Goal: Task Accomplishment & Management: Complete application form

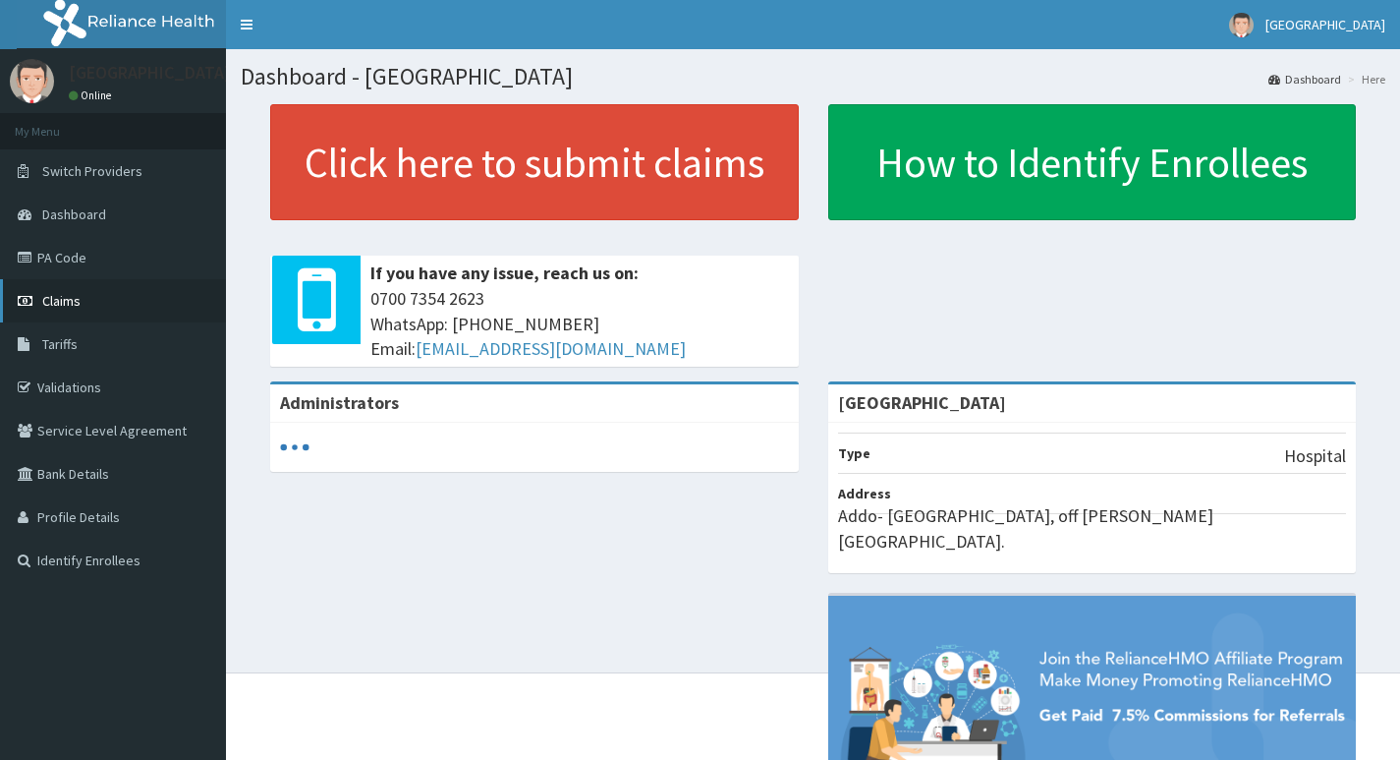
click at [85, 307] on link "Claims" at bounding box center [113, 300] width 226 height 43
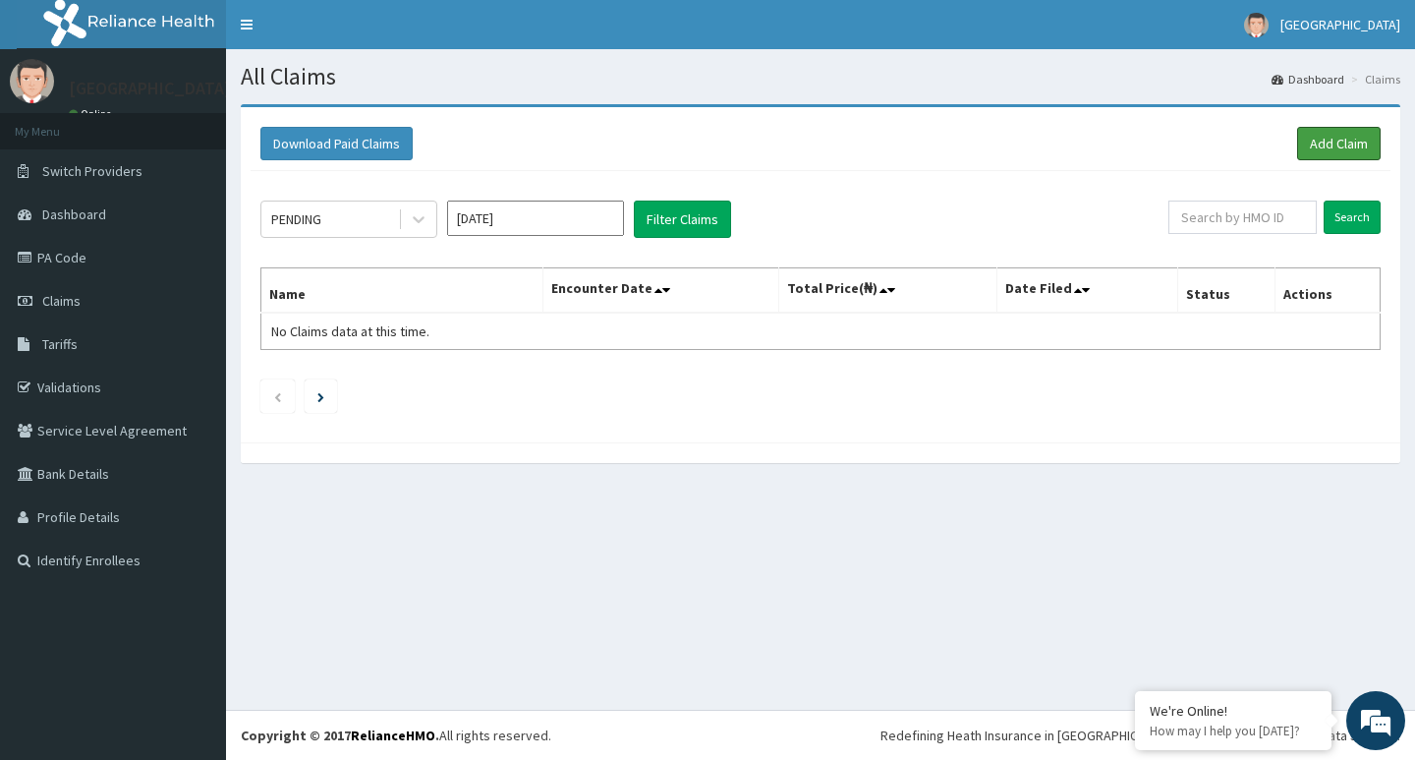
click at [1345, 146] on link "Add Claim" at bounding box center [1339, 143] width 84 height 33
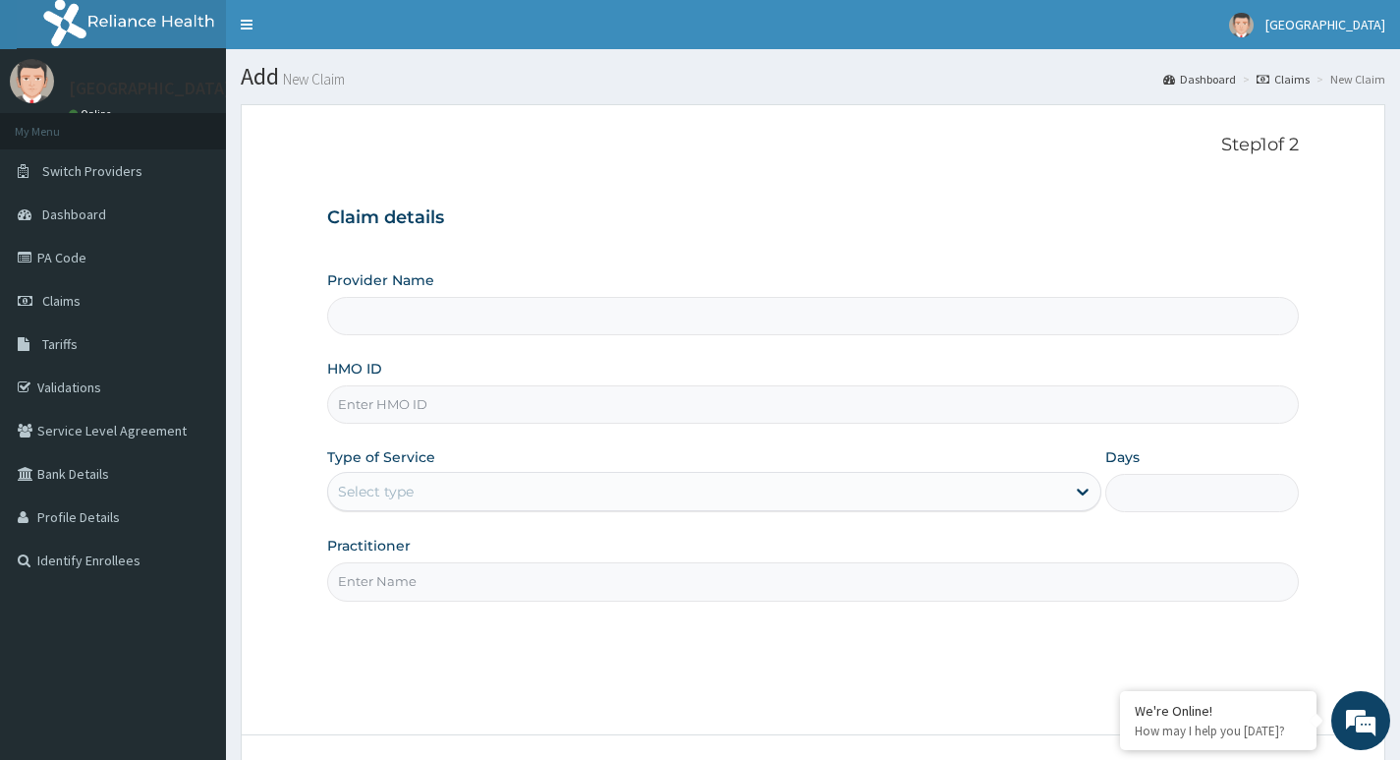
type input "[GEOGRAPHIC_DATA]"
click at [387, 408] on input "HMO ID" at bounding box center [813, 404] width 972 height 38
type input "1KO/10026/B"
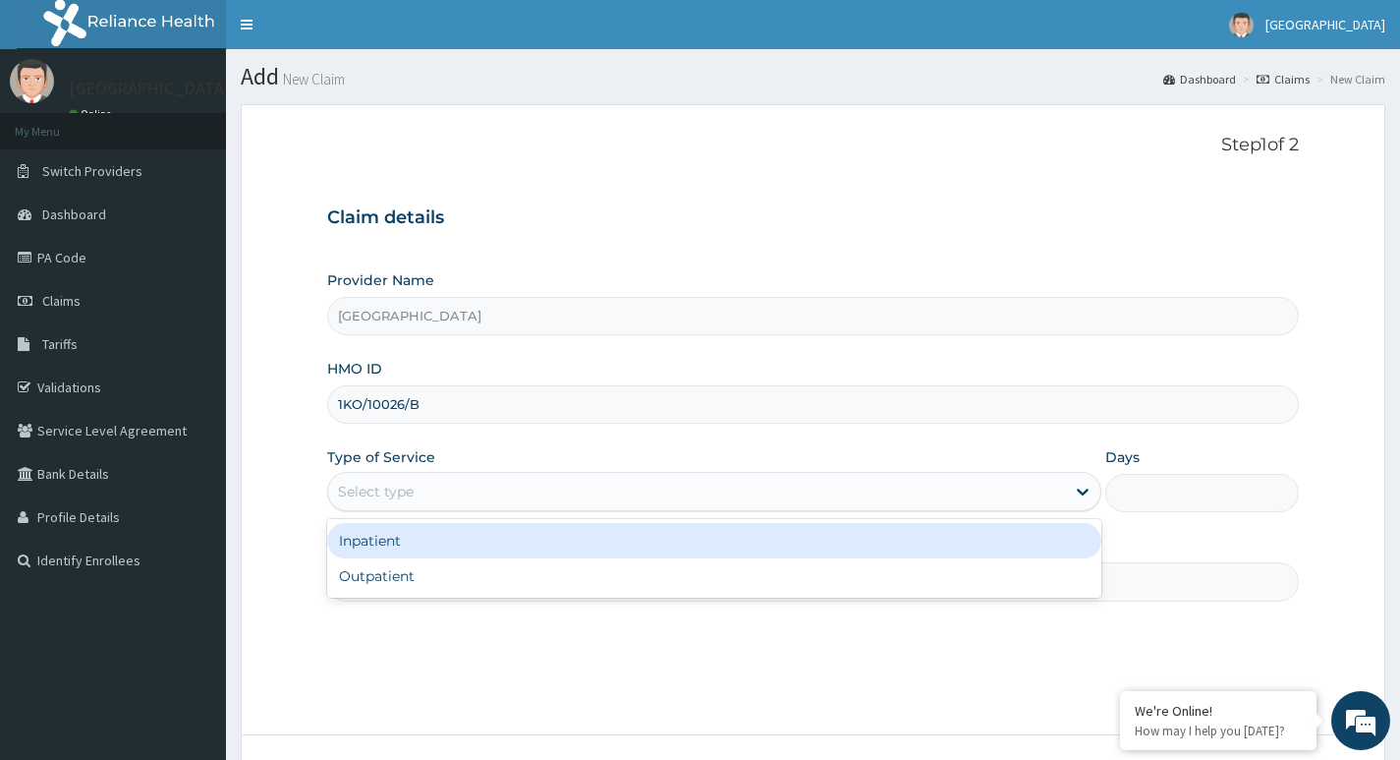
click at [375, 488] on div "Select type" at bounding box center [376, 491] width 76 height 20
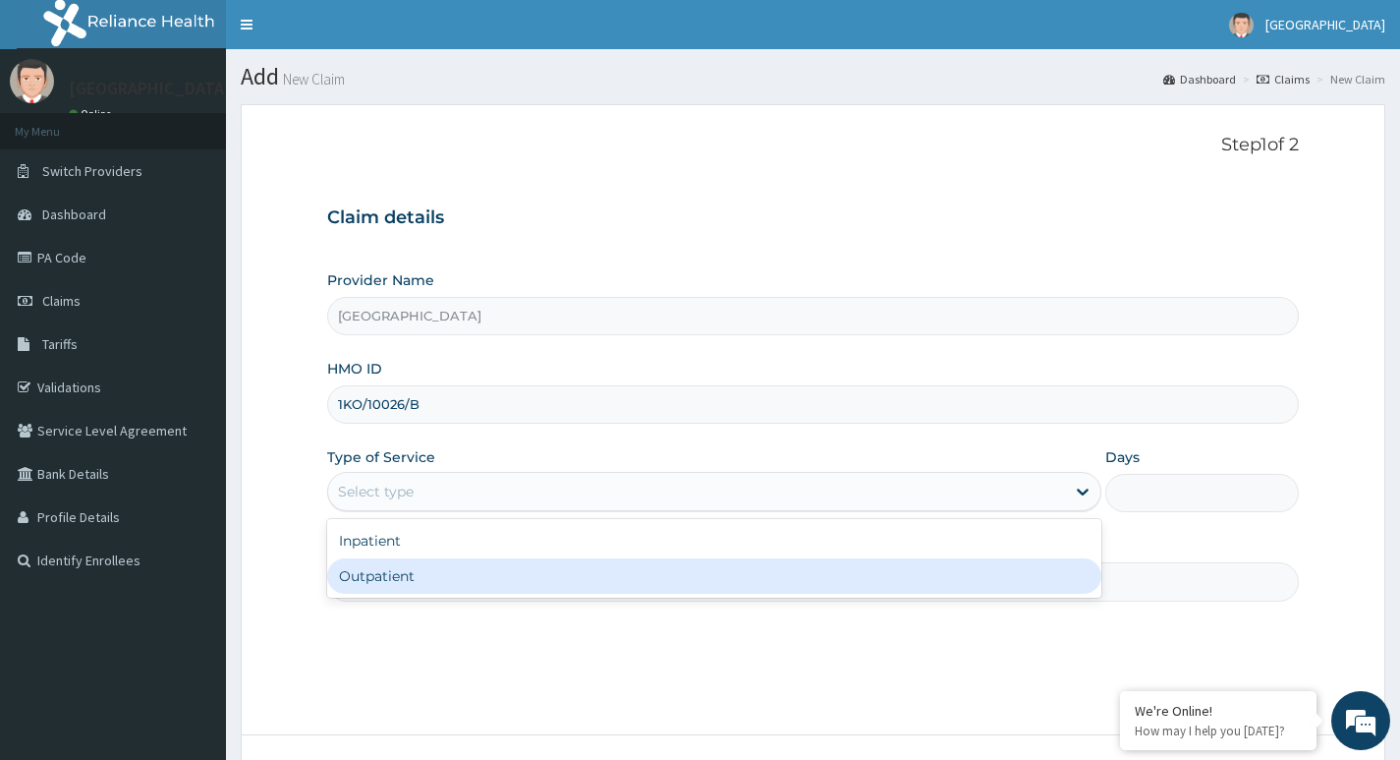
click at [386, 581] on div "Outpatient" at bounding box center [714, 575] width 774 height 35
type input "1"
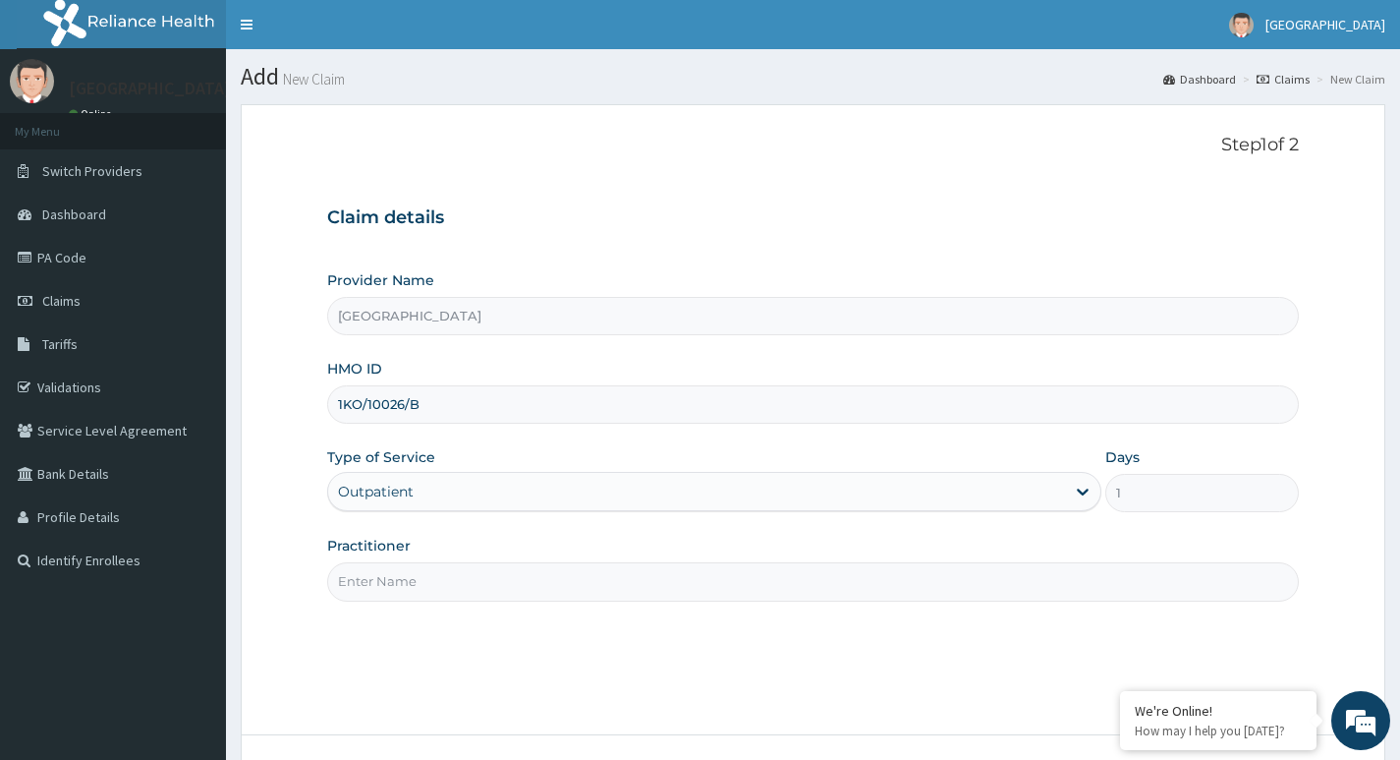
click at [408, 590] on input "Practitioner" at bounding box center [813, 581] width 972 height 38
type input "DR LAWAL"
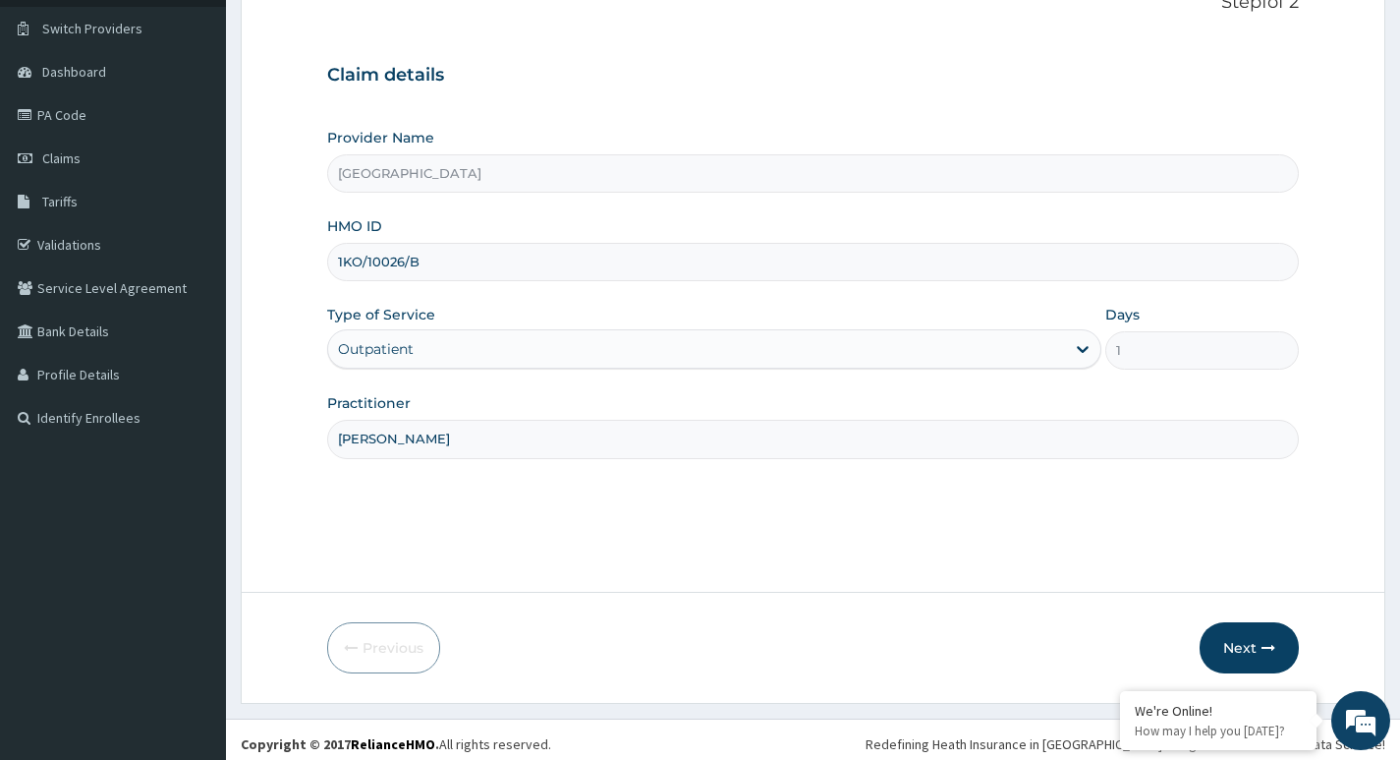
scroll to position [151, 0]
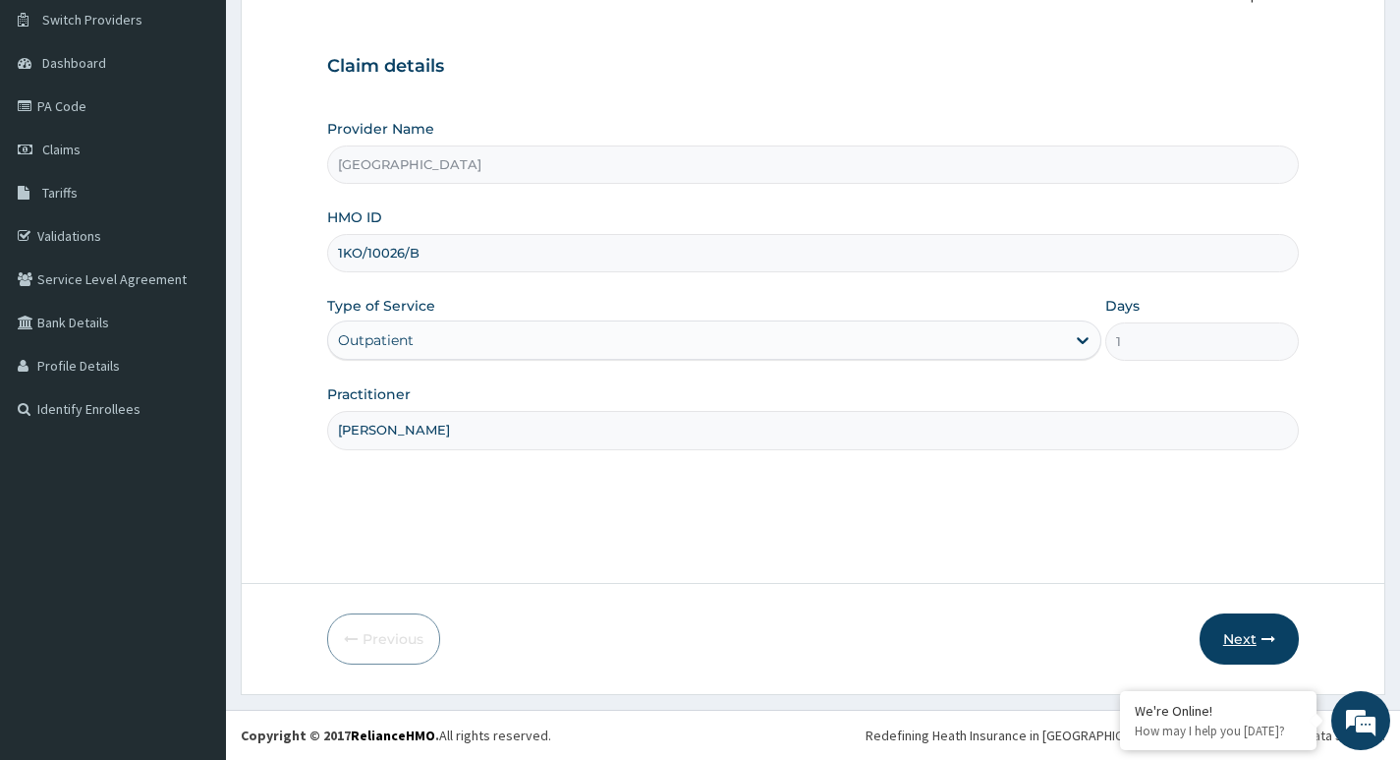
click at [1249, 637] on button "Next" at bounding box center [1249, 638] width 99 height 51
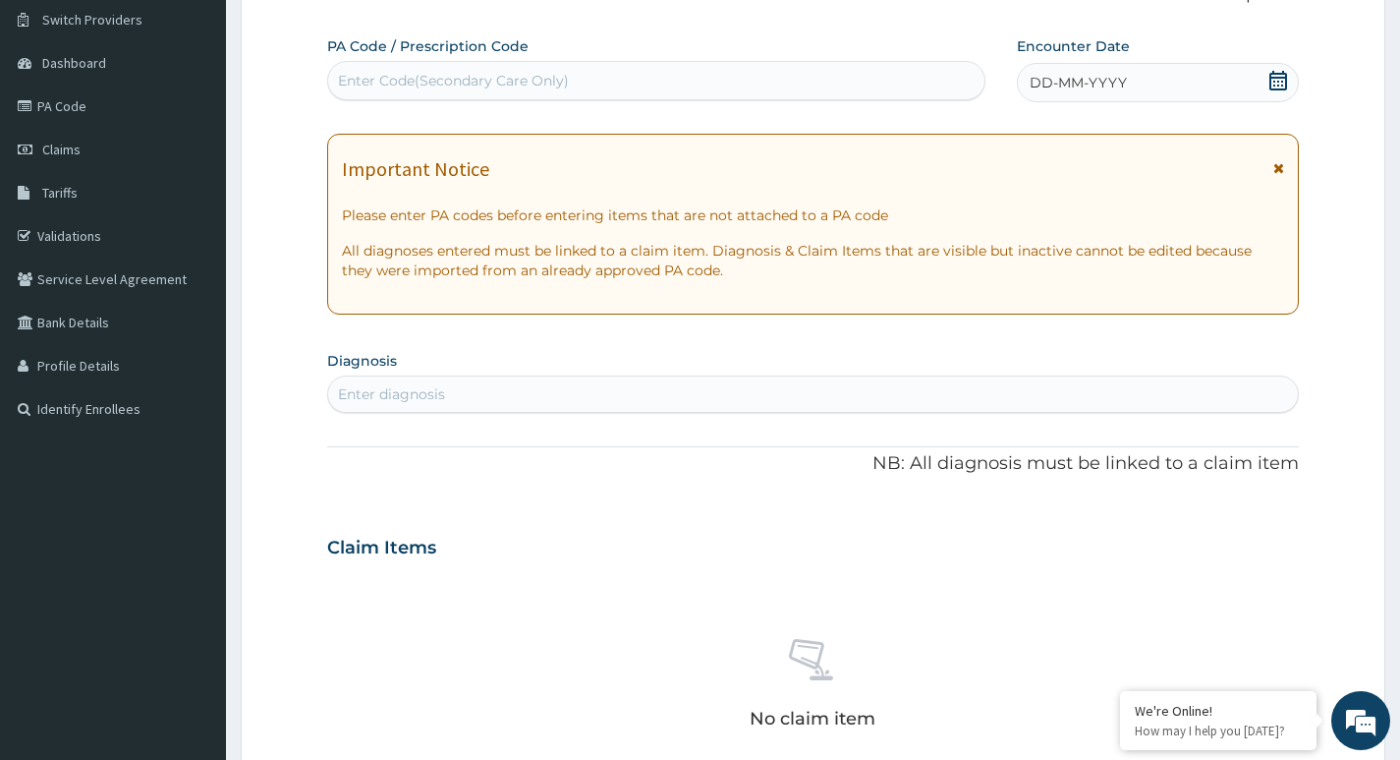
click at [1271, 81] on icon at bounding box center [1278, 81] width 20 height 20
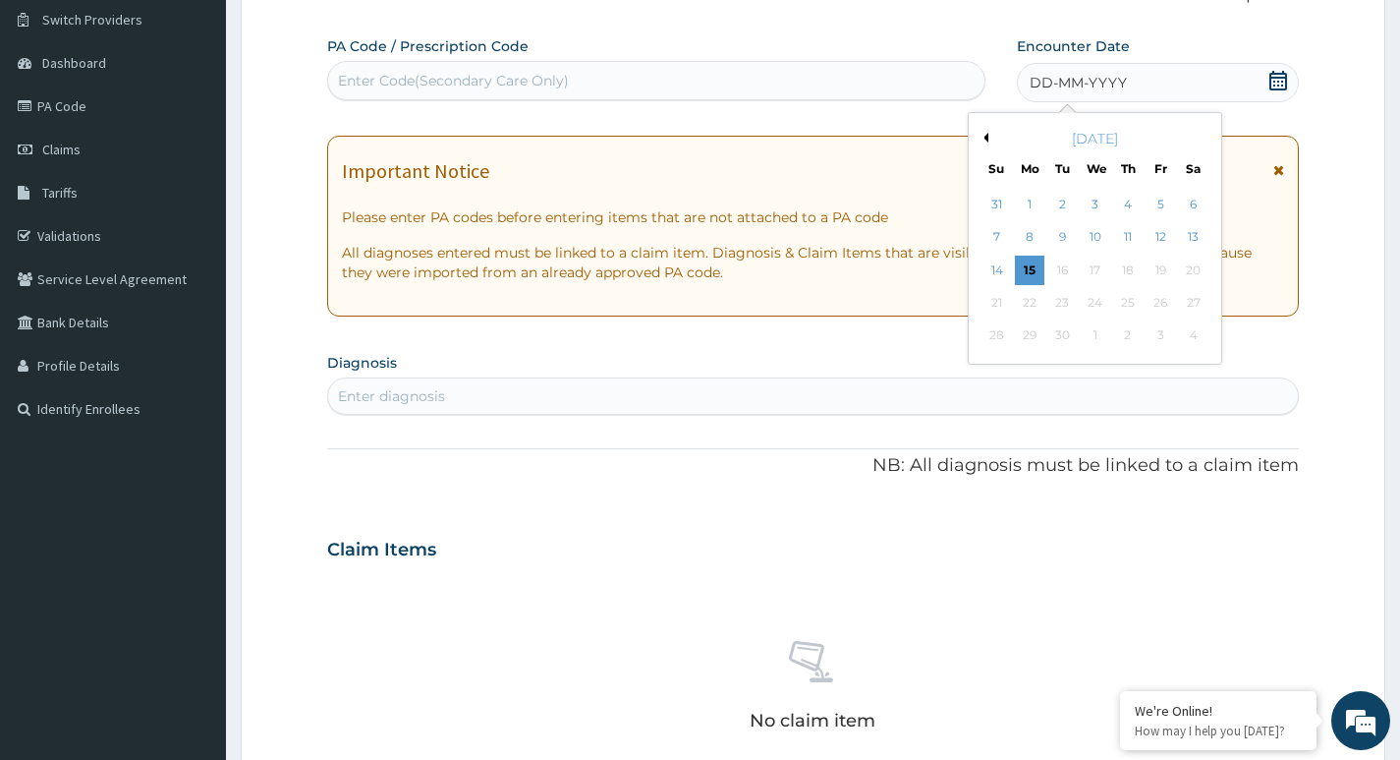
click at [1031, 265] on div "15" at bounding box center [1029, 269] width 29 height 29
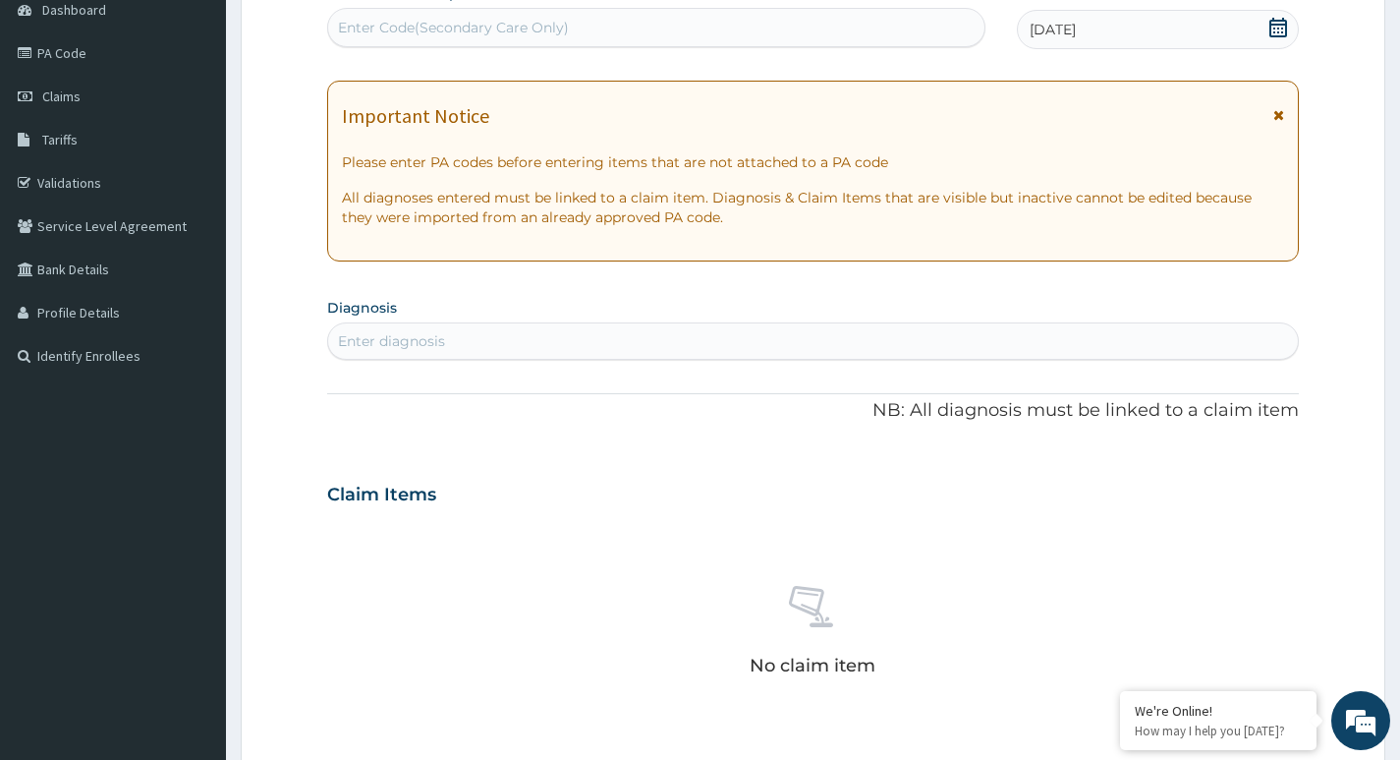
scroll to position [250, 0]
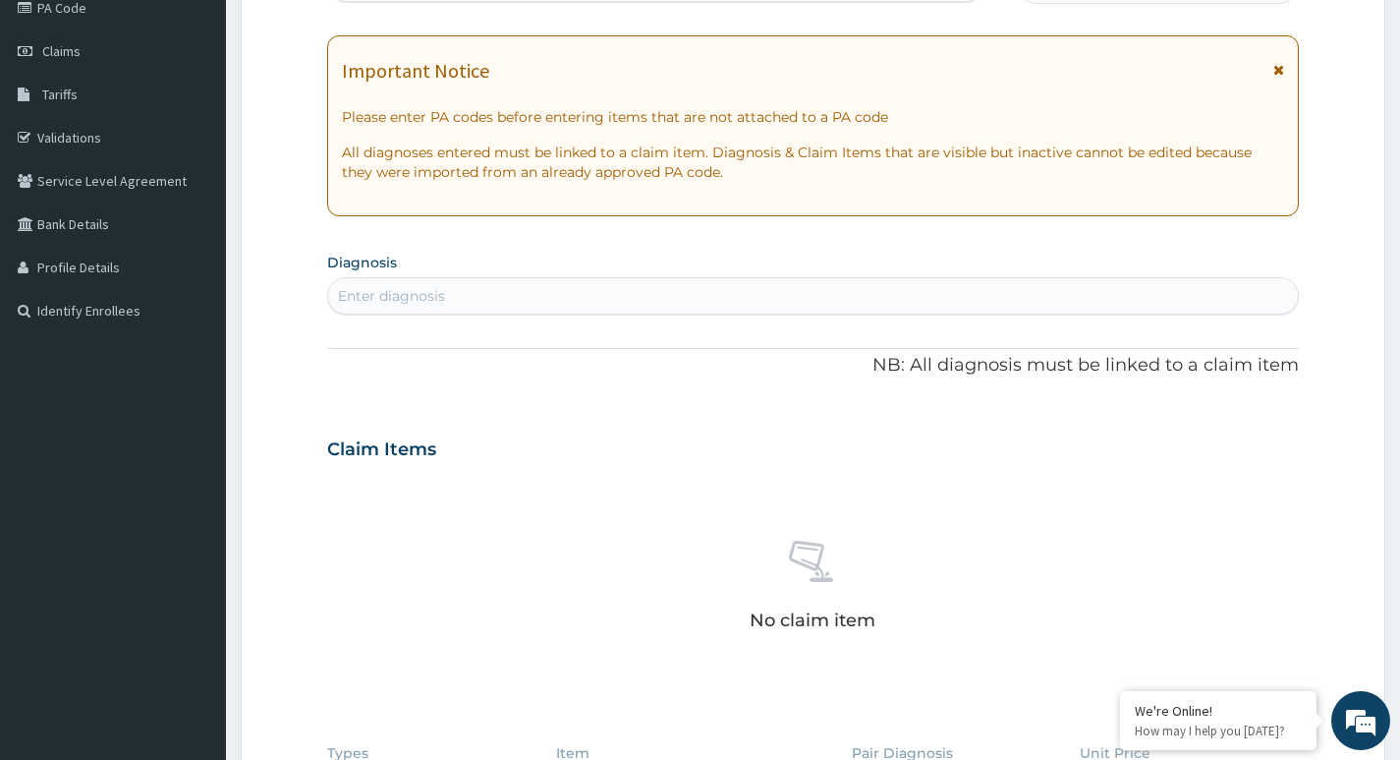
click at [440, 299] on div "Enter diagnosis" at bounding box center [391, 296] width 107 height 20
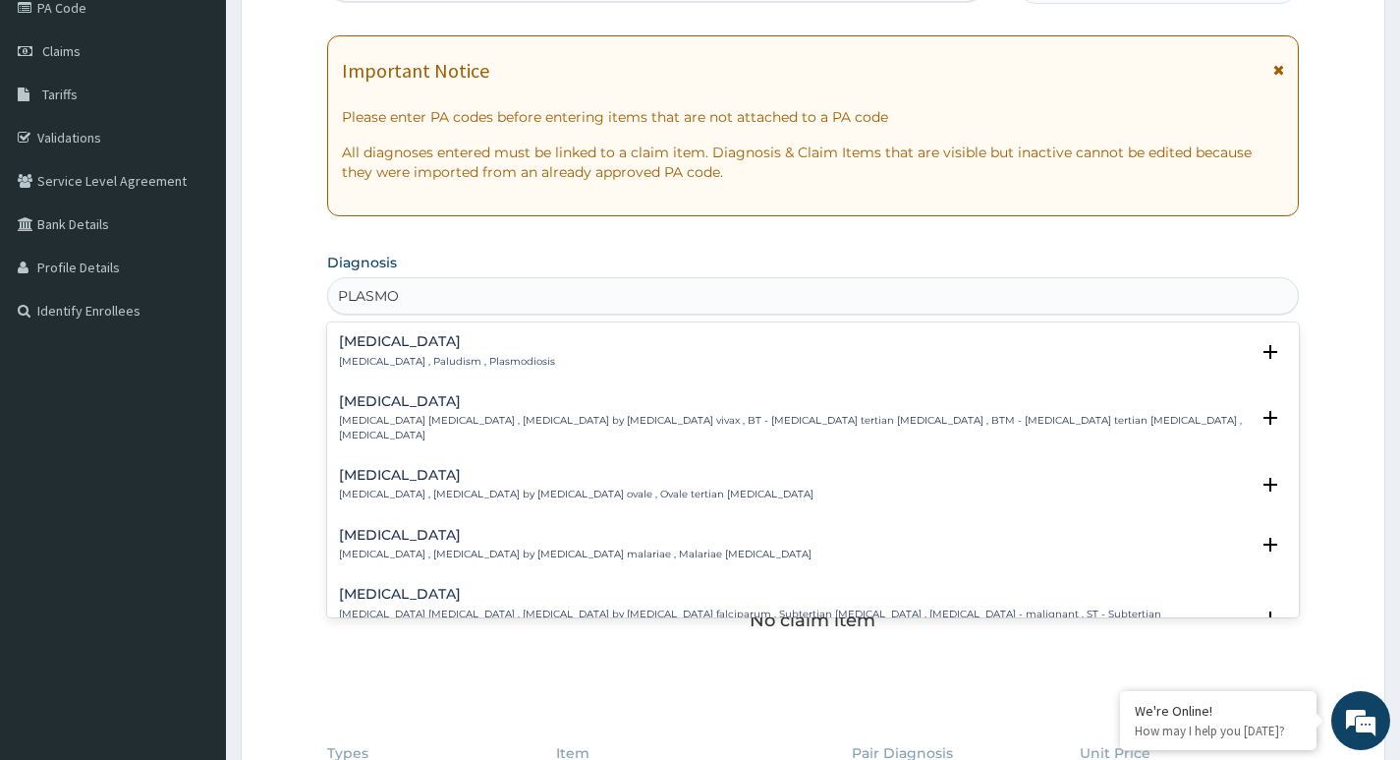
type input "PLASMOD"
click at [418, 356] on p "Malaria , Paludism , Plasmodiosis" at bounding box center [447, 362] width 216 height 14
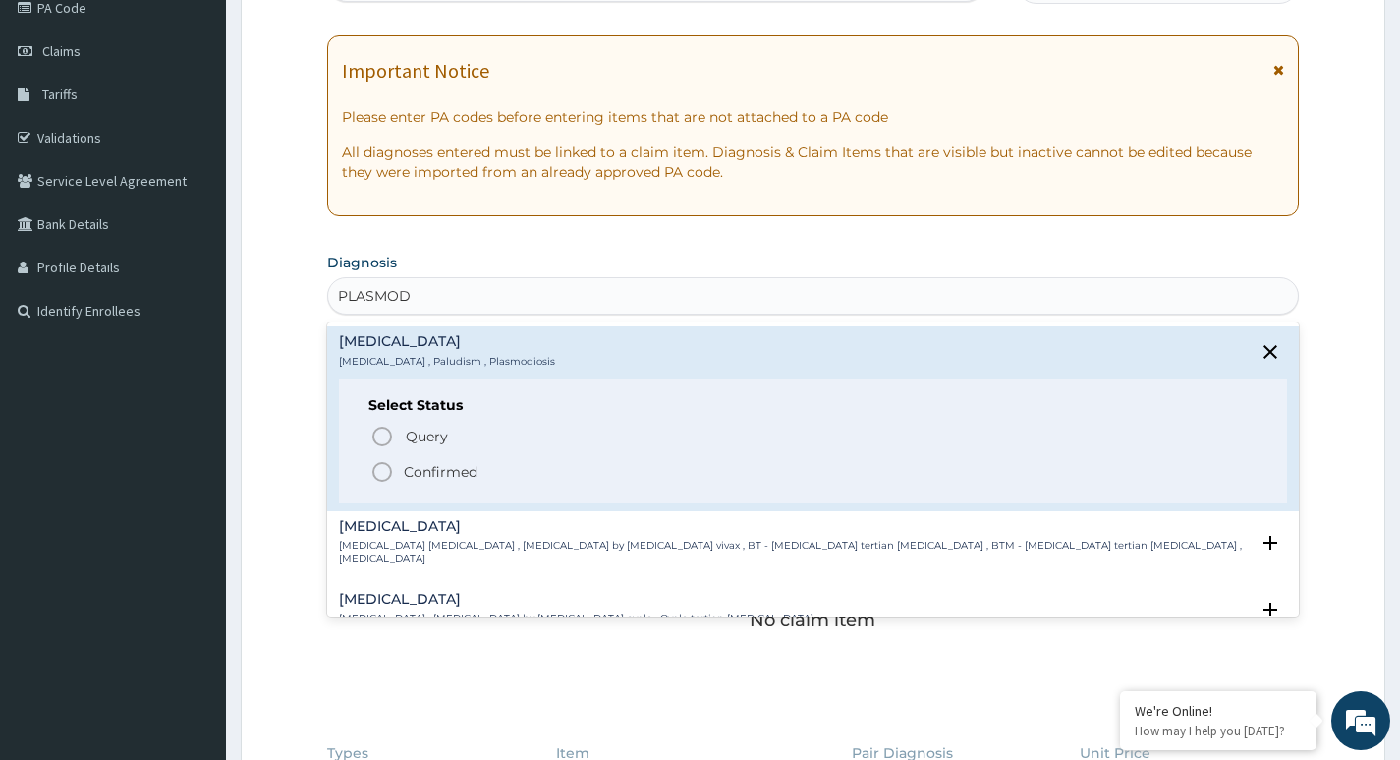
click at [382, 475] on icon "status option filled" at bounding box center [382, 472] width 24 height 24
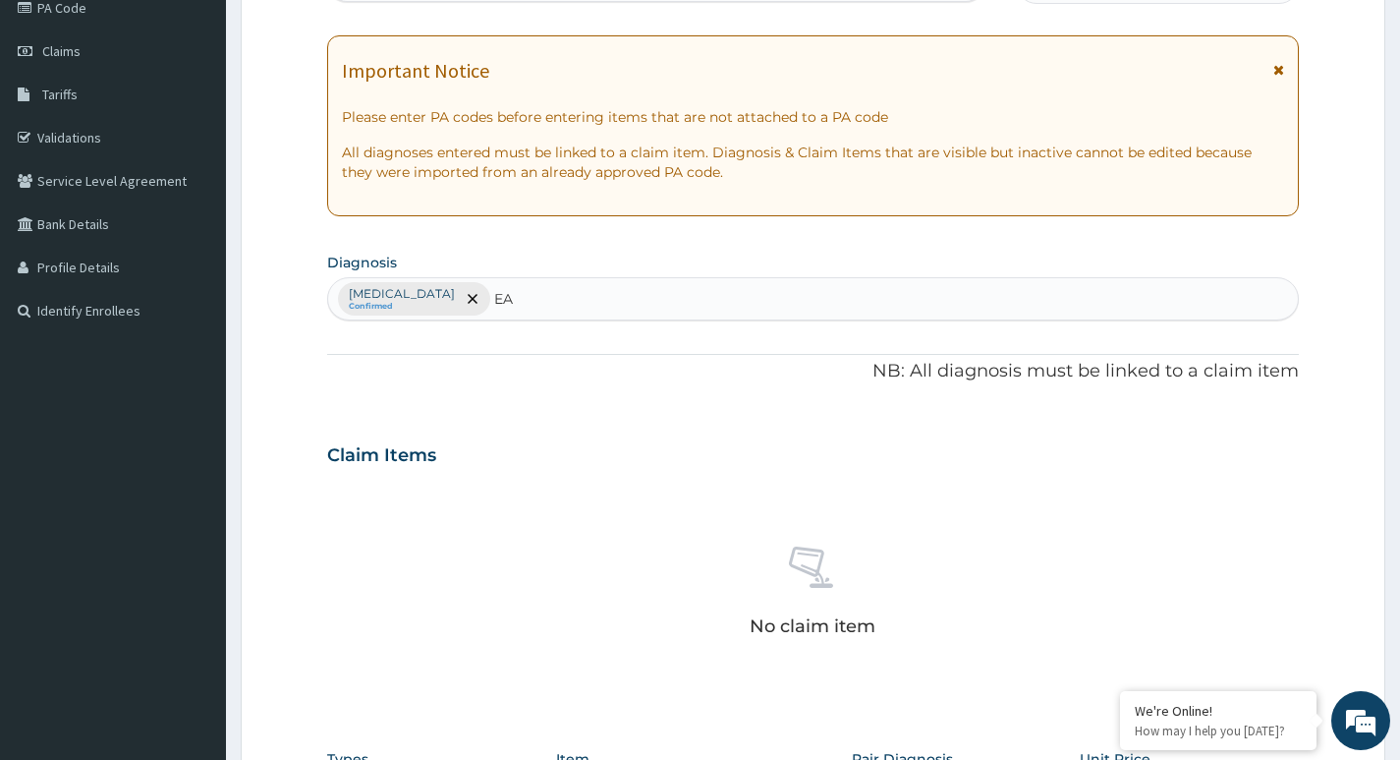
type input "E"
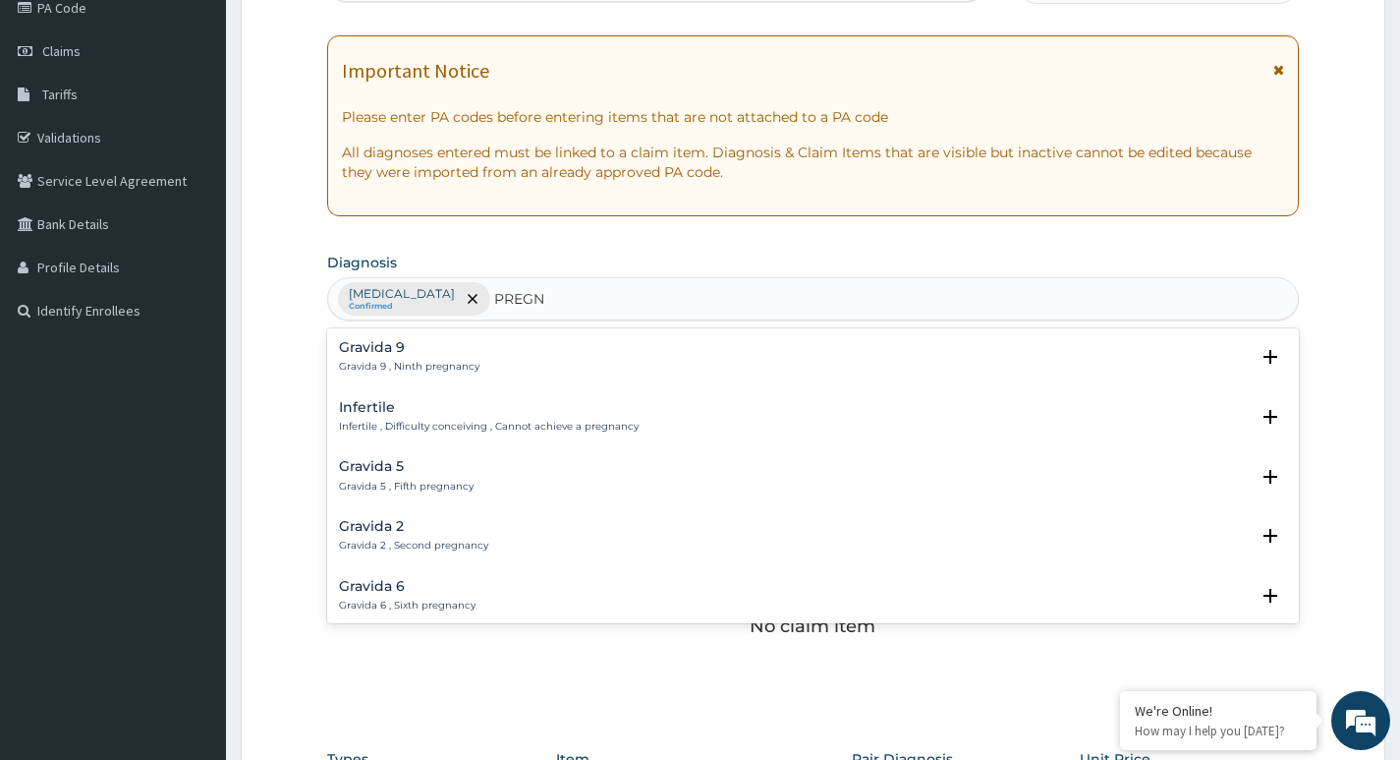
type input "PREGNA"
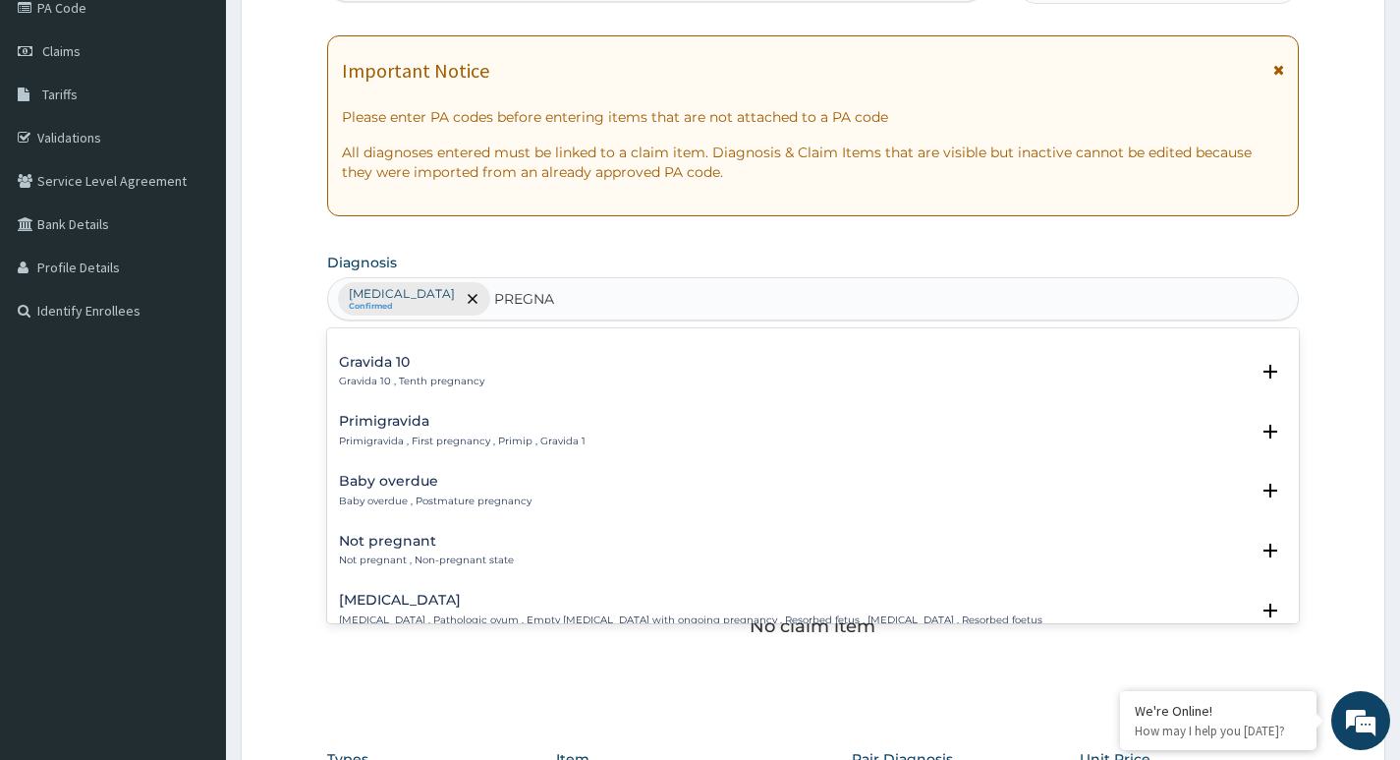
scroll to position [590, 0]
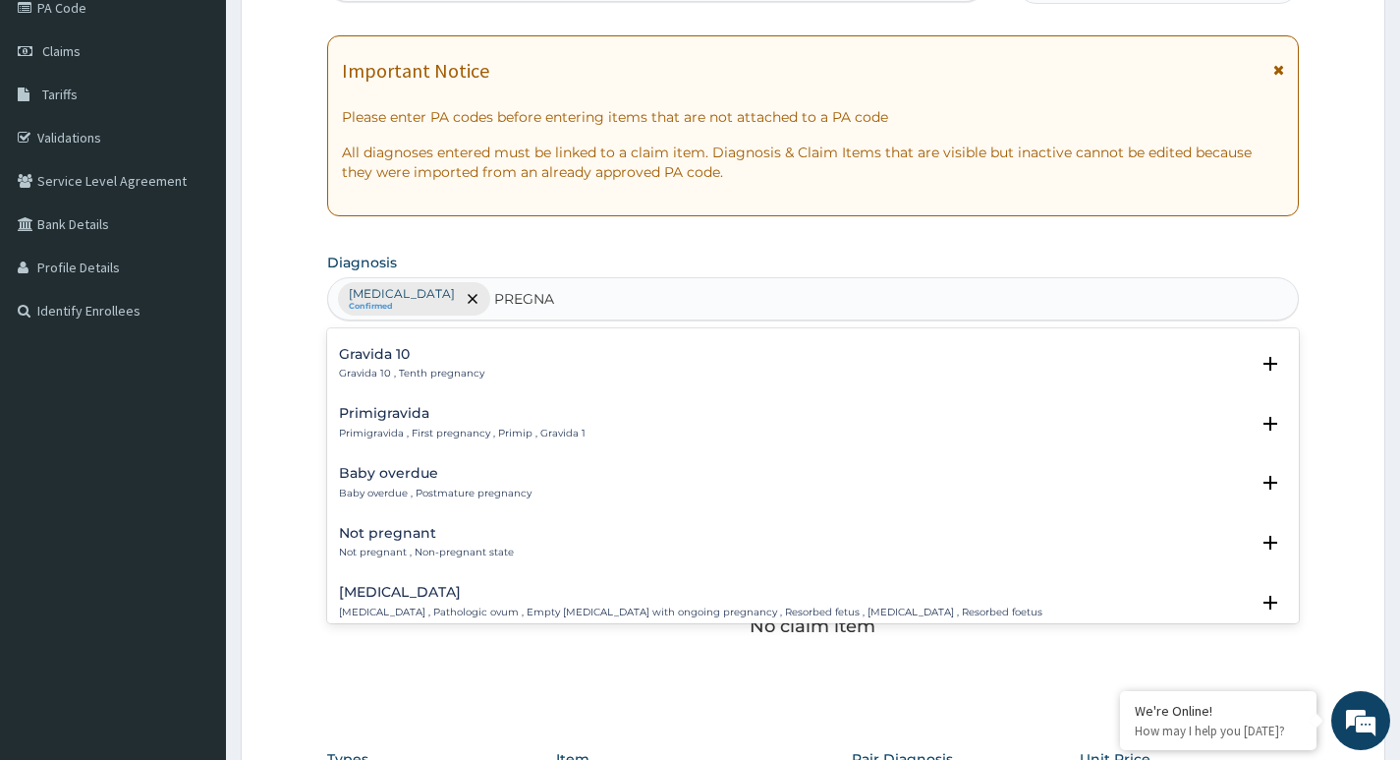
click at [477, 426] on p "Primigravida , First pregnancy , Primip , Gravida 1" at bounding box center [462, 433] width 247 height 14
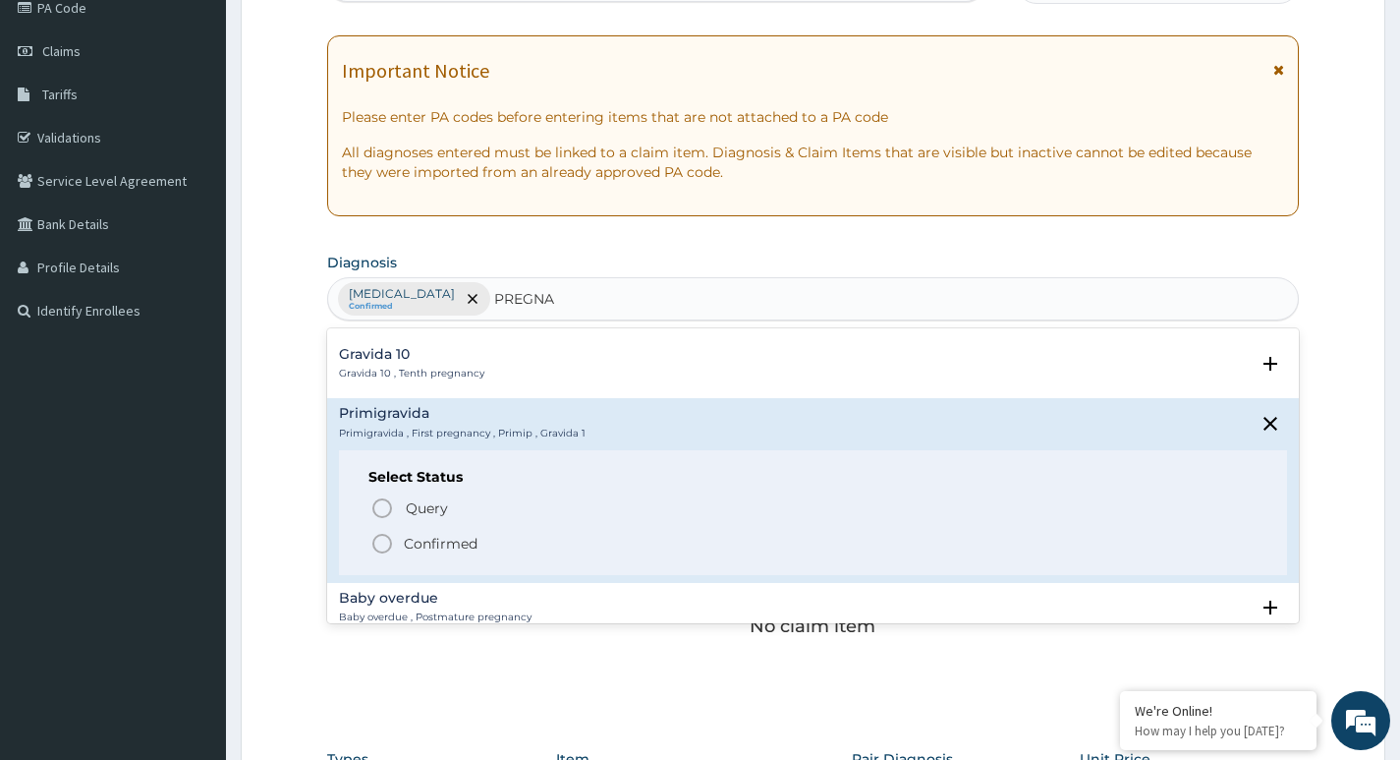
click at [380, 543] on icon "status option filled" at bounding box center [382, 544] width 24 height 24
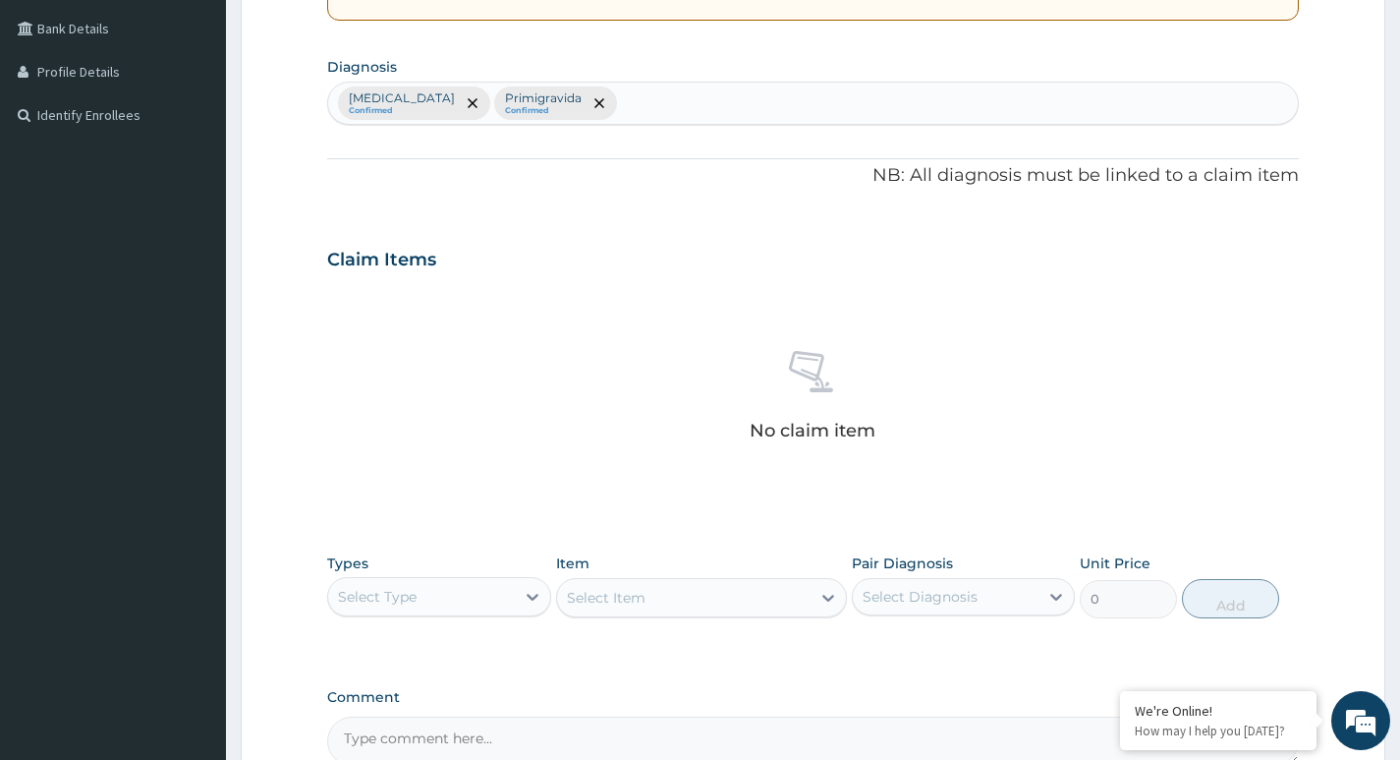
scroll to position [446, 0]
click at [594, 101] on icon "remove selection option" at bounding box center [599, 102] width 10 height 10
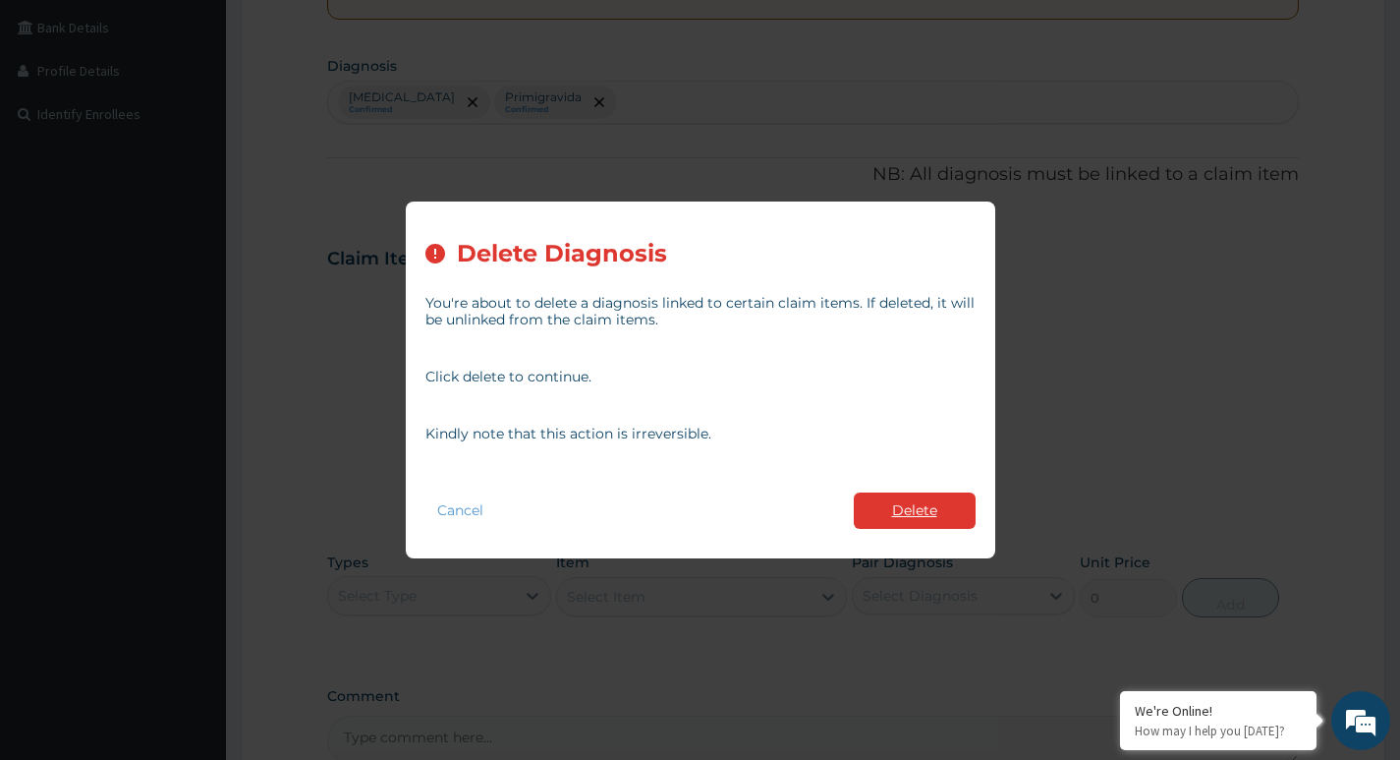
click at [929, 524] on button "Delete" at bounding box center [915, 510] width 122 height 36
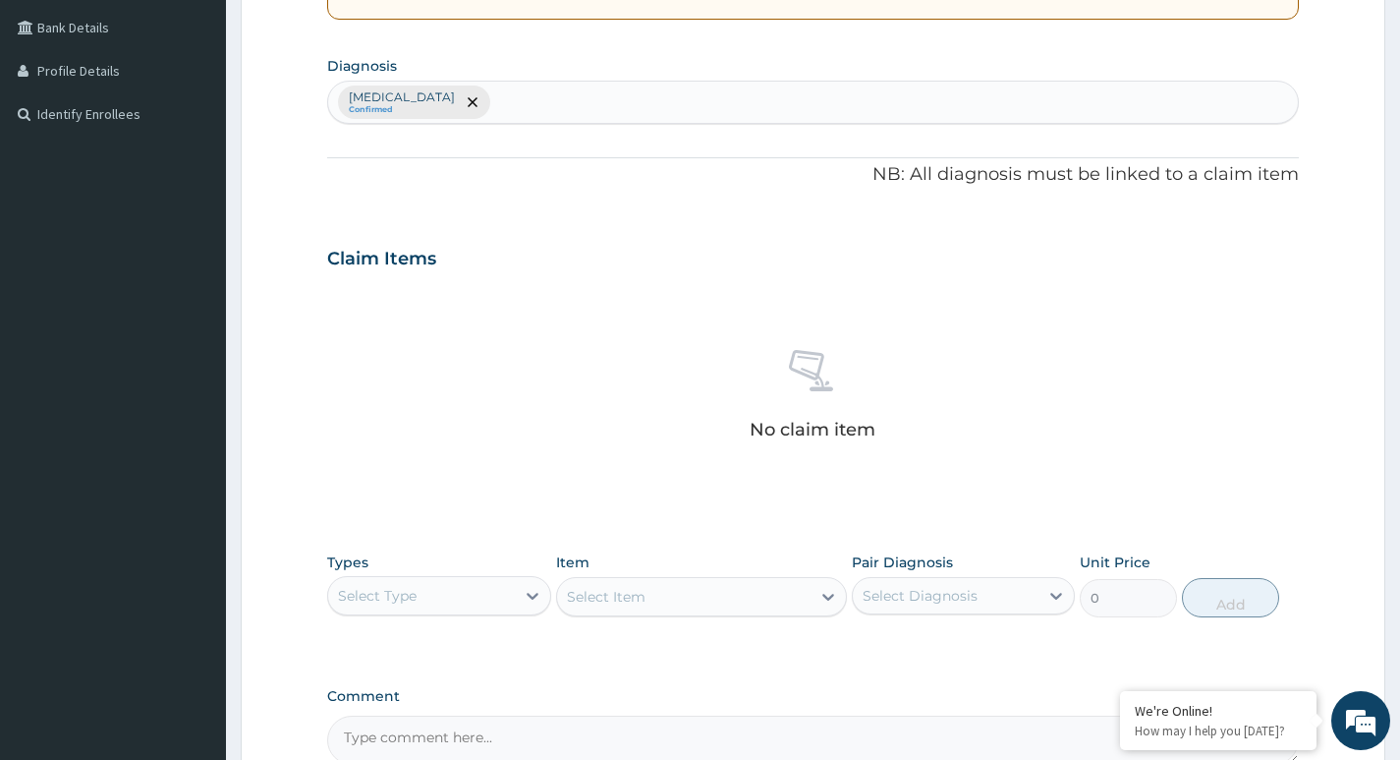
click at [493, 86] on div "Malaria Confirmed" at bounding box center [813, 102] width 970 height 41
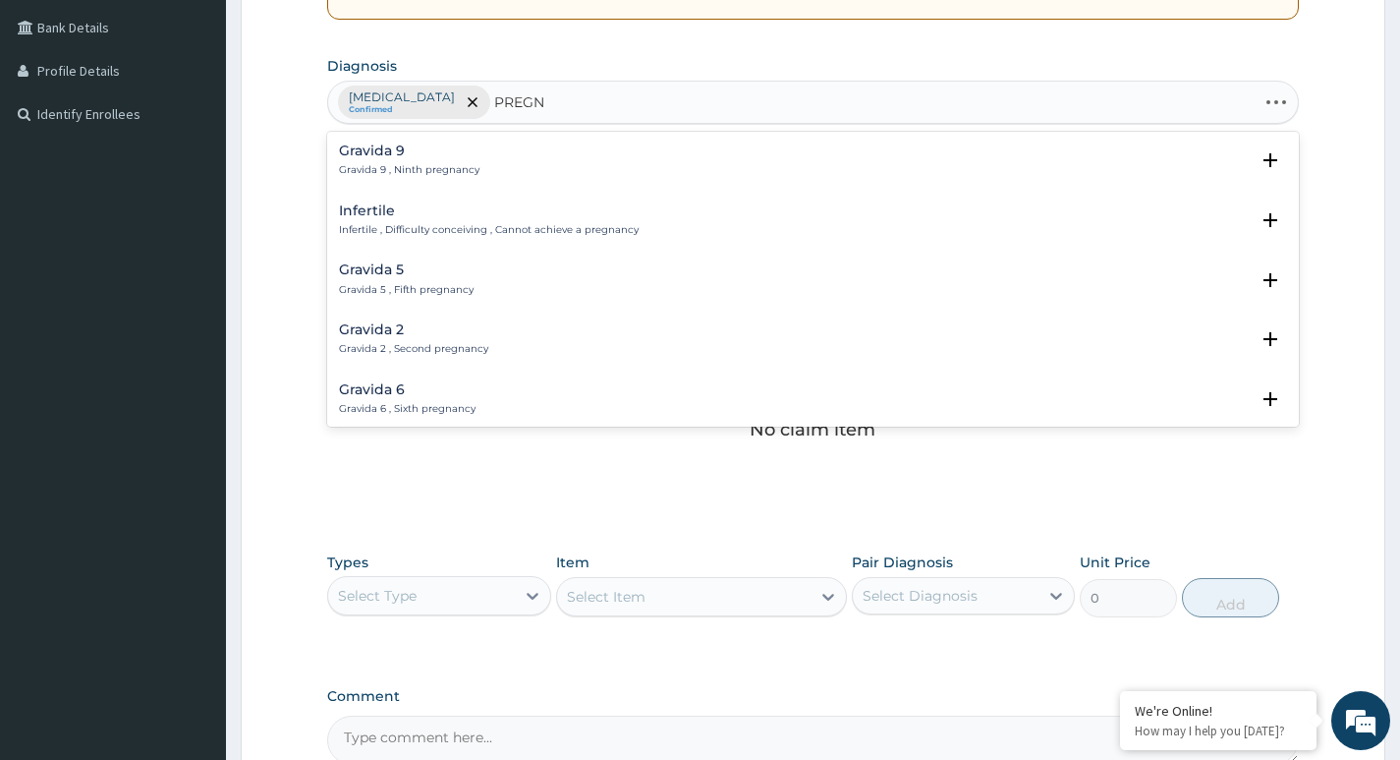
type input "PREGNA"
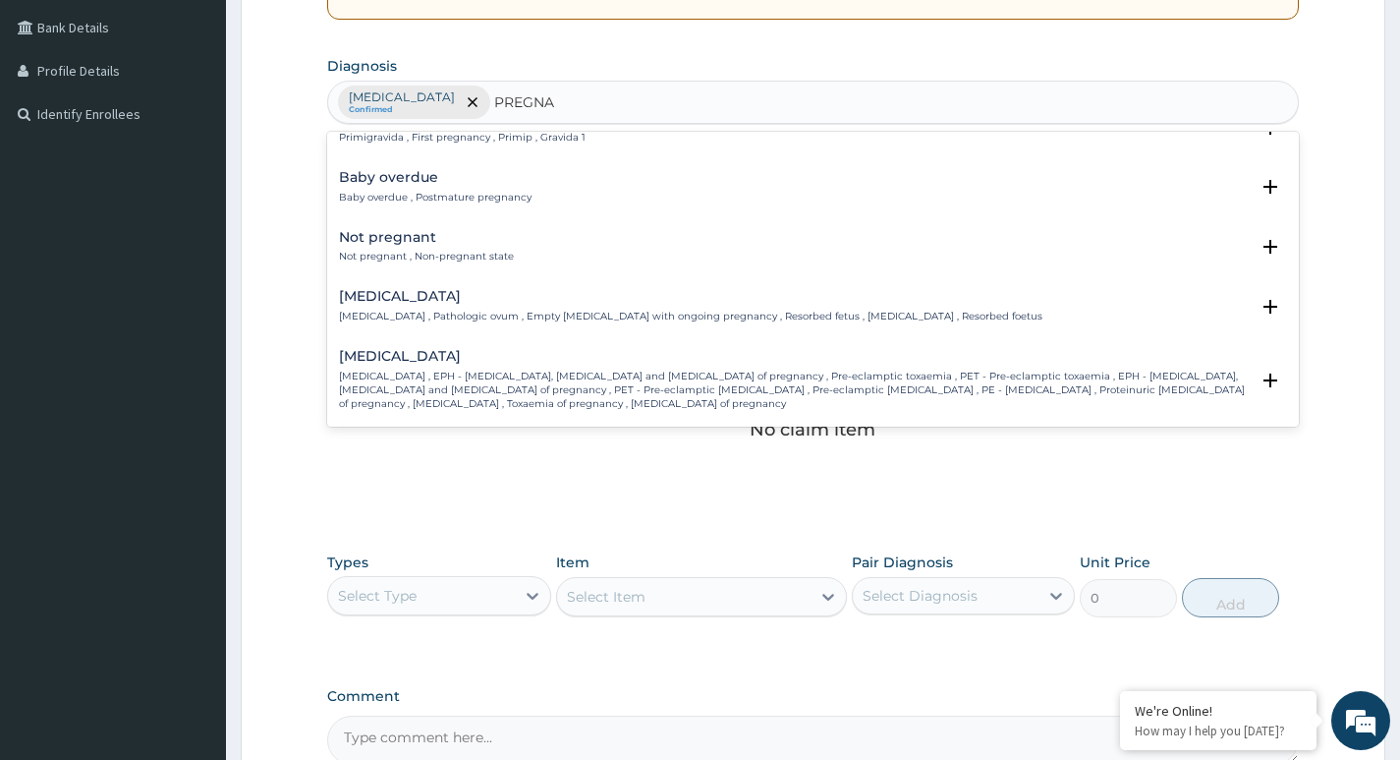
scroll to position [590, 0]
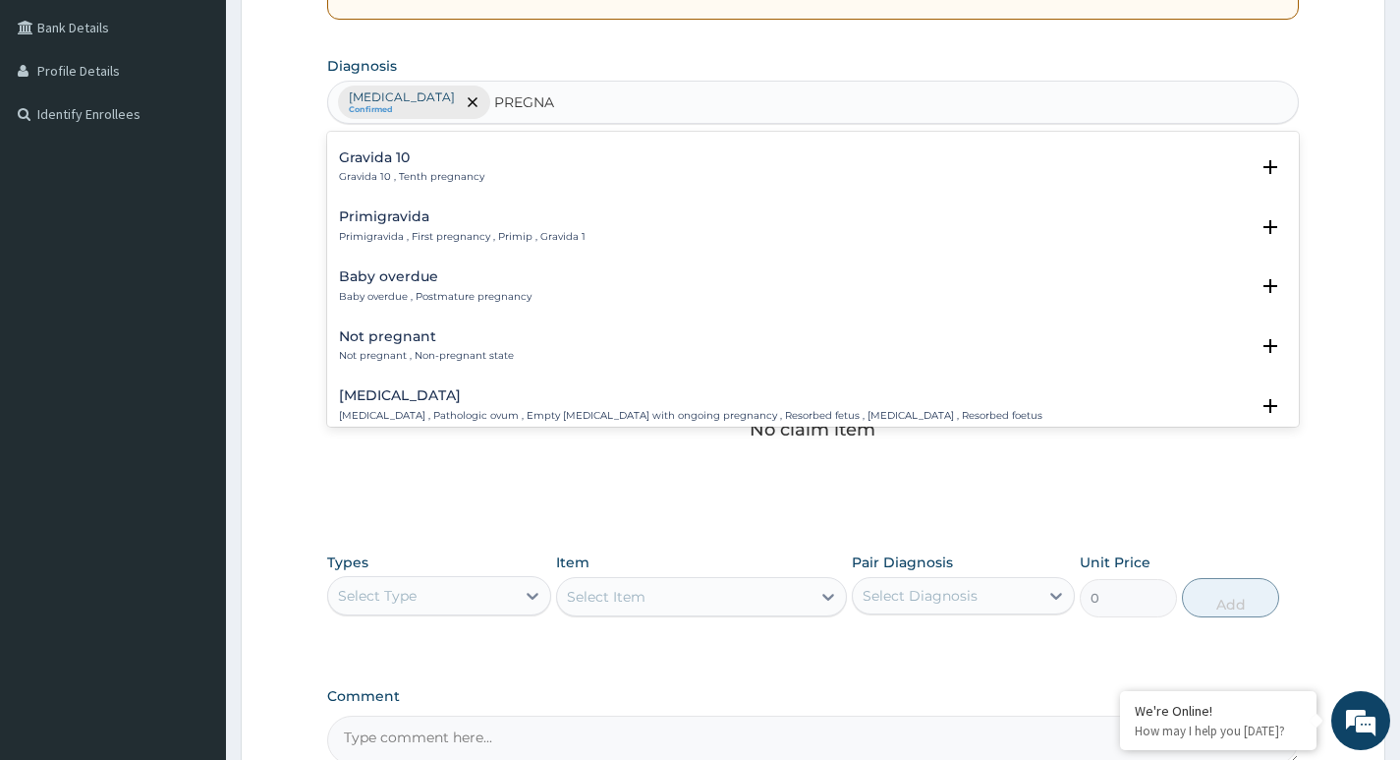
click at [434, 245] on div "Primigravida Primigravida , First pregnancy , Primip , Gravida 1 Select Status …" at bounding box center [813, 231] width 948 height 44
click at [434, 231] on p "Primigravida , First pregnancy , Primip , Gravida 1" at bounding box center [462, 237] width 247 height 14
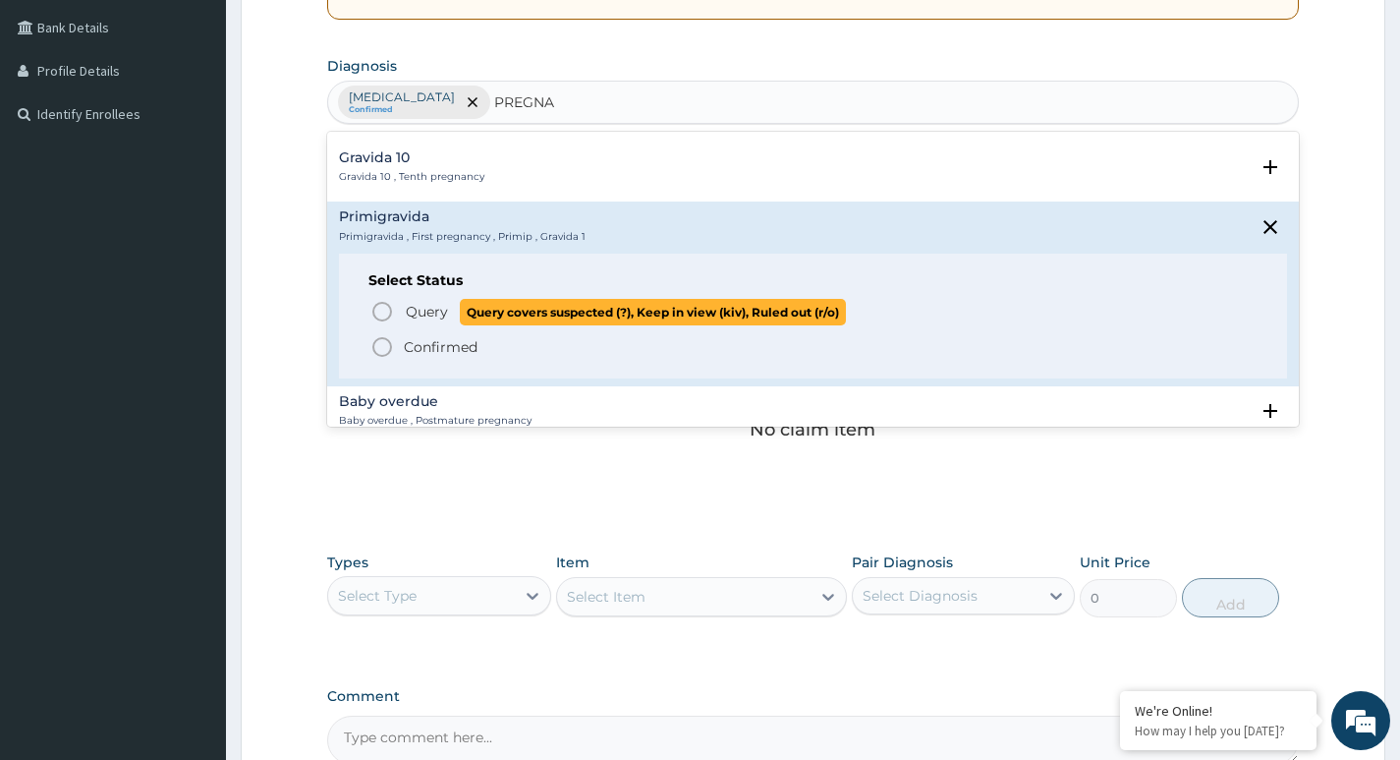
click at [386, 309] on icon "status option query" at bounding box center [382, 312] width 24 height 24
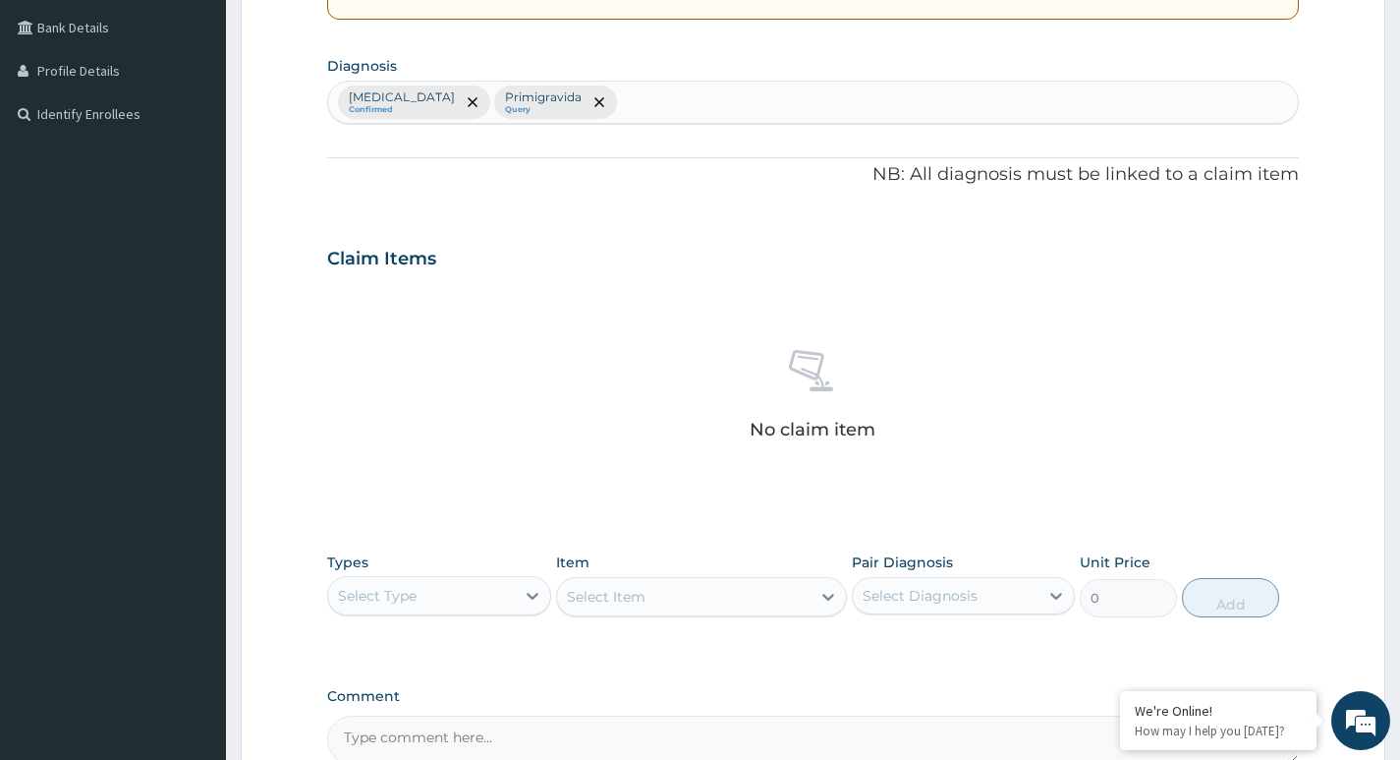
click at [587, 103] on div "Malaria Confirmed Primigravida Query" at bounding box center [813, 102] width 970 height 41
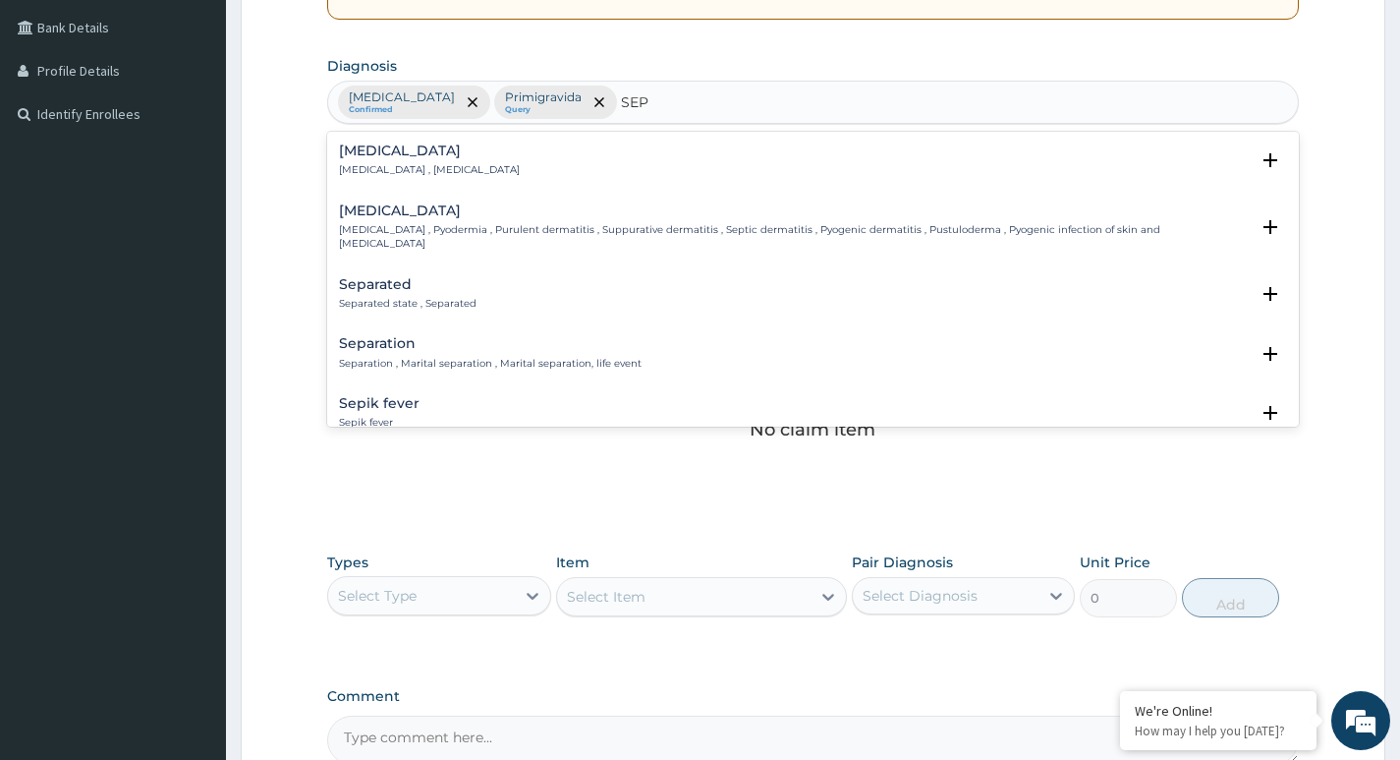
type input "SEPS"
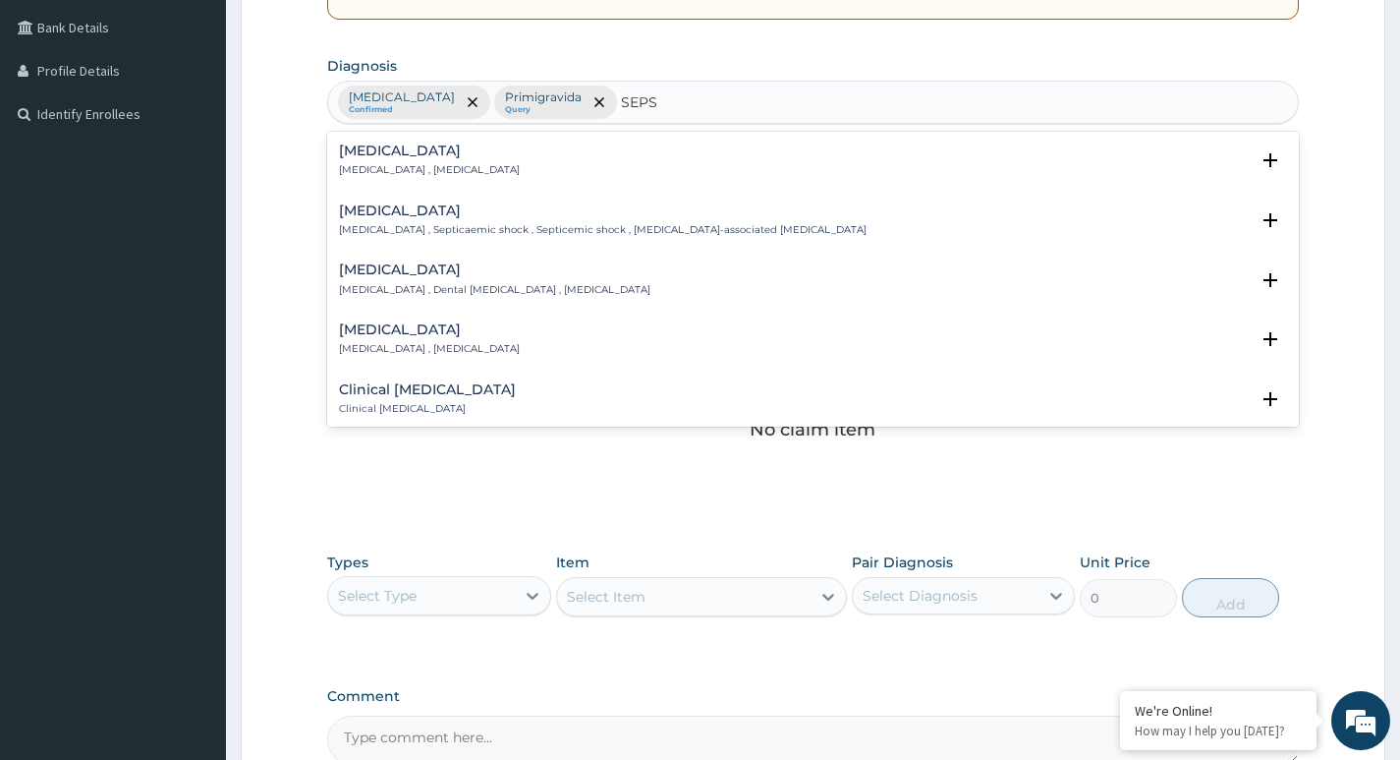
click at [378, 162] on div "Sepsis Systemic infection , Sepsis" at bounding box center [429, 160] width 181 height 34
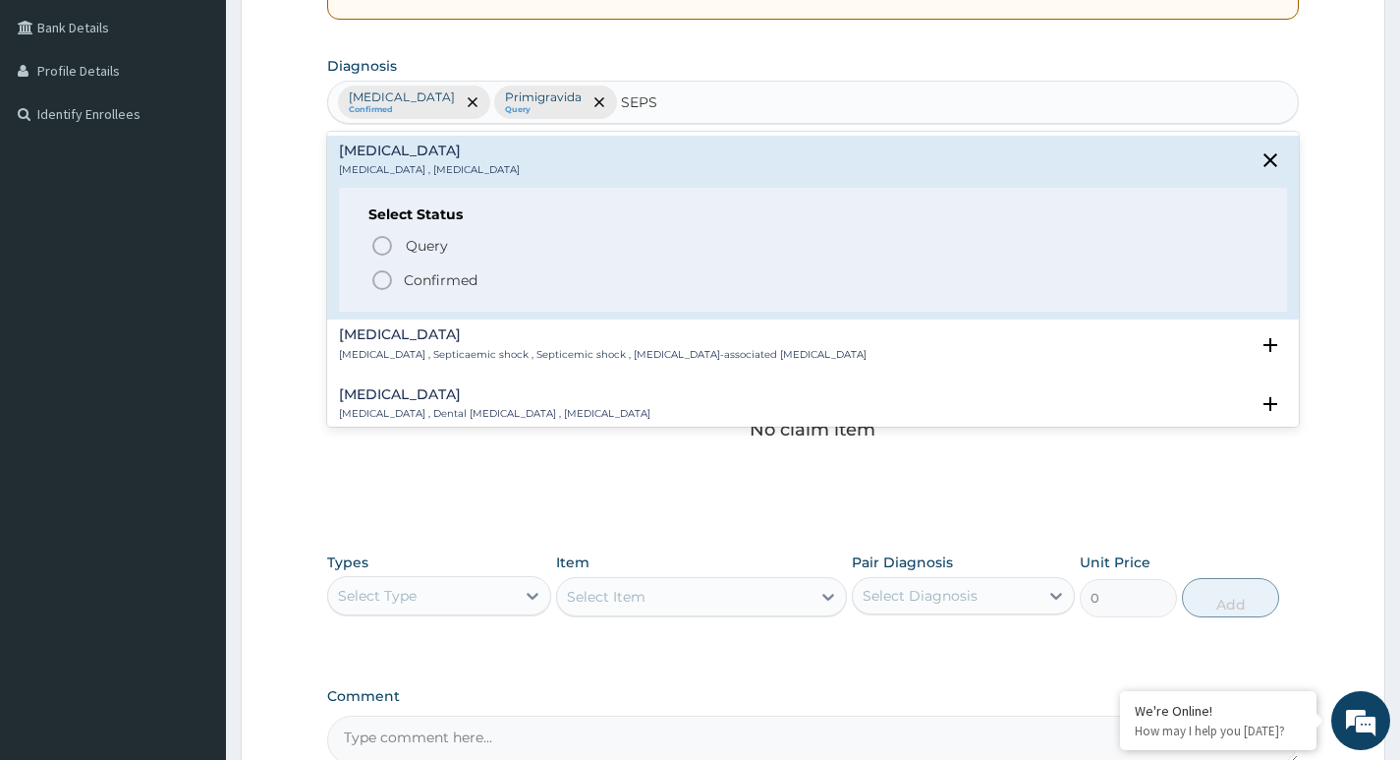
click at [375, 275] on circle "status option filled" at bounding box center [382, 280] width 18 height 18
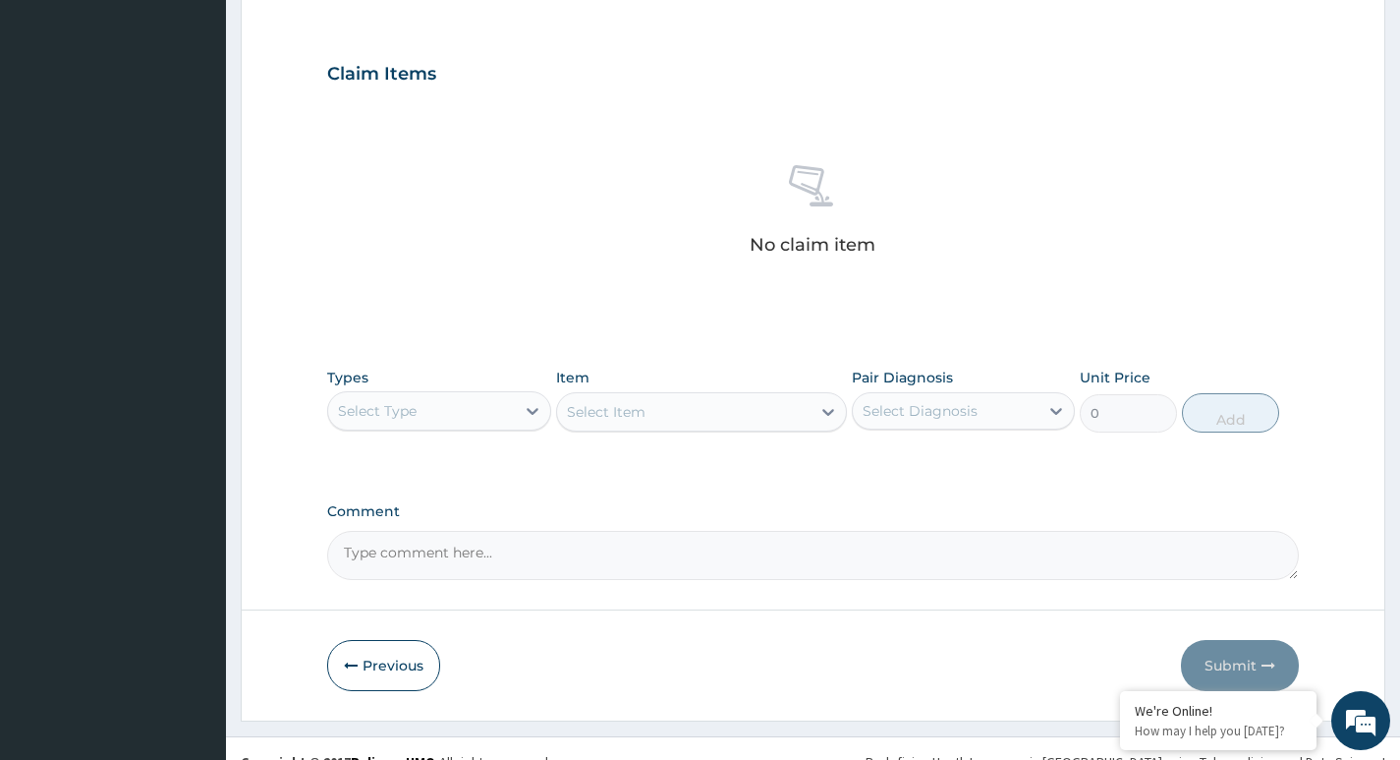
scroll to position [643, 0]
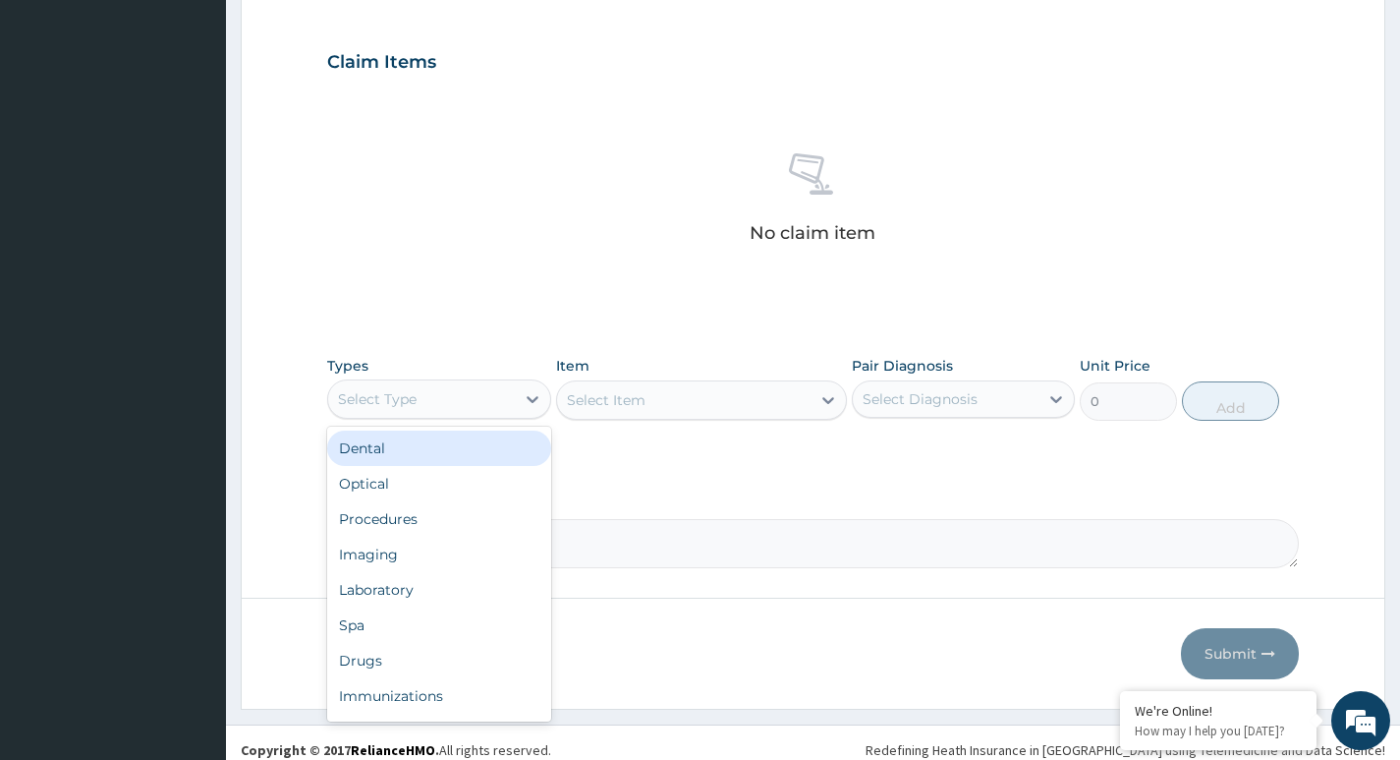
click at [388, 404] on div "Select Type" at bounding box center [377, 399] width 79 height 20
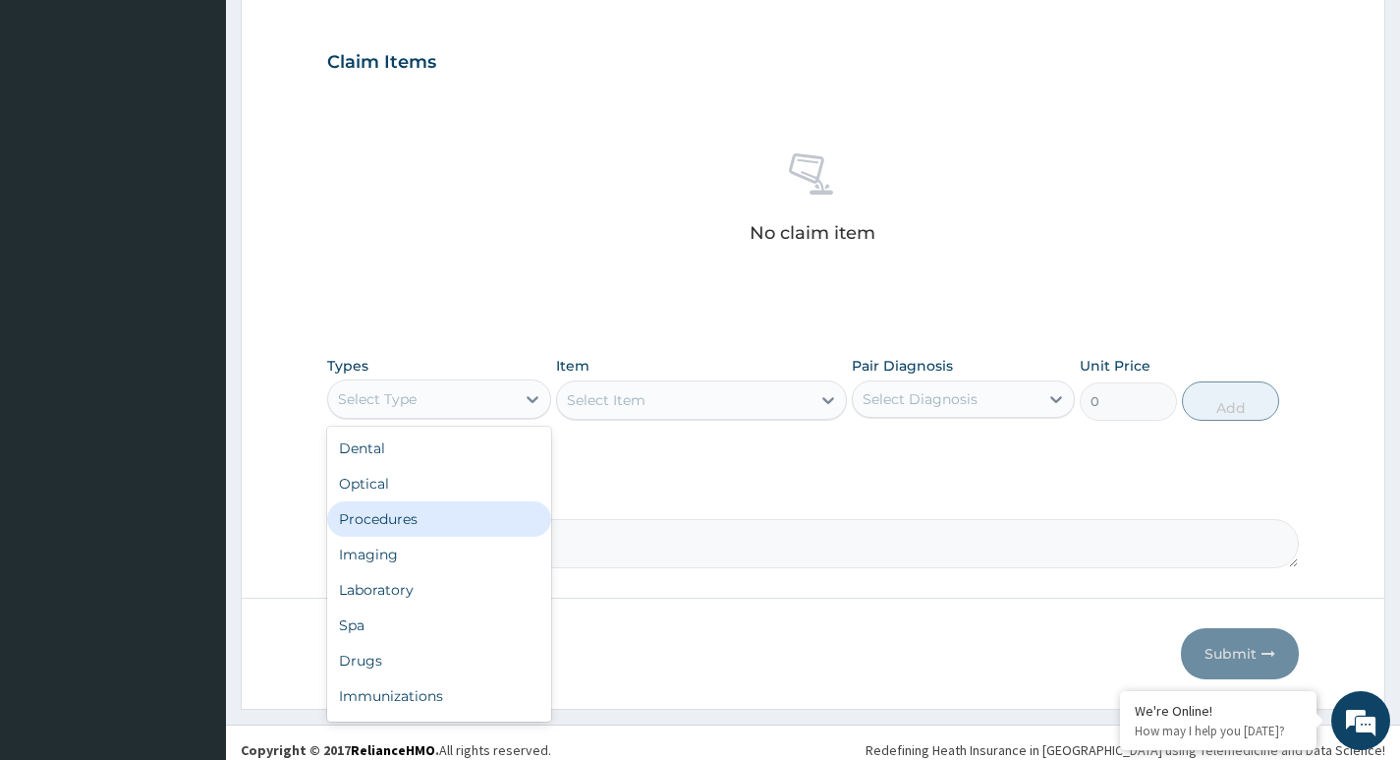
click at [390, 526] on div "Procedures" at bounding box center [438, 518] width 223 height 35
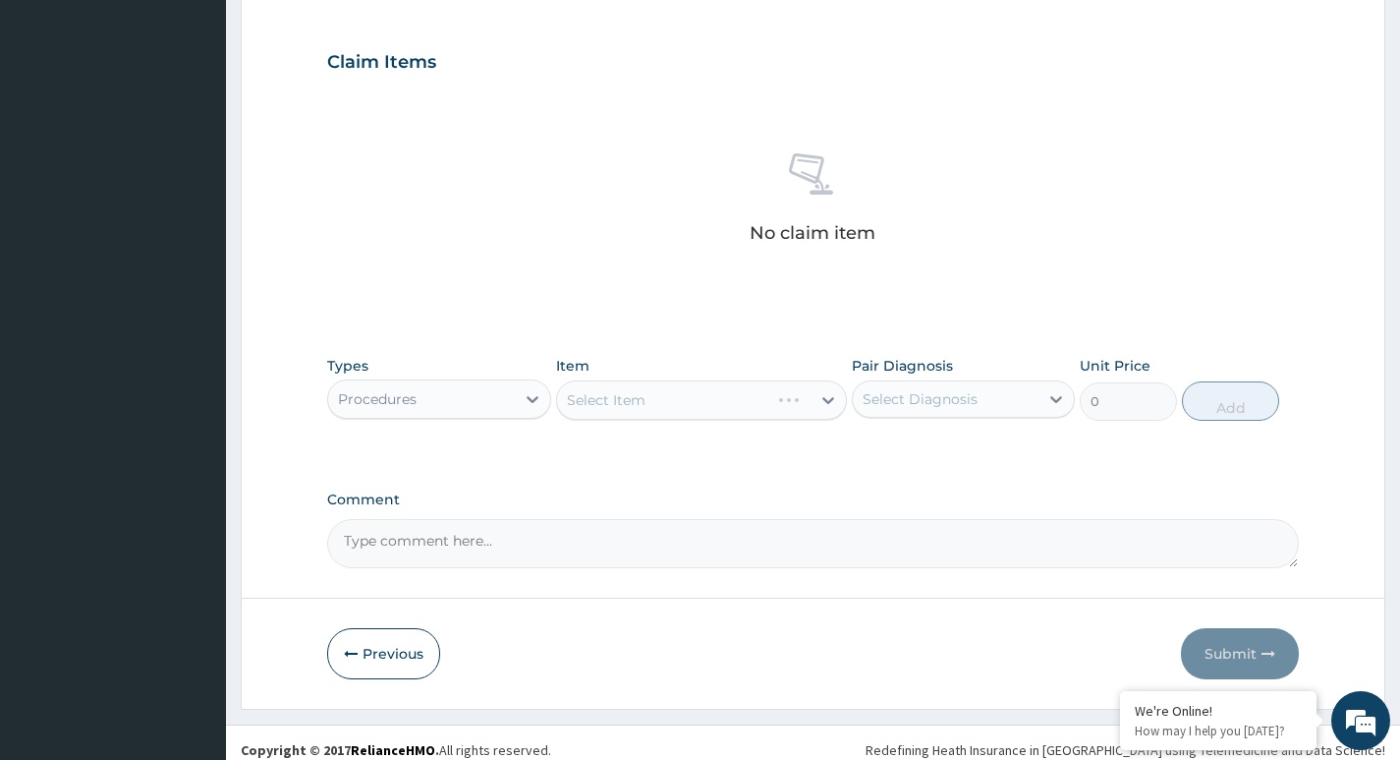
click at [611, 394] on div "Select Item" at bounding box center [702, 399] width 292 height 39
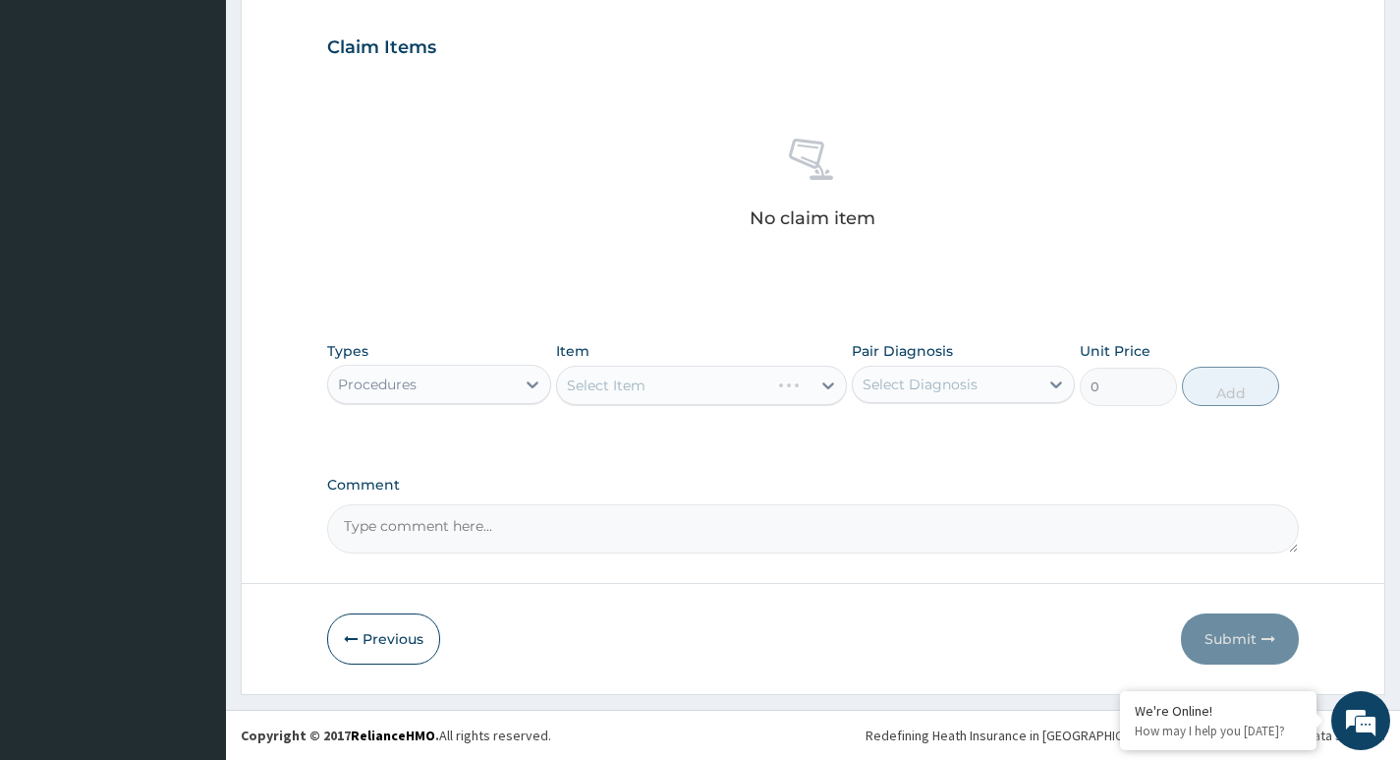
click at [792, 388] on div "Select Item" at bounding box center [702, 385] width 292 height 39
click at [743, 383] on div "Select Item" at bounding box center [702, 385] width 292 height 39
click at [743, 383] on div "Select Item" at bounding box center [684, 384] width 254 height 31
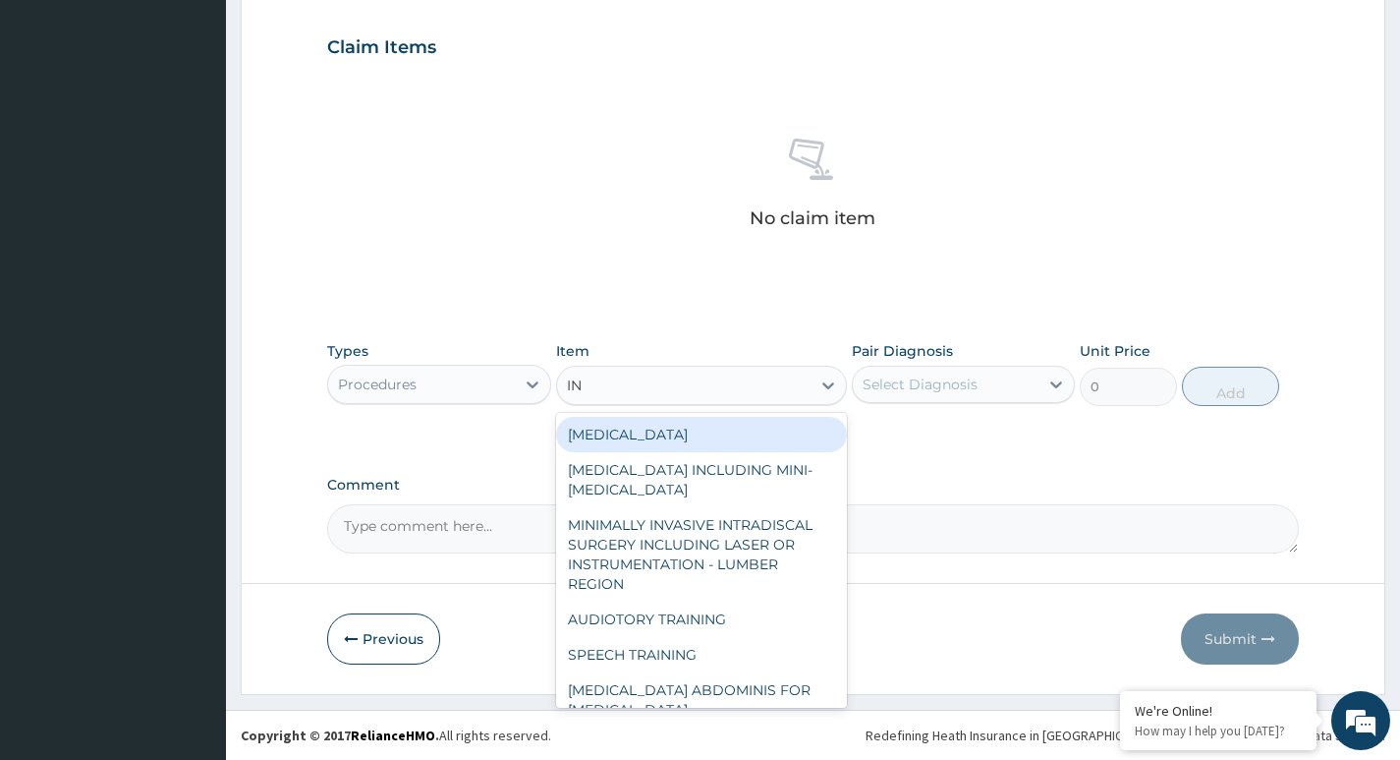
type input "I"
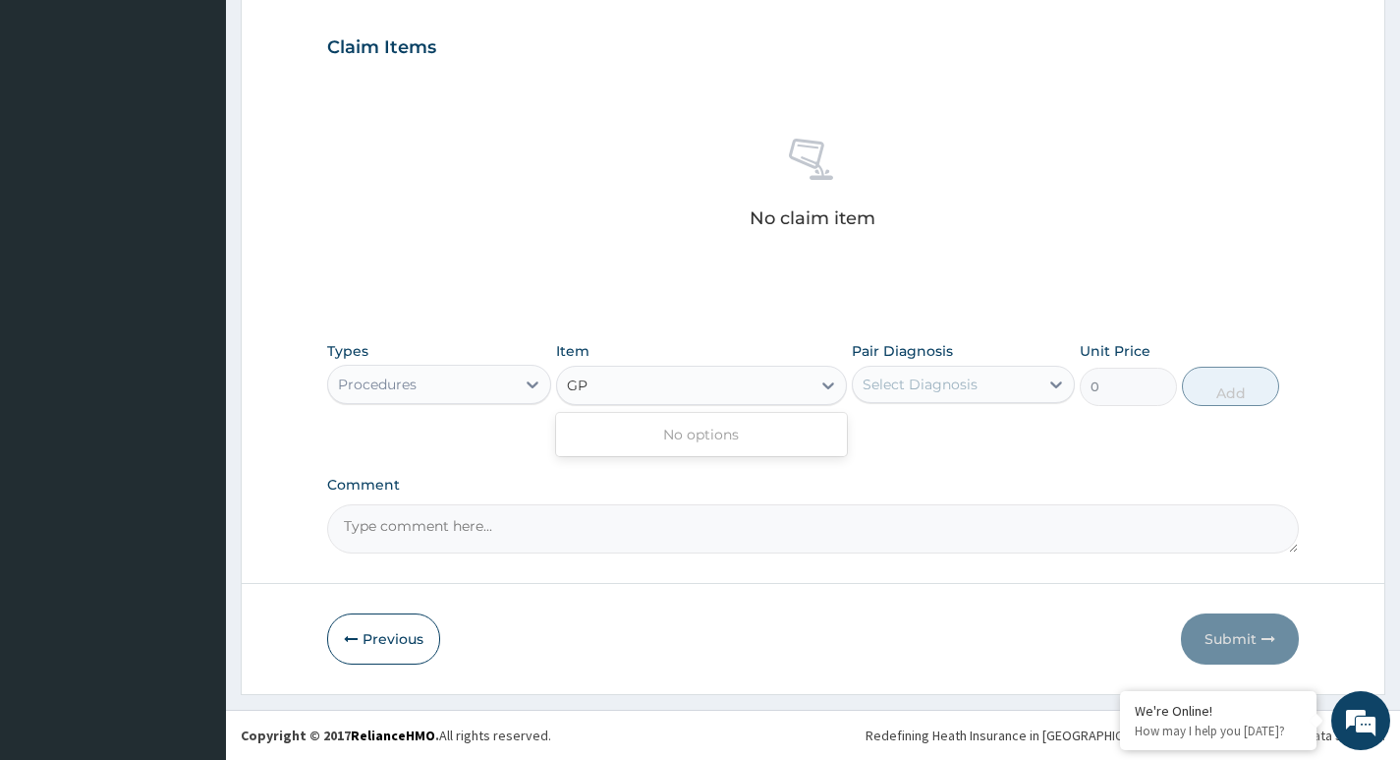
type input "G"
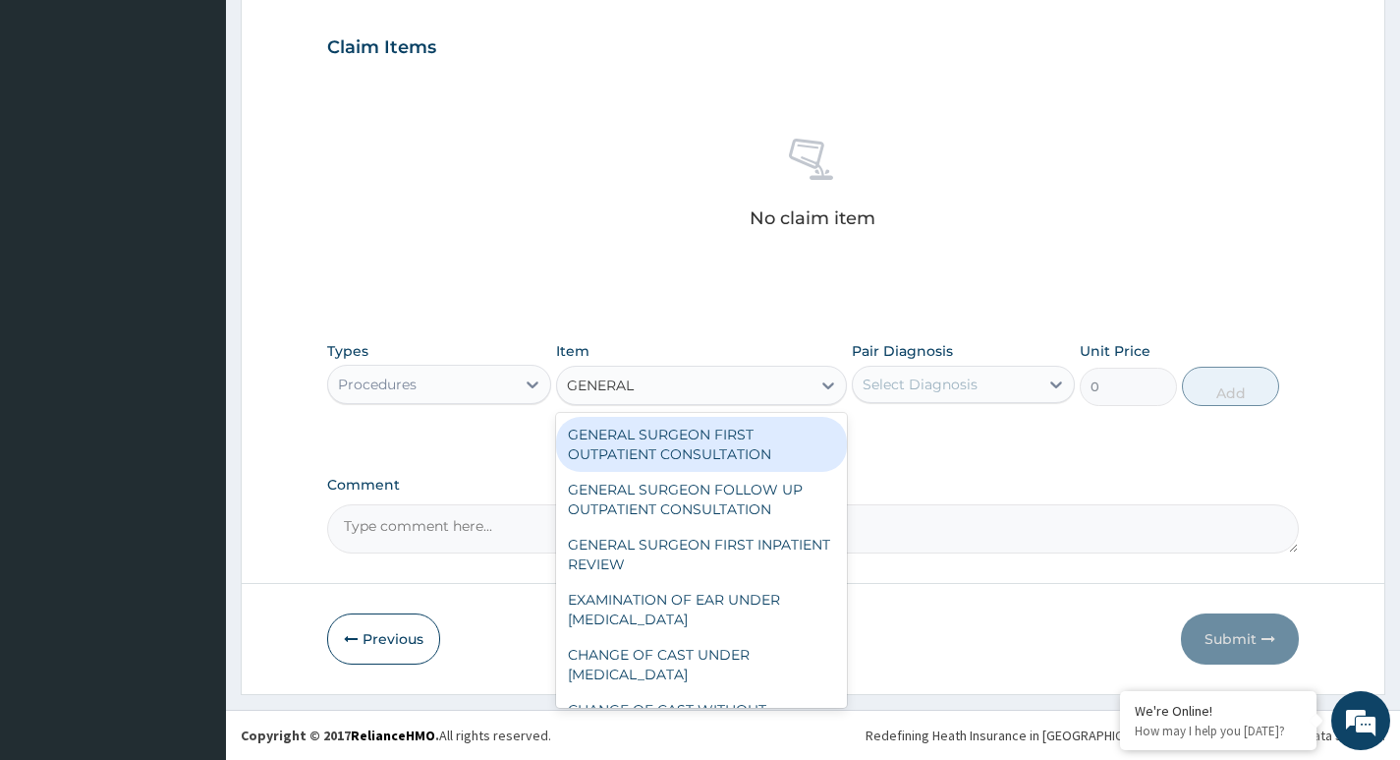
type input "GENERAL"
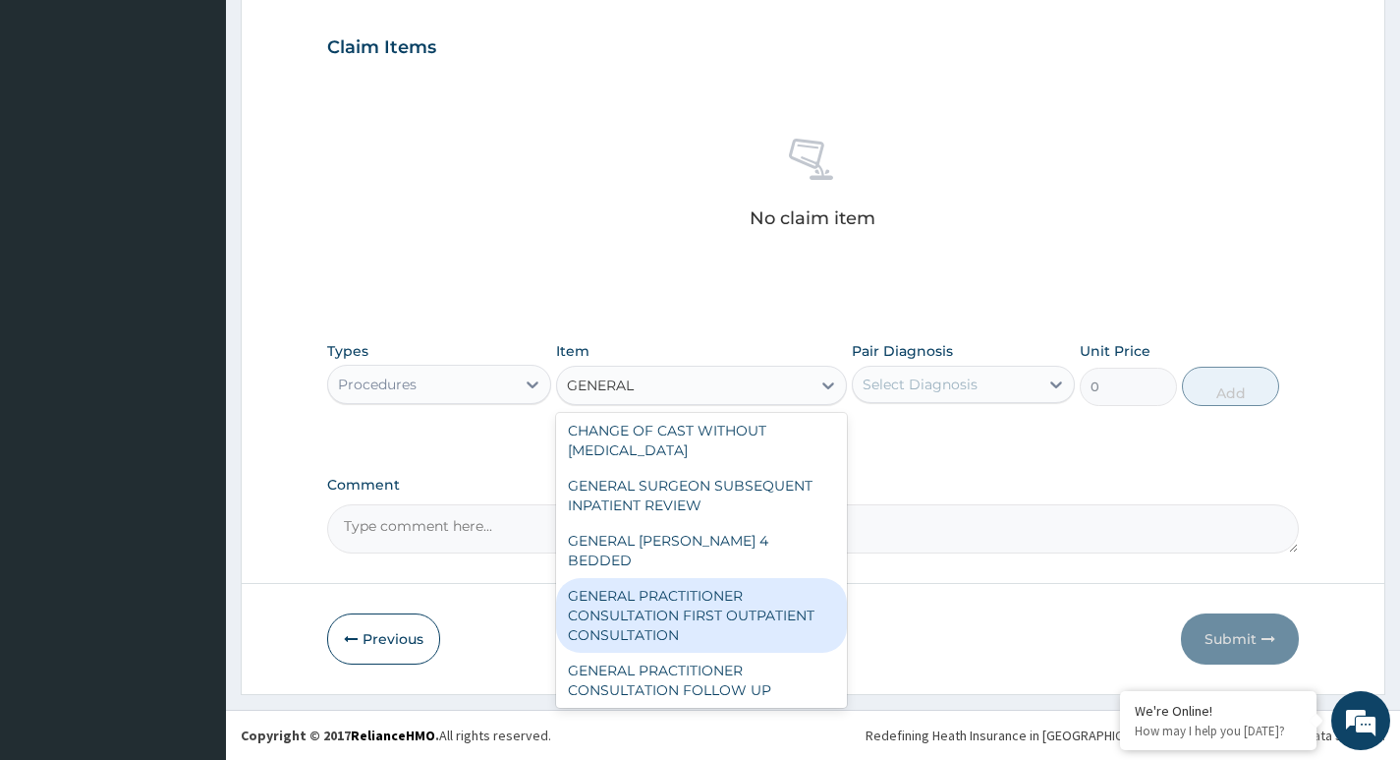
scroll to position [318, 0]
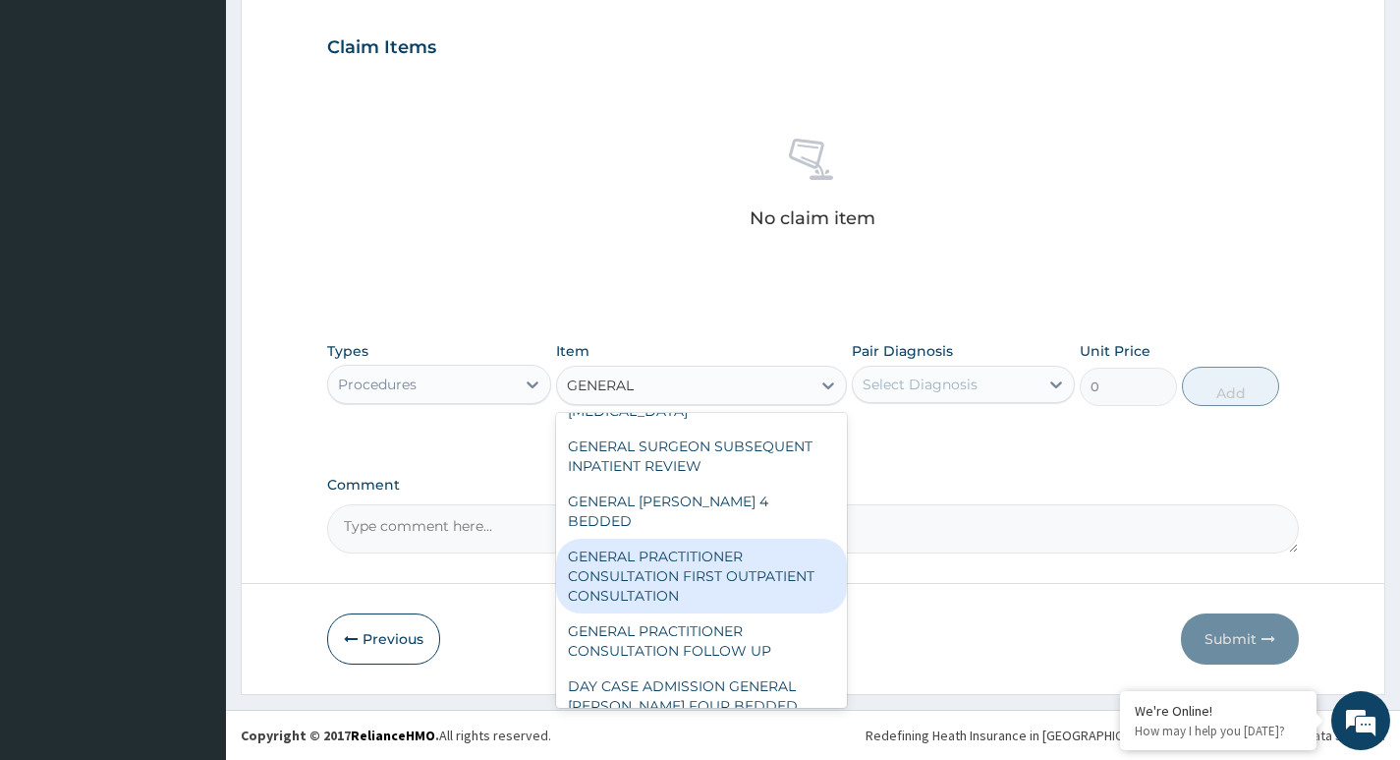
click at [655, 558] on div "GENERAL PRACTITIONER CONSULTATION FIRST OUTPATIENT CONSULTATION" at bounding box center [702, 575] width 292 height 75
type input "3600"
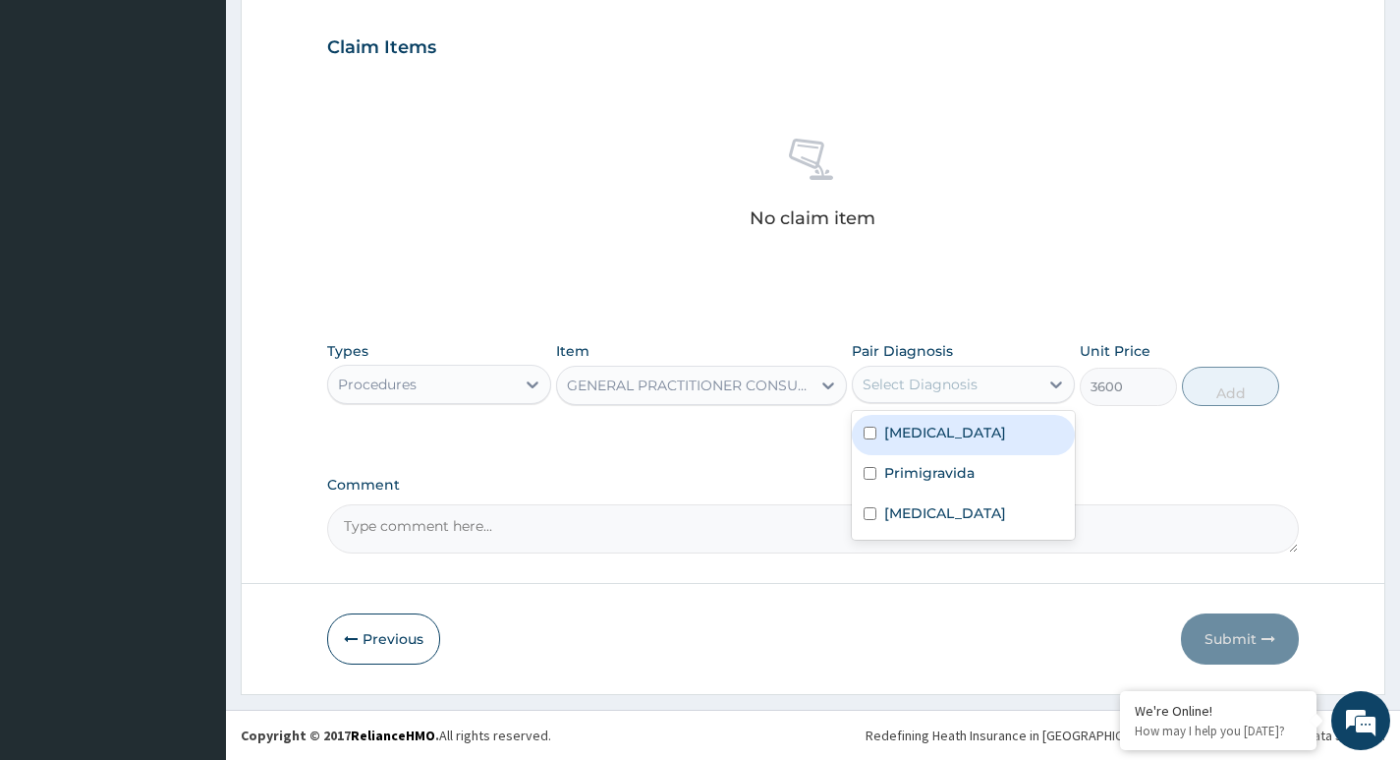
click at [922, 376] on div "Select Diagnosis" at bounding box center [920, 384] width 115 height 20
click at [907, 437] on label "Malaria" at bounding box center [945, 432] width 122 height 20
checkbox input "true"
click at [1249, 391] on button "Add" at bounding box center [1230, 385] width 97 height 39
type input "0"
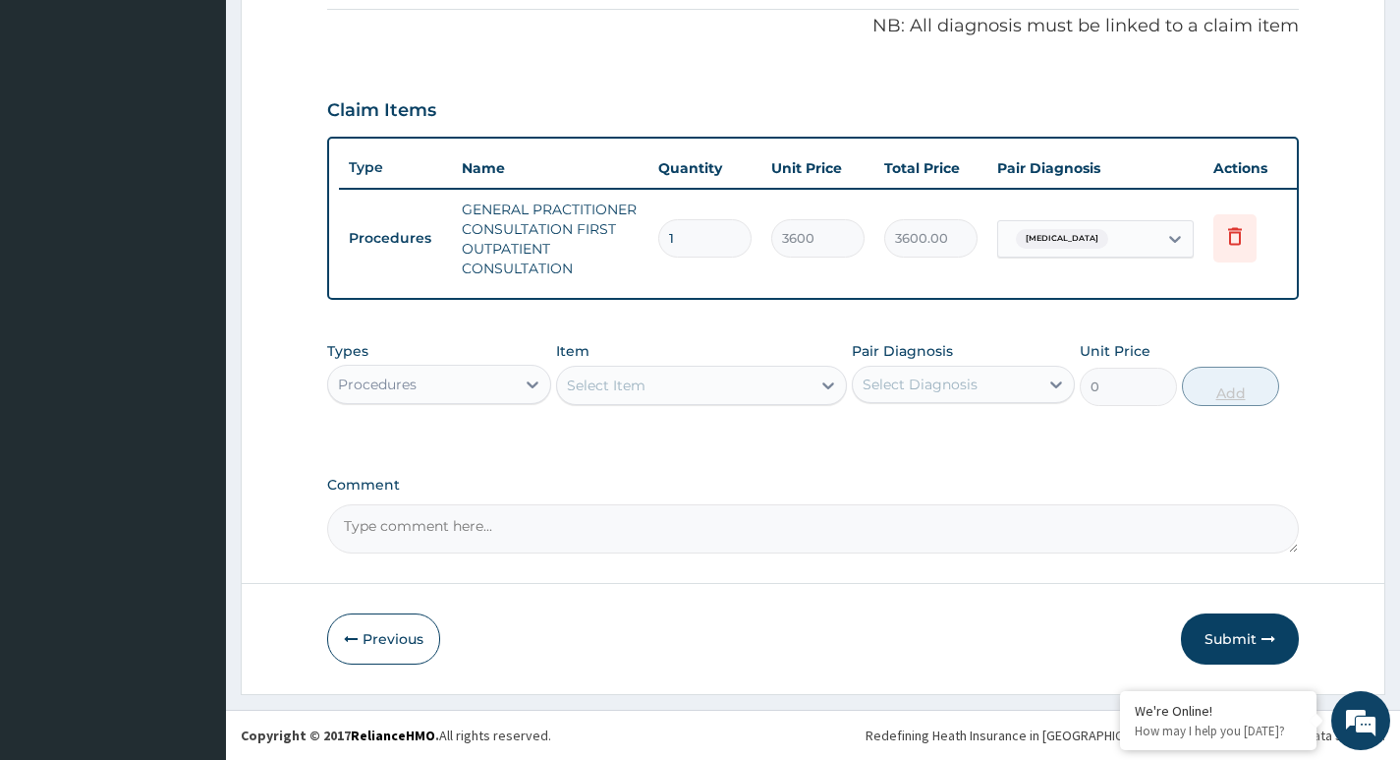
scroll to position [609, 0]
click at [393, 390] on div "Procedures" at bounding box center [377, 384] width 79 height 20
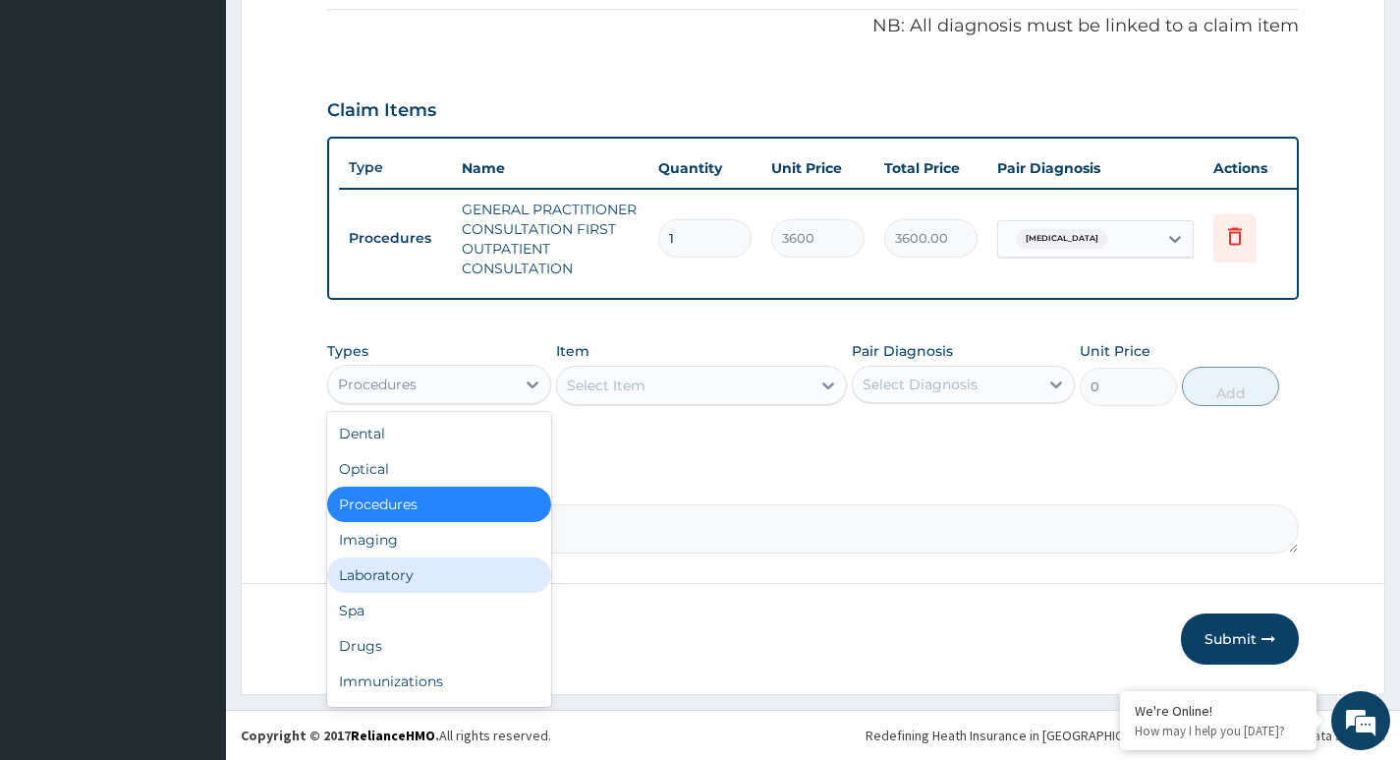
click at [387, 579] on div "Laboratory" at bounding box center [438, 574] width 223 height 35
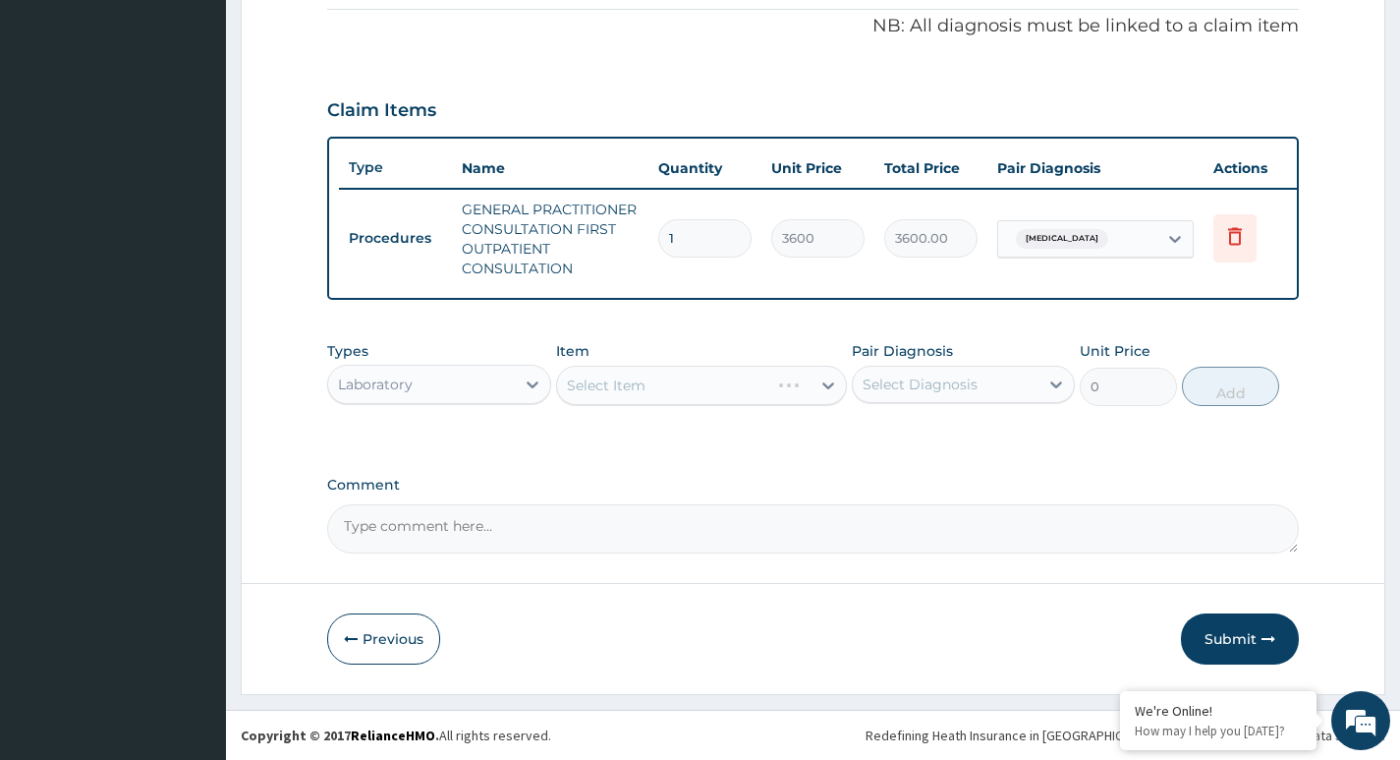
click at [641, 388] on div "Select Item" at bounding box center [702, 385] width 292 height 39
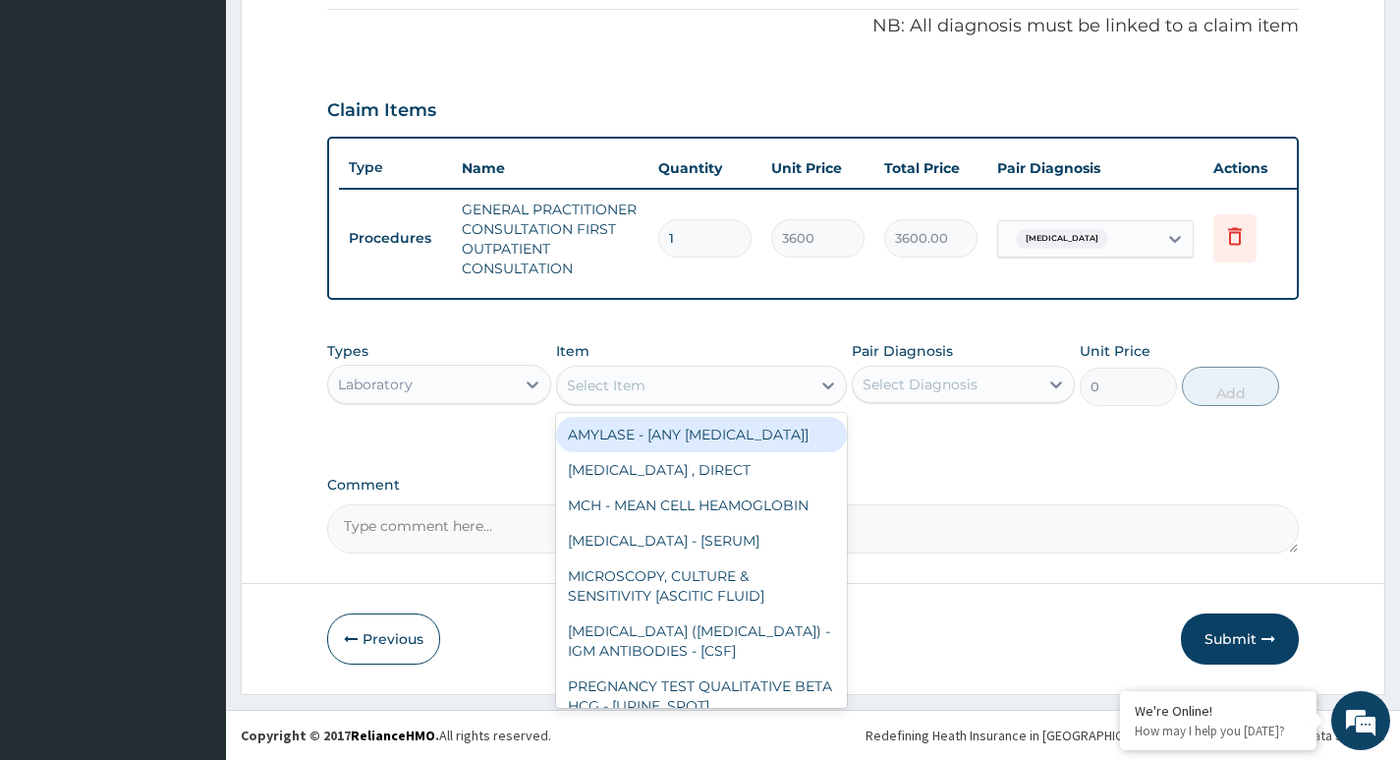
click at [641, 388] on div "Select Item" at bounding box center [606, 385] width 79 height 20
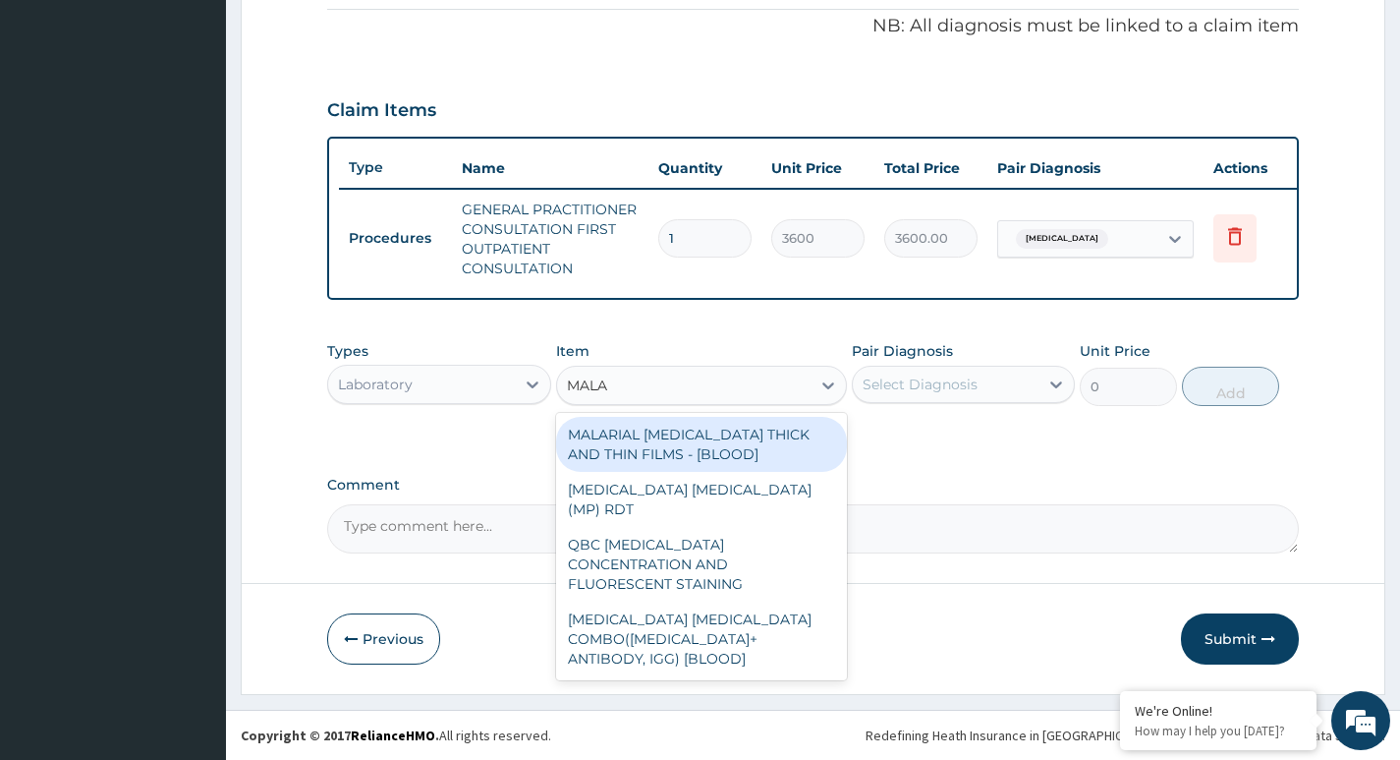
type input "MALAR"
click at [698, 436] on div "MALARIAL PARASITE THICK AND THIN FILMS - [BLOOD]" at bounding box center [702, 444] width 292 height 55
type input "2100"
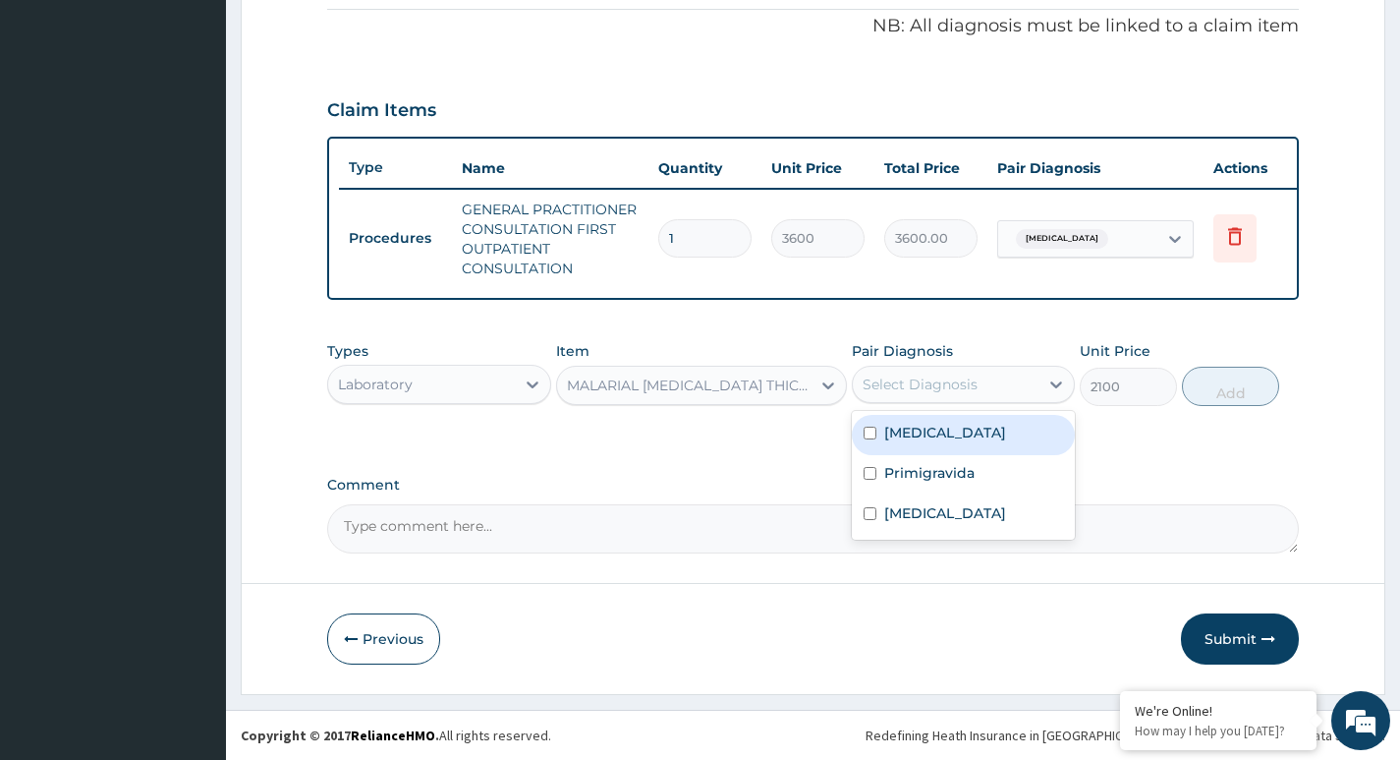
drag, startPoint x: 943, startPoint y: 383, endPoint x: 938, endPoint y: 420, distance: 36.7
click at [944, 386] on div "Select Diagnosis" at bounding box center [920, 384] width 115 height 20
click at [915, 433] on label "Malaria" at bounding box center [945, 432] width 122 height 20
checkbox input "true"
click at [1250, 388] on button "Add" at bounding box center [1230, 385] width 97 height 39
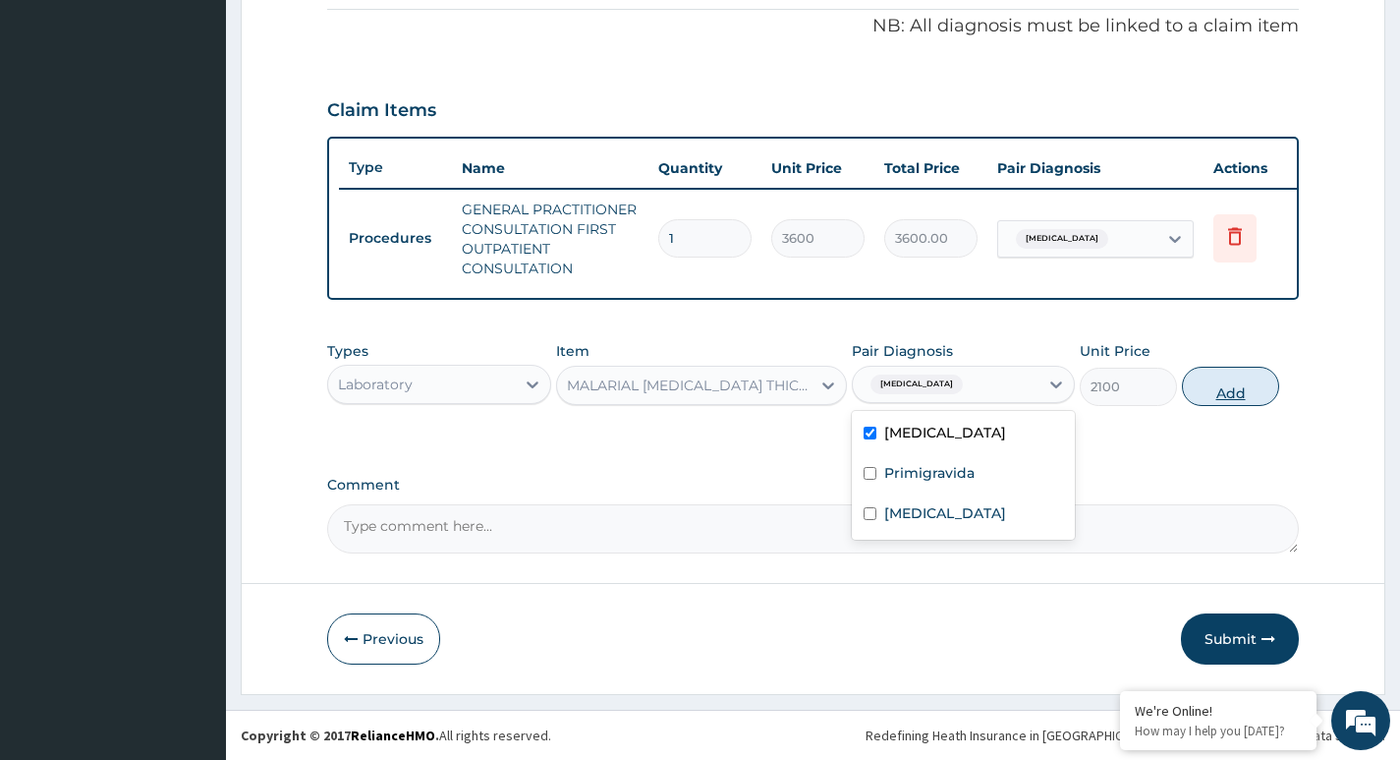
type input "0"
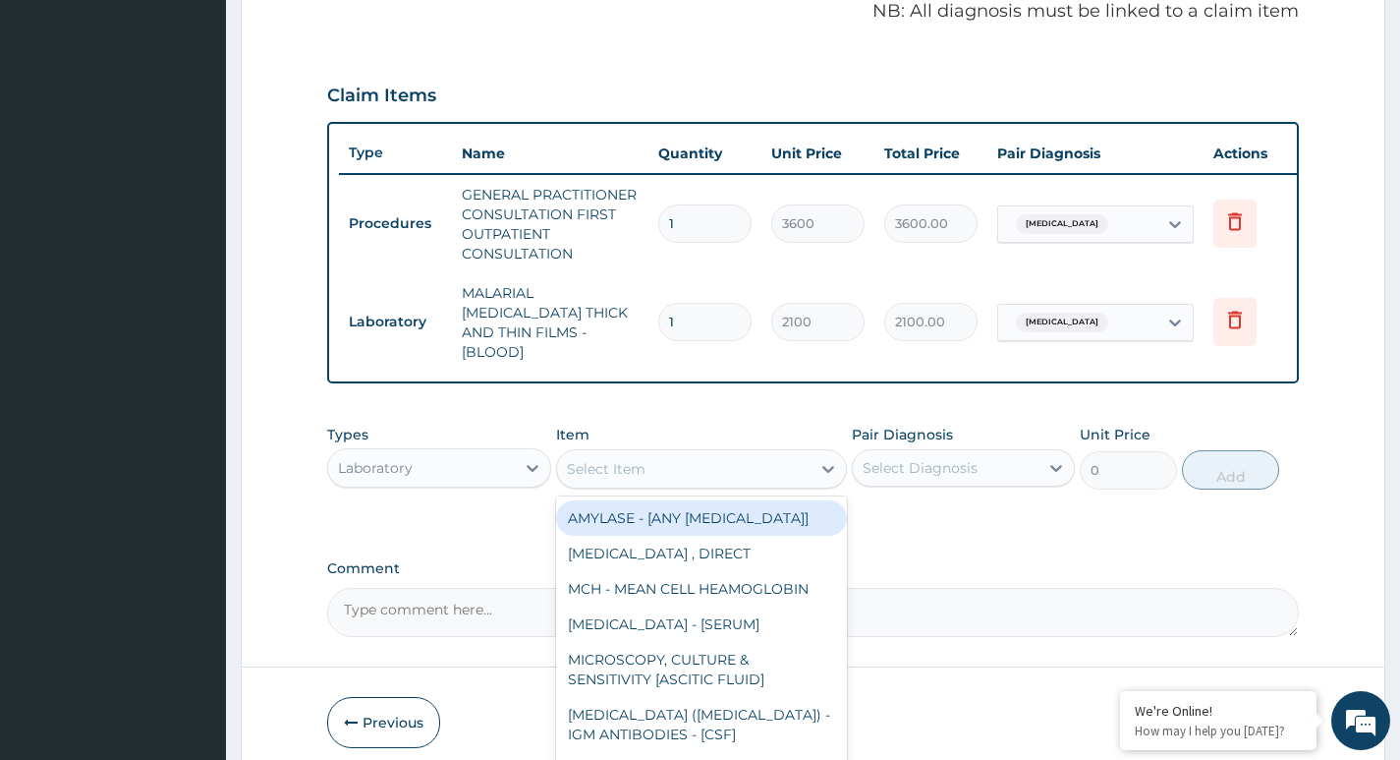
drag, startPoint x: 743, startPoint y: 466, endPoint x: 725, endPoint y: 465, distance: 17.7
click at [741, 465] on div "Select Item" at bounding box center [684, 468] width 254 height 31
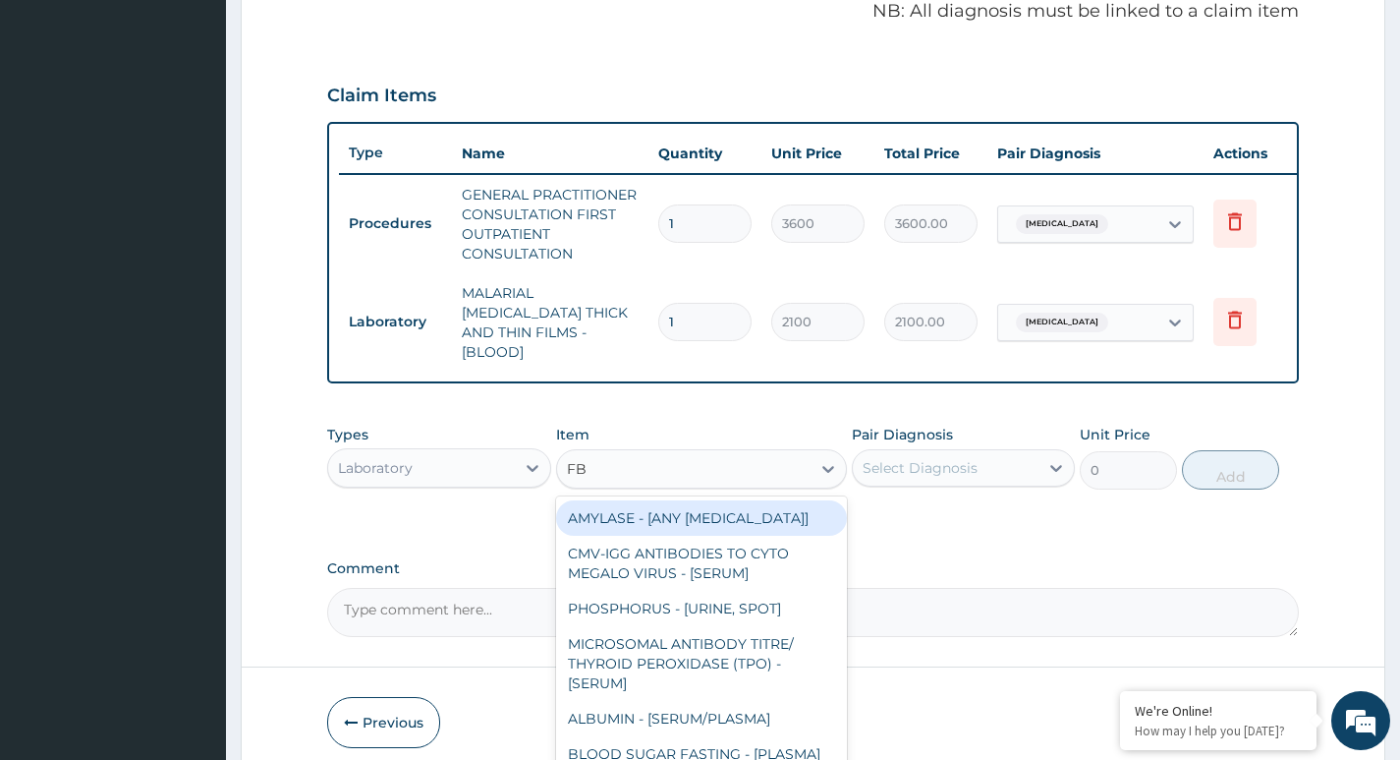
type input "FBC"
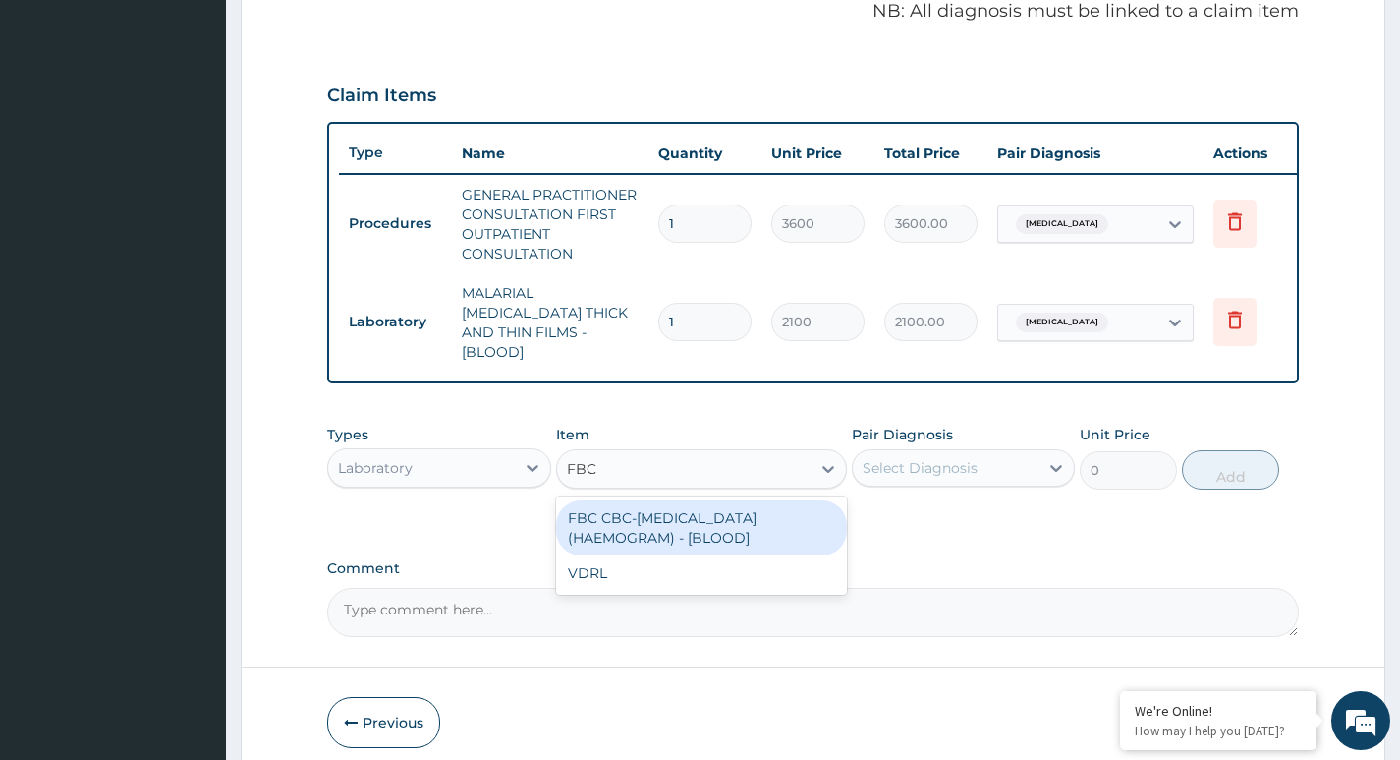
drag, startPoint x: 648, startPoint y: 518, endPoint x: 701, endPoint y: 526, distance: 52.7
click at [651, 521] on div "FBC CBC-COMPLETE BLOOD COUNT (HAEMOGRAM) - [BLOOD]" at bounding box center [702, 527] width 292 height 55
type input "4200"
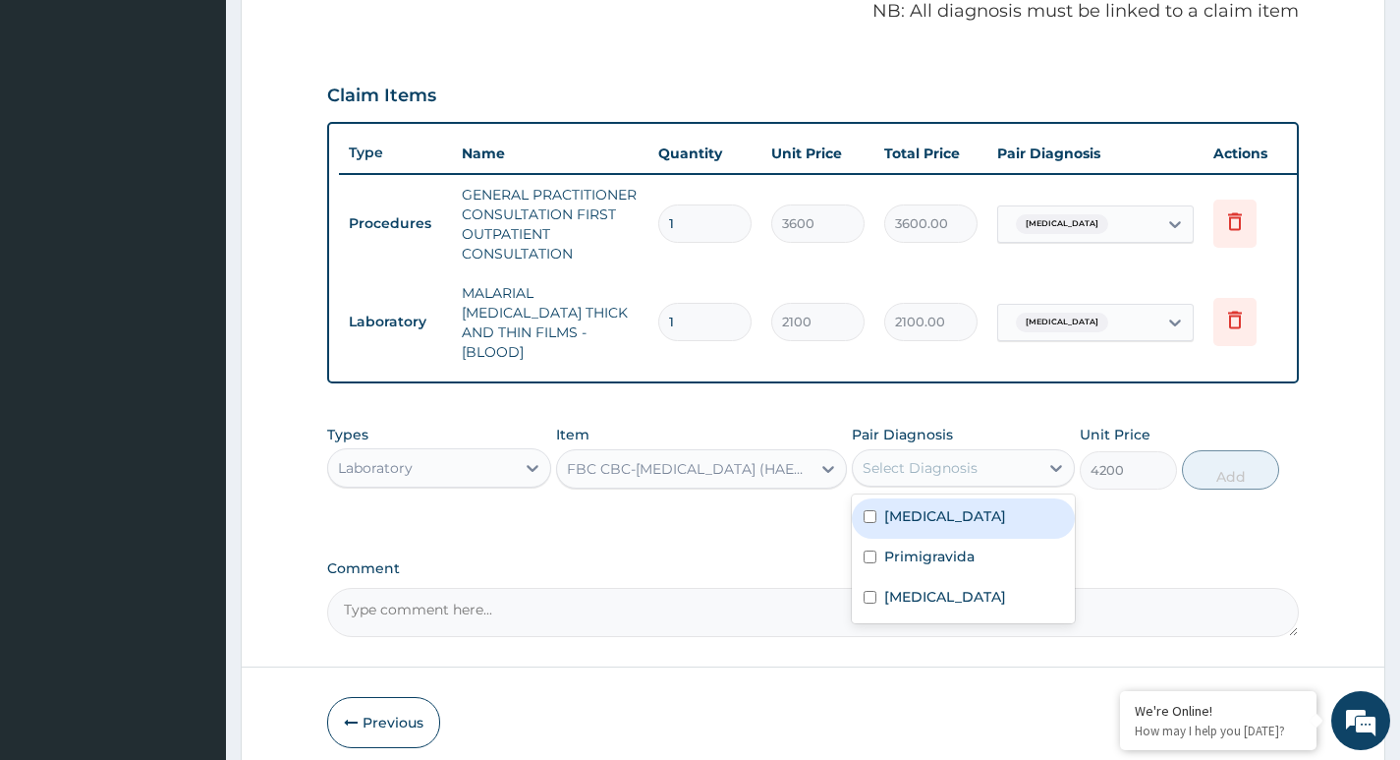
click at [919, 458] on div "Select Diagnosis" at bounding box center [920, 468] width 115 height 20
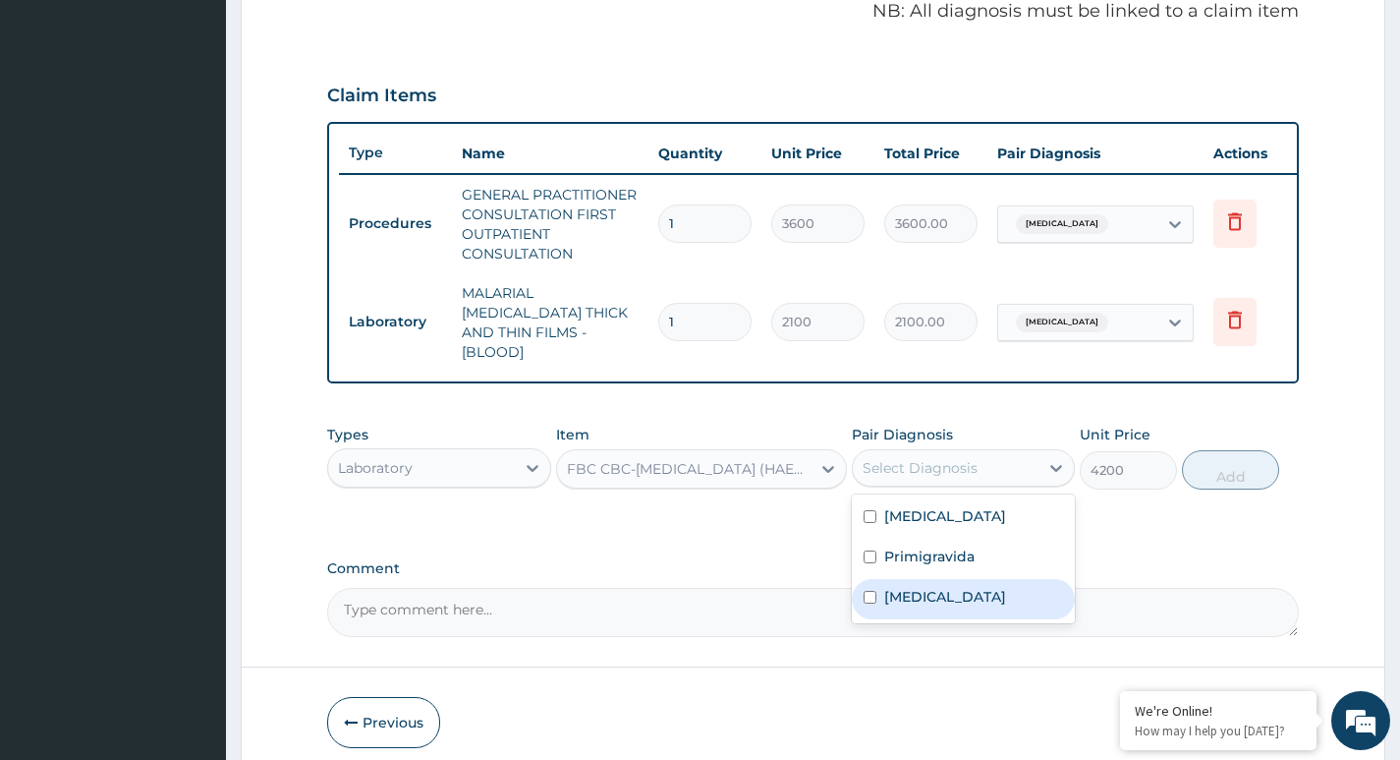
click at [886, 593] on label "Sepsis" at bounding box center [945, 597] width 122 height 20
checkbox input "true"
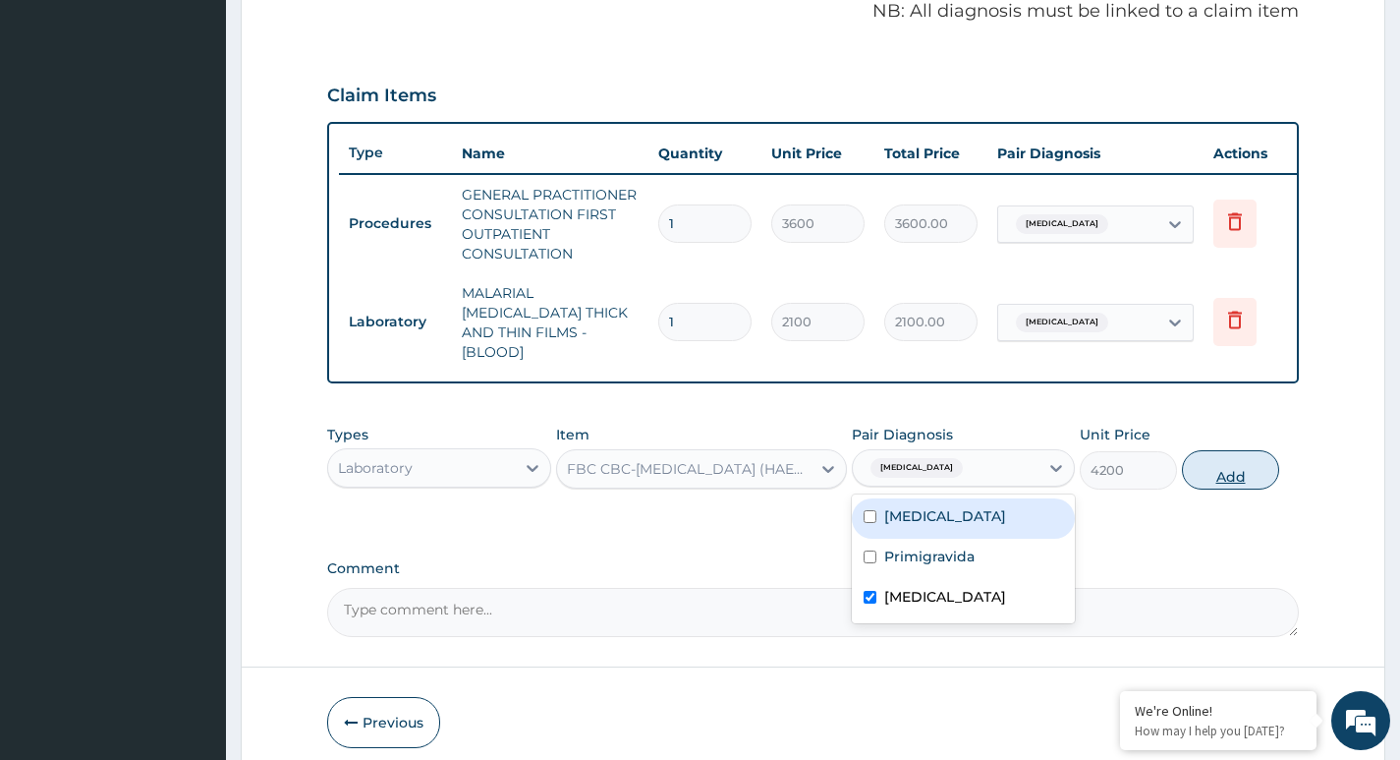
click at [1238, 473] on button "Add" at bounding box center [1230, 469] width 97 height 39
type input "0"
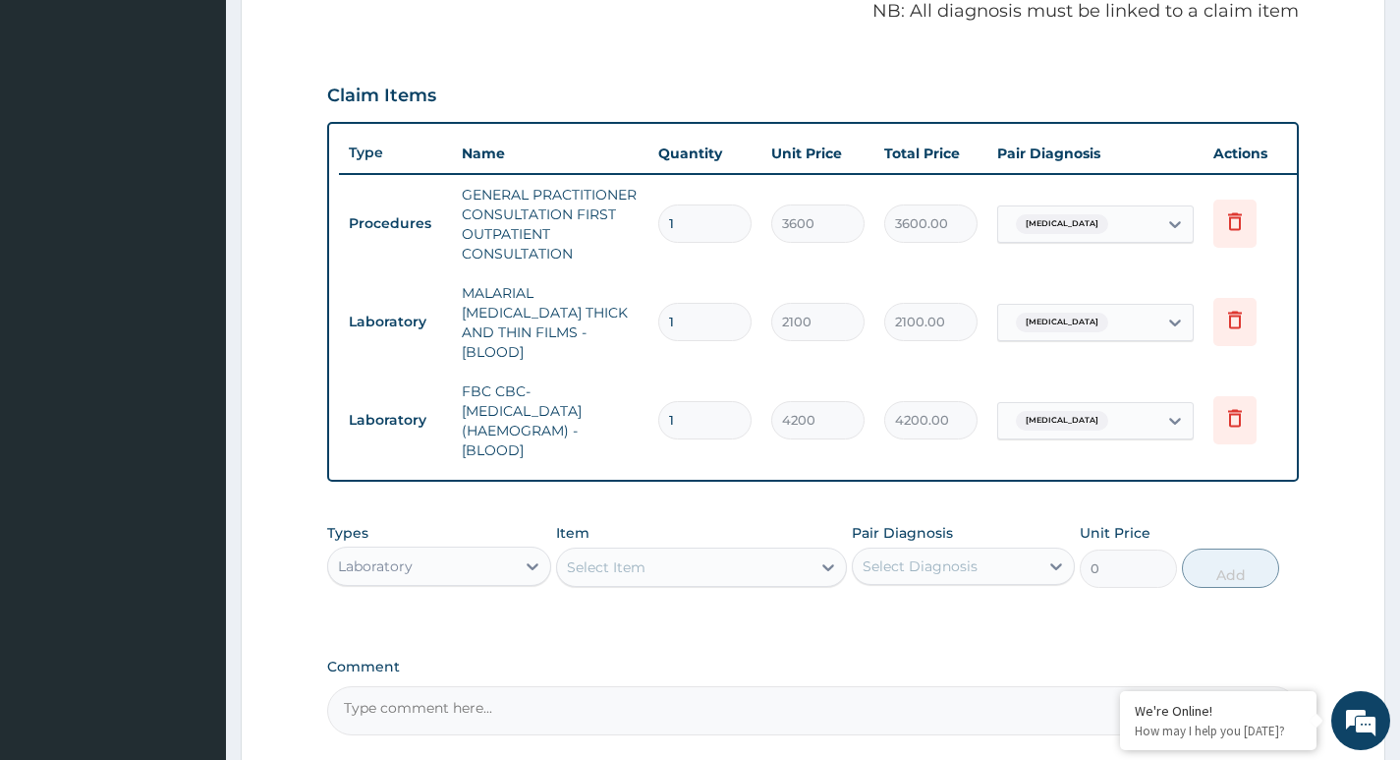
click at [634, 557] on div "Select Item" at bounding box center [606, 567] width 79 height 20
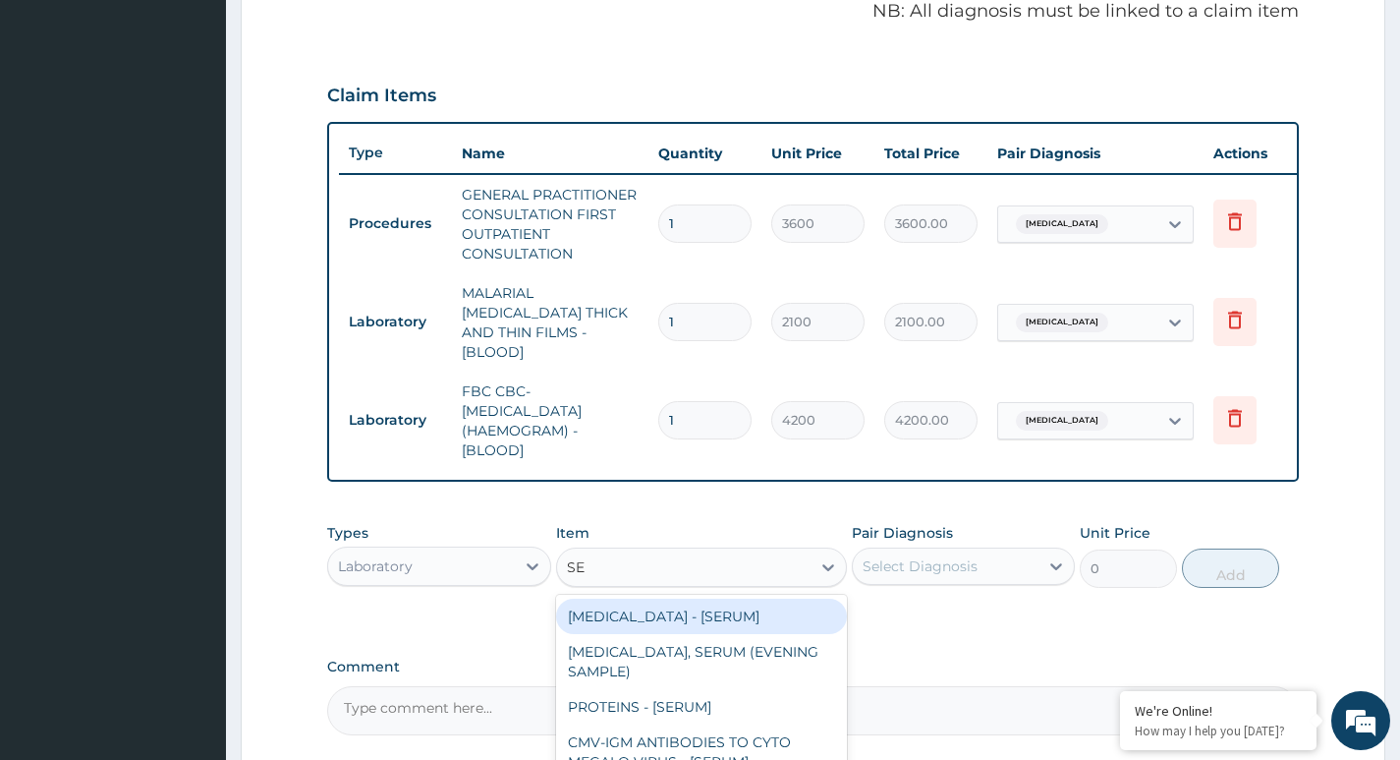
type input "S"
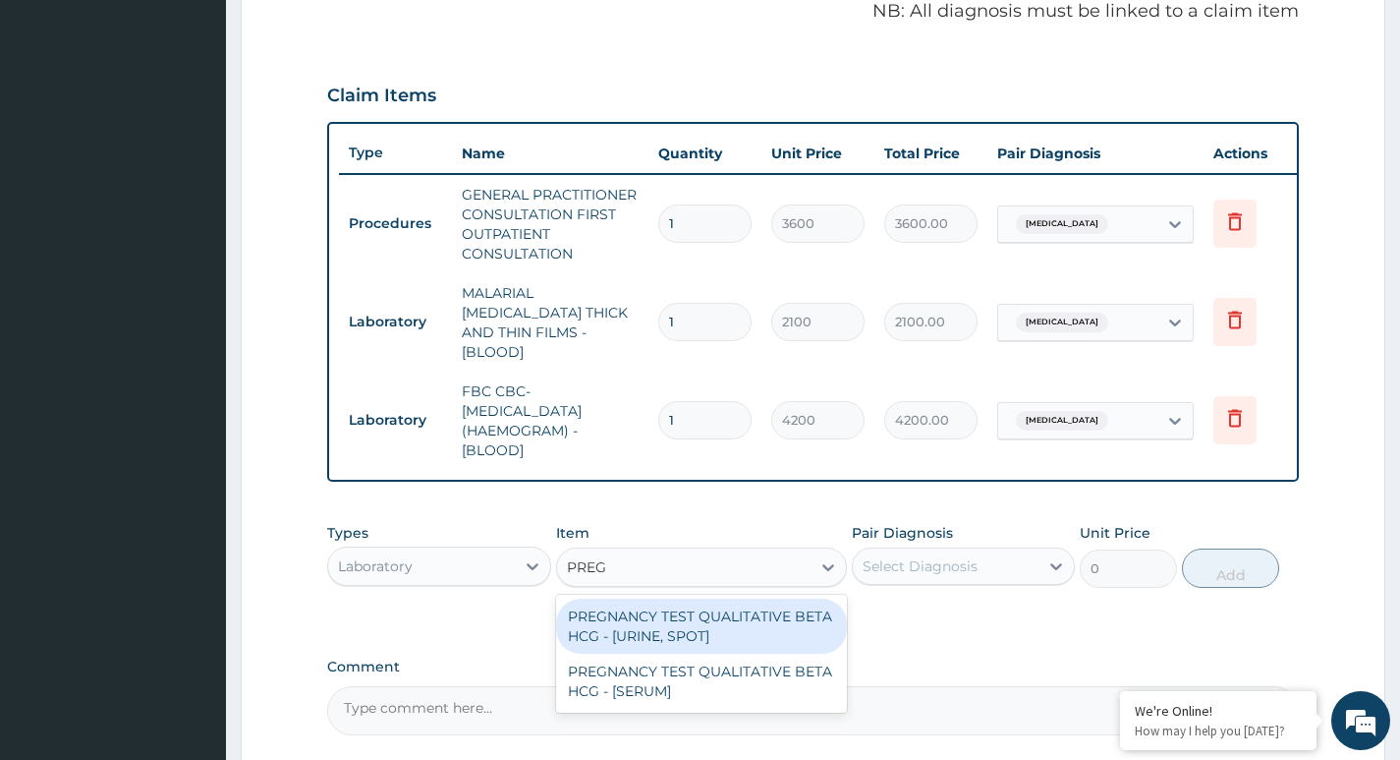
type input "PREGN"
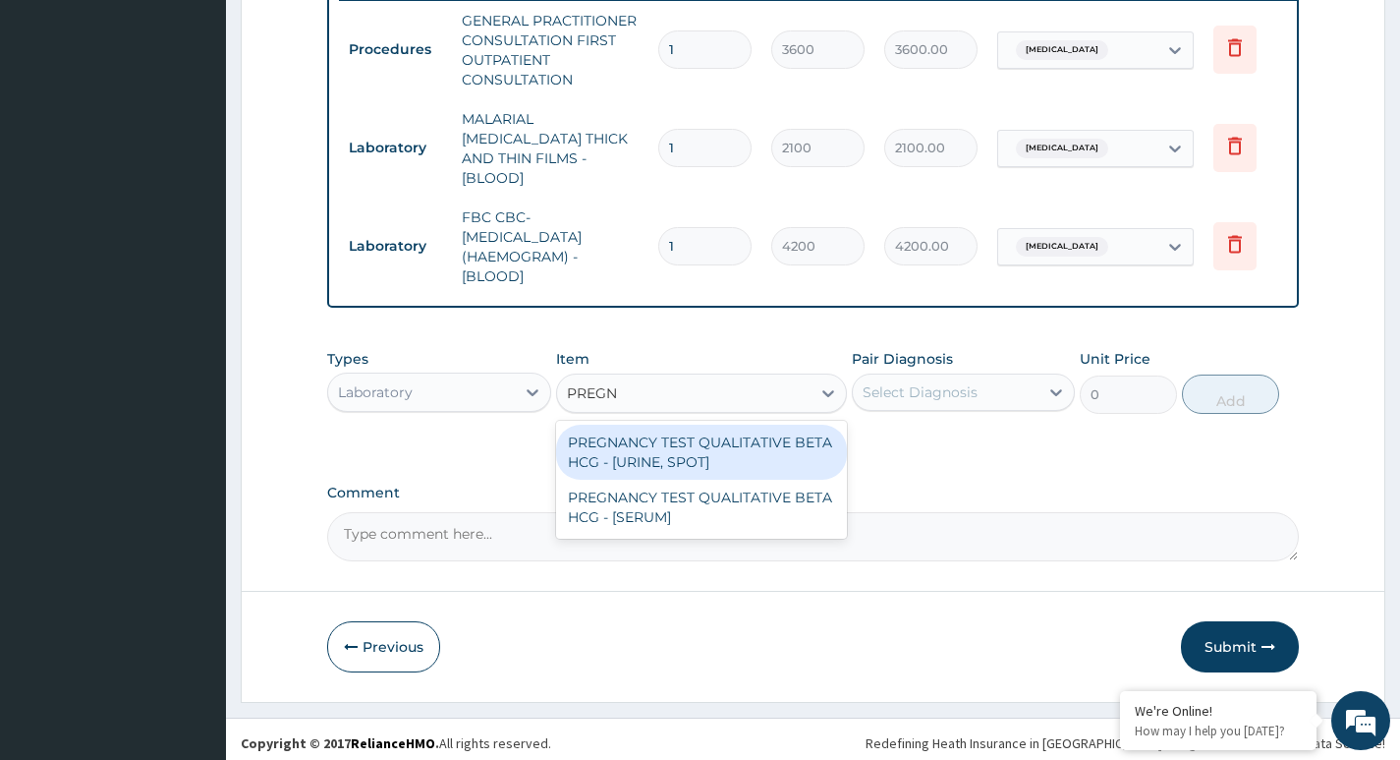
scroll to position [786, 0]
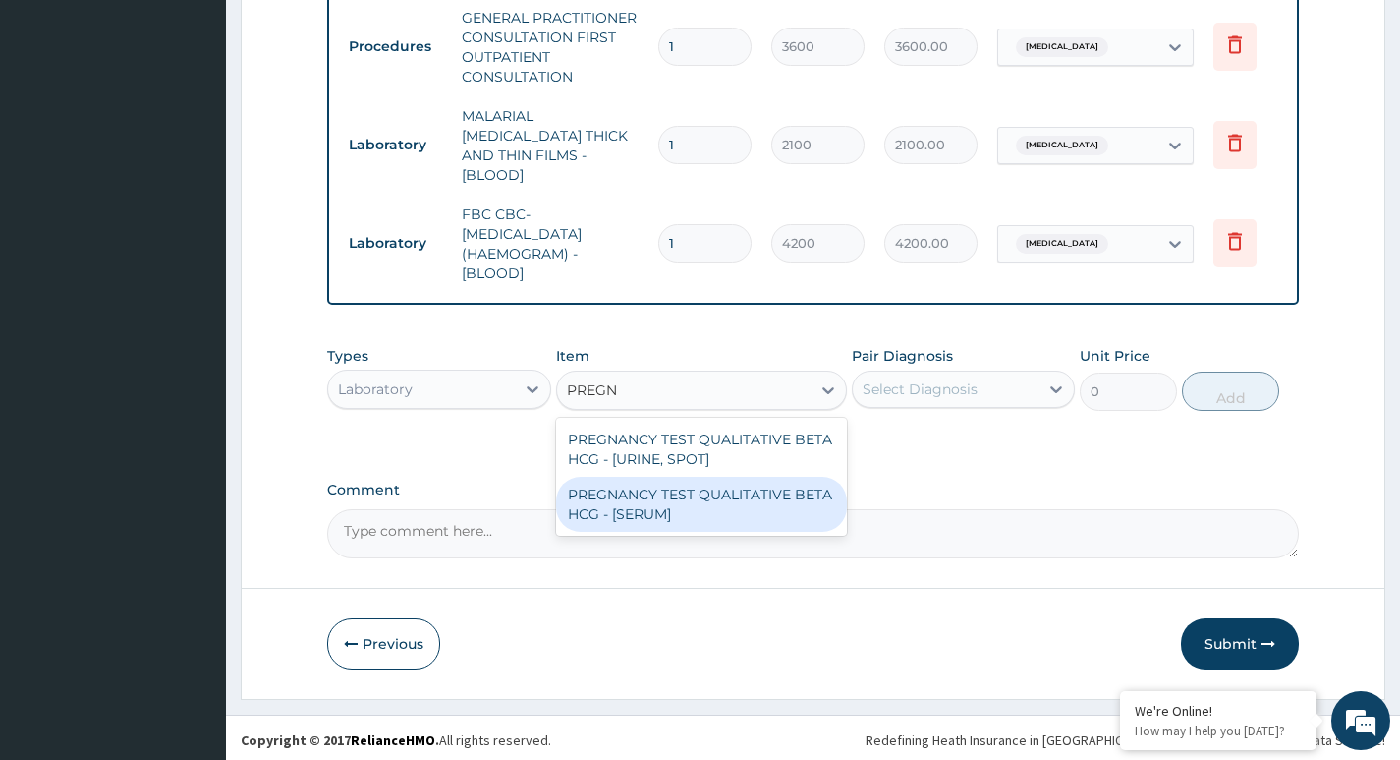
click at [685, 501] on div "PREGNANCY TEST QUALITATIVE BETA HCG - [SERUM]" at bounding box center [702, 504] width 292 height 55
type input "1680"
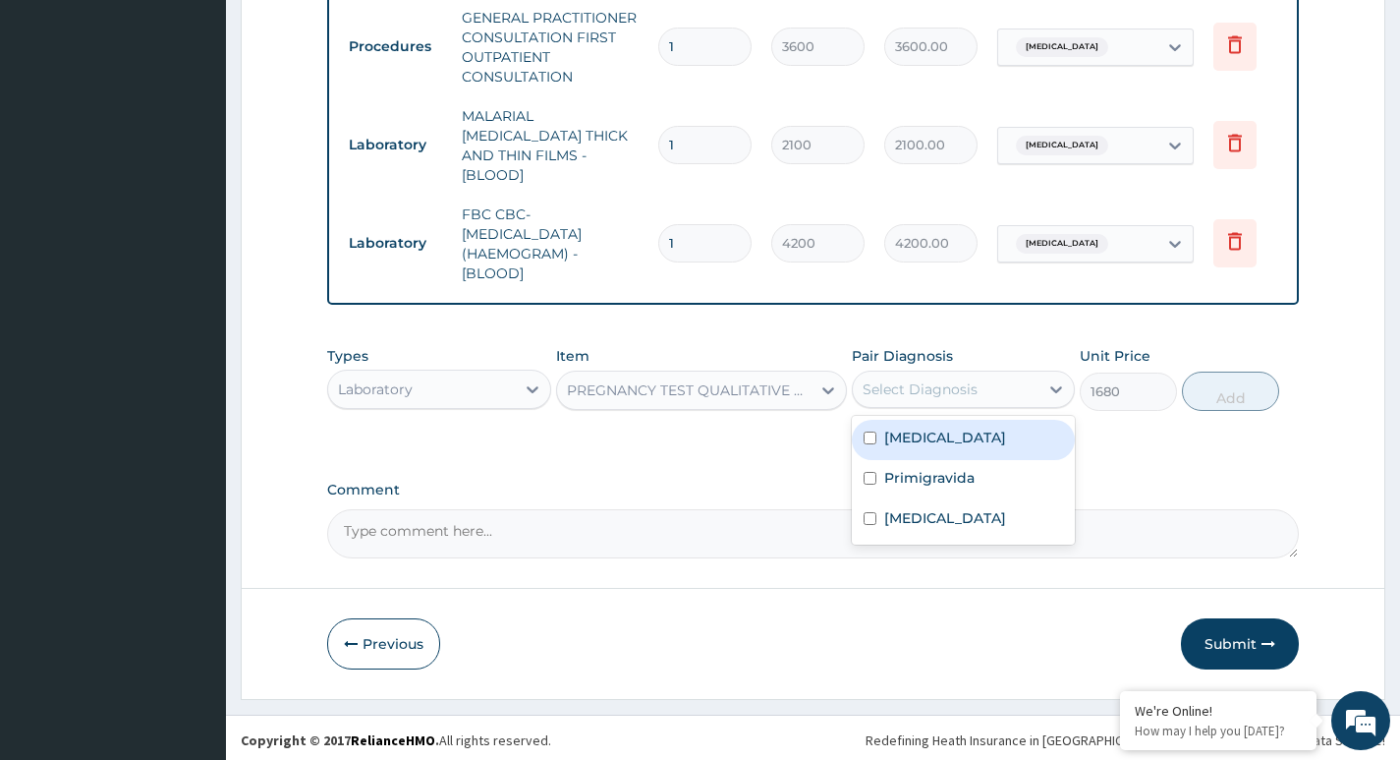
drag, startPoint x: 991, startPoint y: 385, endPoint x: 985, endPoint y: 397, distance: 13.6
click at [990, 386] on div "Select Diagnosis" at bounding box center [946, 388] width 186 height 31
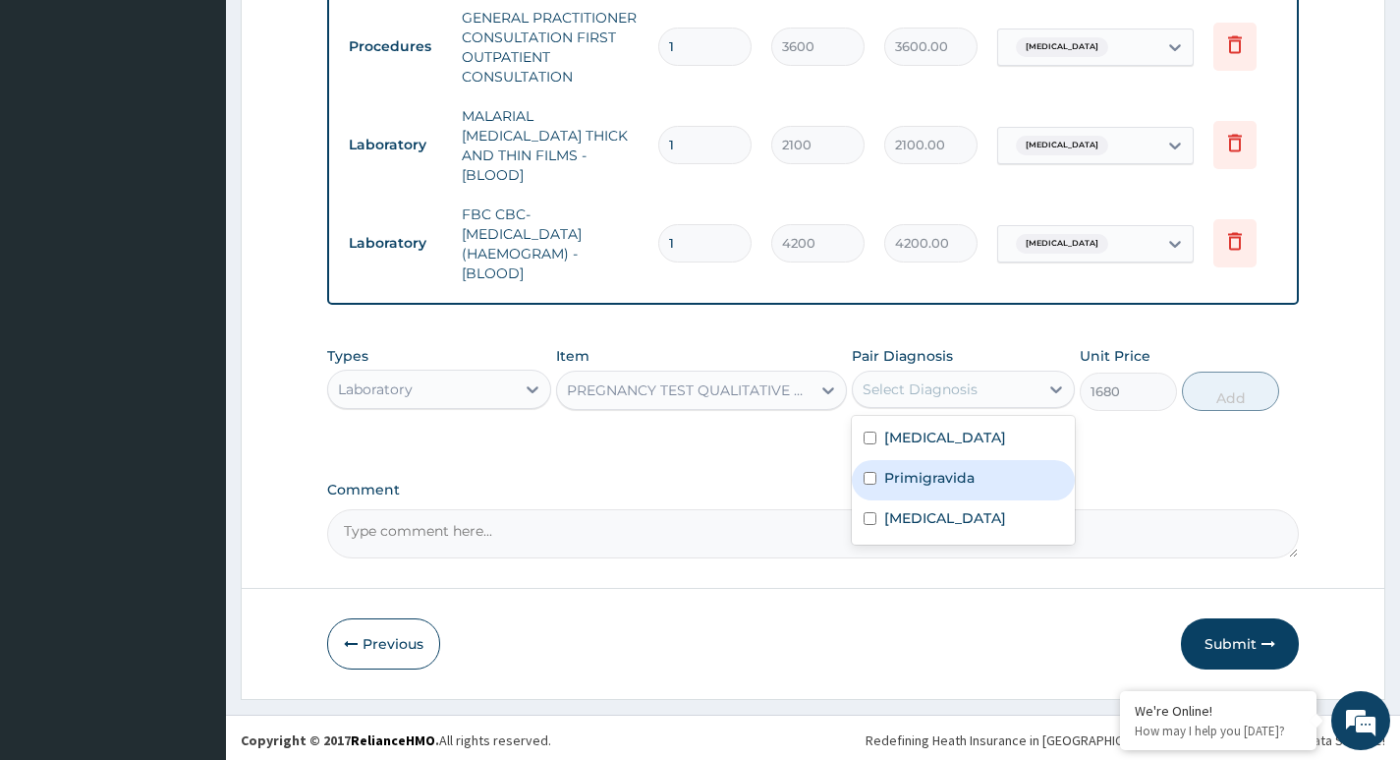
click at [922, 472] on label "Primigravida" at bounding box center [929, 478] width 90 height 20
checkbox input "true"
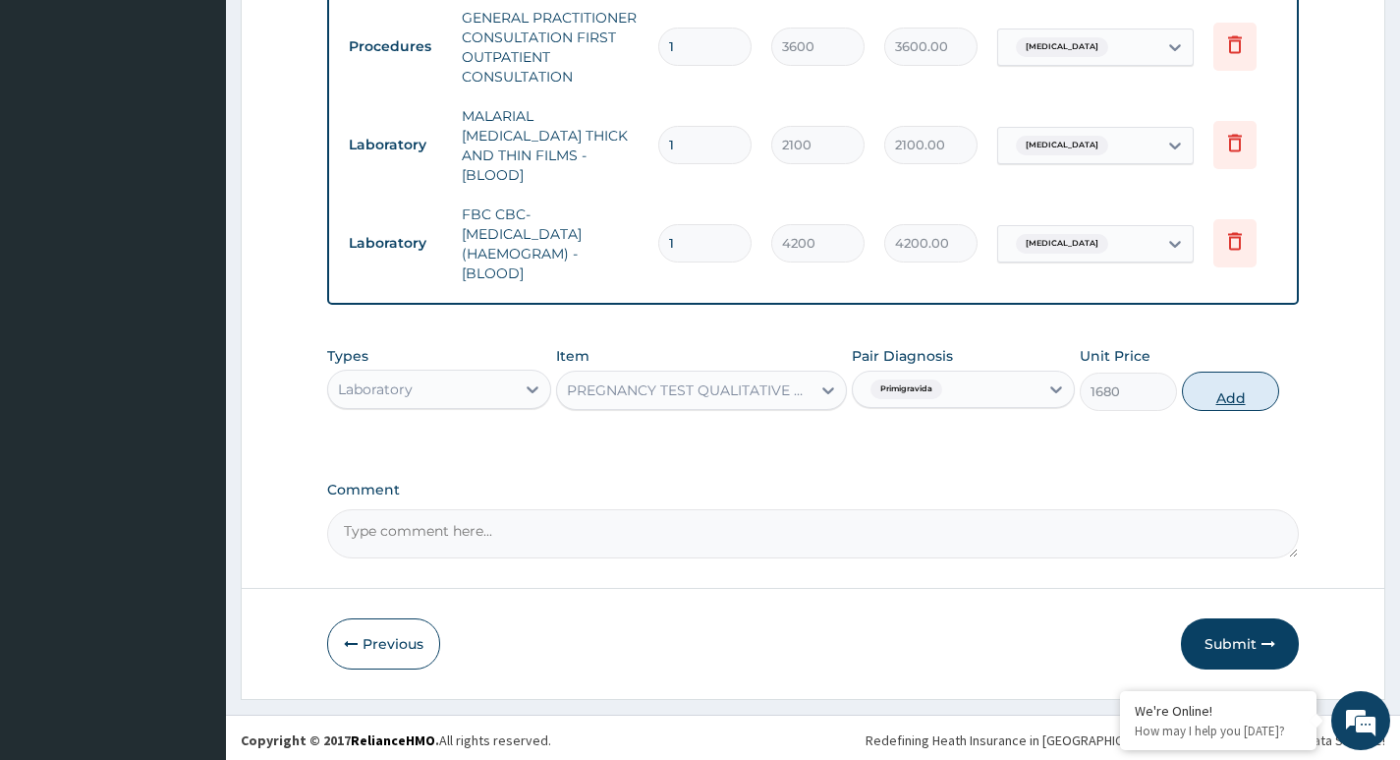
click at [1228, 386] on button "Add" at bounding box center [1230, 390] width 97 height 39
type input "0"
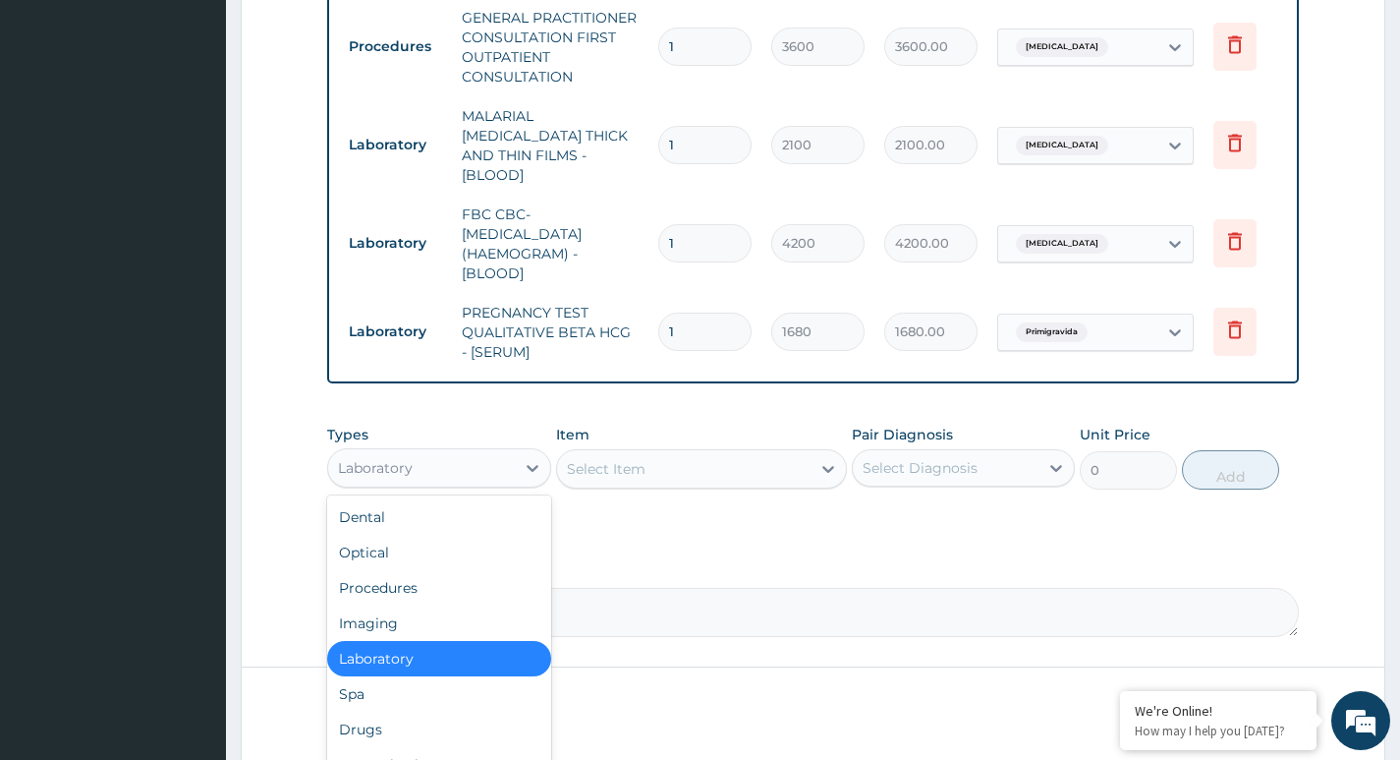
click at [384, 466] on div "Laboratory" at bounding box center [375, 468] width 75 height 20
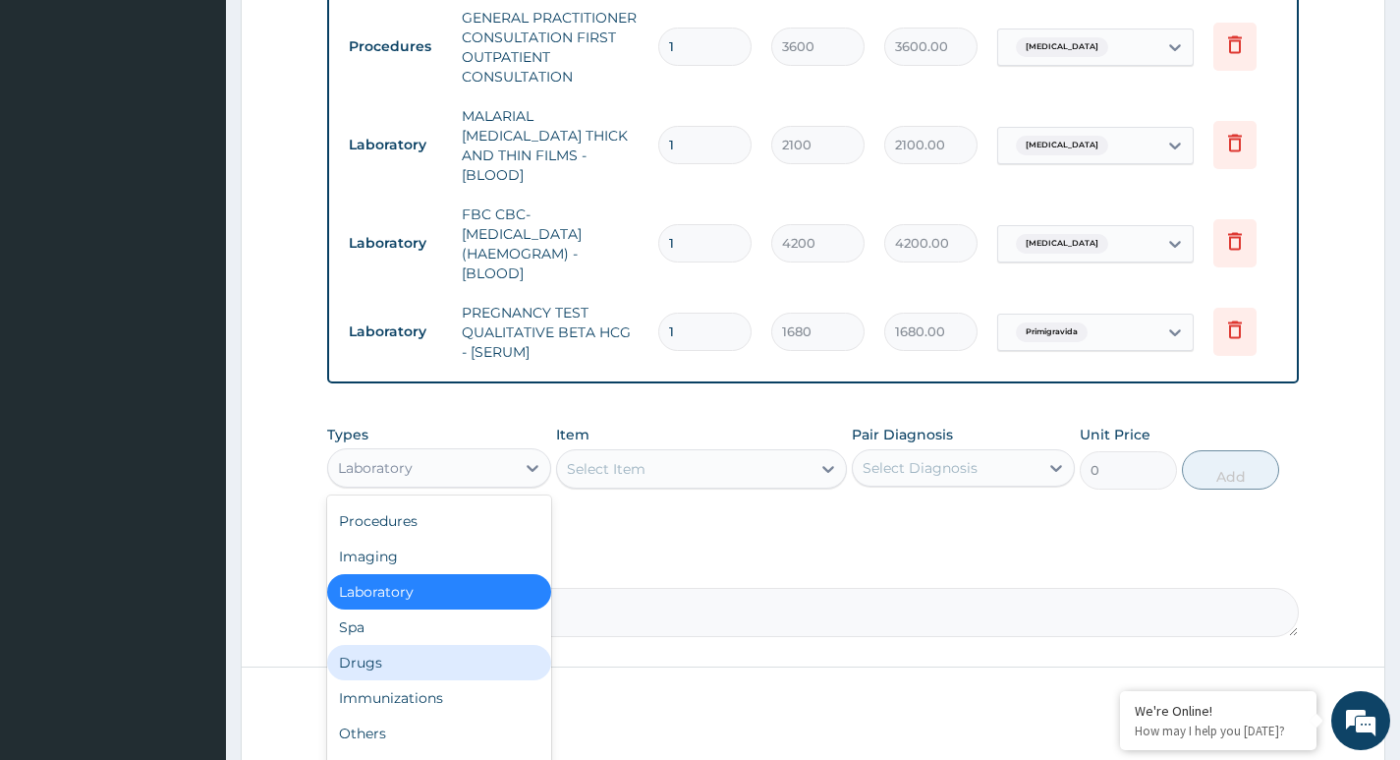
click at [363, 665] on div "Drugs" at bounding box center [438, 662] width 223 height 35
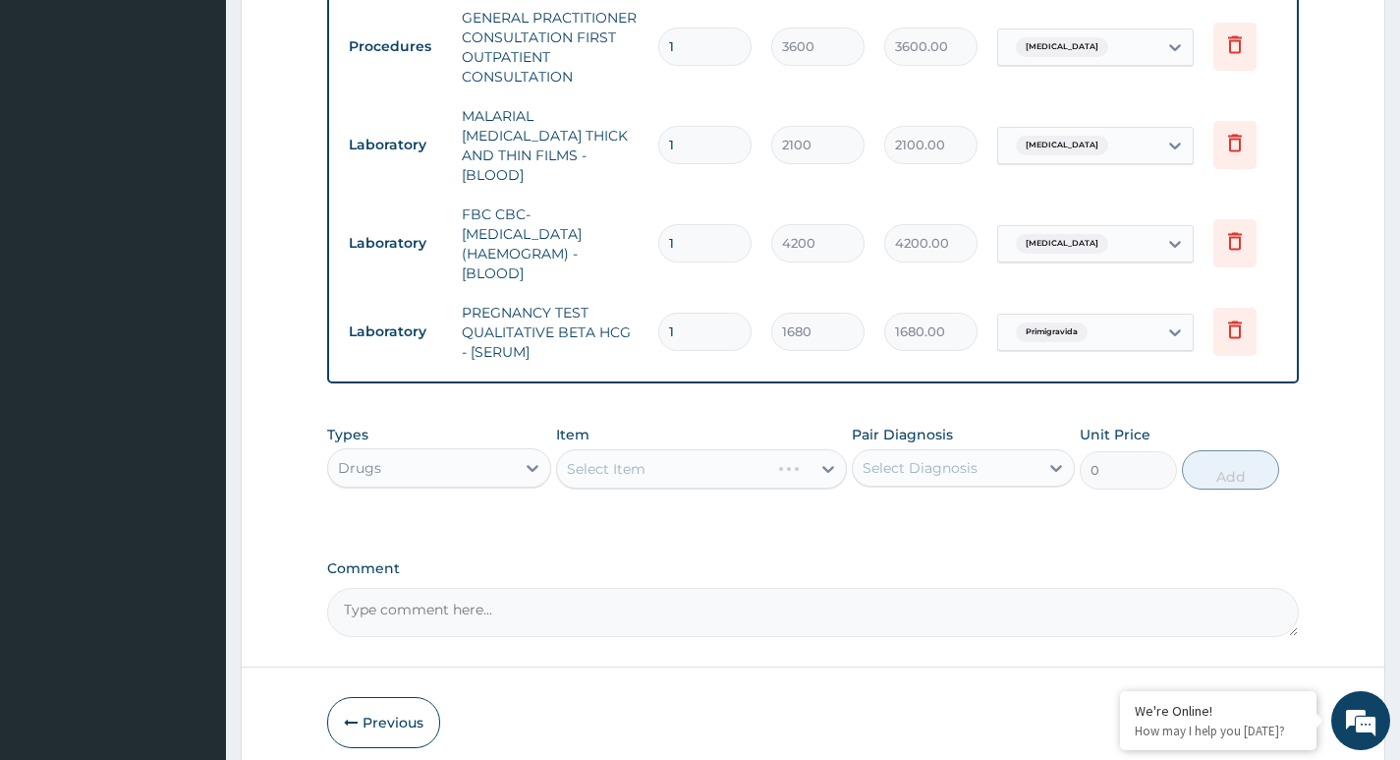
click at [611, 460] on div "Select Item" at bounding box center [702, 468] width 292 height 39
click at [669, 460] on div "Select Item" at bounding box center [702, 468] width 292 height 39
click at [676, 465] on div "Select Item" at bounding box center [702, 468] width 292 height 39
click at [678, 465] on div "Select Item" at bounding box center [702, 468] width 292 height 39
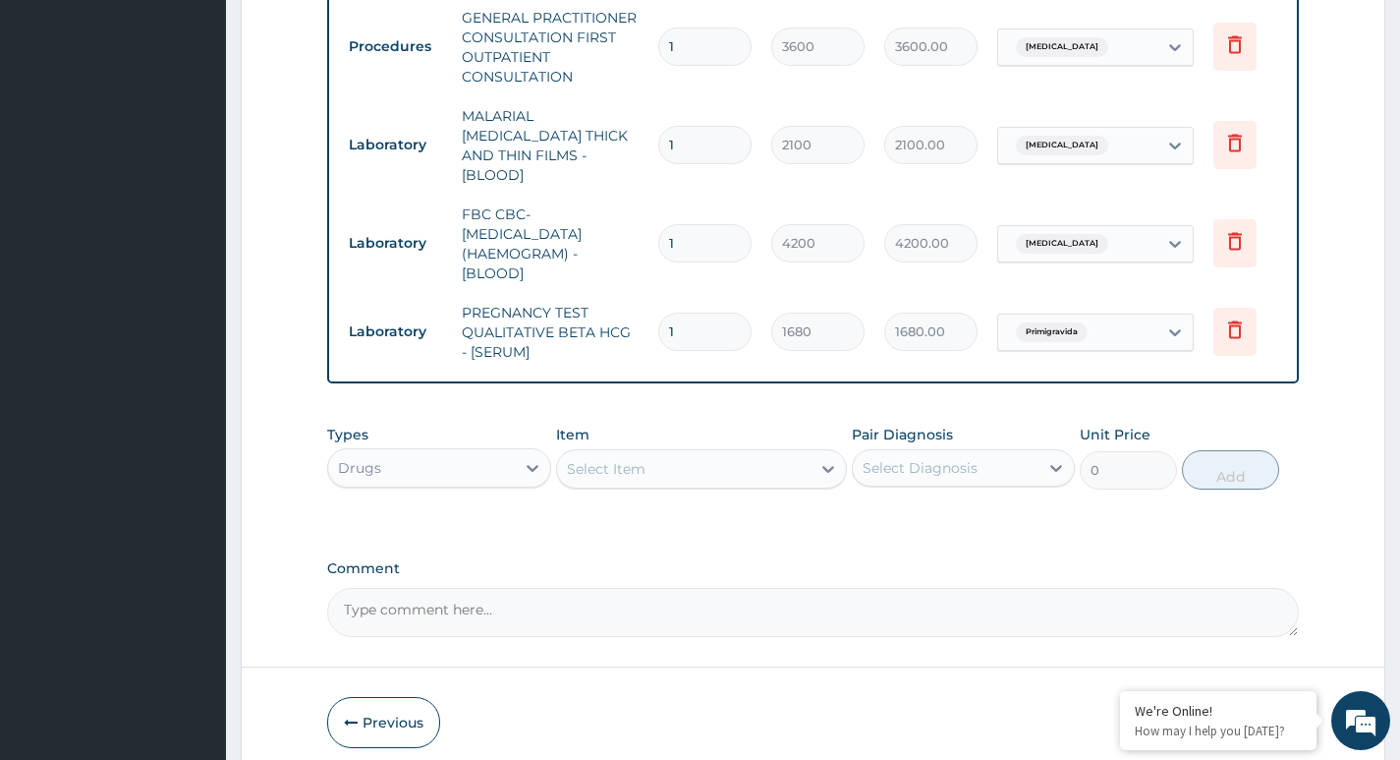
click at [730, 470] on div "Select Item" at bounding box center [684, 468] width 254 height 31
type input ","
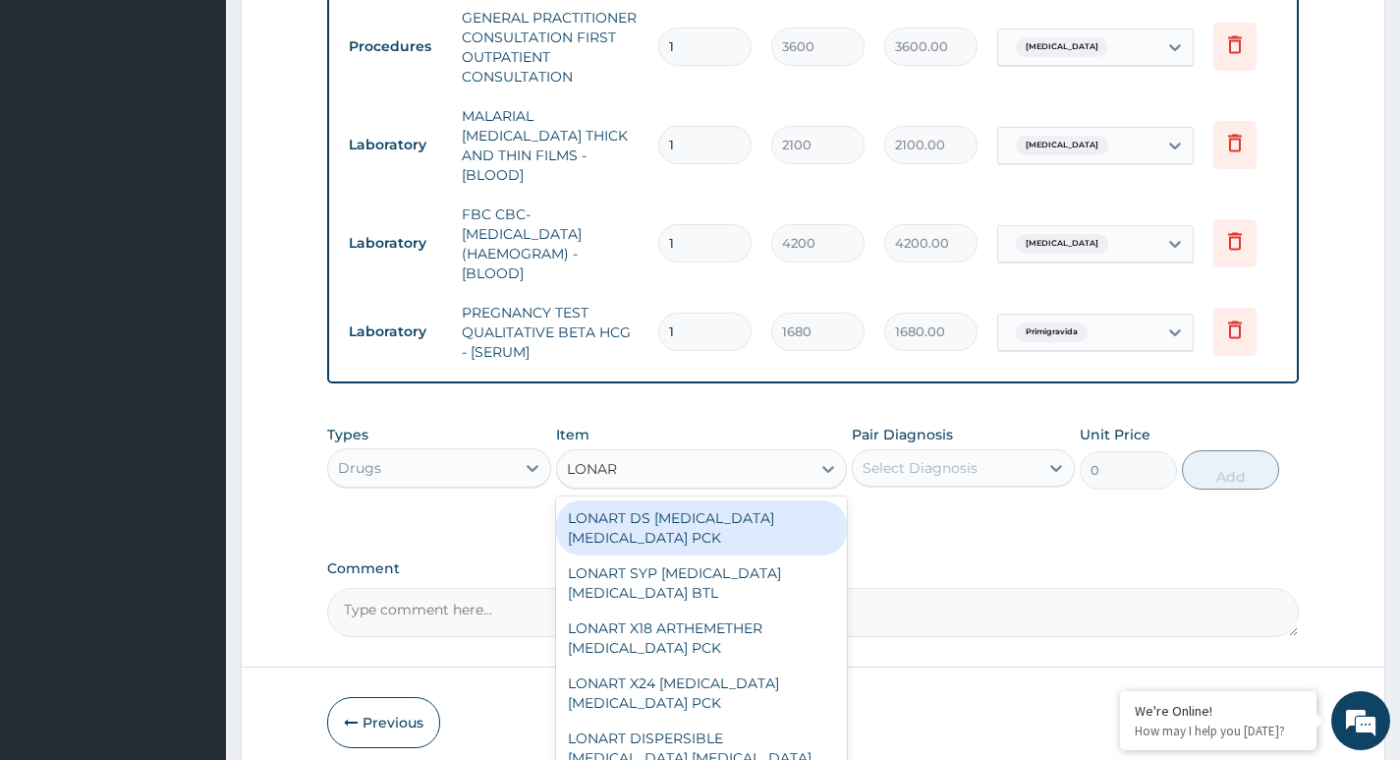
type input "LONART"
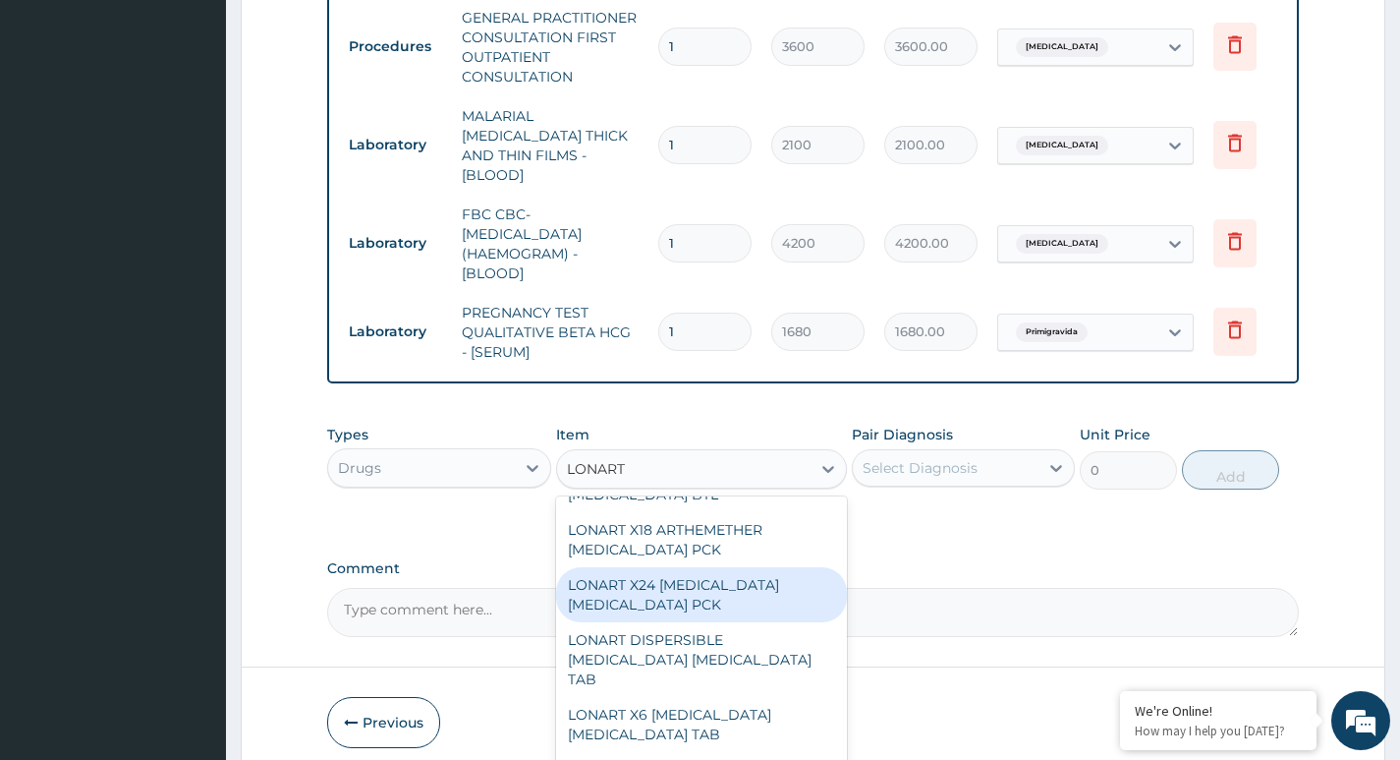
scroll to position [0, 0]
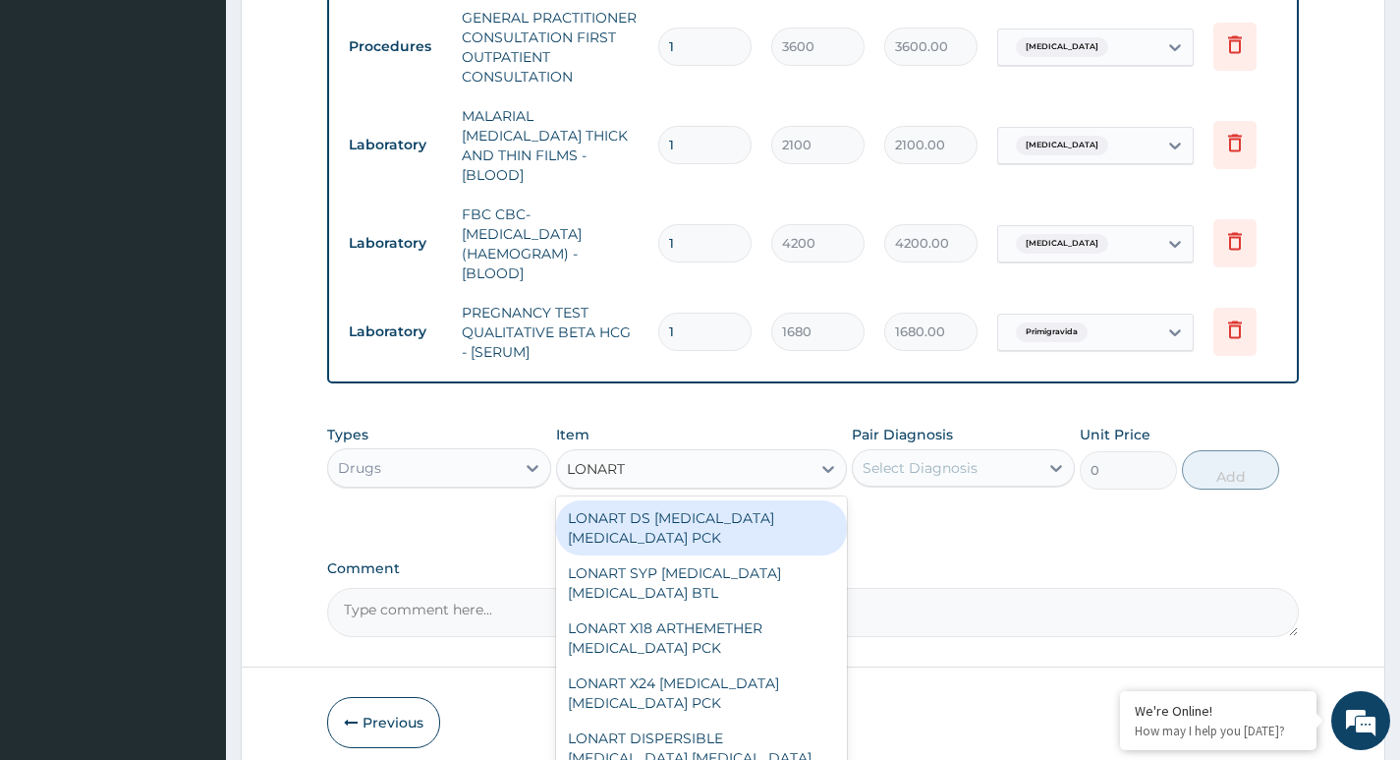
click at [638, 525] on div "LONART DS ARTEMETHER LUMEFANTRINE PCK" at bounding box center [702, 527] width 292 height 55
type input "1782.5"
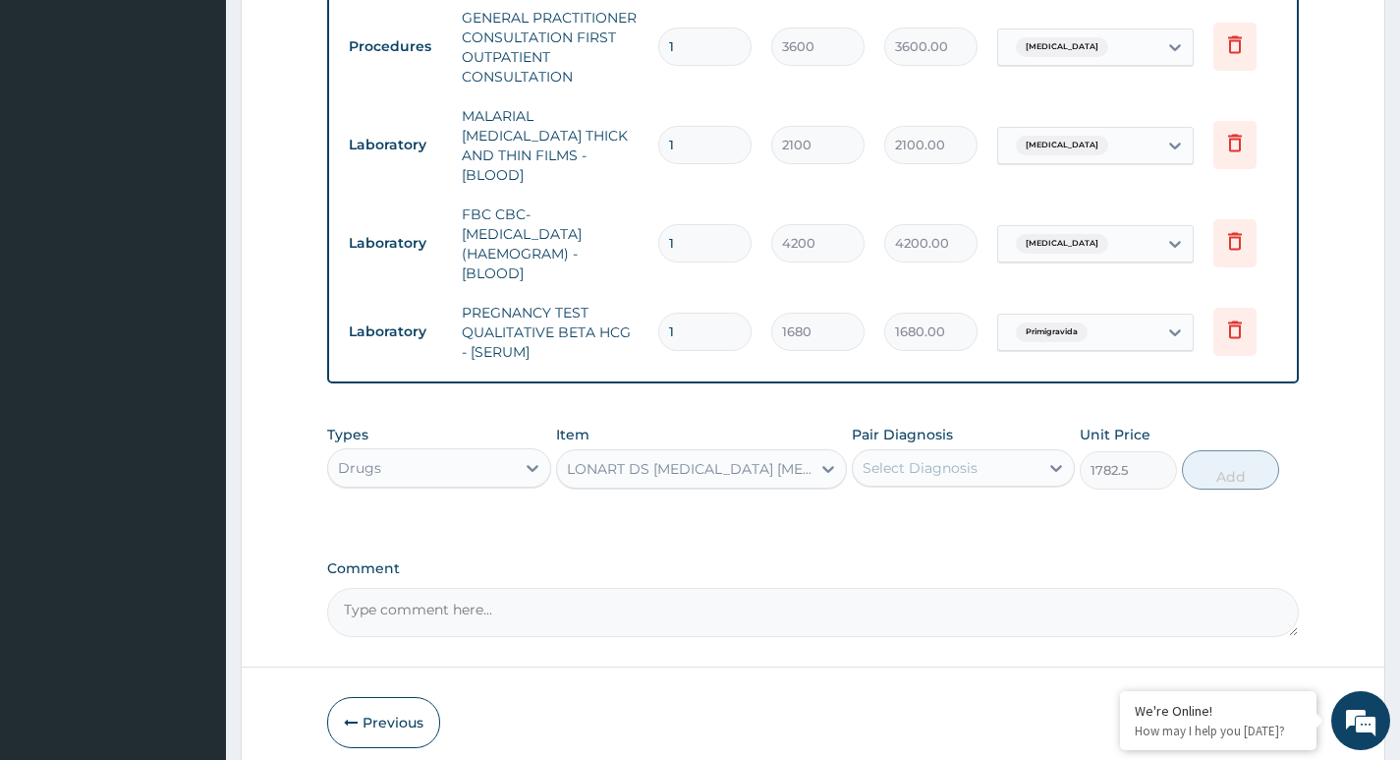
click at [766, 459] on div "LONART DS ARTEMETHER LUMEFANTRINE PCK" at bounding box center [690, 469] width 247 height 20
click at [573, 468] on input "JONART" at bounding box center [596, 469] width 59 height 20
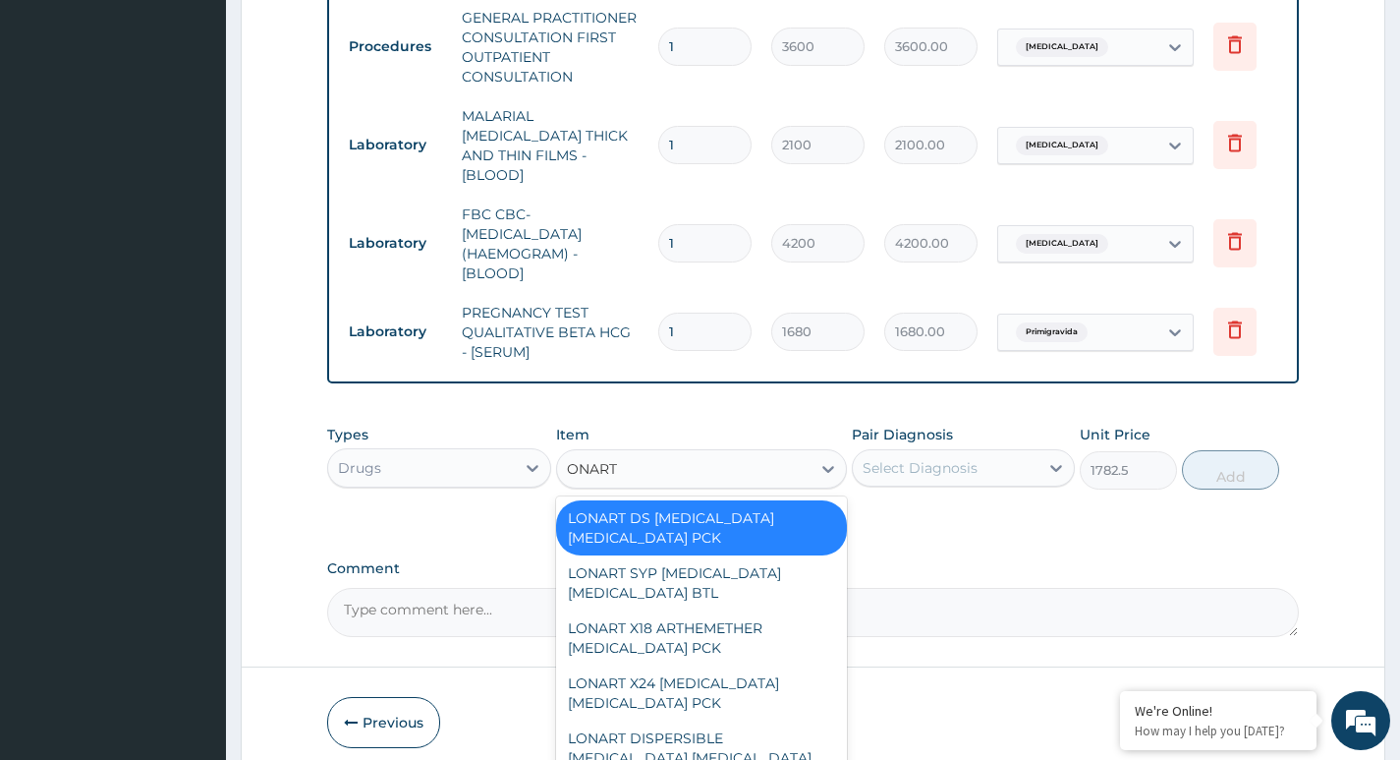
type input "LONART"
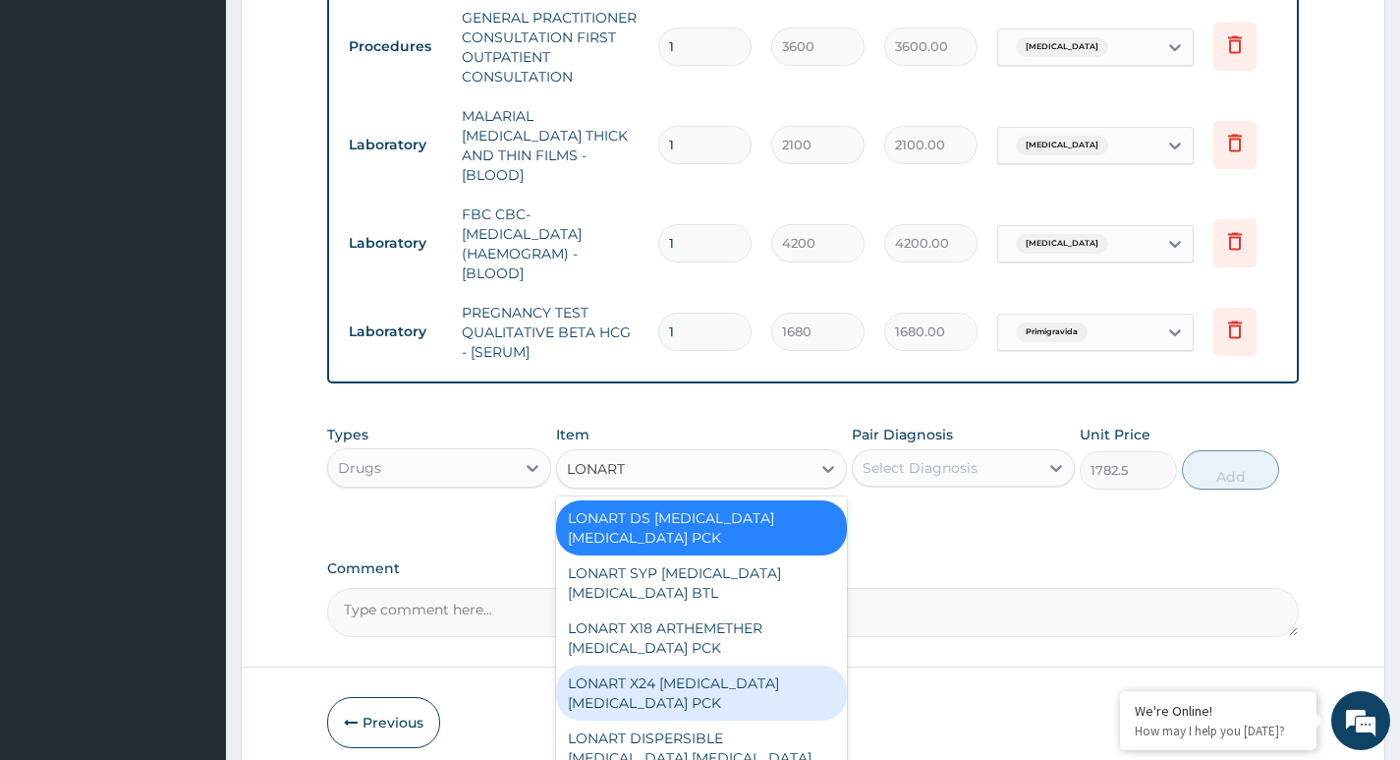
click at [677, 686] on div "LONART X24 ARTEMETHER LUMEFANTRINE PCK" at bounding box center [702, 692] width 292 height 55
type input "701.5"
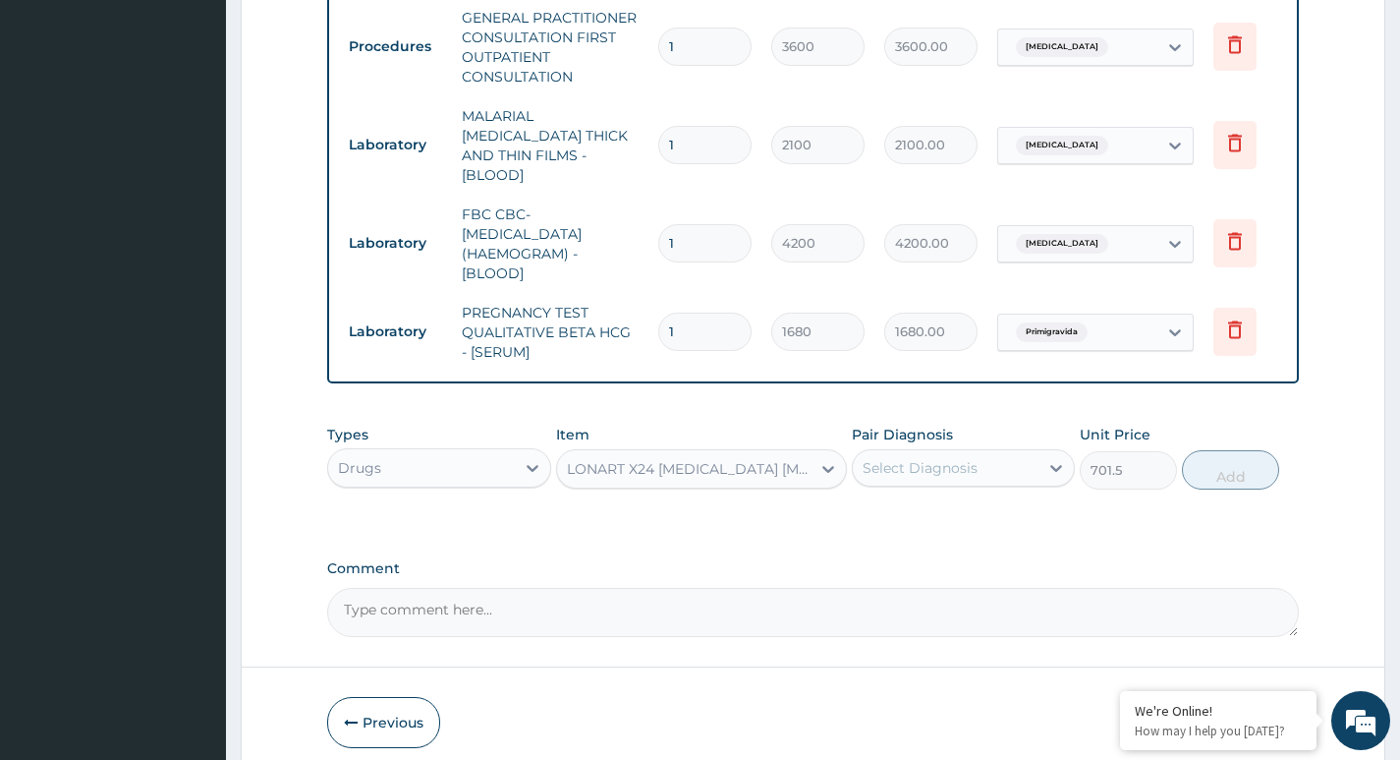
click at [695, 459] on div "LONART X24 ARTEMETHER LUMEFANTRINE PCK" at bounding box center [690, 469] width 247 height 20
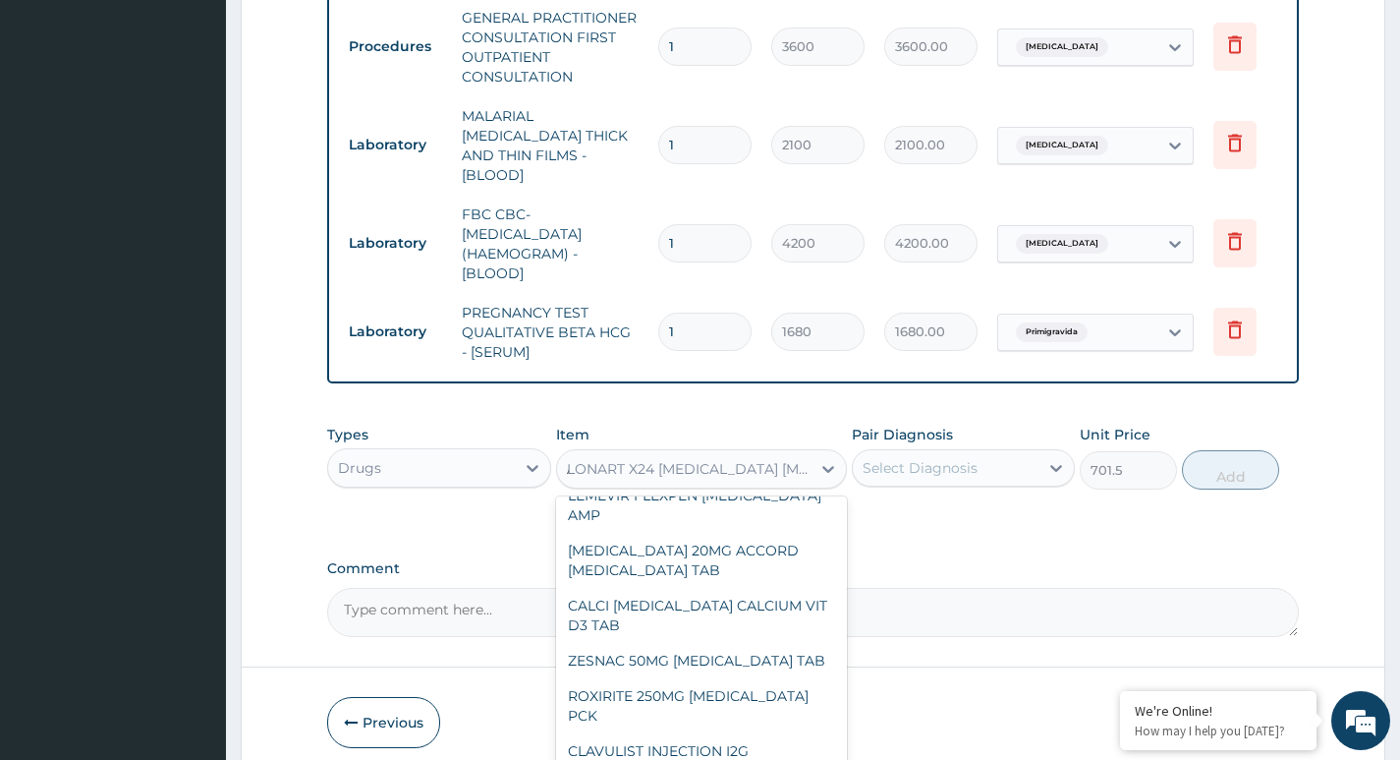
scroll to position [48552, 0]
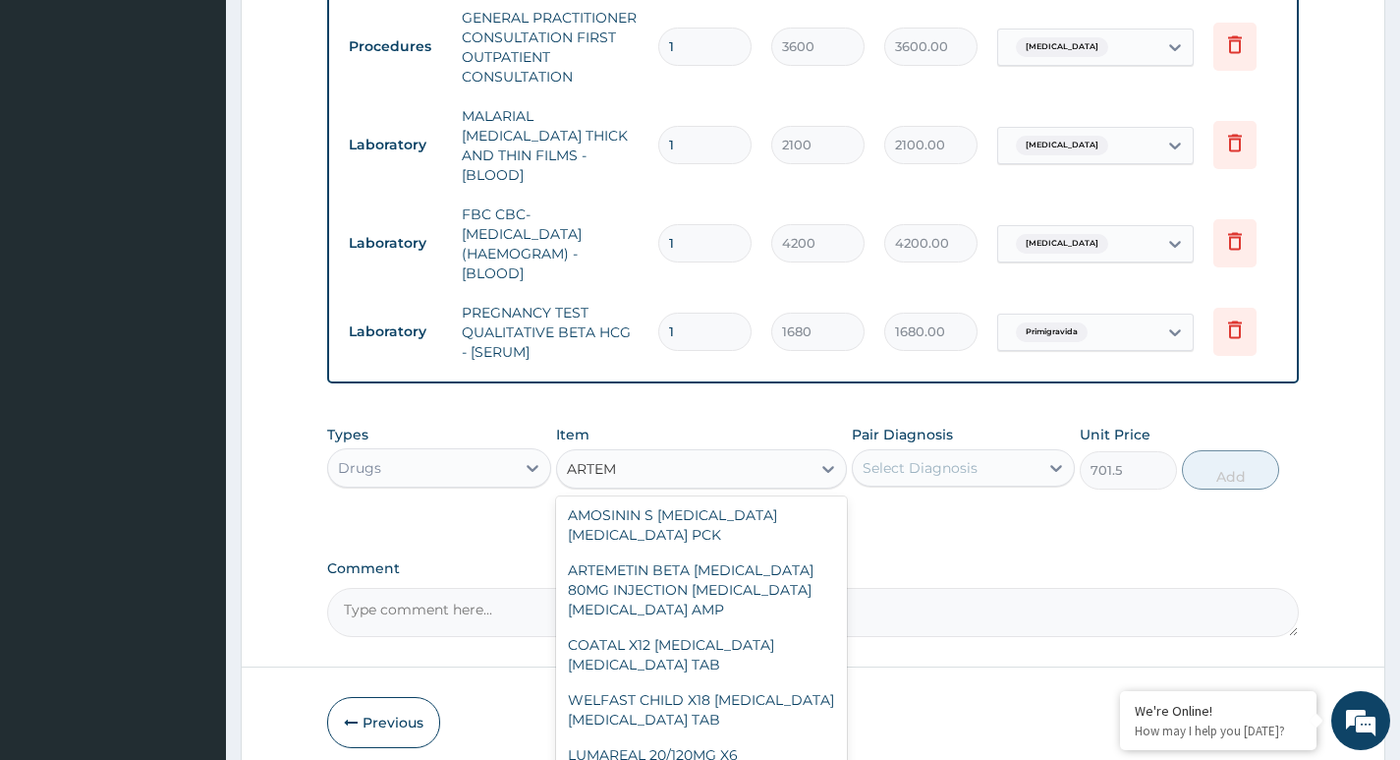
type input "ARTEME"
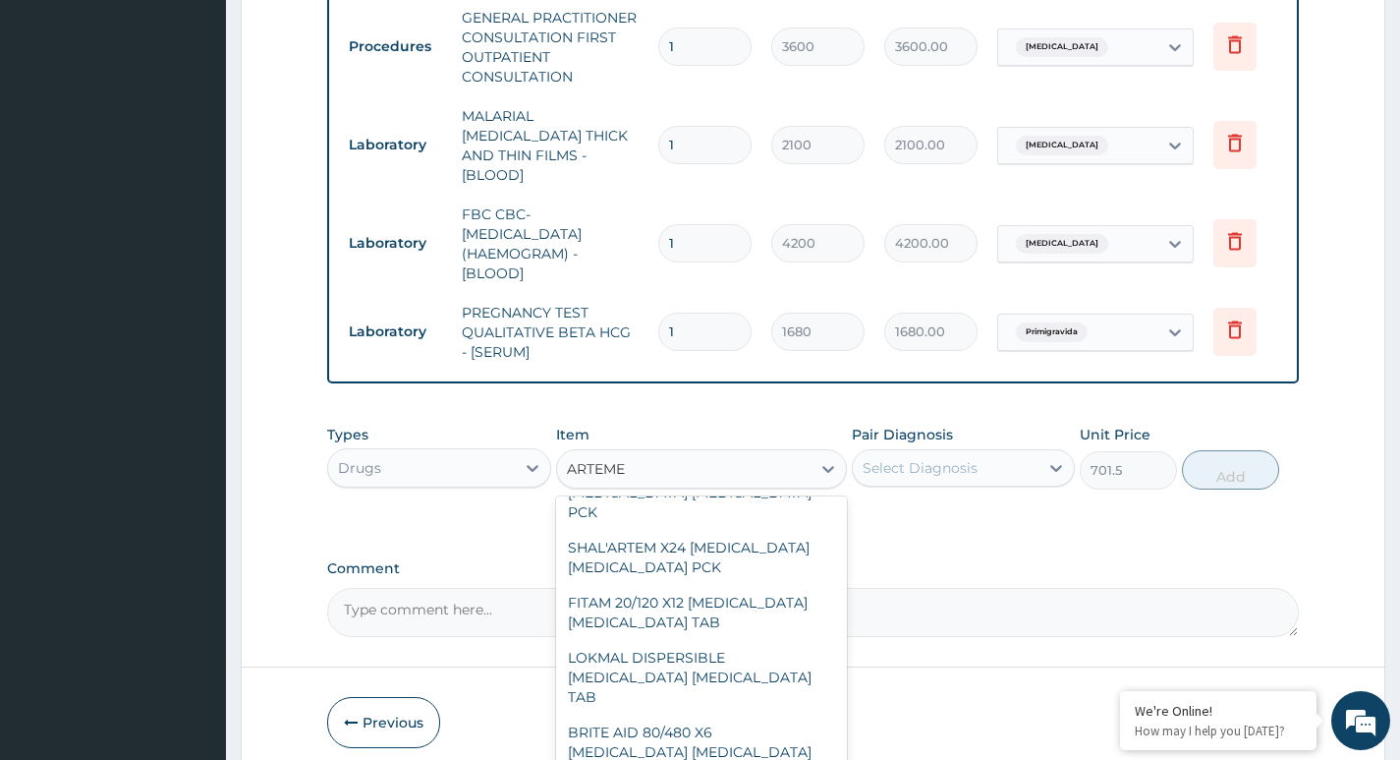
scroll to position [3179, 0]
type input "460"
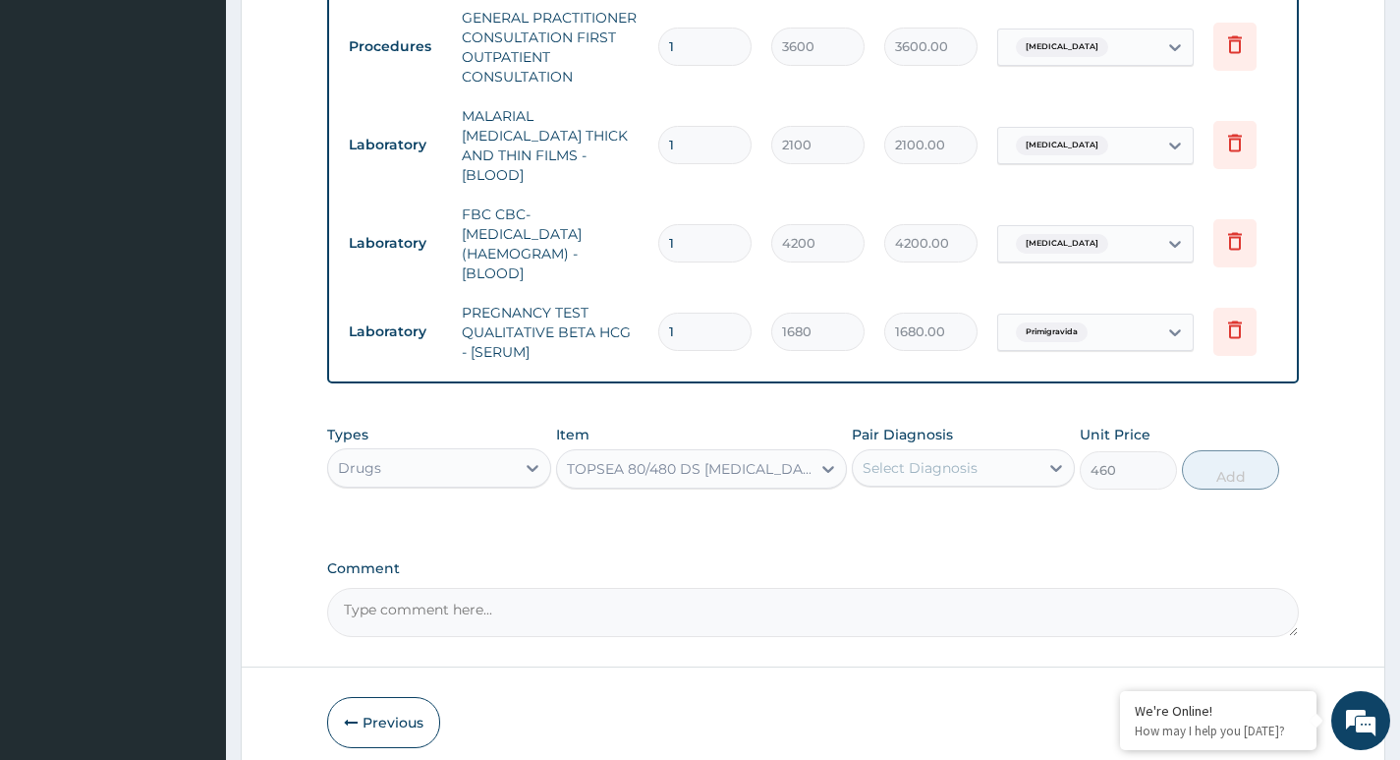
click at [990, 464] on div "Select Diagnosis" at bounding box center [946, 467] width 186 height 31
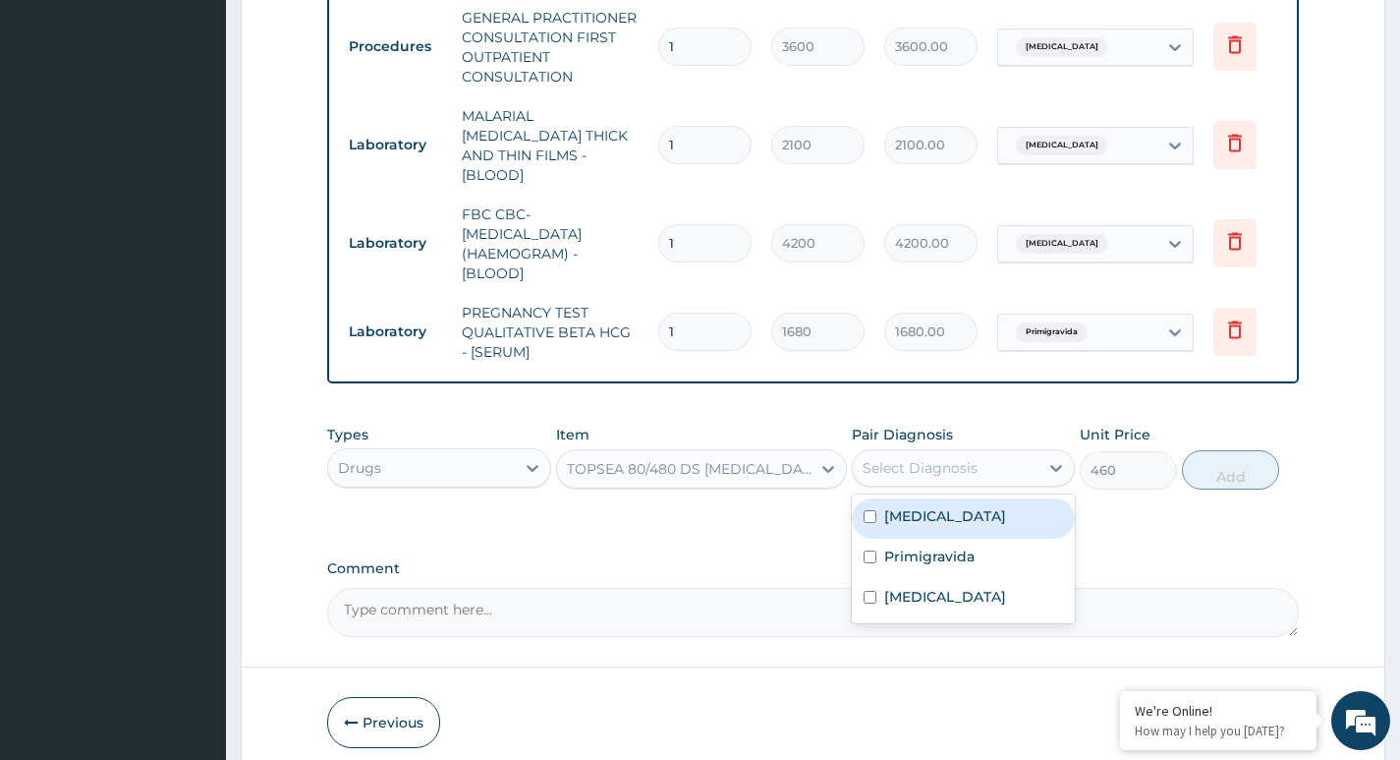
click at [897, 509] on label "Malaria" at bounding box center [945, 516] width 122 height 20
checkbox input "true"
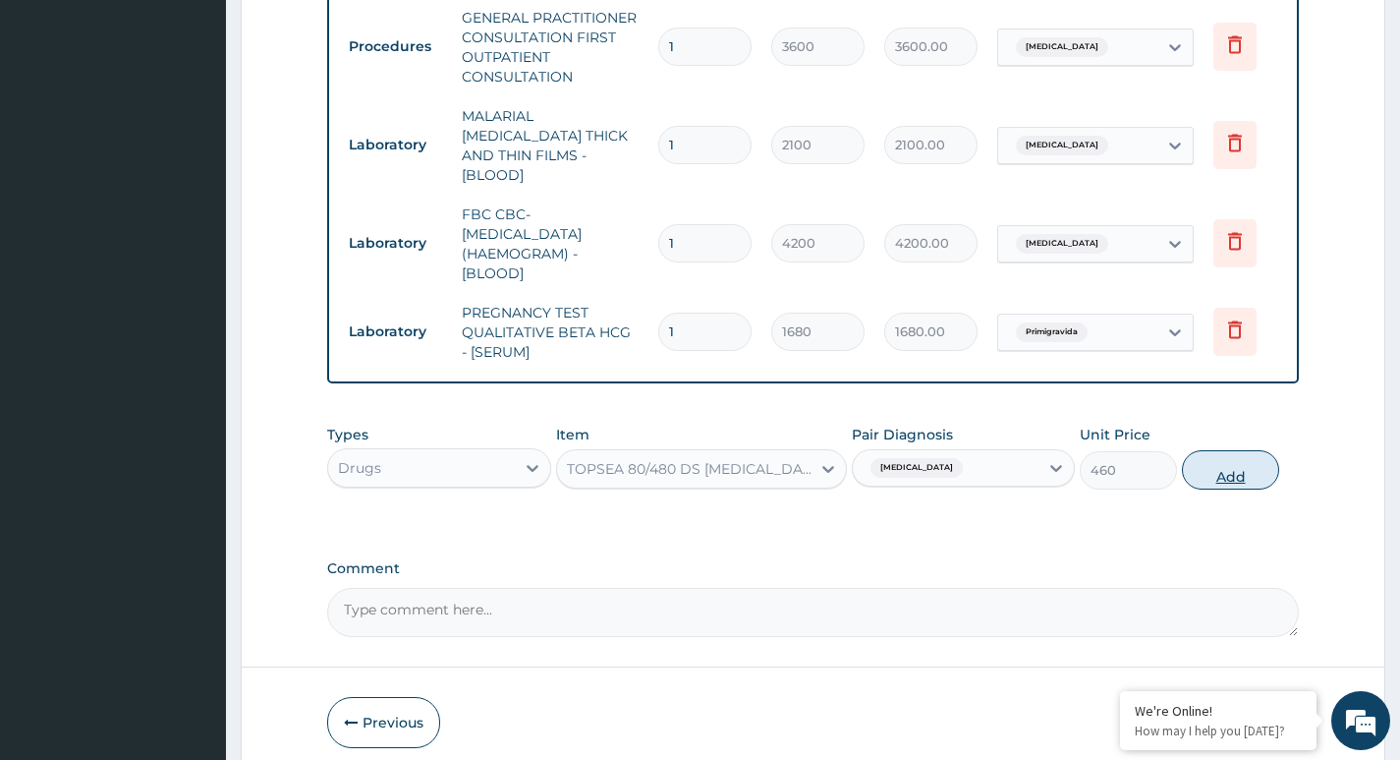
click at [1219, 473] on button "Add" at bounding box center [1230, 469] width 97 height 39
type input "0"
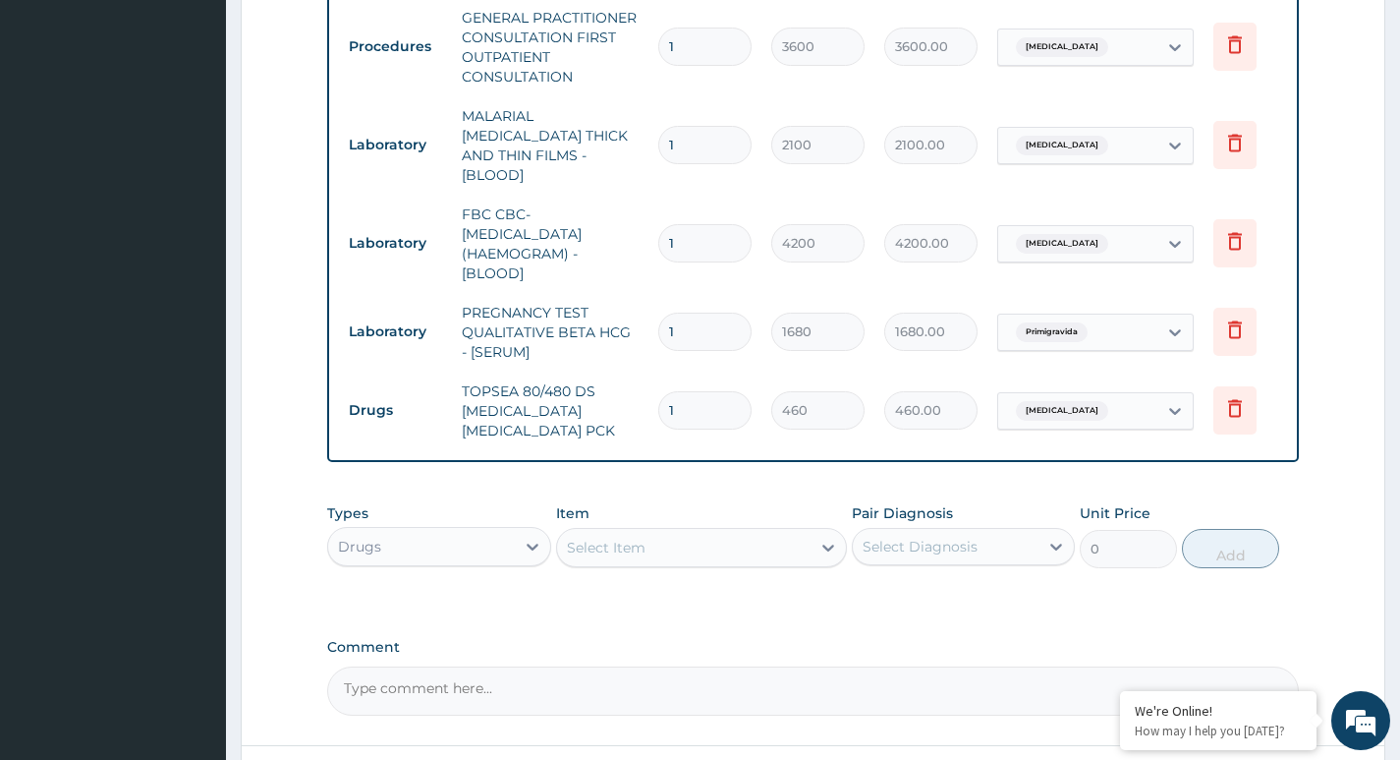
type input "0.00"
type input "6"
type input "2760.00"
type input "6"
click at [614, 537] on div "Select Item" at bounding box center [606, 547] width 79 height 20
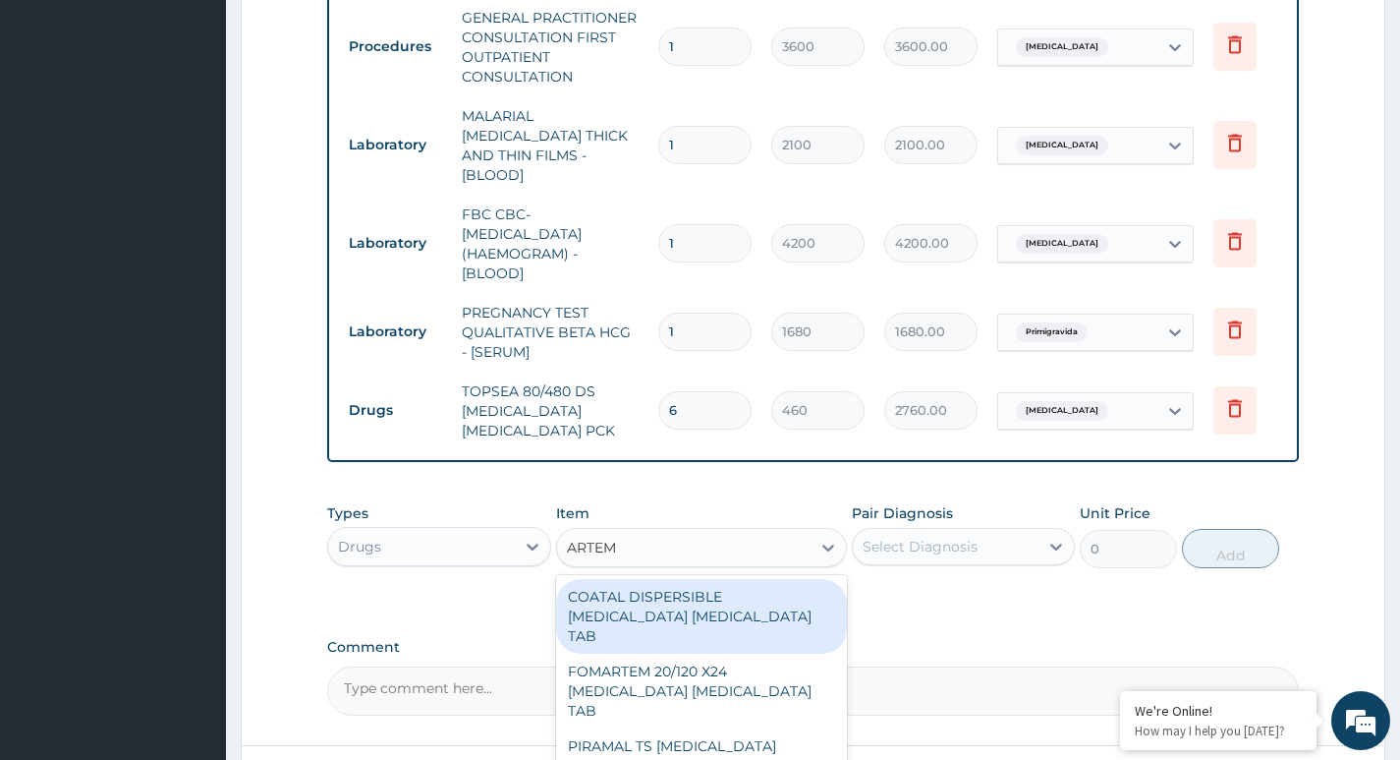
type input "ARTEME"
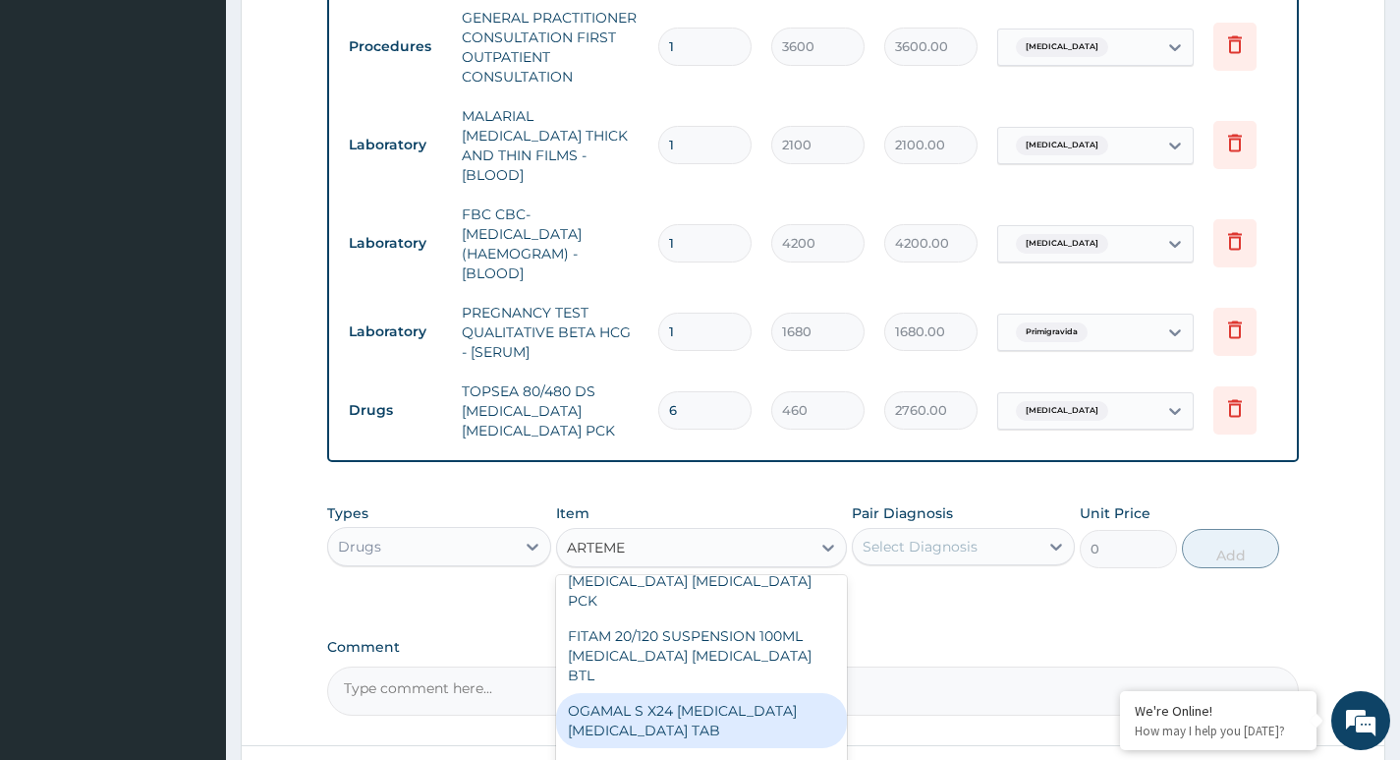
scroll to position [393, 0]
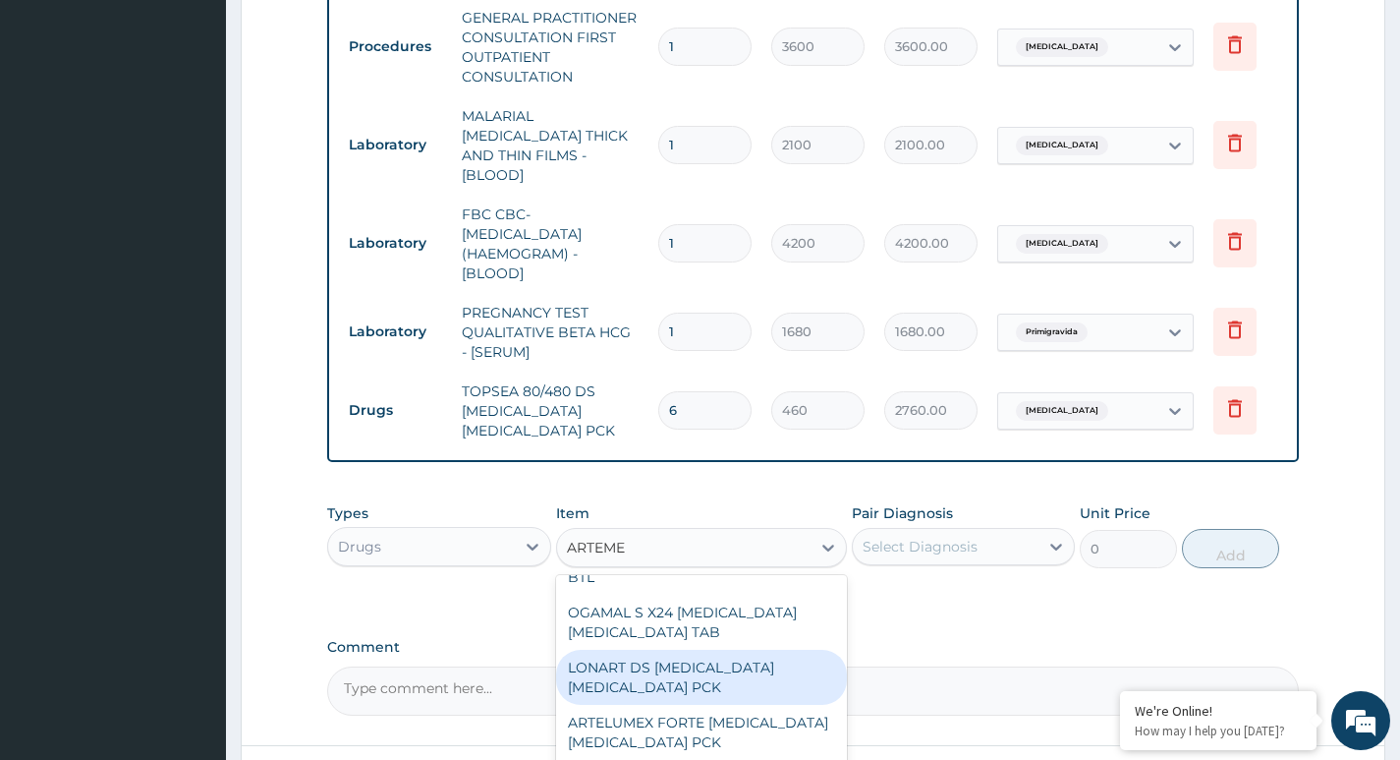
click at [676, 649] on div "LONART DS ARTEMETHER LUMEFANTRINE PCK" at bounding box center [702, 676] width 292 height 55
type input "1782.5"
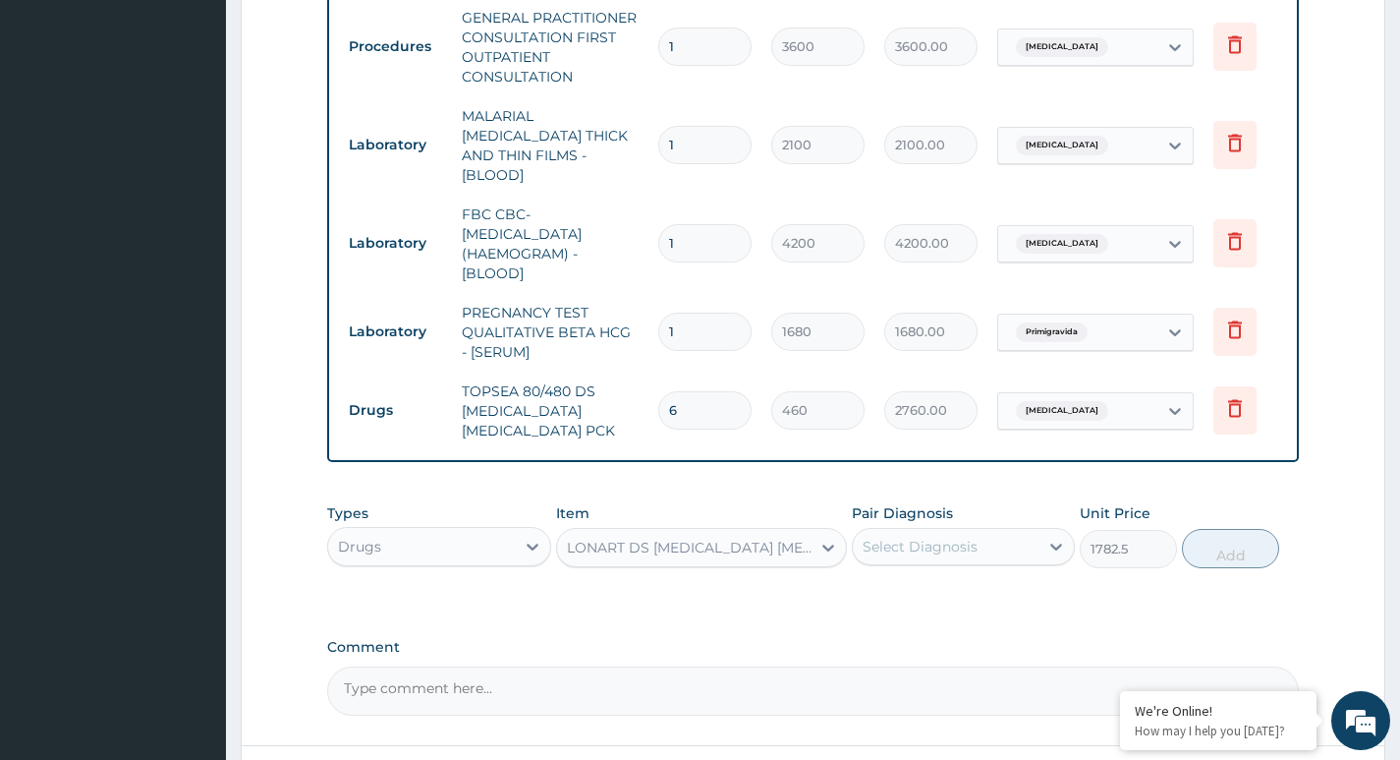
click at [729, 548] on div "LONART DS ARTEMETHER LUMEFANTRINE PCK" at bounding box center [690, 547] width 247 height 20
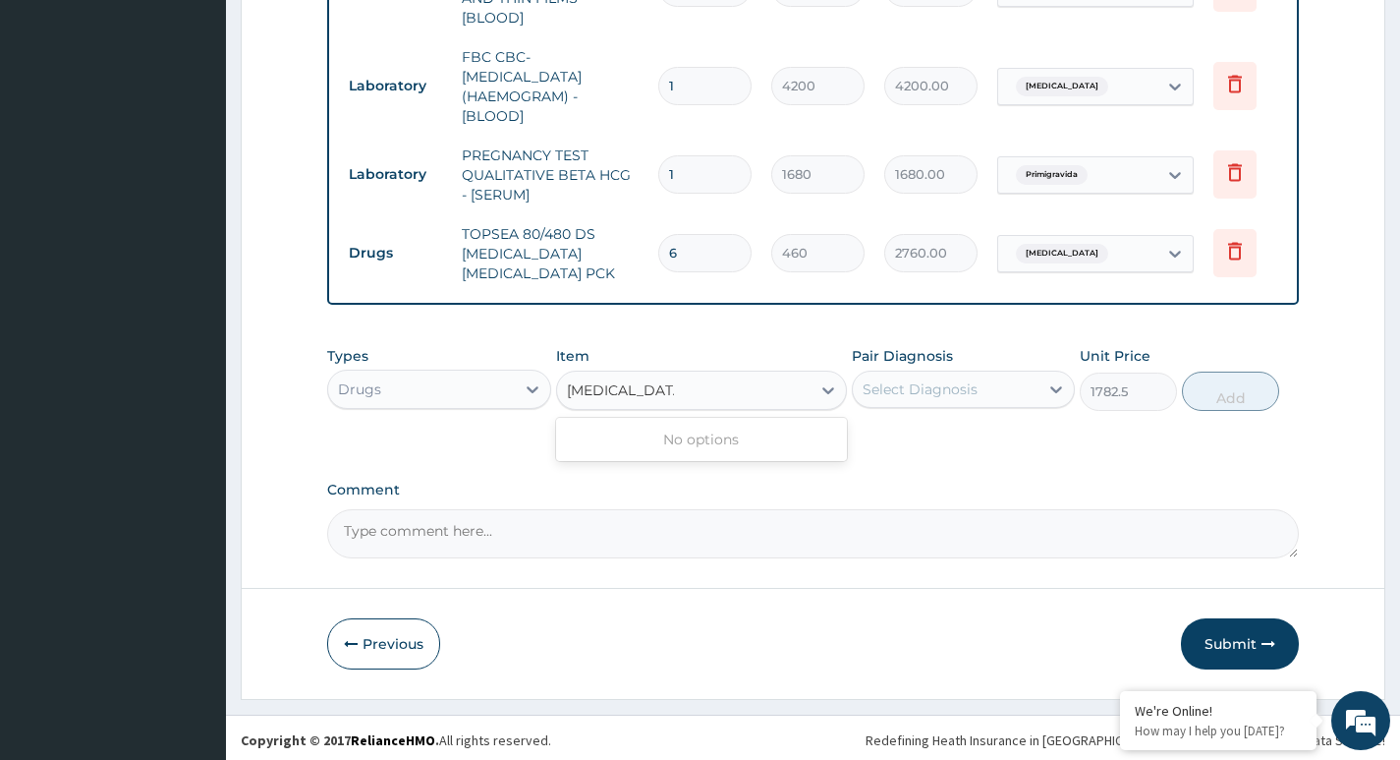
scroll to position [0, 0]
type input "ARTEMETHER"
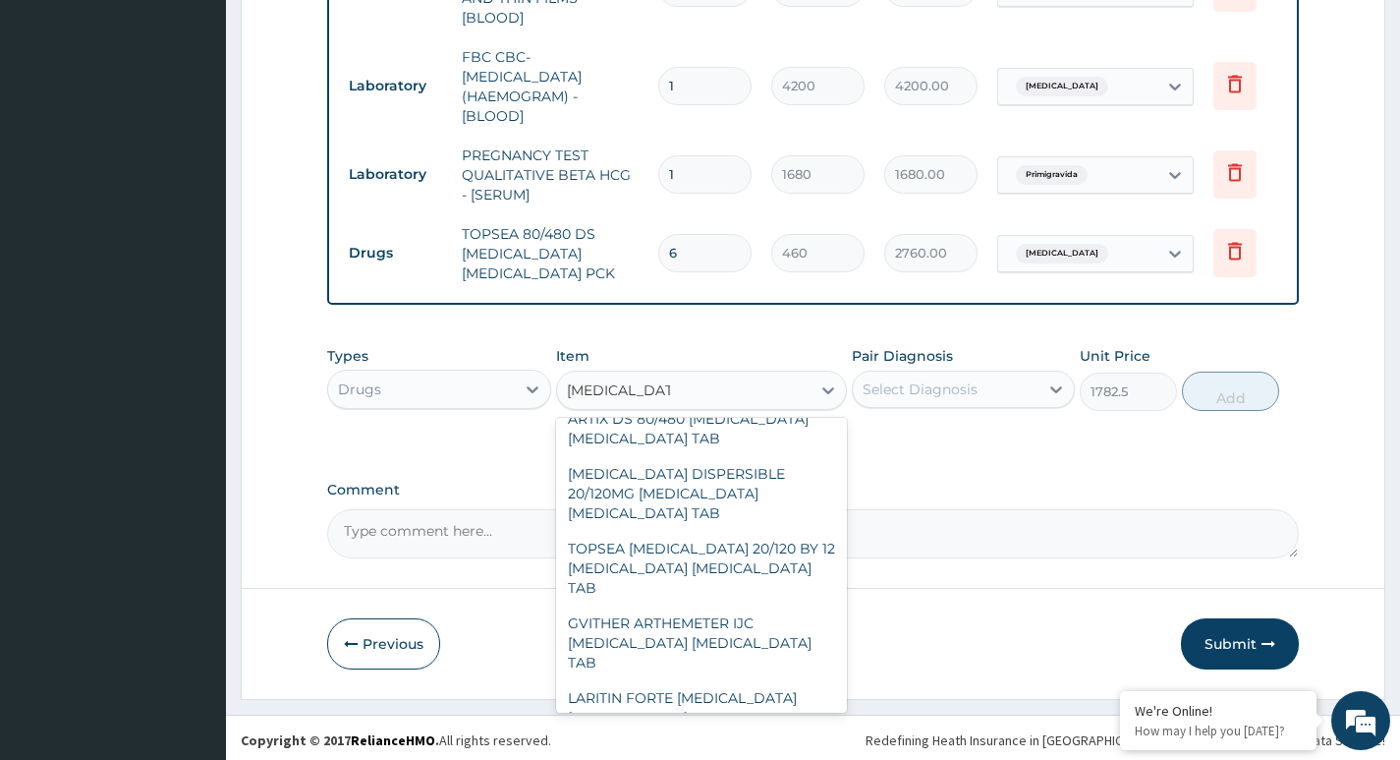
scroll to position [1985, 0]
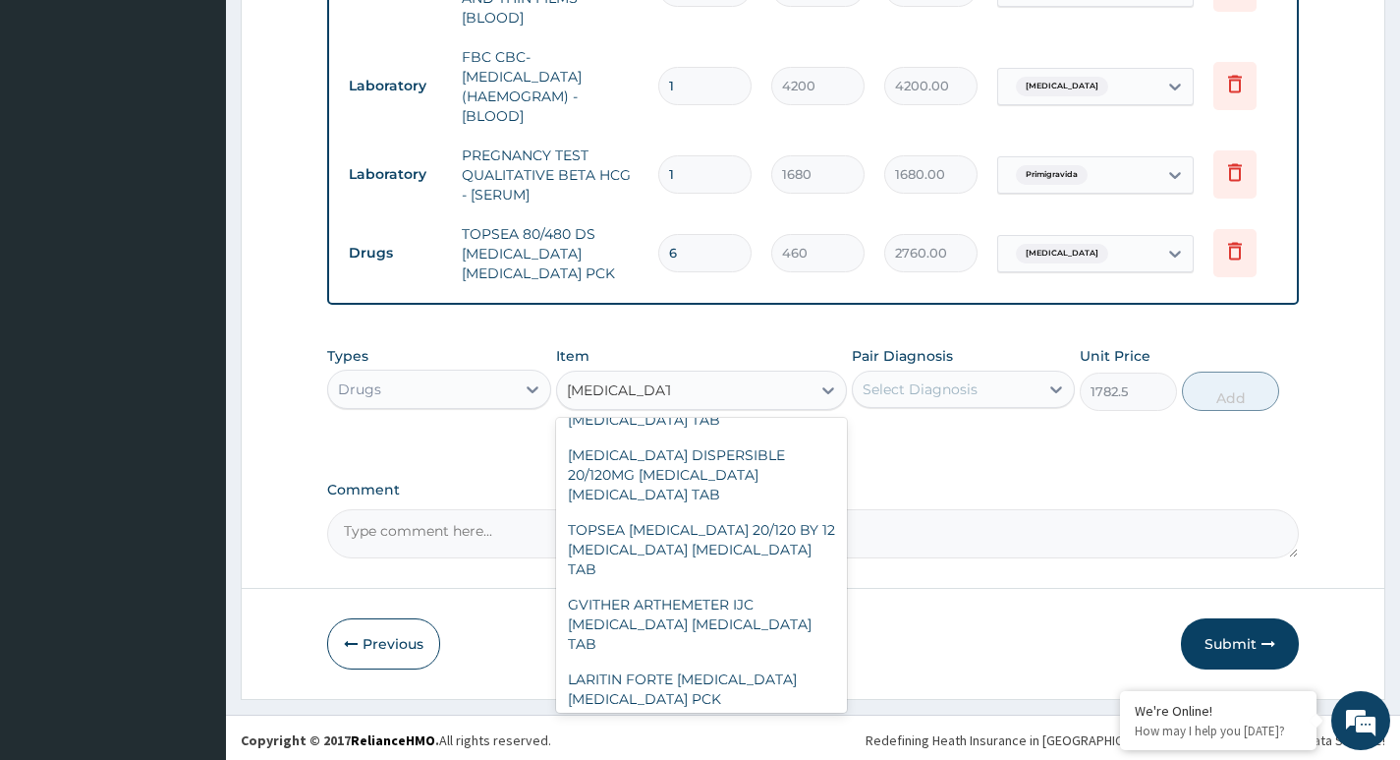
type input "345"
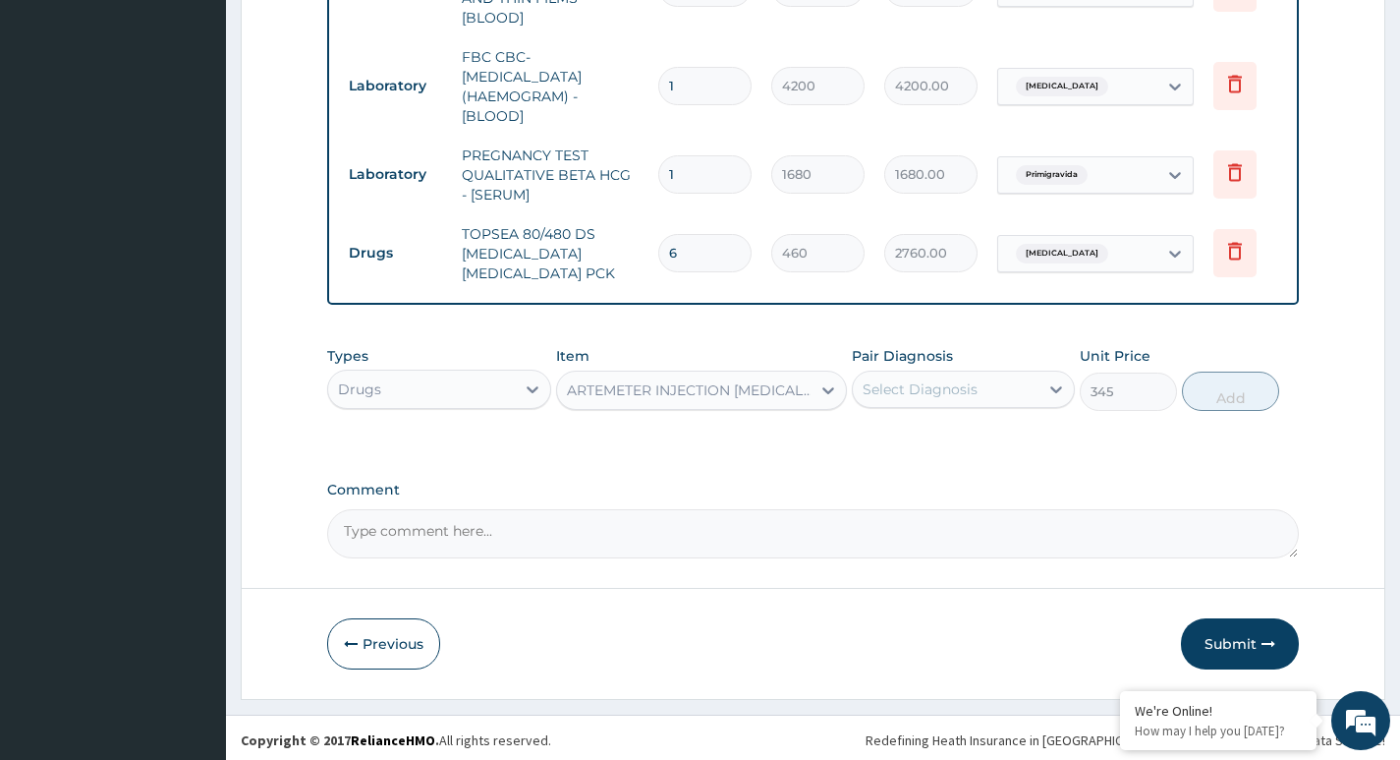
click at [964, 381] on div "Select Diagnosis" at bounding box center [920, 389] width 115 height 20
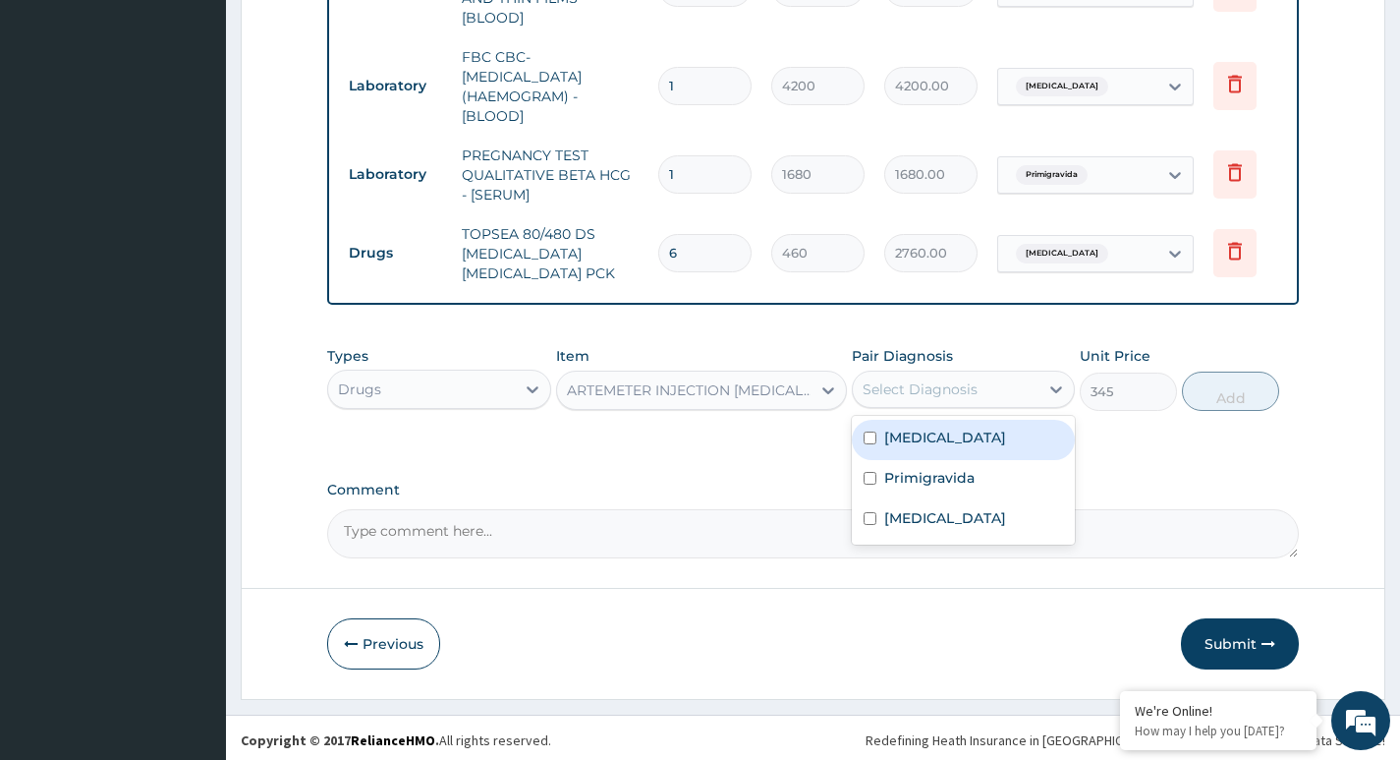
click at [899, 437] on label "[MEDICAL_DATA]" at bounding box center [945, 437] width 122 height 20
checkbox input "true"
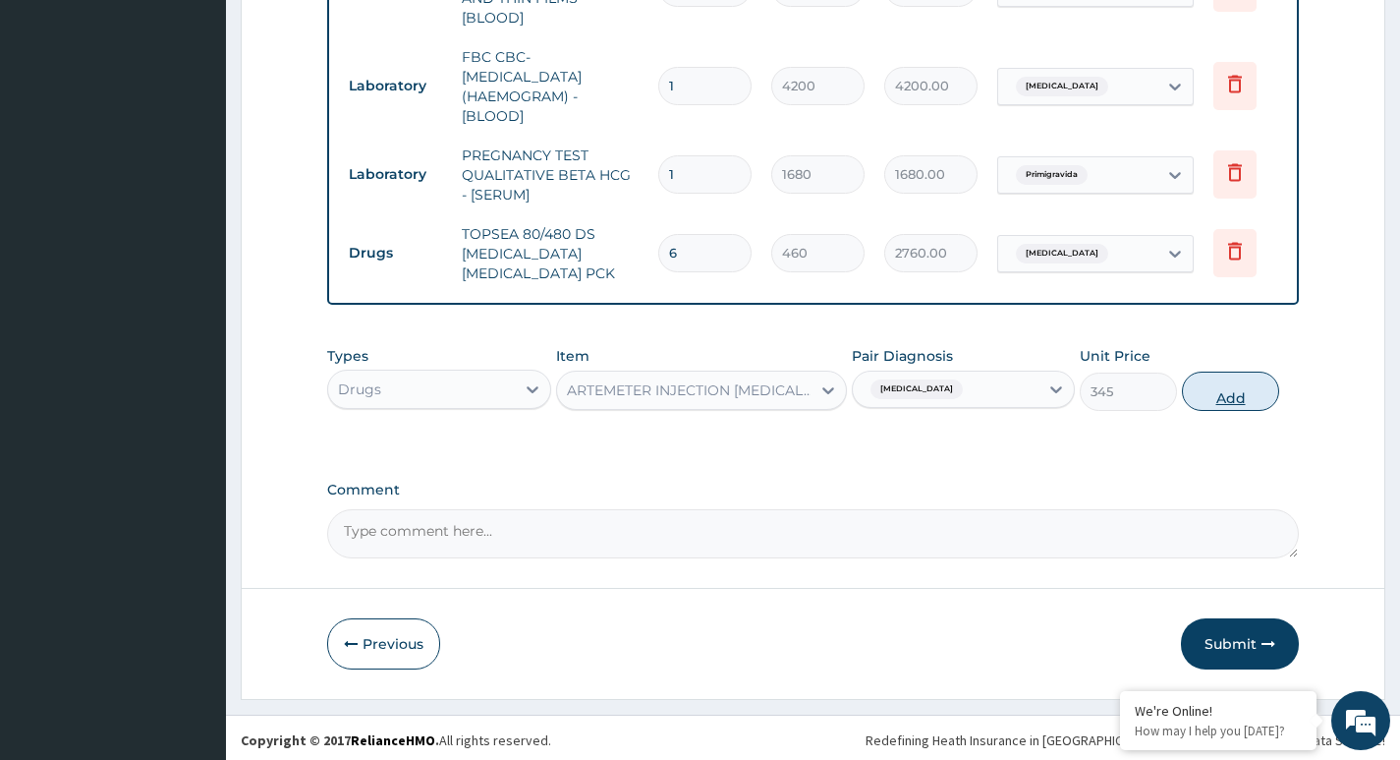
click at [1234, 394] on button "Add" at bounding box center [1230, 390] width 97 height 39
type input "0"
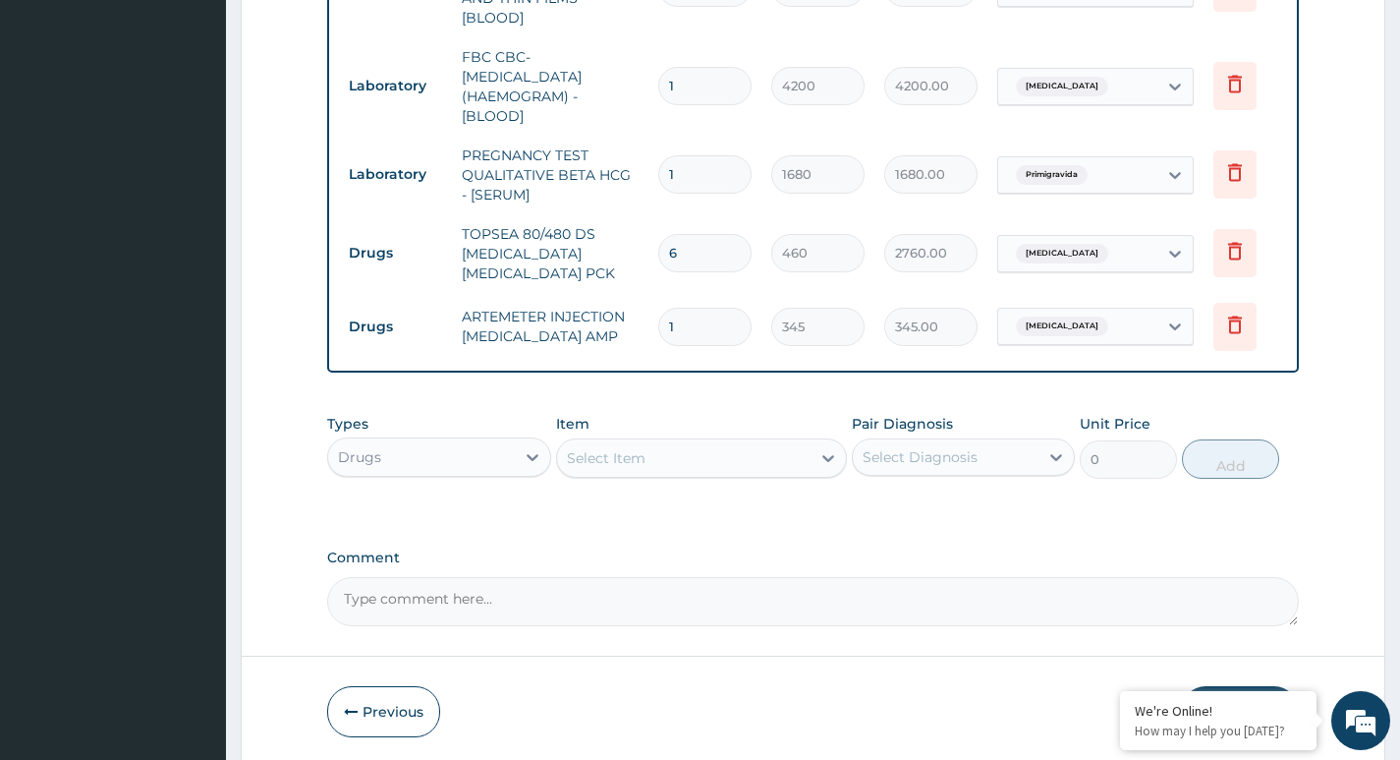
type input "0.00"
type input "6"
type input "2070.00"
type input "6"
click at [591, 459] on div "Select Item" at bounding box center [606, 458] width 79 height 20
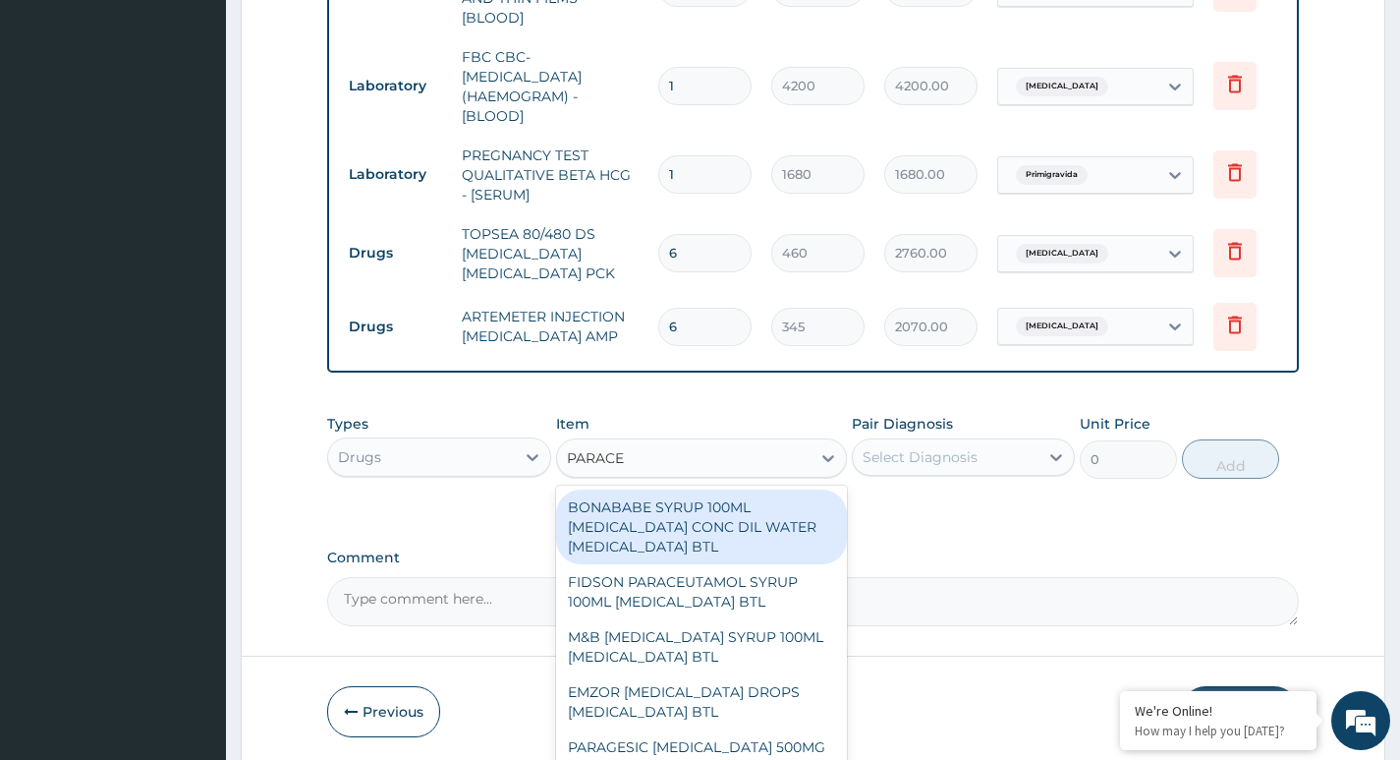
type input "PARACET"
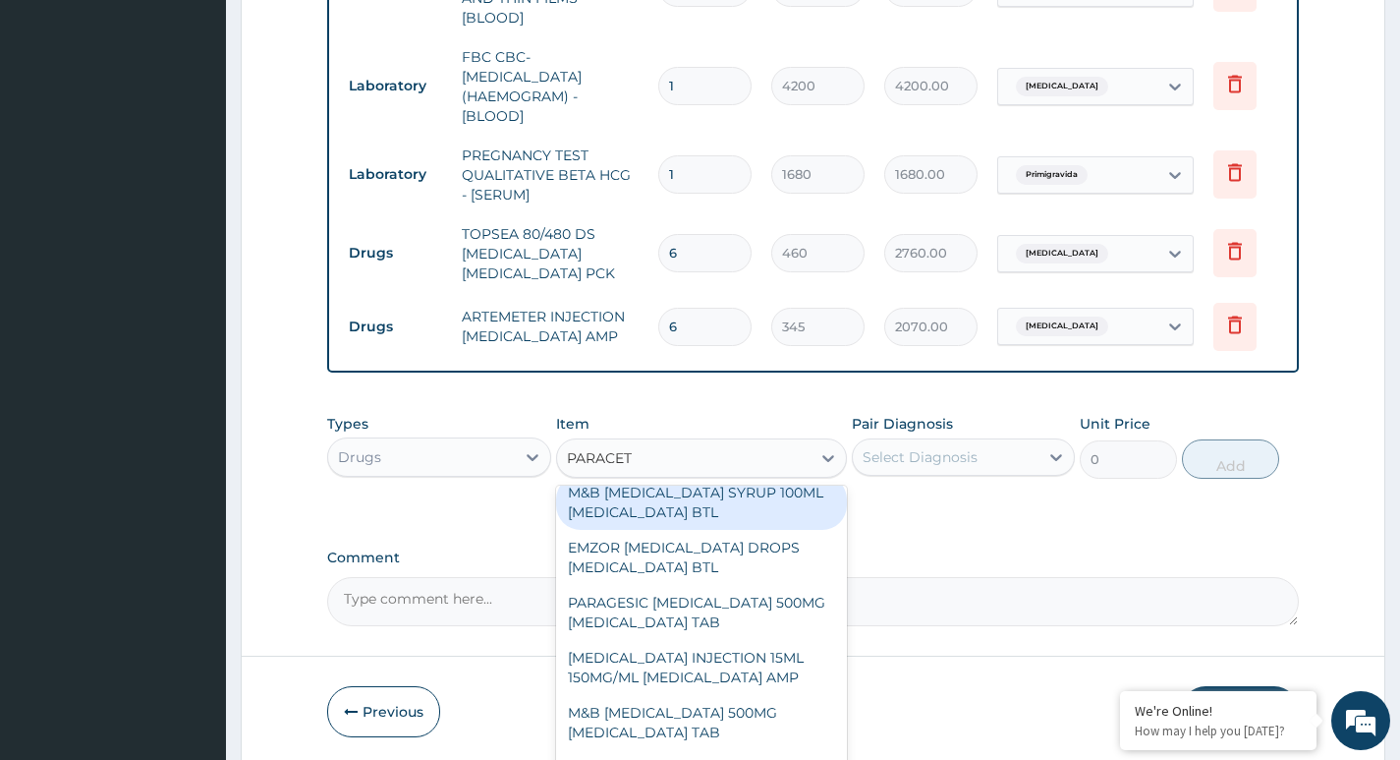
scroll to position [98, 0]
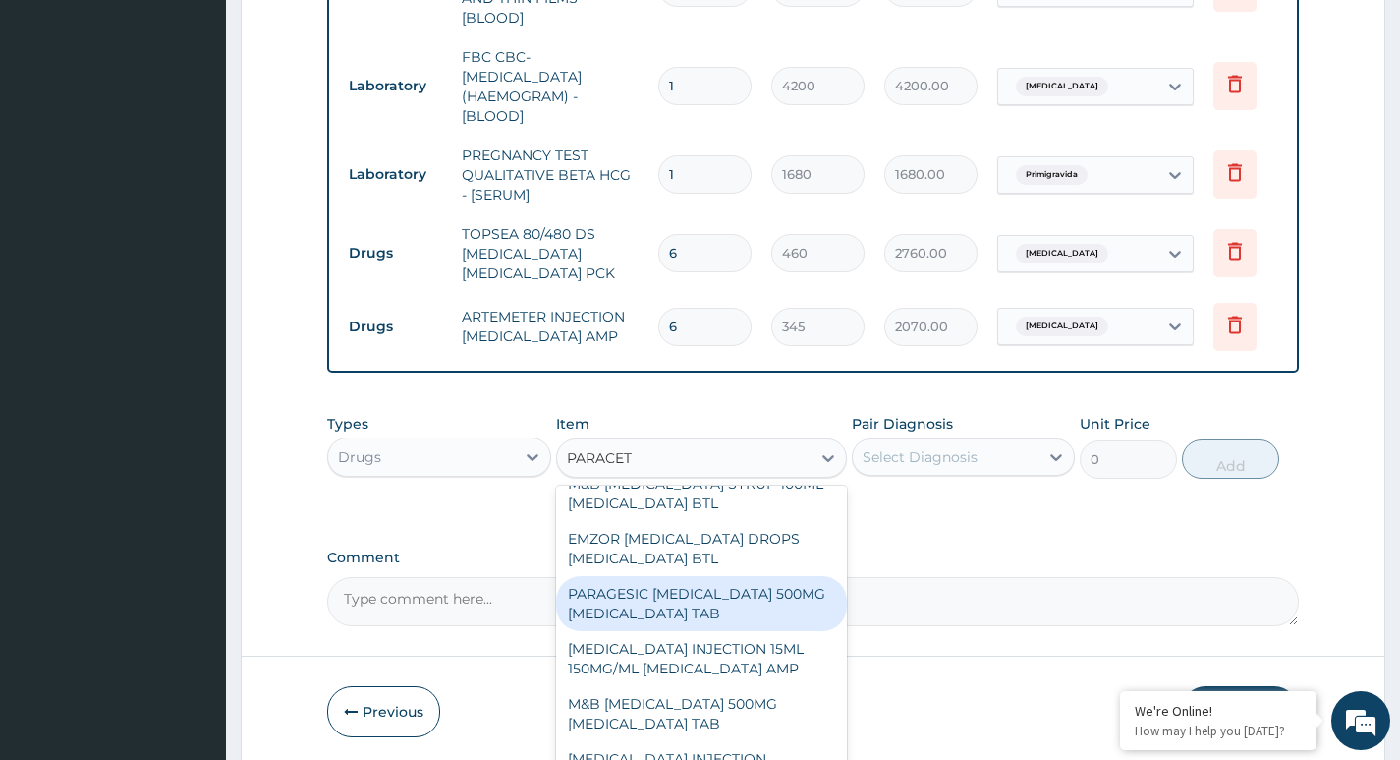
click at [725, 598] on div "PARAGESIC PARACETAMOL 500MG ACETAMINOPHEN TAB" at bounding box center [702, 603] width 292 height 55
type input "17.25"
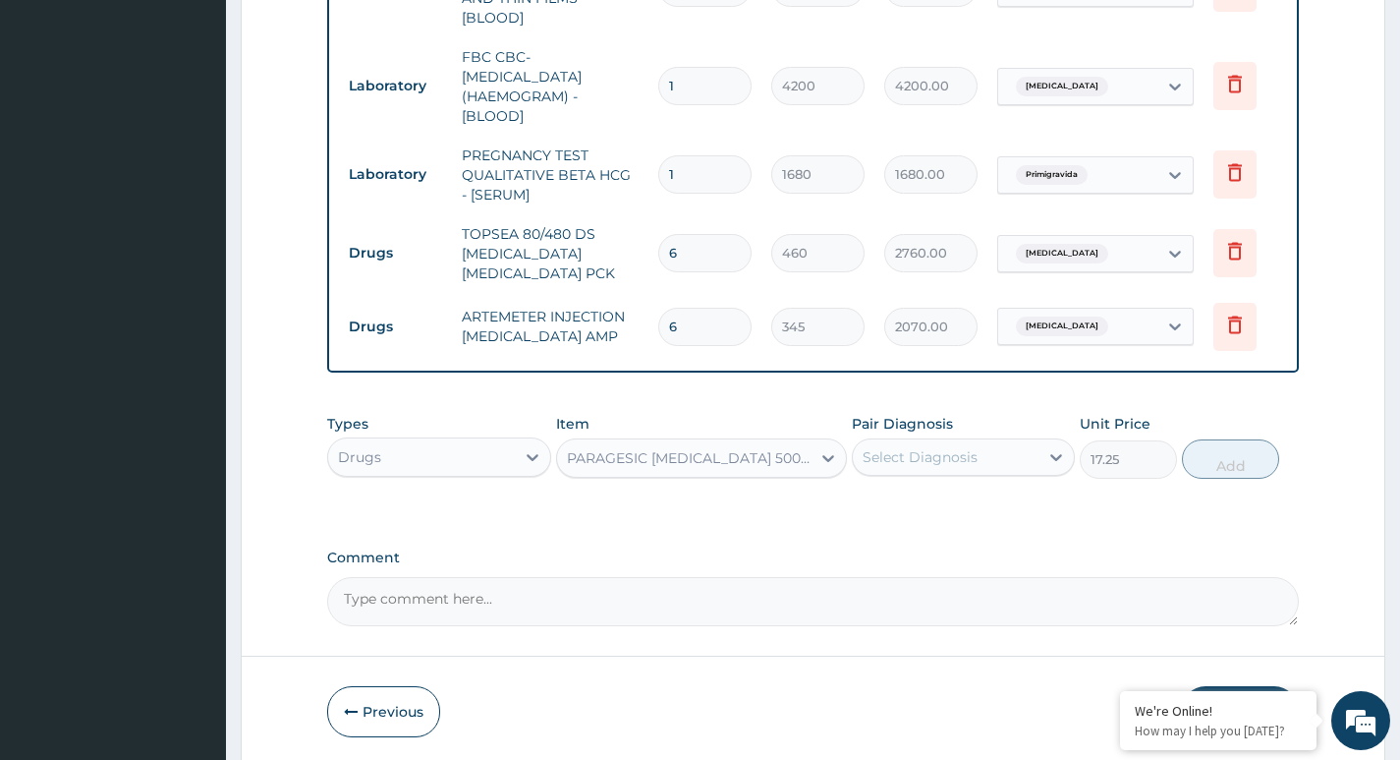
click at [705, 455] on div "PARAGESIC PARACETAMOL 500MG ACETAMINOPHEN TAB" at bounding box center [690, 458] width 247 height 20
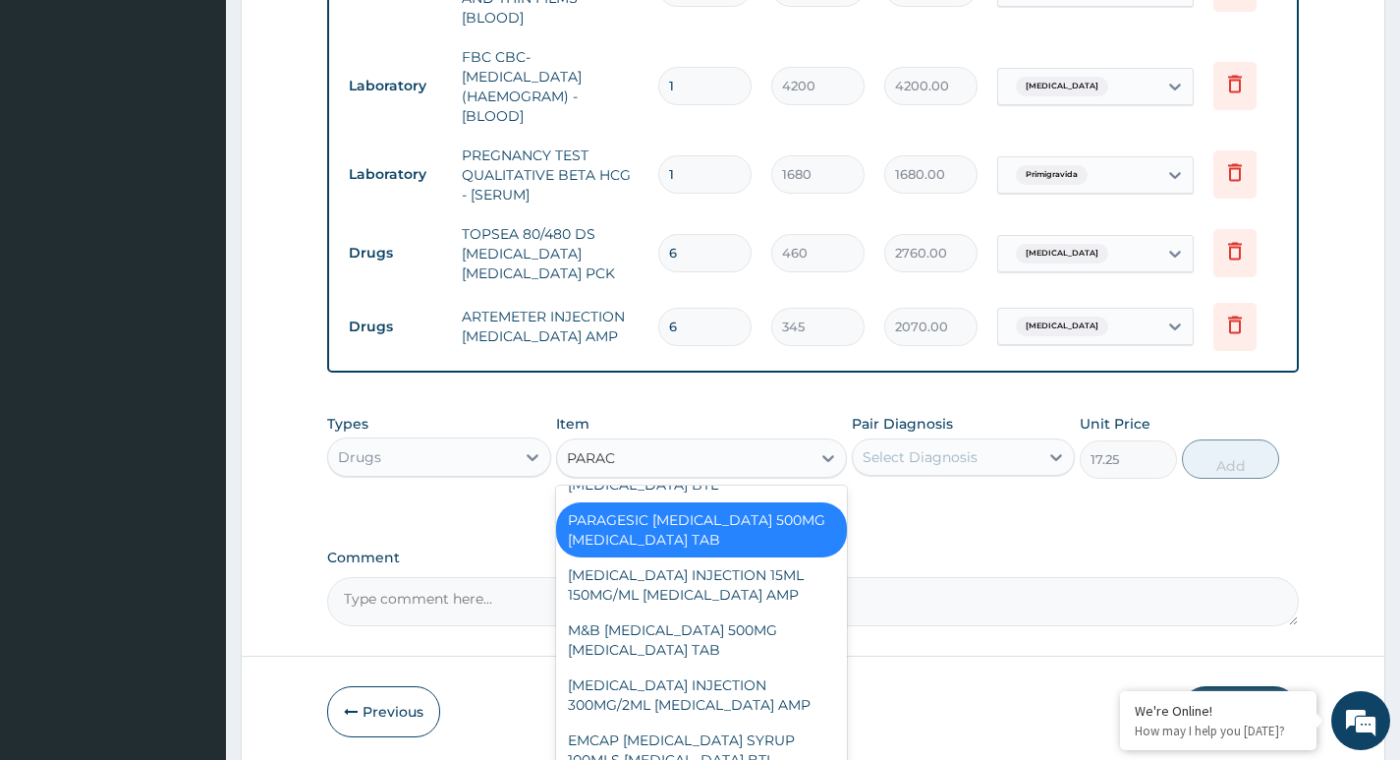
scroll to position [133, 0]
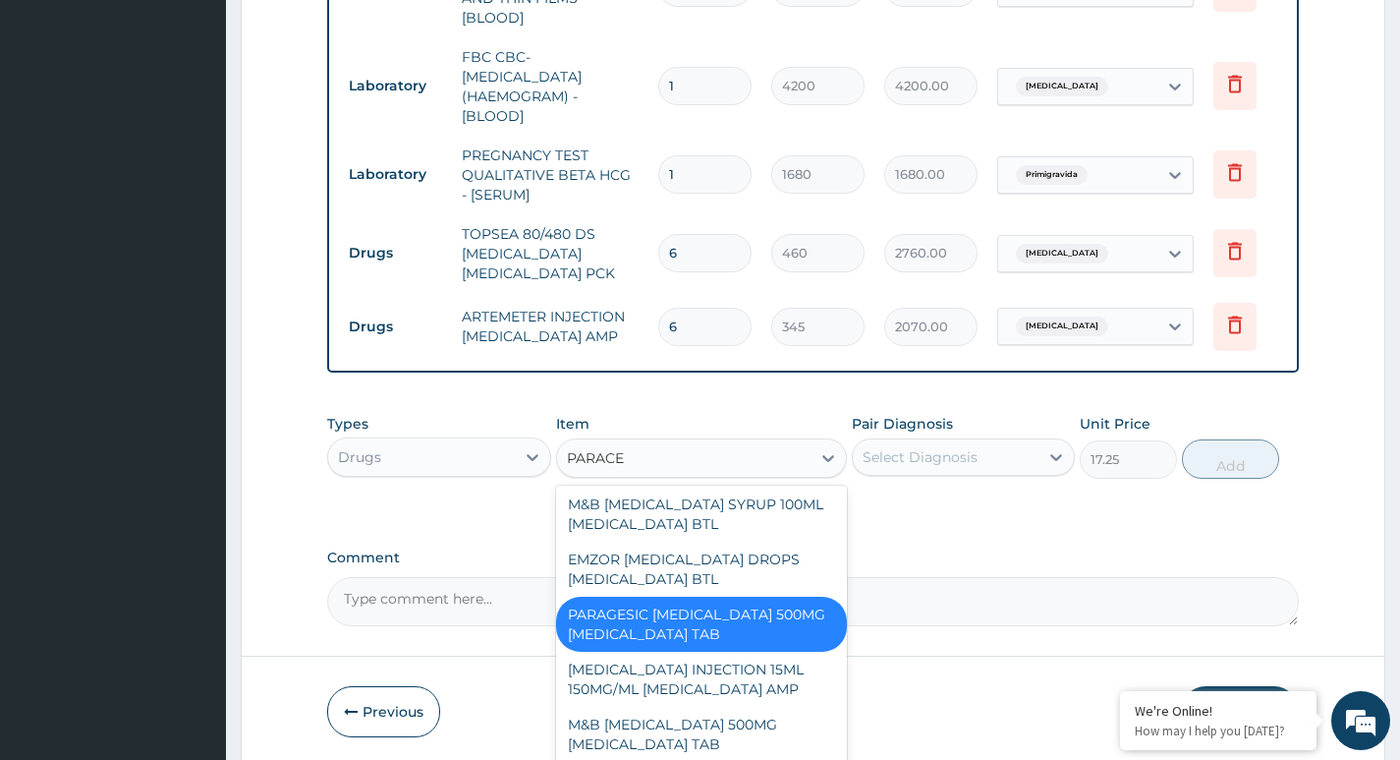
type input "PARACET"
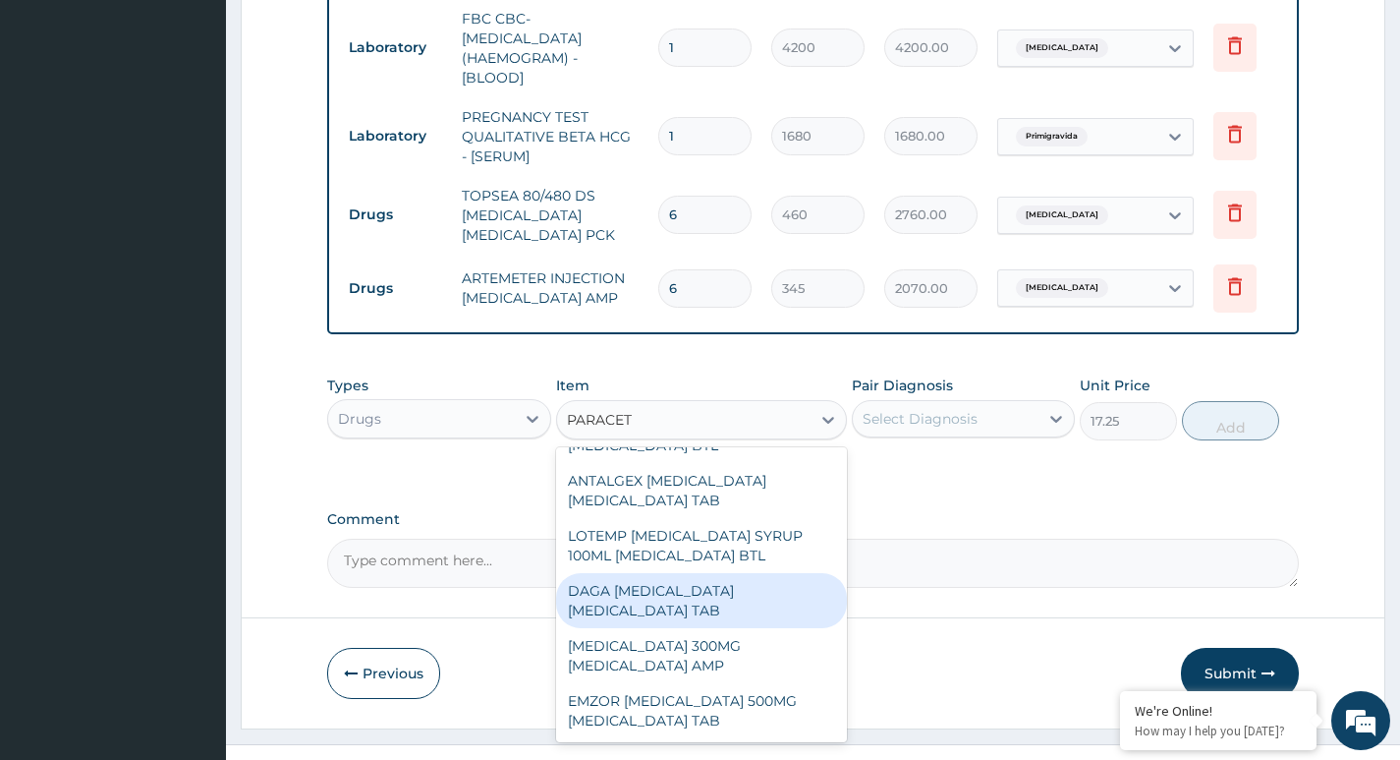
scroll to position [1011, 0]
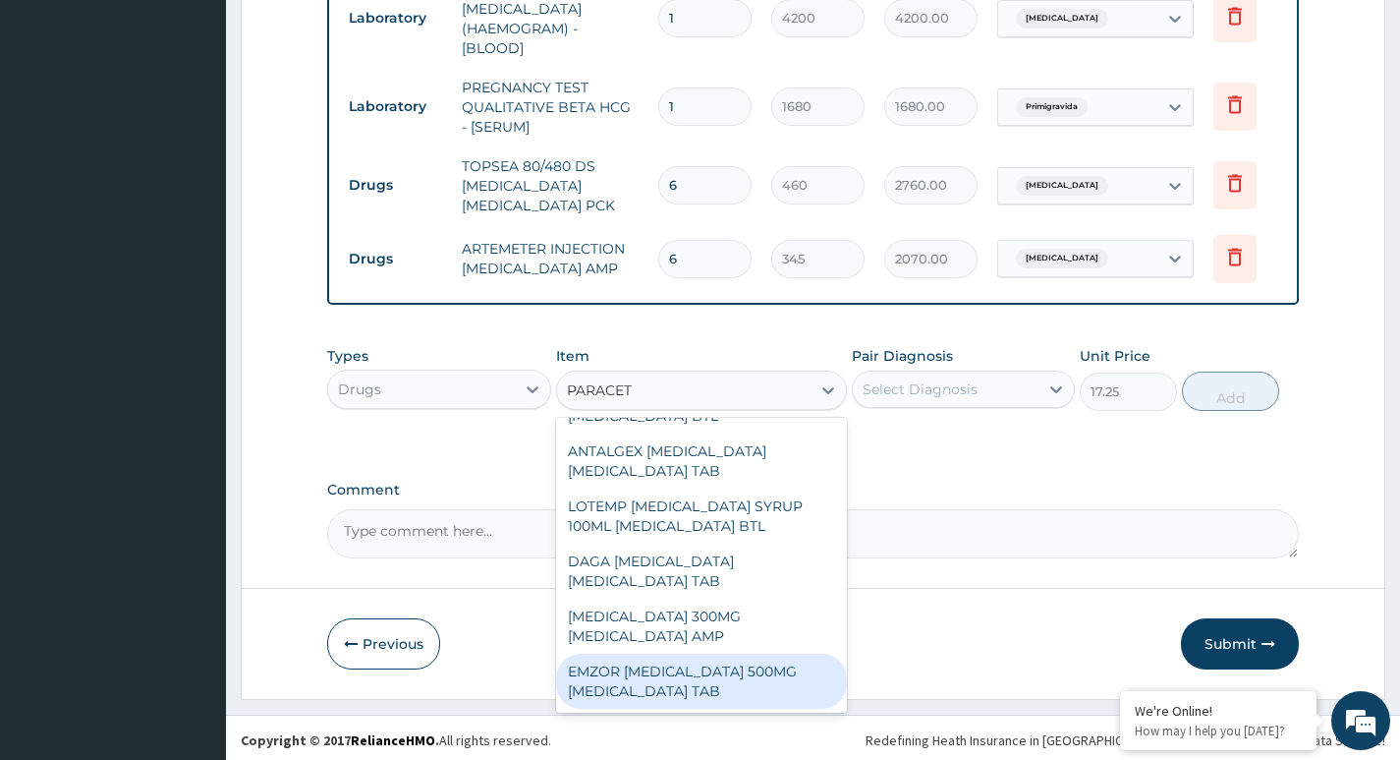
click at [695, 677] on div "EMZOR PARACETAMOL 500MG ACETAMINOPHEN TAB" at bounding box center [702, 680] width 292 height 55
type input "11.5"
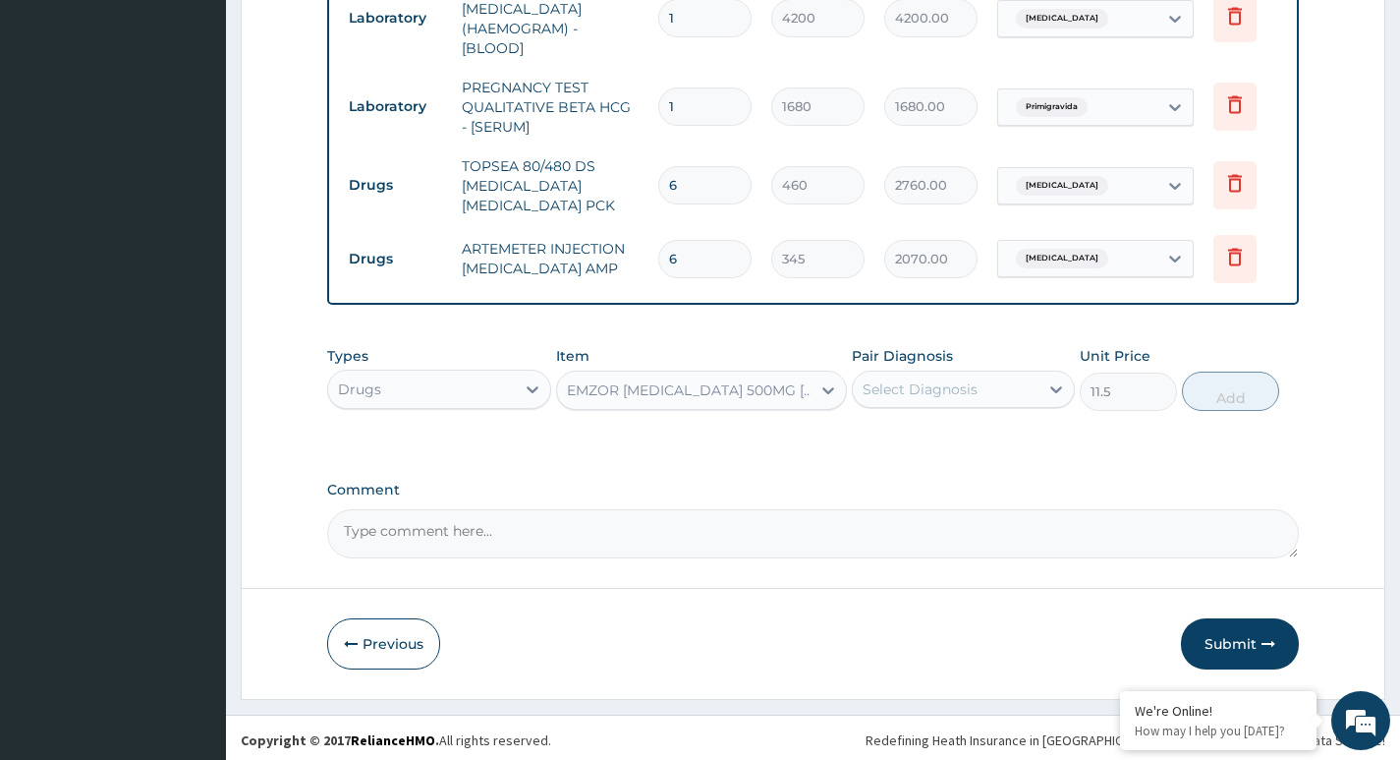
click at [742, 383] on div "EMZOR PARACETAMOL 500MG ACETAMINOPHEN TAB" at bounding box center [690, 390] width 247 height 20
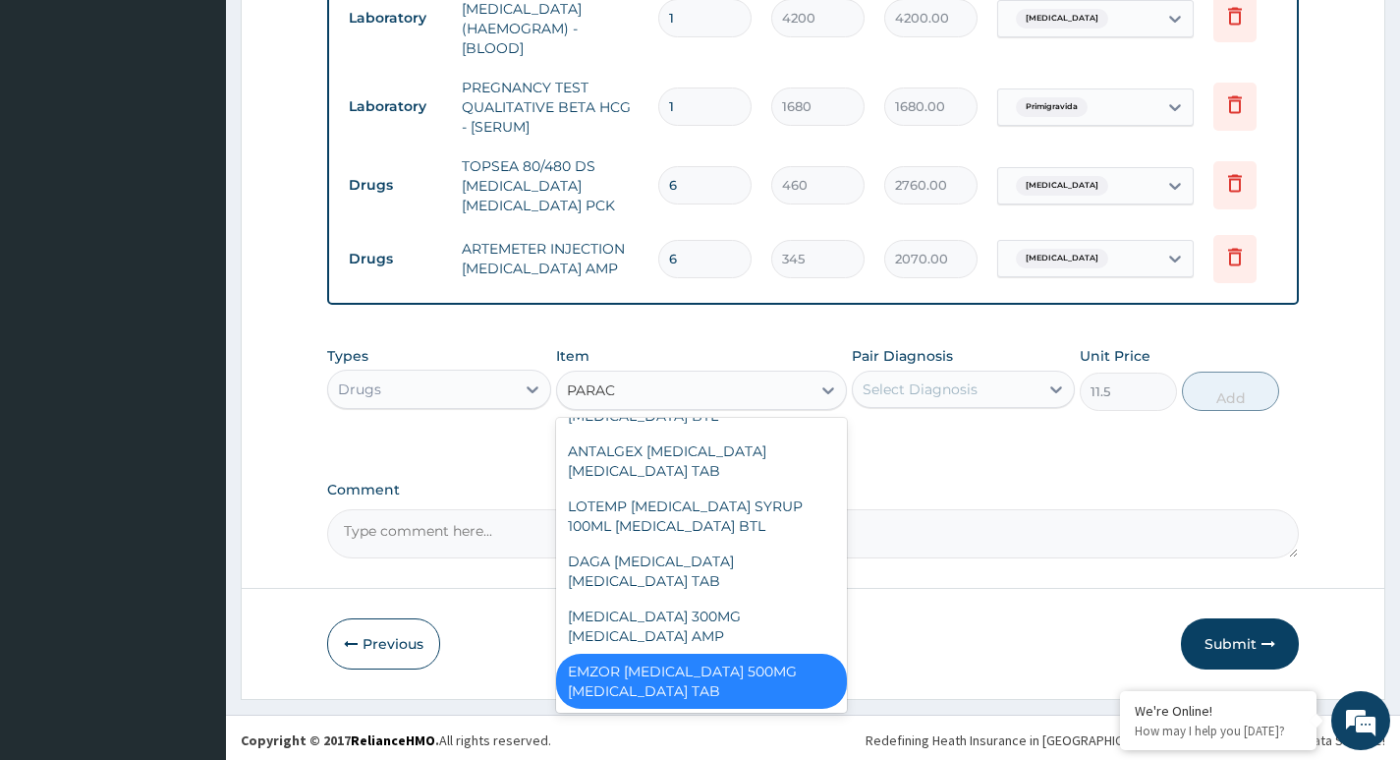
scroll to position [743, 0]
type input "PARACE"
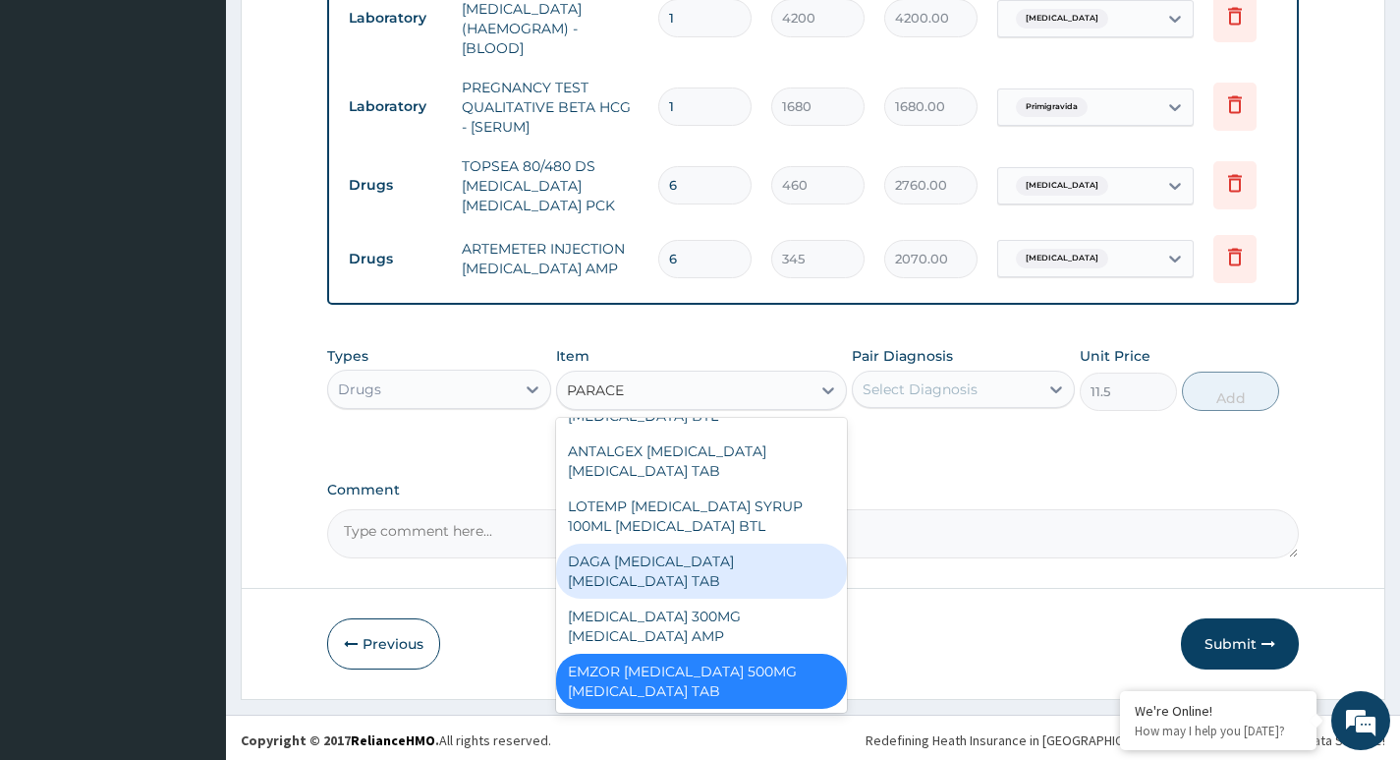
click at [707, 564] on div "DAGA PARACETAMOL ACETAMINOPHEN TAB" at bounding box center [702, 570] width 292 height 55
type input "23"
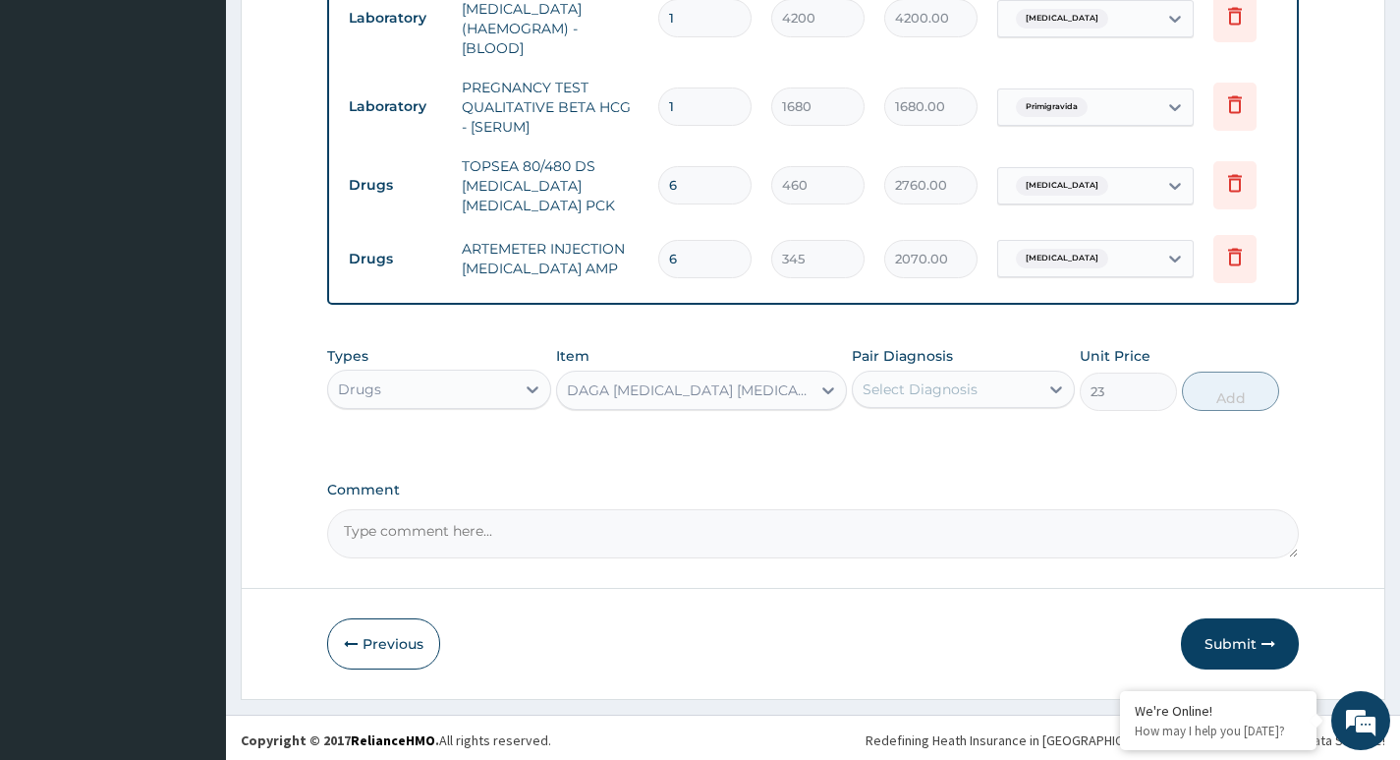
click at [926, 388] on div "Select Diagnosis" at bounding box center [920, 389] width 115 height 20
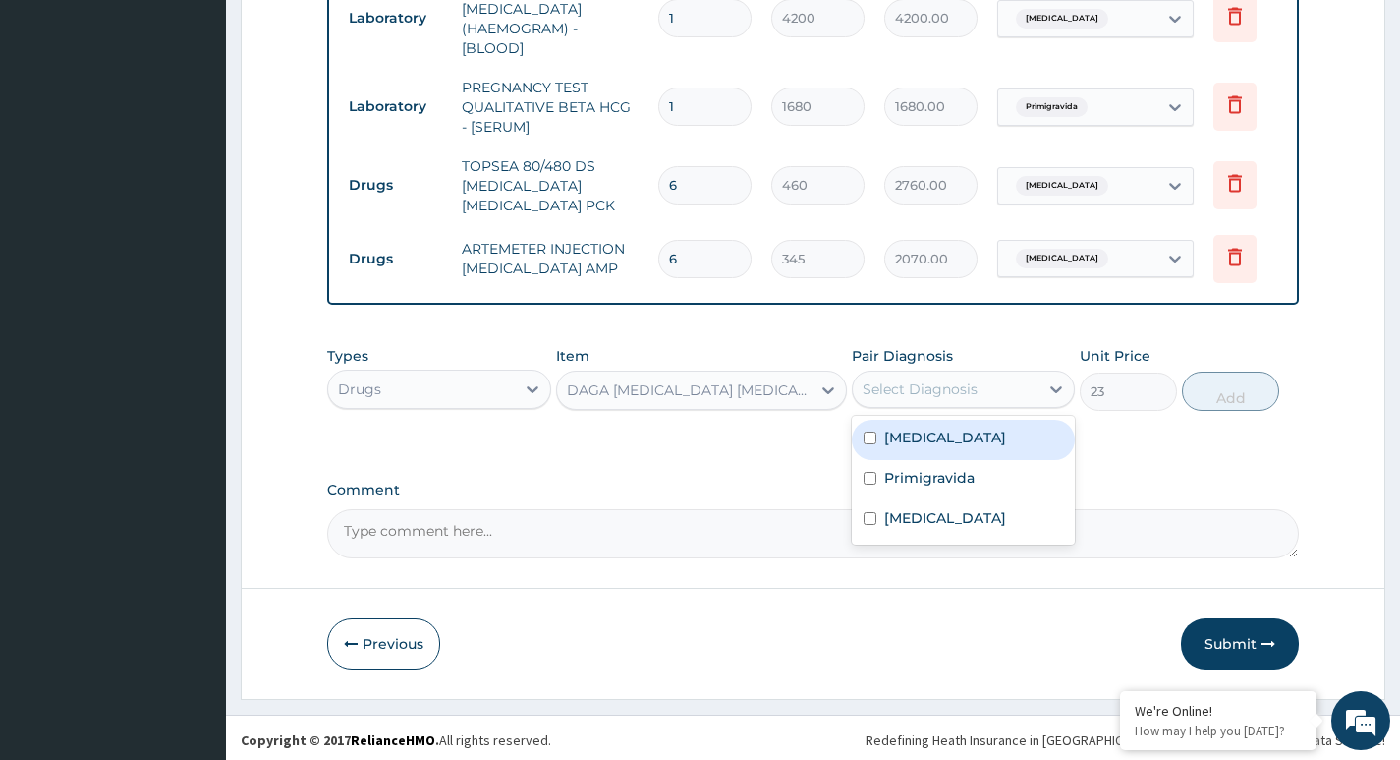
click at [872, 432] on input "checkbox" at bounding box center [870, 437] width 13 height 13
checkbox input "true"
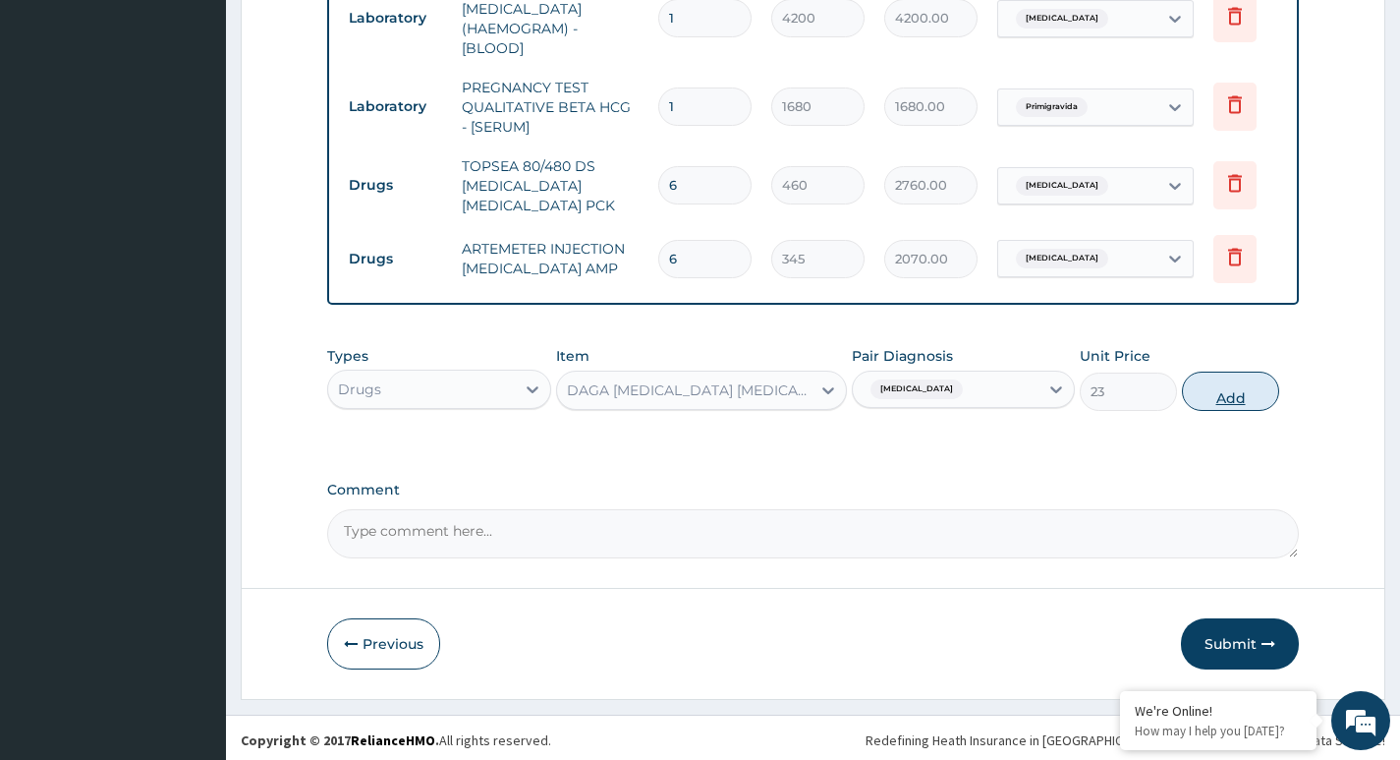
click at [1213, 386] on button "Add" at bounding box center [1230, 390] width 97 height 39
type input "0"
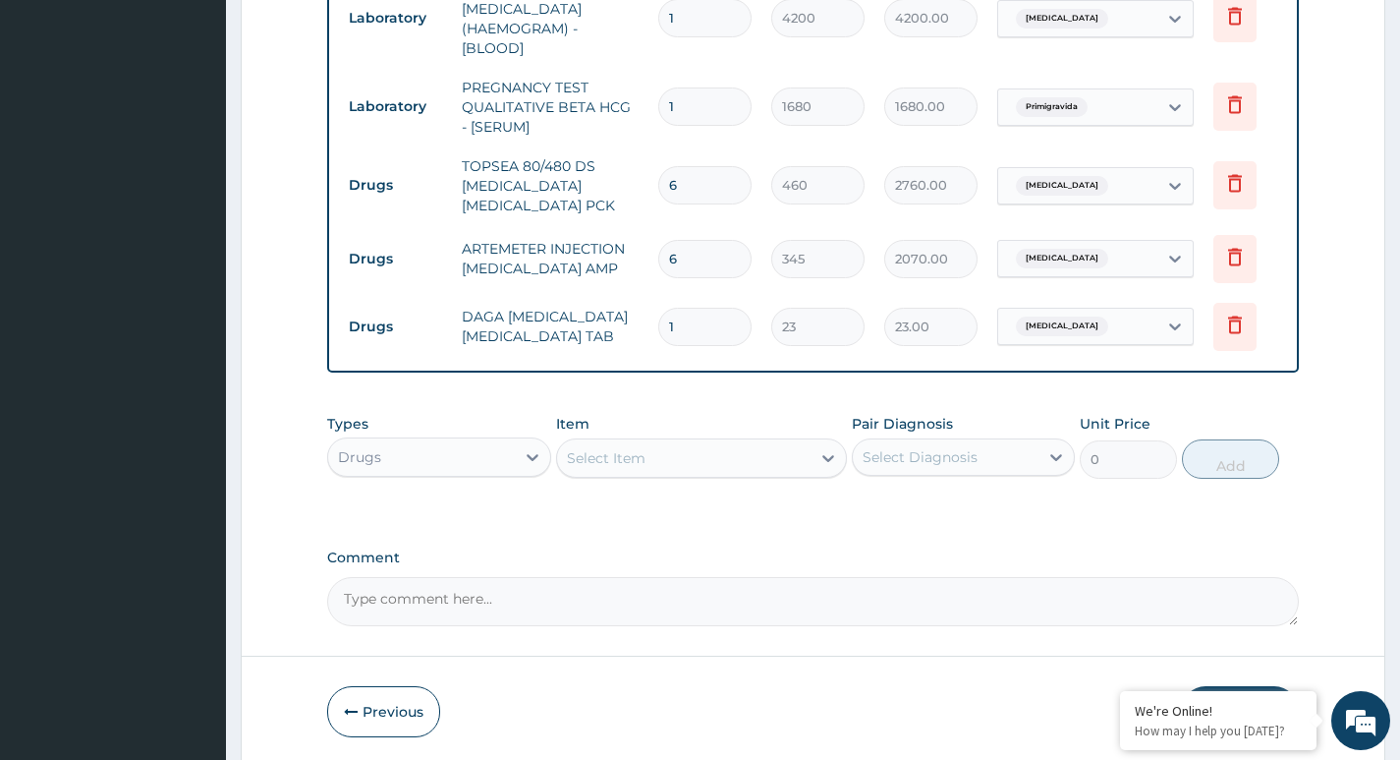
type input "18"
type input "414.00"
type input "18"
click at [605, 452] on div "Select Item" at bounding box center [606, 458] width 79 height 20
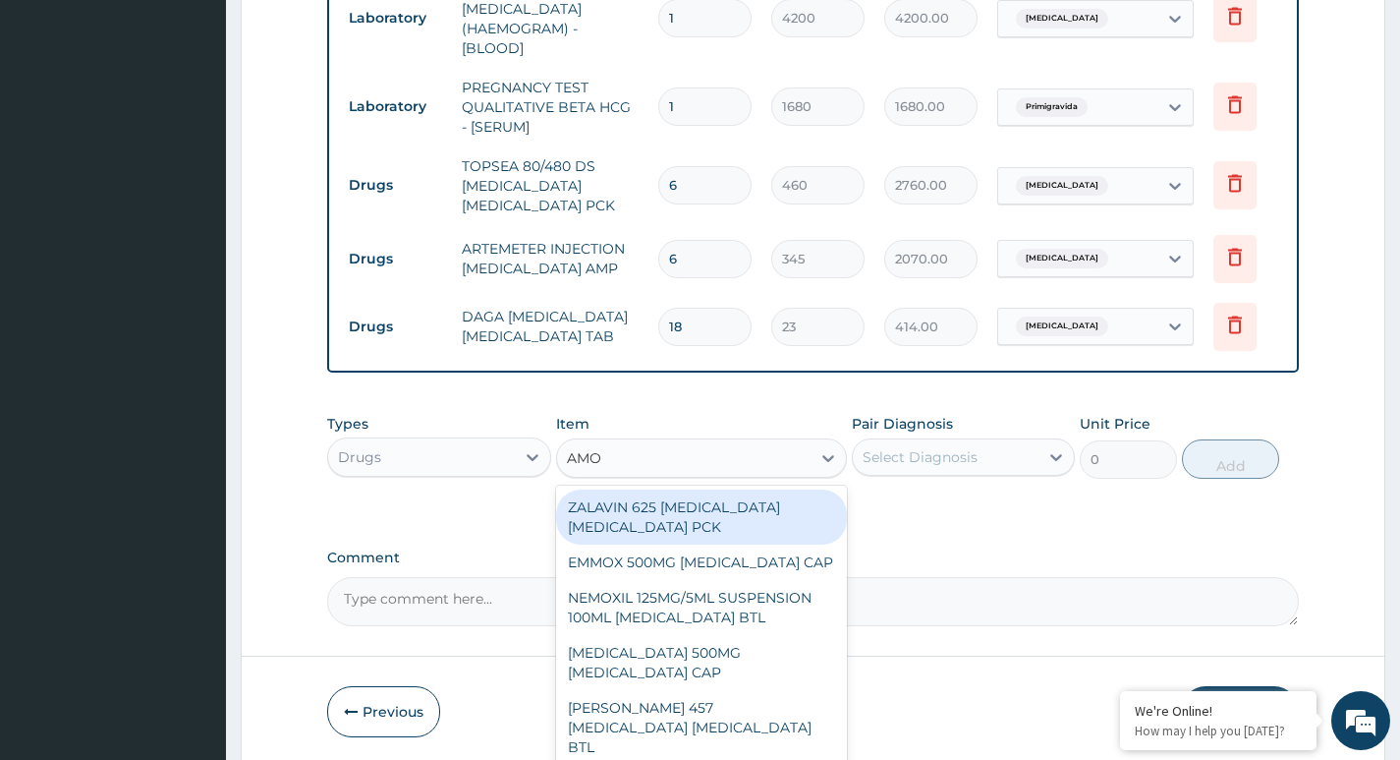
type input "AMOX"
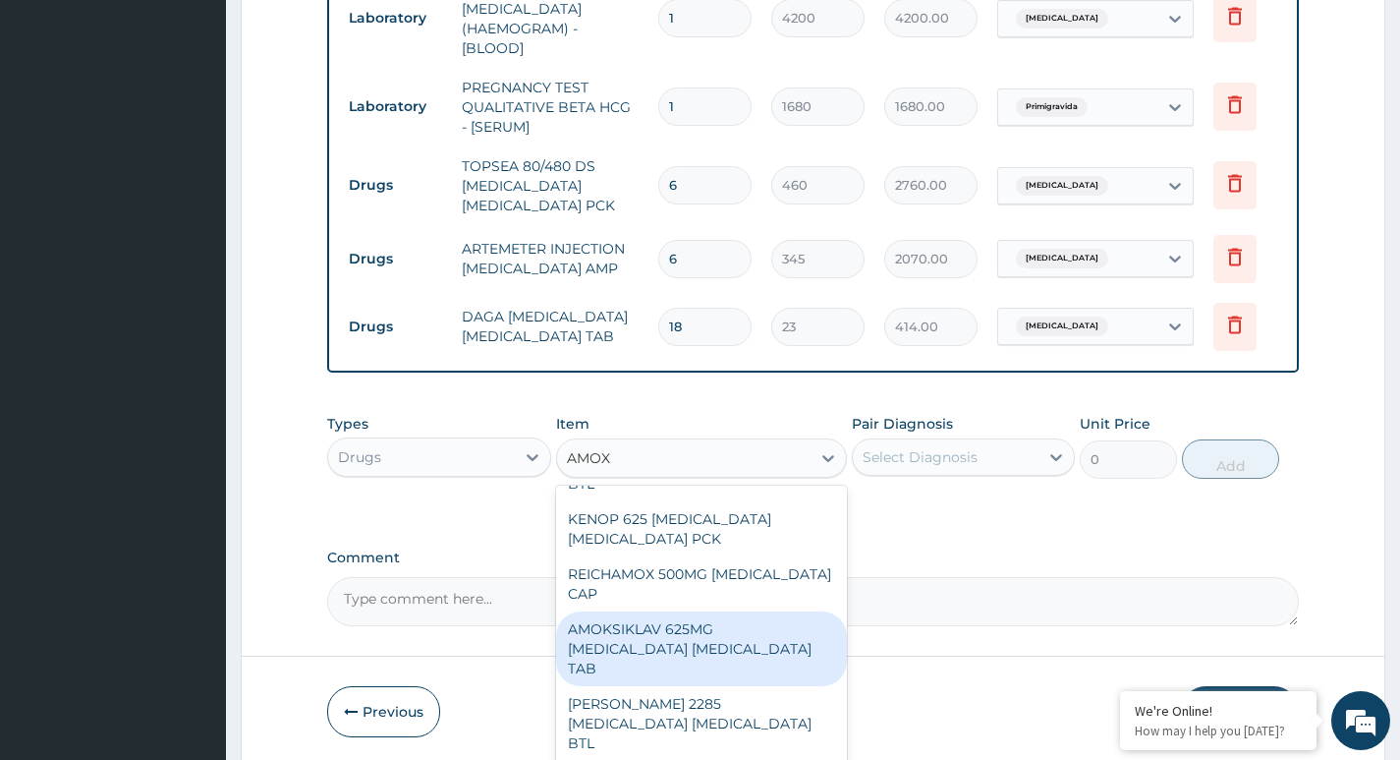
scroll to position [295, 0]
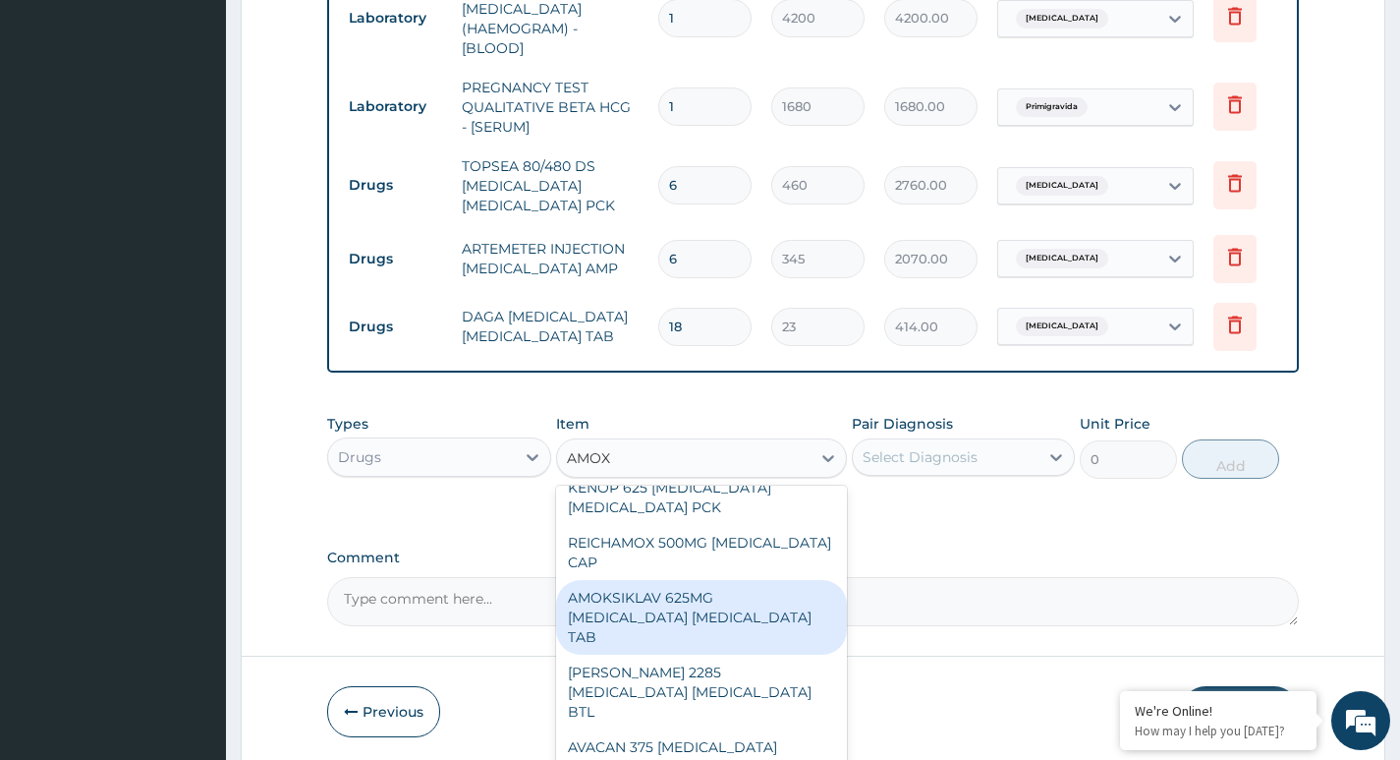
click at [672, 591] on div "AMOKSIKLAV 625MG AMOXICILLIN CLAVULANIC ACID TAB" at bounding box center [702, 617] width 292 height 75
type input "138"
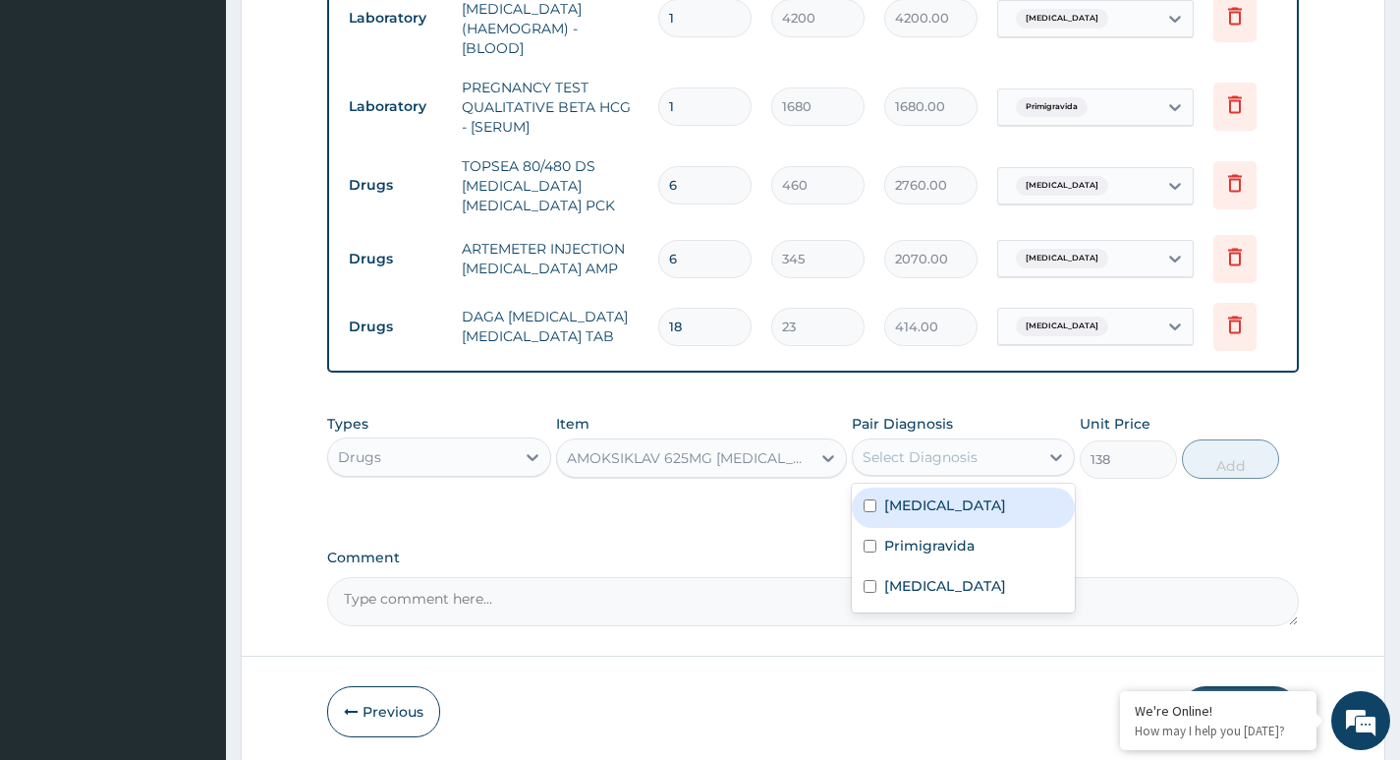
click at [920, 449] on div "Select Diagnosis" at bounding box center [920, 457] width 115 height 20
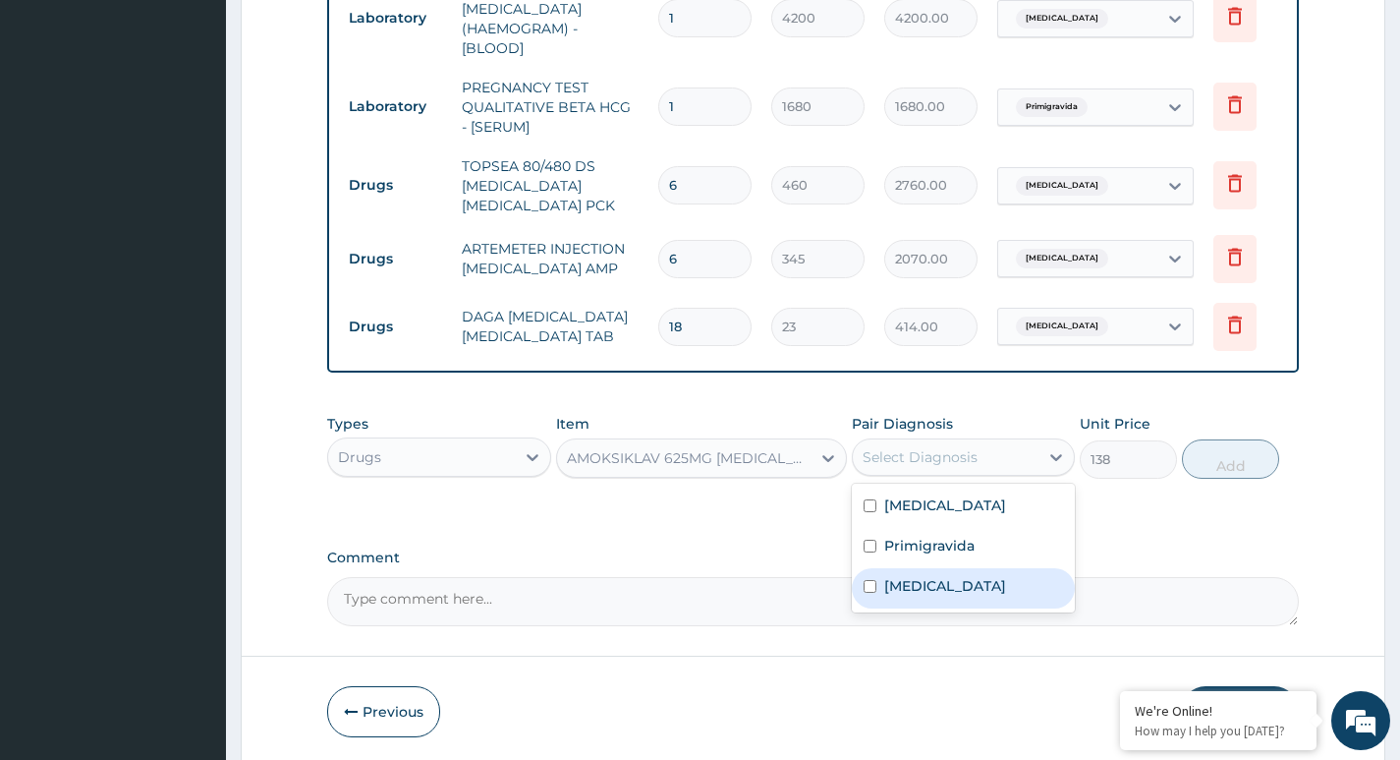
click at [897, 591] on div "Sepsis" at bounding box center [963, 588] width 223 height 40
checkbox input "true"
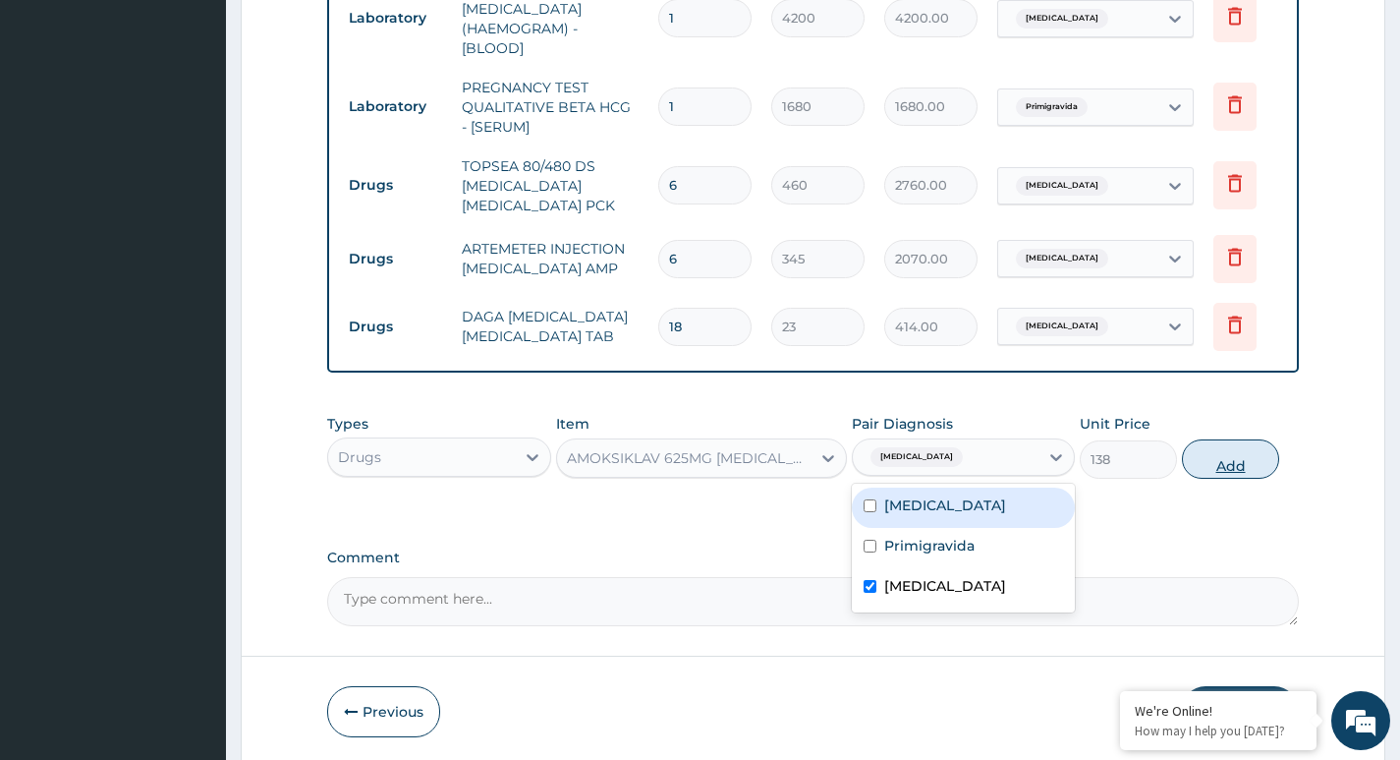
click at [1231, 463] on button "Add" at bounding box center [1230, 458] width 97 height 39
type input "0"
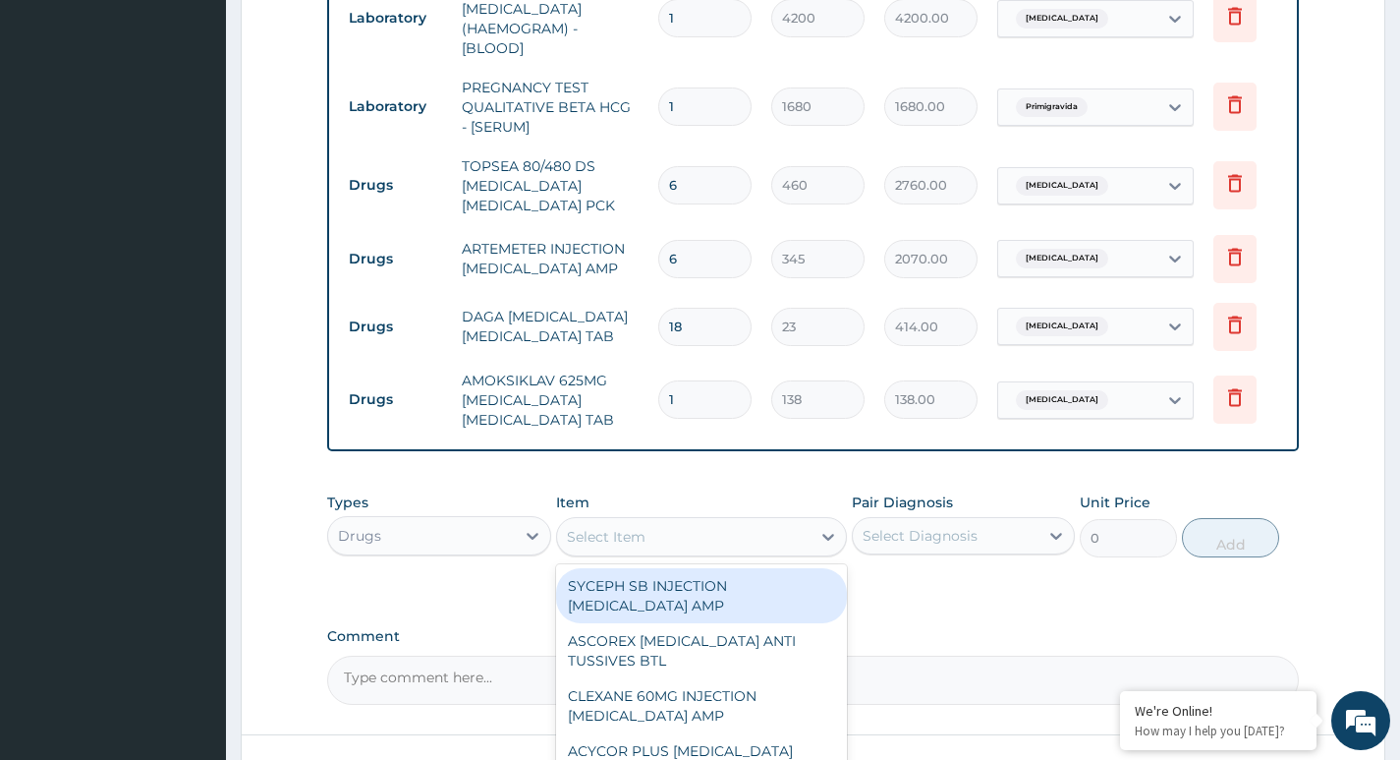
click at [651, 530] on div "Select Item" at bounding box center [684, 536] width 254 height 31
type input "CIPRO"
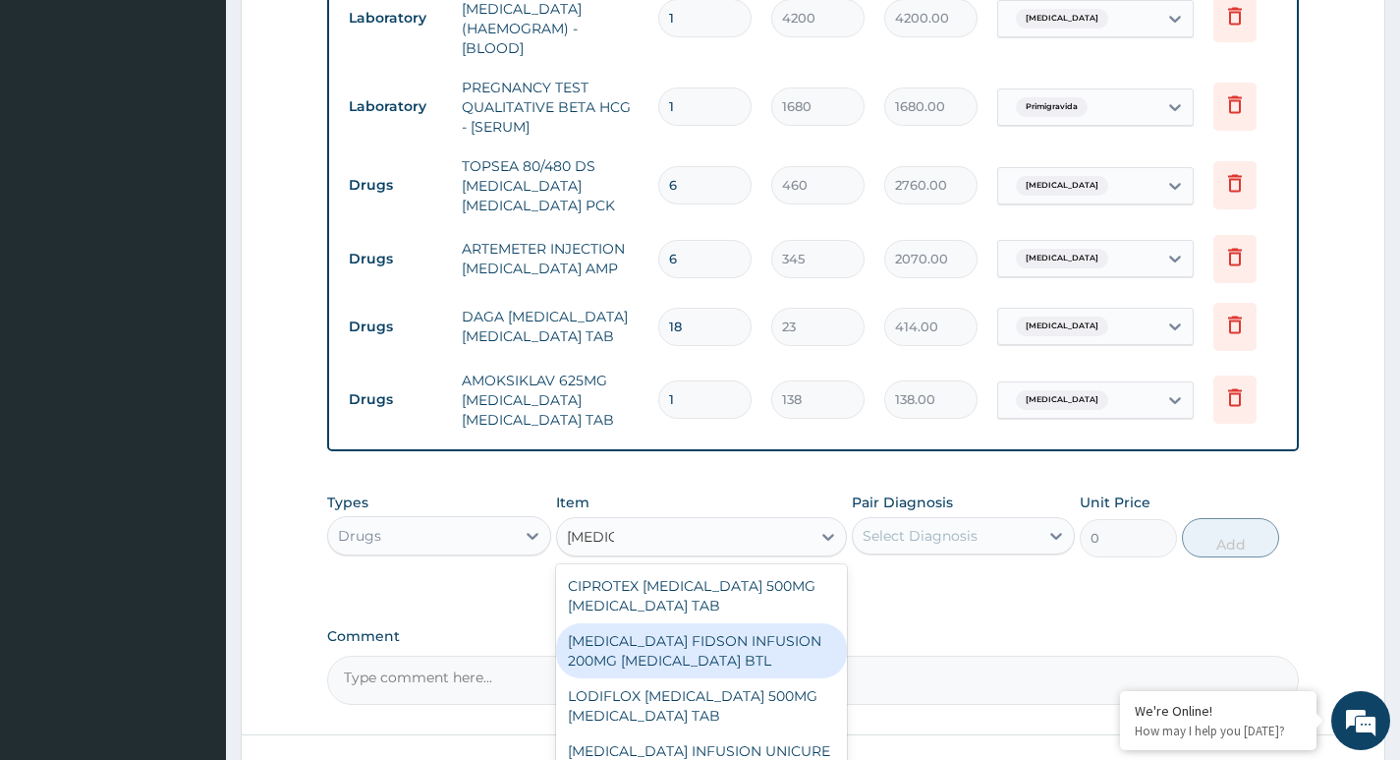
click at [705, 647] on div "CIPRO FIDSON INFUSION 200MG CIPROFLOXACIN BTL" at bounding box center [702, 650] width 292 height 55
type input "1150"
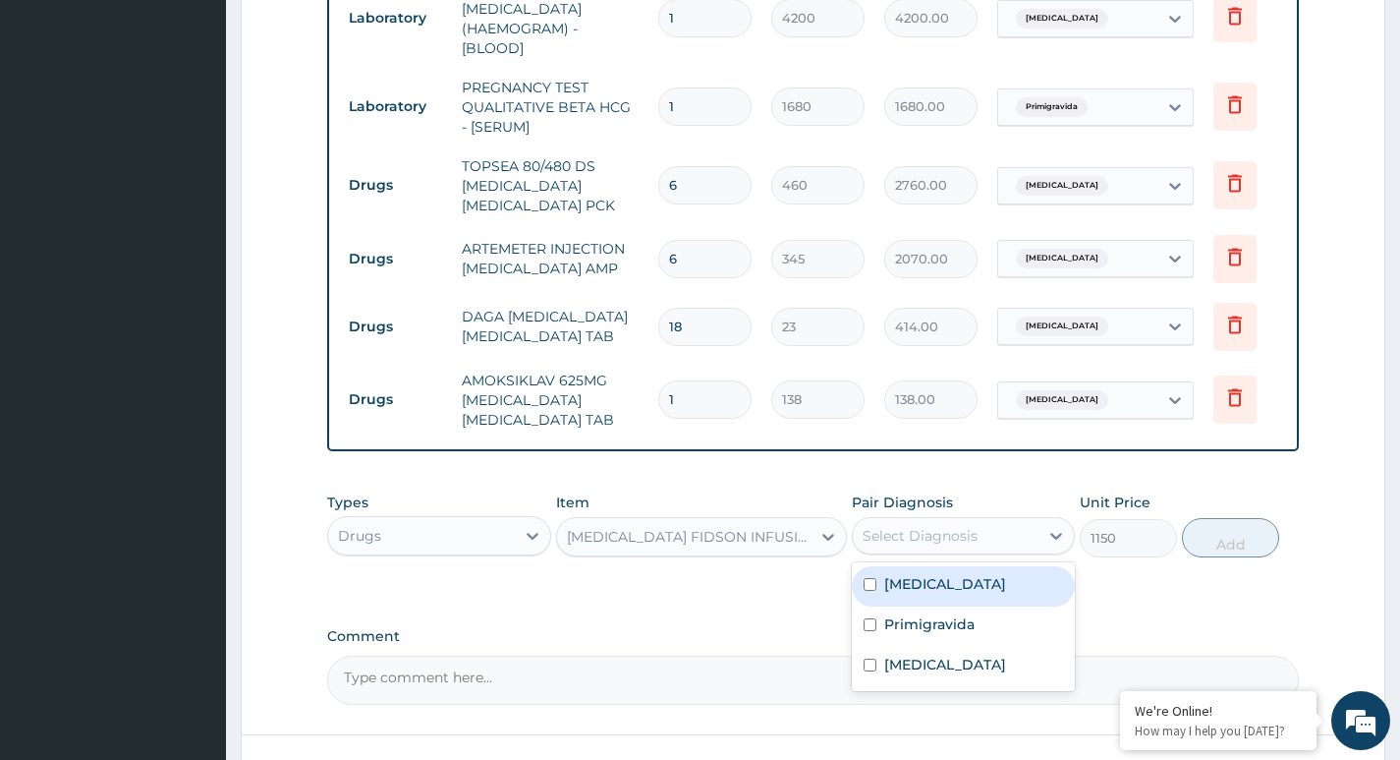
click at [920, 529] on div "Select Diagnosis" at bounding box center [920, 536] width 115 height 20
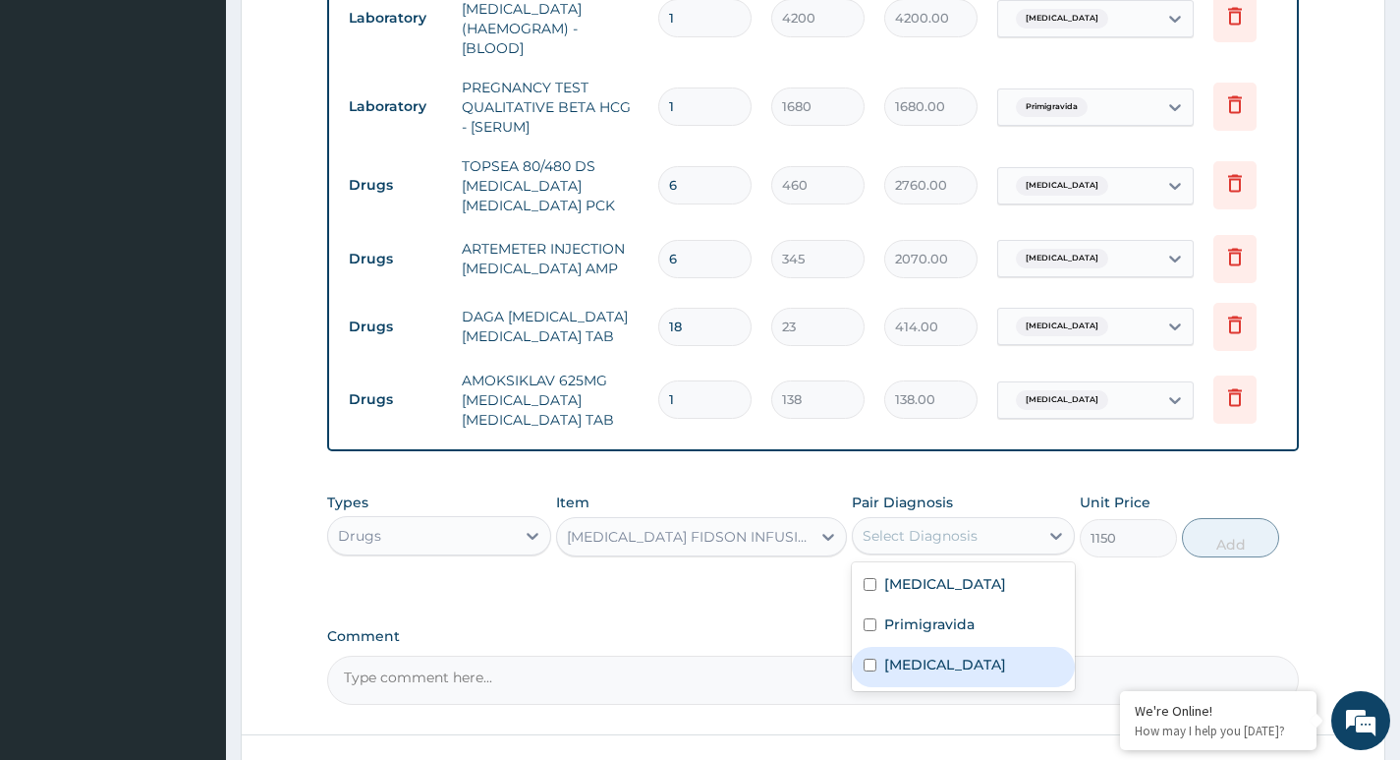
click at [895, 661] on label "Sepsis" at bounding box center [945, 664] width 122 height 20
checkbox input "true"
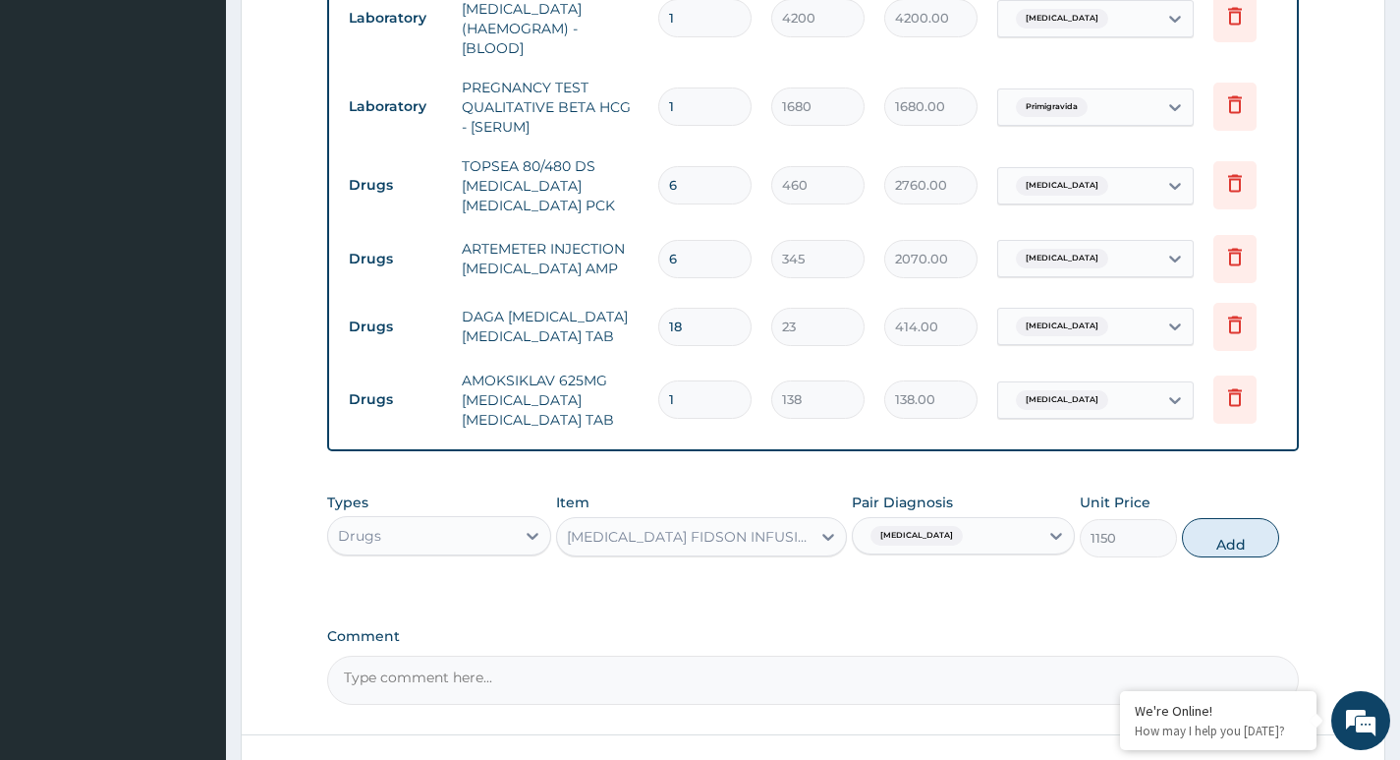
drag, startPoint x: 1235, startPoint y: 535, endPoint x: 1146, endPoint y: 524, distance: 90.1
click at [1230, 535] on button "Add" at bounding box center [1230, 537] width 97 height 39
type input "0"
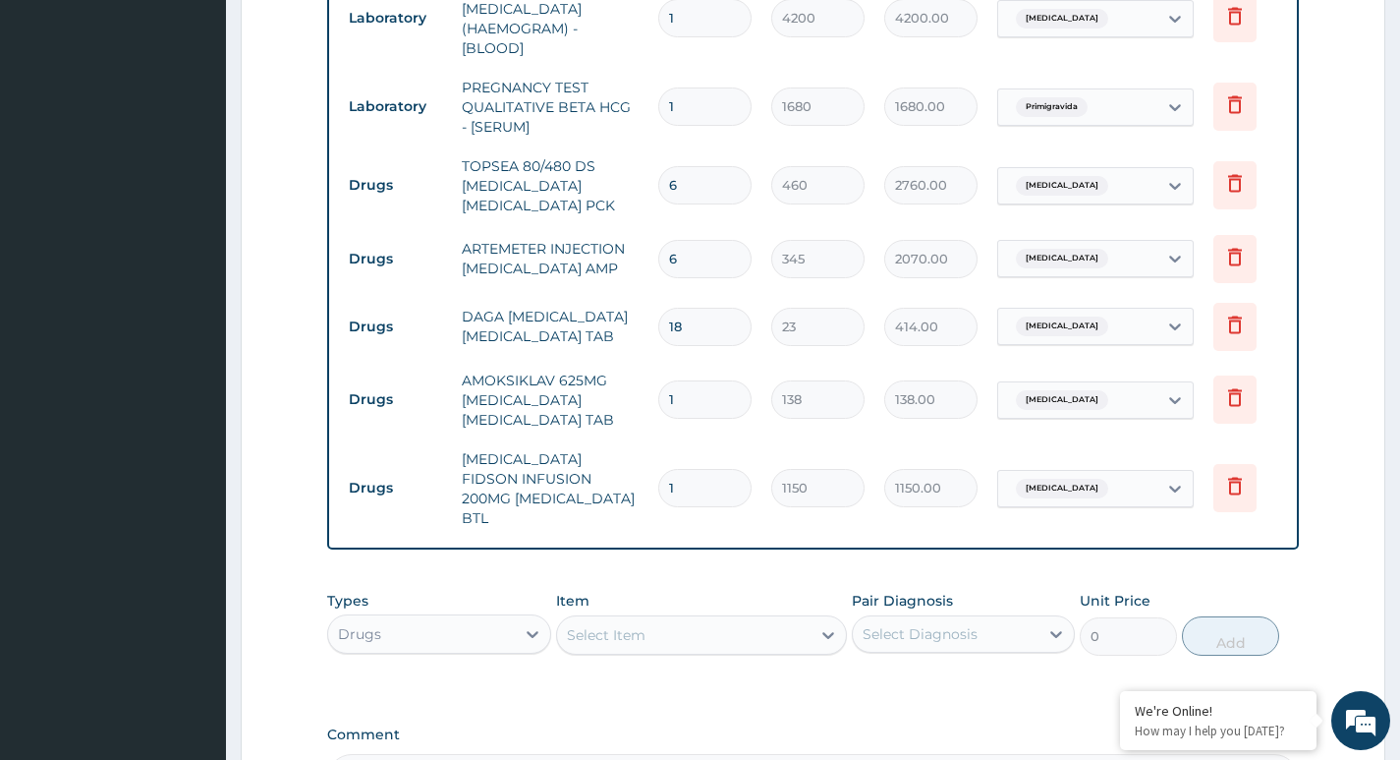
type input "0.00"
type input "3"
type input "3450.00"
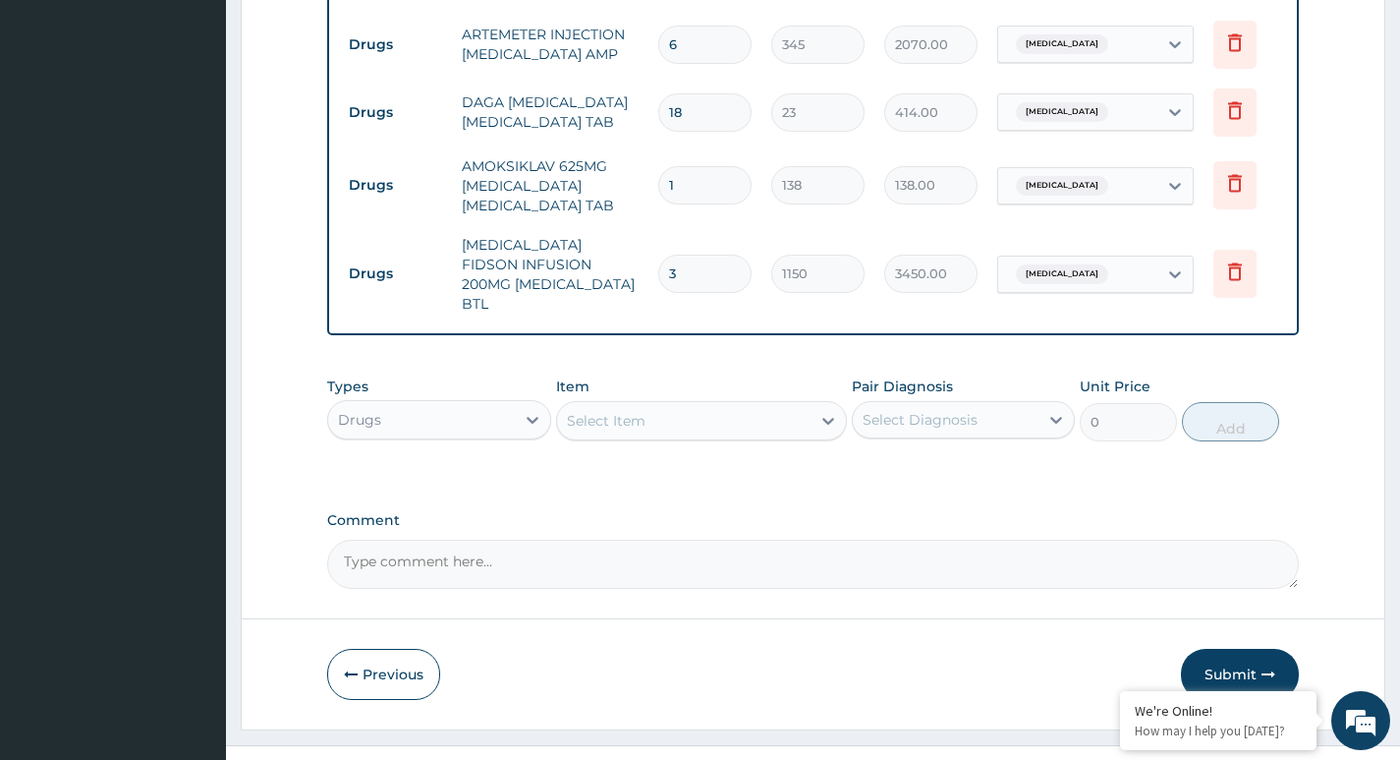
scroll to position [1236, 0]
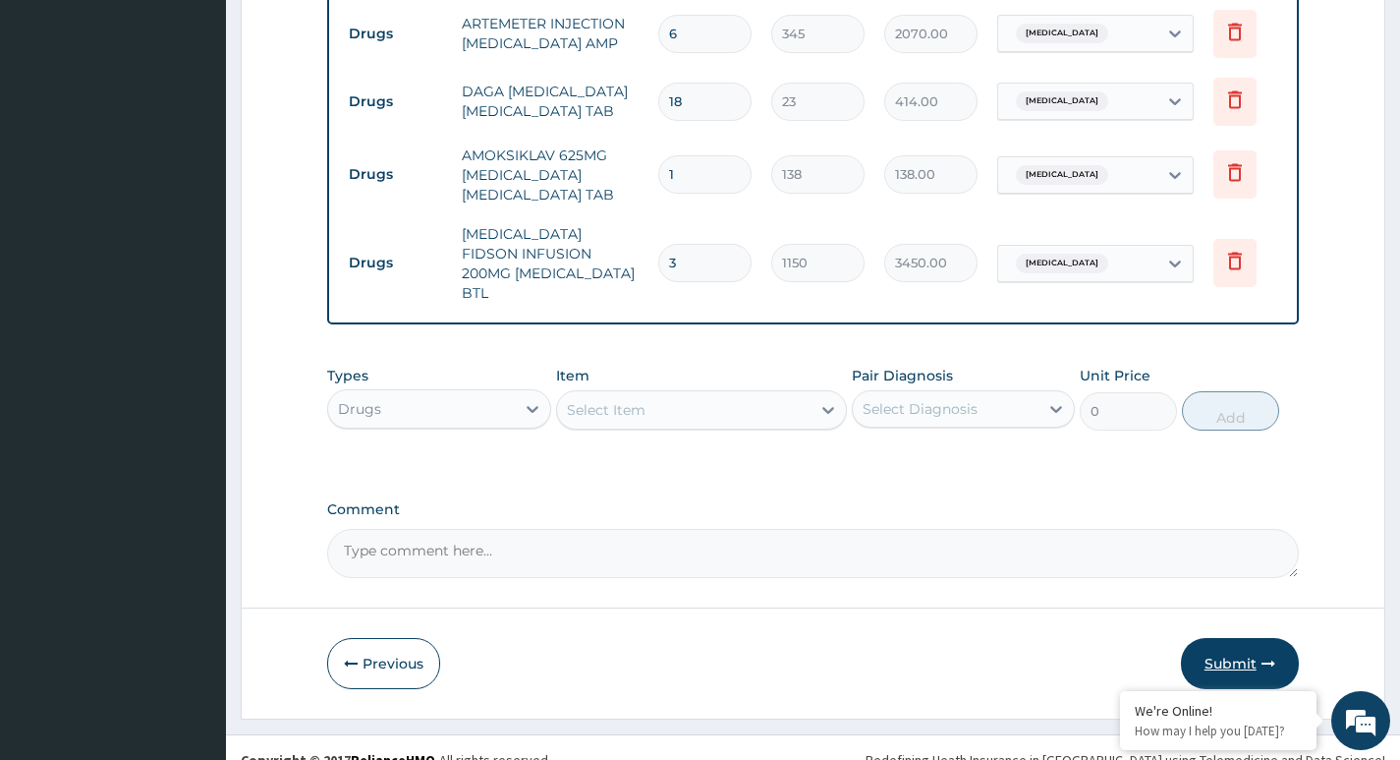
type input "3"
click at [1237, 638] on button "Submit" at bounding box center [1240, 663] width 118 height 51
click at [1250, 638] on button "Submit" at bounding box center [1240, 663] width 118 height 51
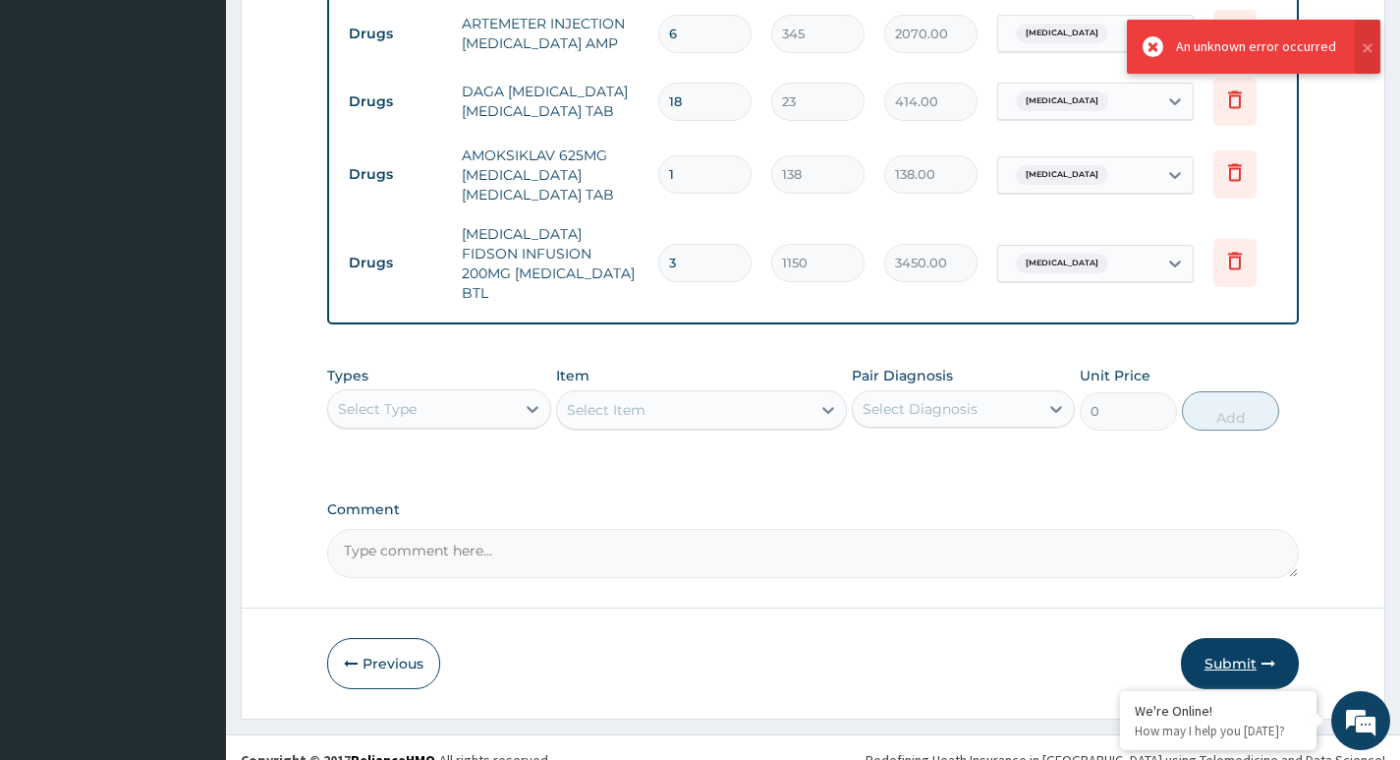
click at [1250, 638] on button "Submit" at bounding box center [1240, 663] width 118 height 51
click at [1207, 48] on div "An unknown error occurred" at bounding box center [1256, 46] width 160 height 21
click at [1371, 50] on button at bounding box center [1368, 47] width 26 height 54
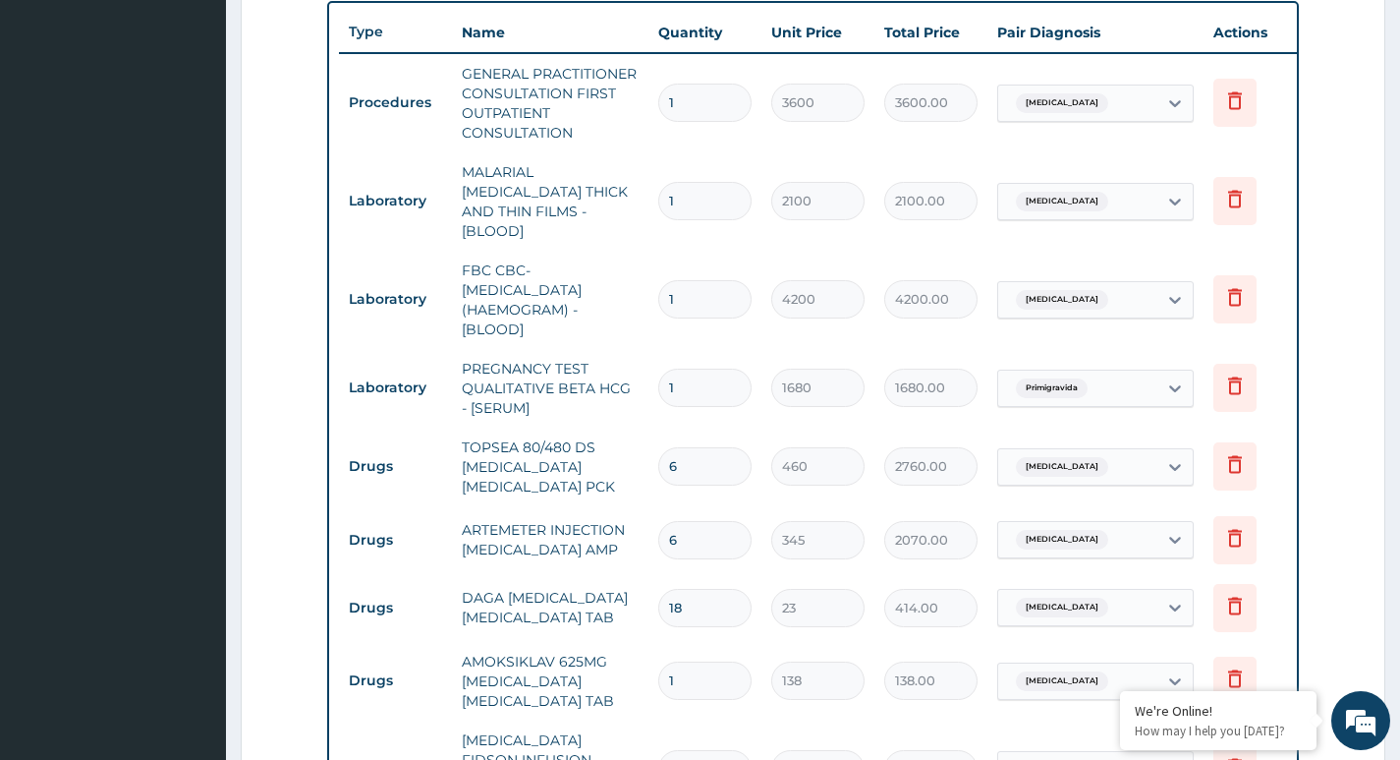
scroll to position [843, 0]
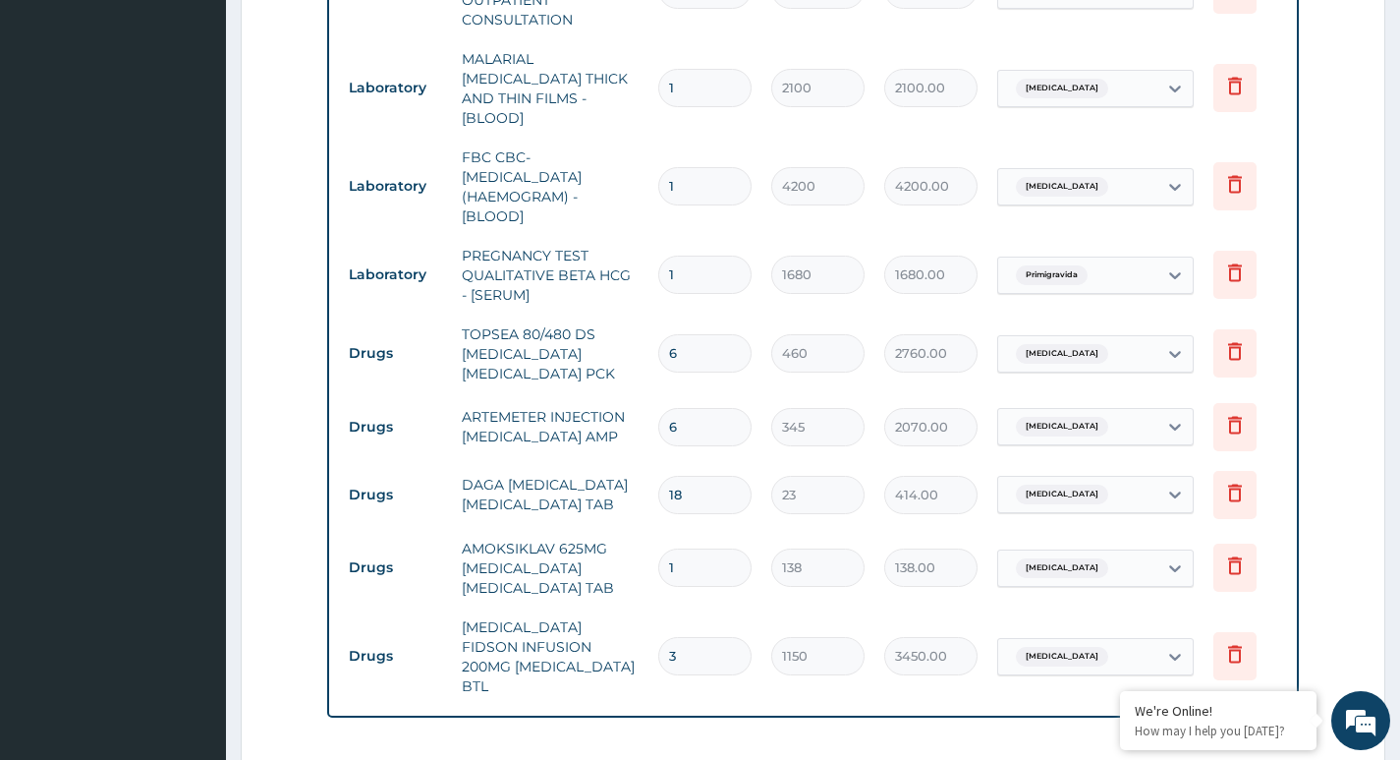
click at [460, 465] on td "DAGA PARACETAMOL ACETAMINOPHEN TAB" at bounding box center [550, 494] width 197 height 59
drag, startPoint x: 463, startPoint y: 460, endPoint x: 623, endPoint y: 487, distance: 162.5
click at [623, 487] on td "DAGA PARACETAMOL ACETAMINOPHEN TAB" at bounding box center [550, 494] width 197 height 59
copy td "DAGA PARACETAMOL ACETAMINOPHEN TAB"
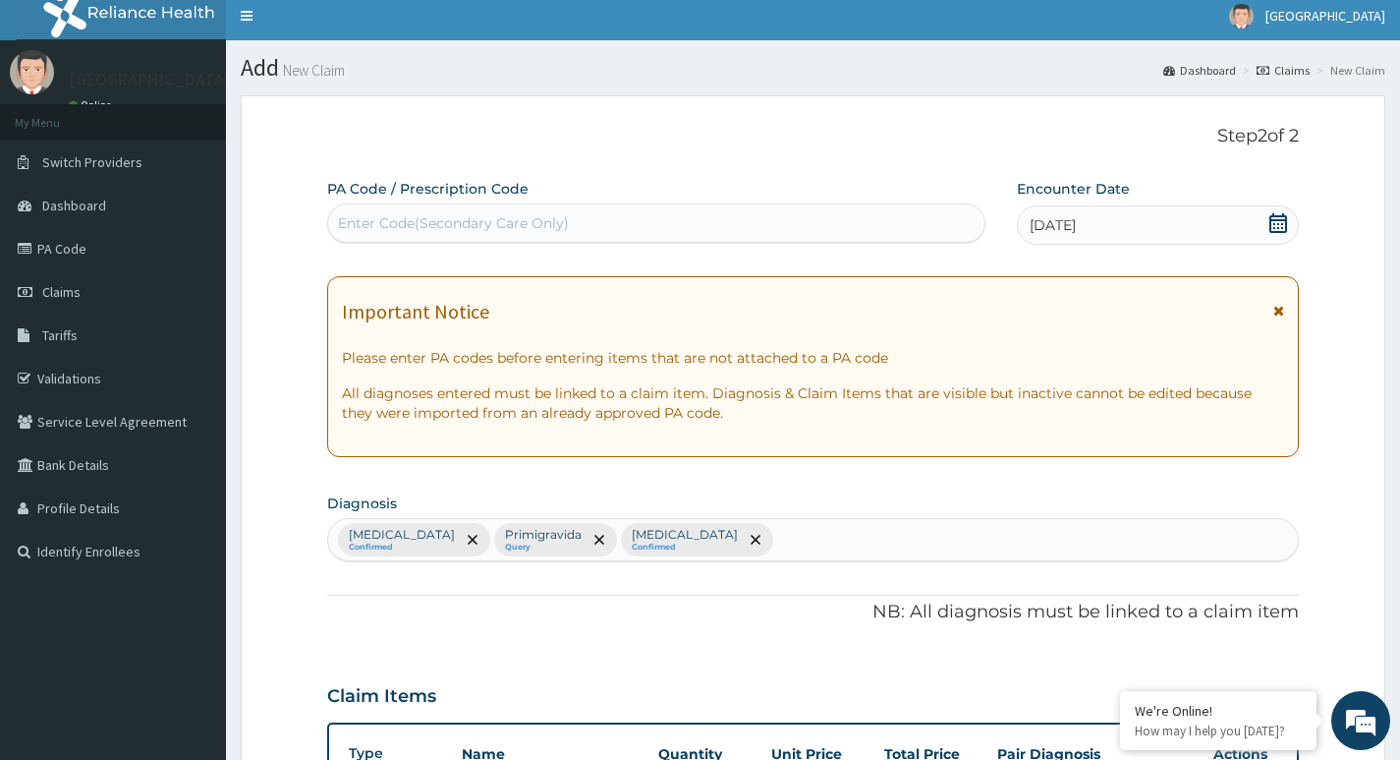
scroll to position [0, 0]
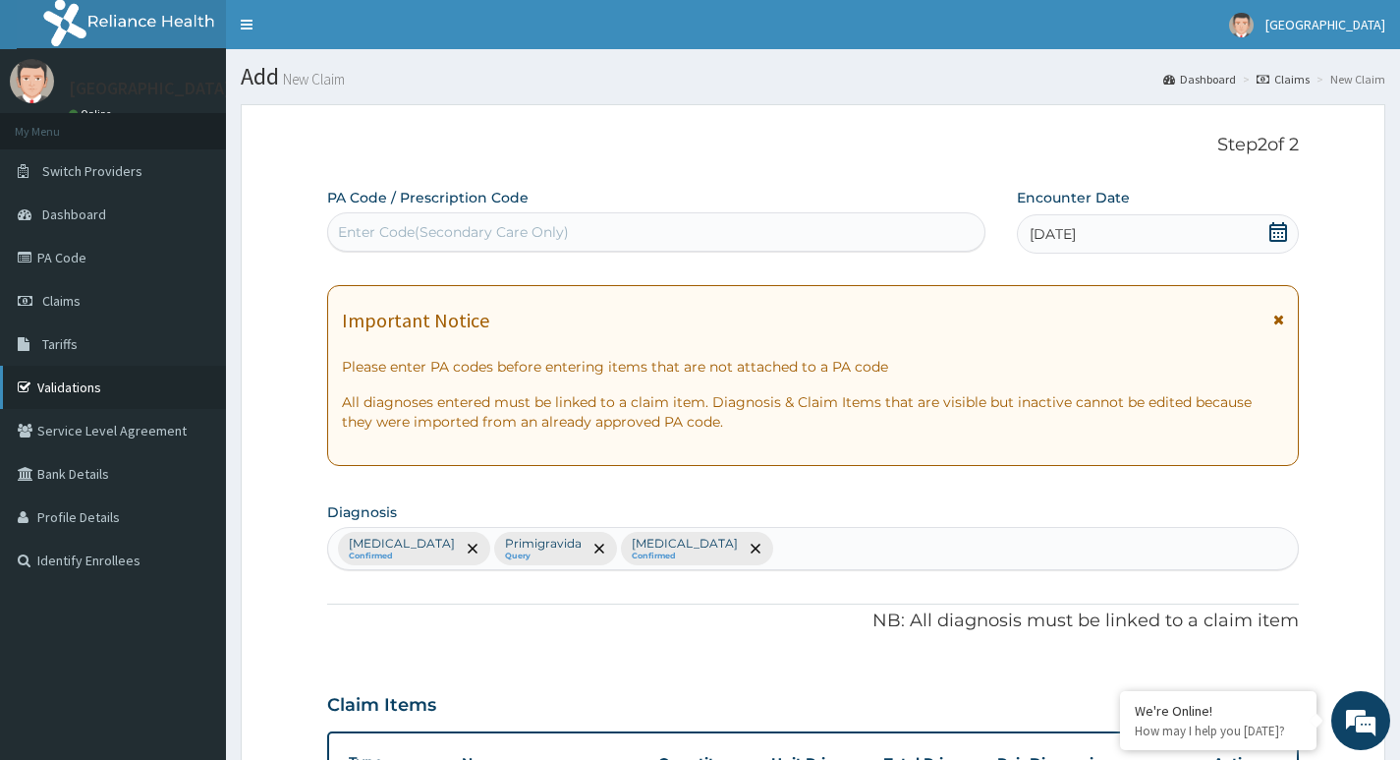
click at [90, 392] on link "Validations" at bounding box center [113, 387] width 226 height 43
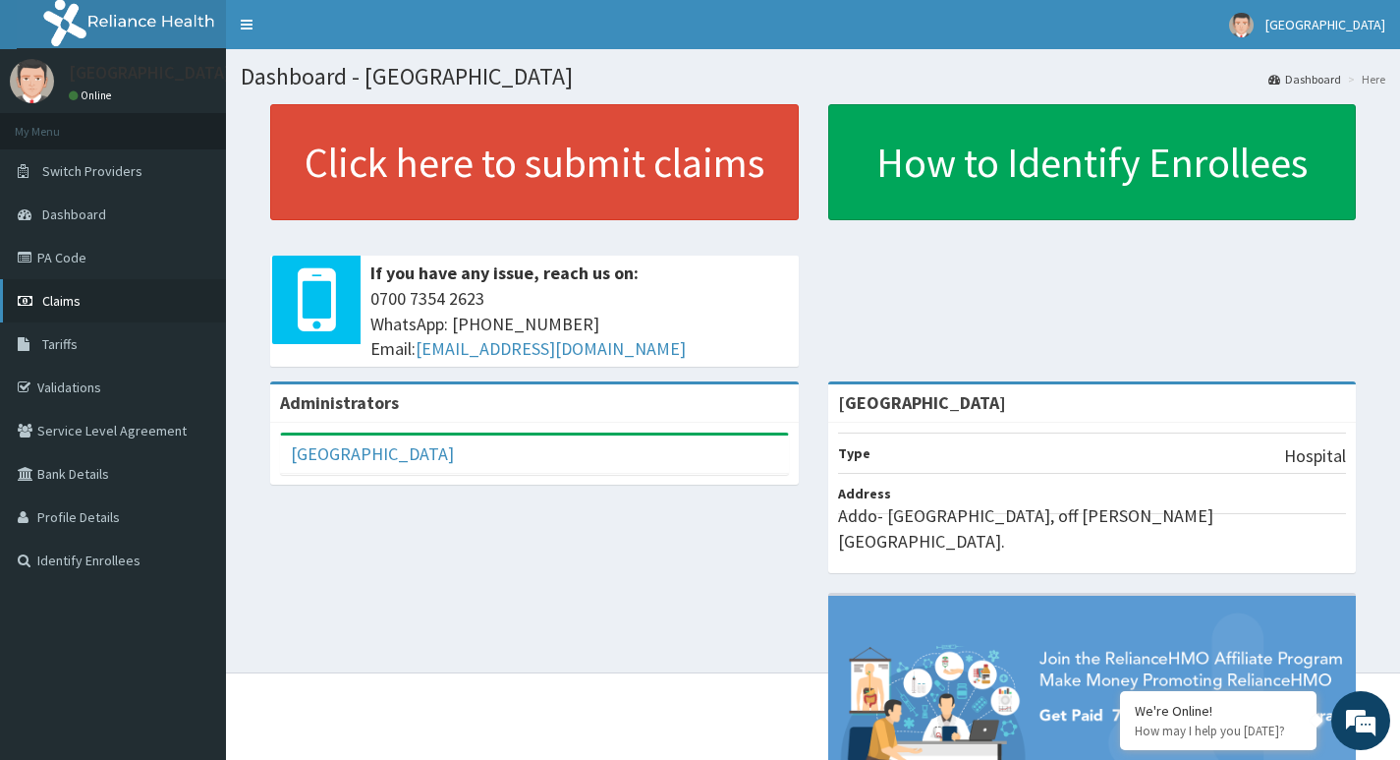
click at [65, 306] on span "Claims" at bounding box center [61, 301] width 38 height 18
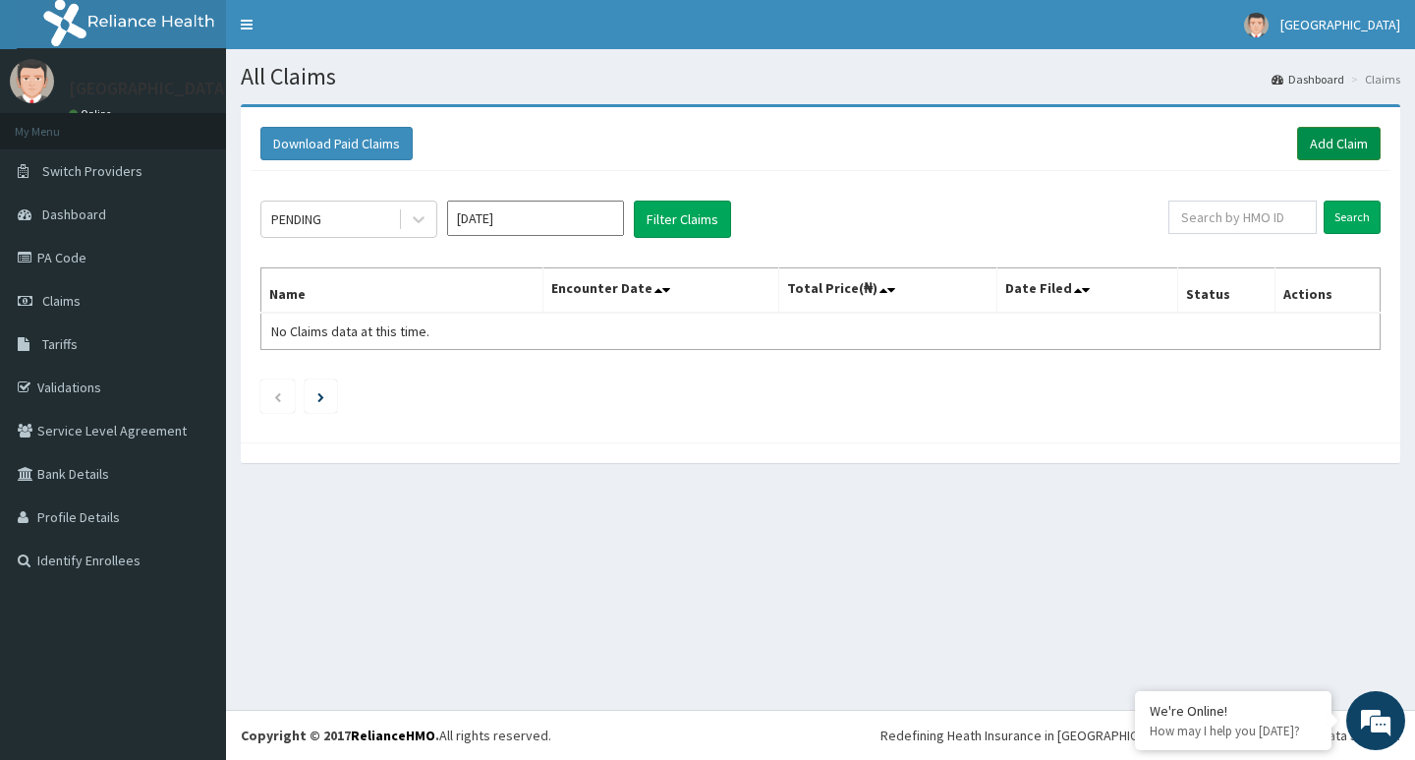
click at [1343, 150] on link "Add Claim" at bounding box center [1339, 143] width 84 height 33
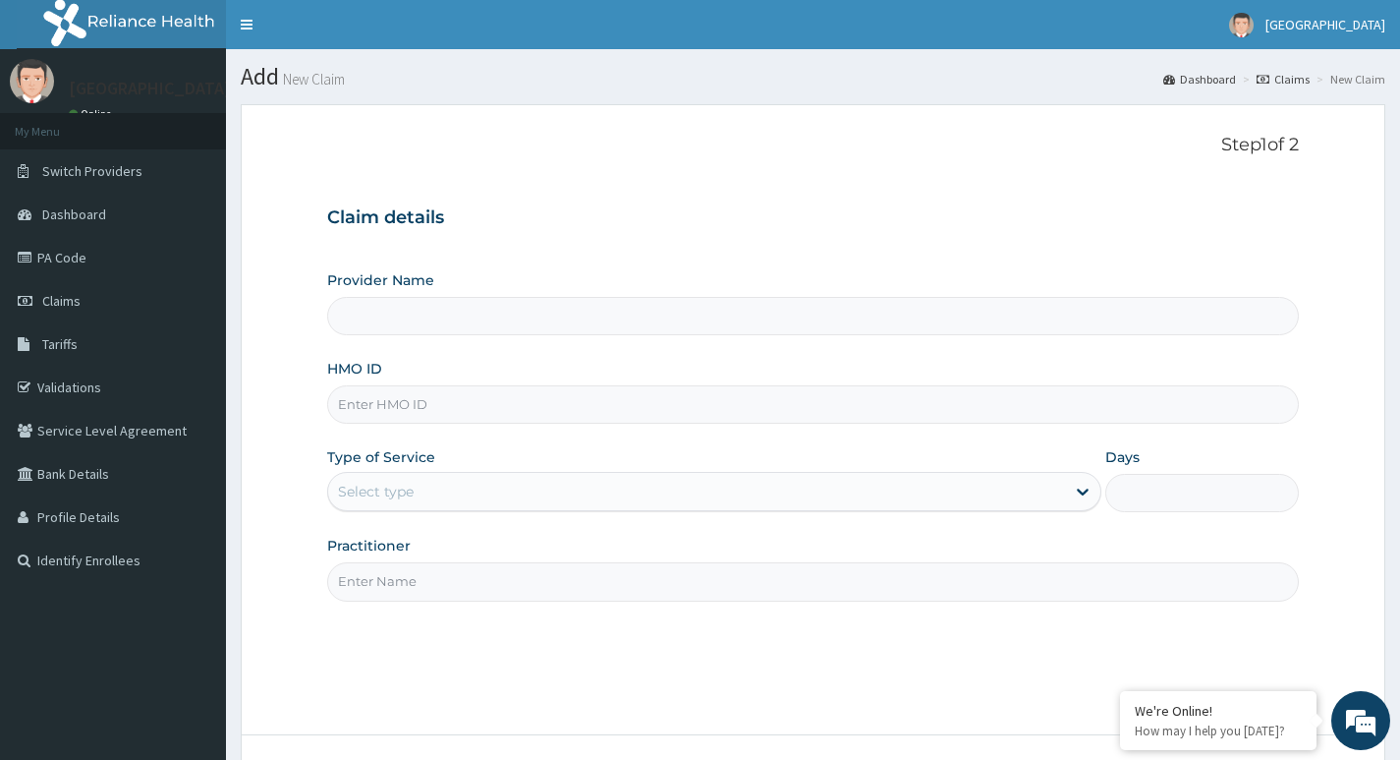
type input "[GEOGRAPHIC_DATA]"
click at [422, 401] on input "HMO ID" at bounding box center [813, 404] width 972 height 38
type input "IKO/10036/B"
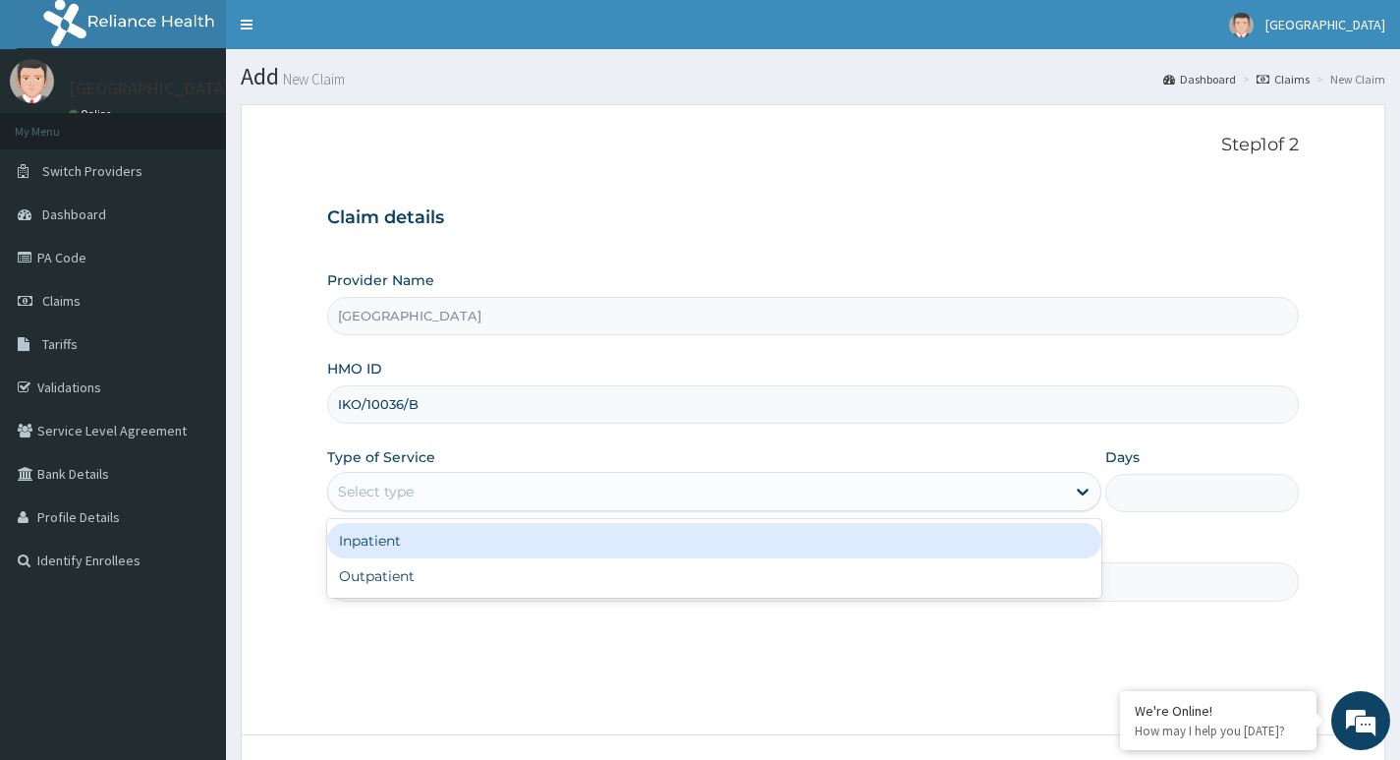
click at [407, 494] on div "Select type" at bounding box center [376, 491] width 76 height 20
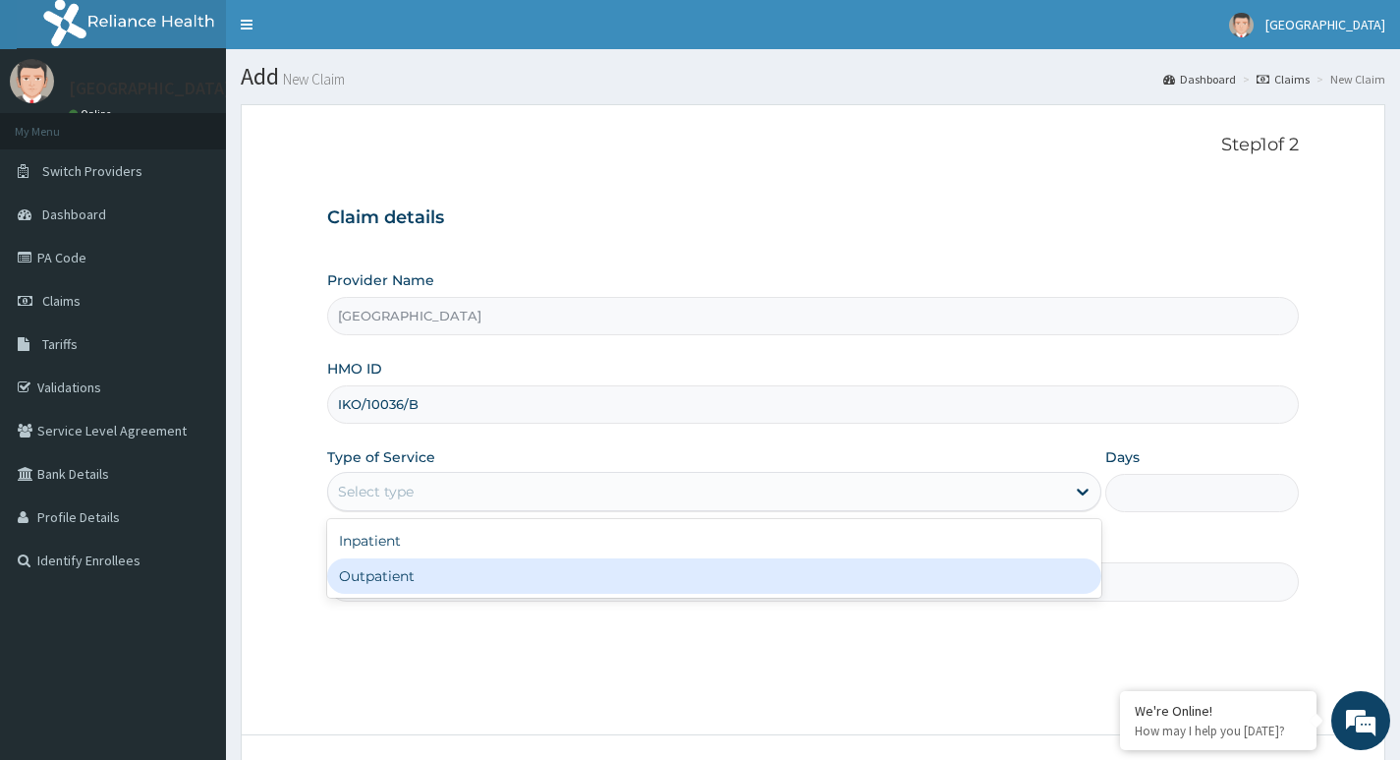
drag, startPoint x: 391, startPoint y: 579, endPoint x: 417, endPoint y: 582, distance: 25.7
click at [409, 582] on div "Outpatient" at bounding box center [714, 575] width 774 height 35
type input "1"
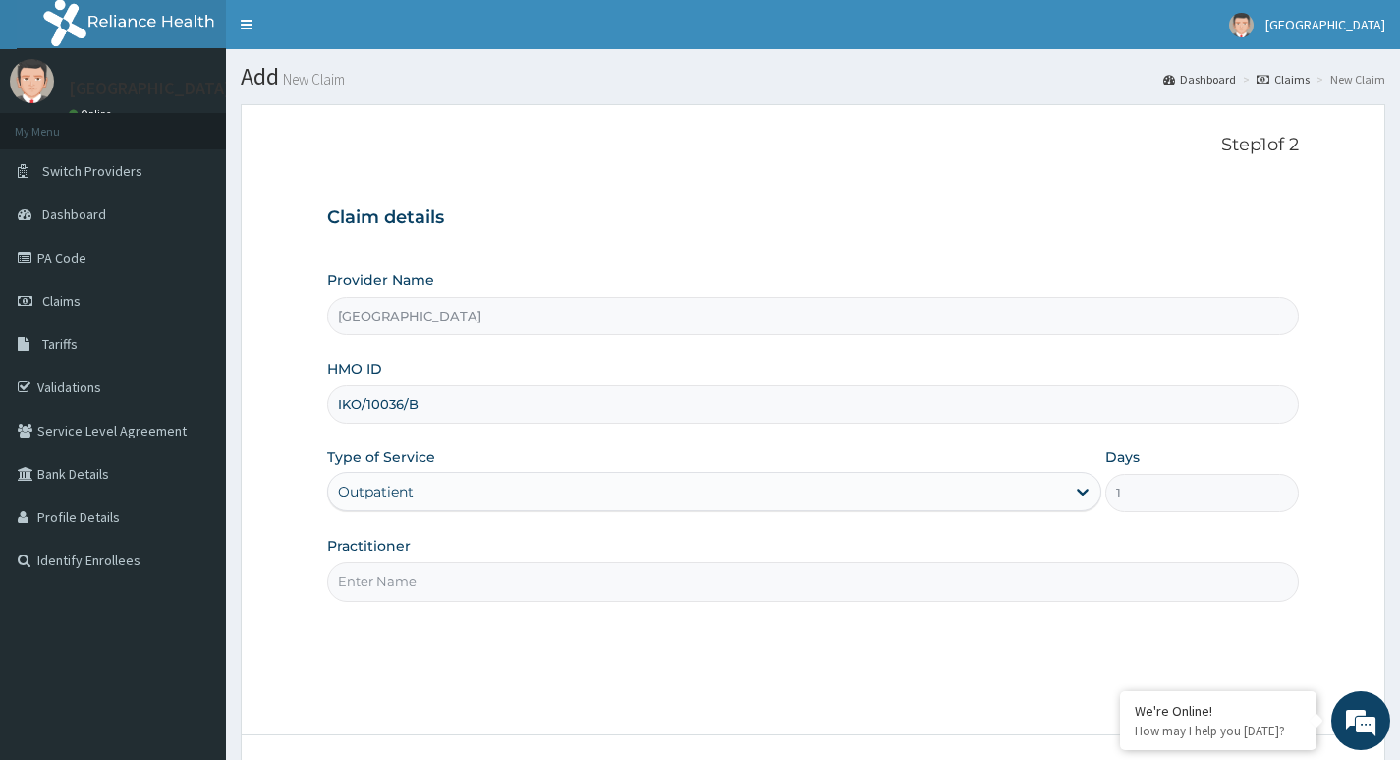
click at [461, 591] on input "Practitioner" at bounding box center [813, 581] width 972 height 38
type input "DR LAWAL"
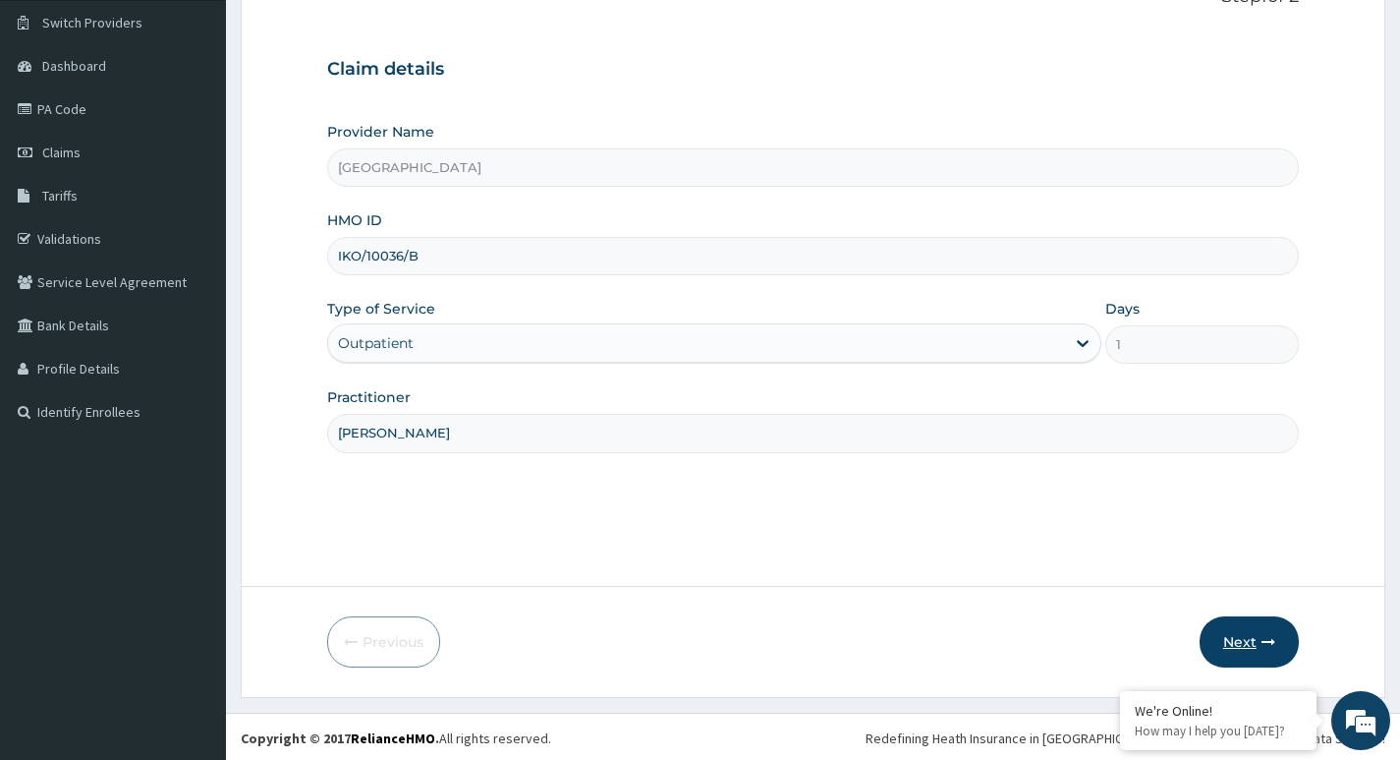
scroll to position [151, 0]
click at [1255, 644] on button "Next" at bounding box center [1249, 638] width 99 height 51
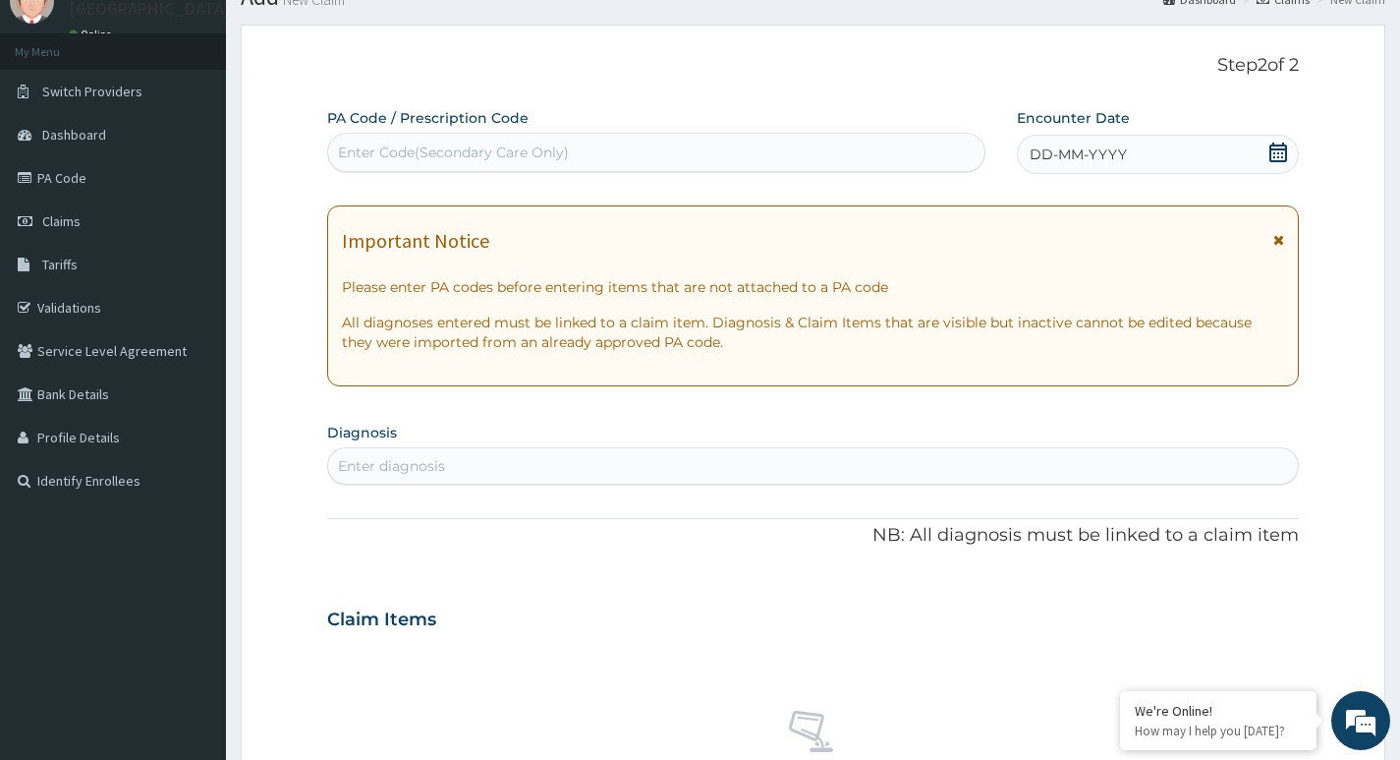
scroll to position [0, 0]
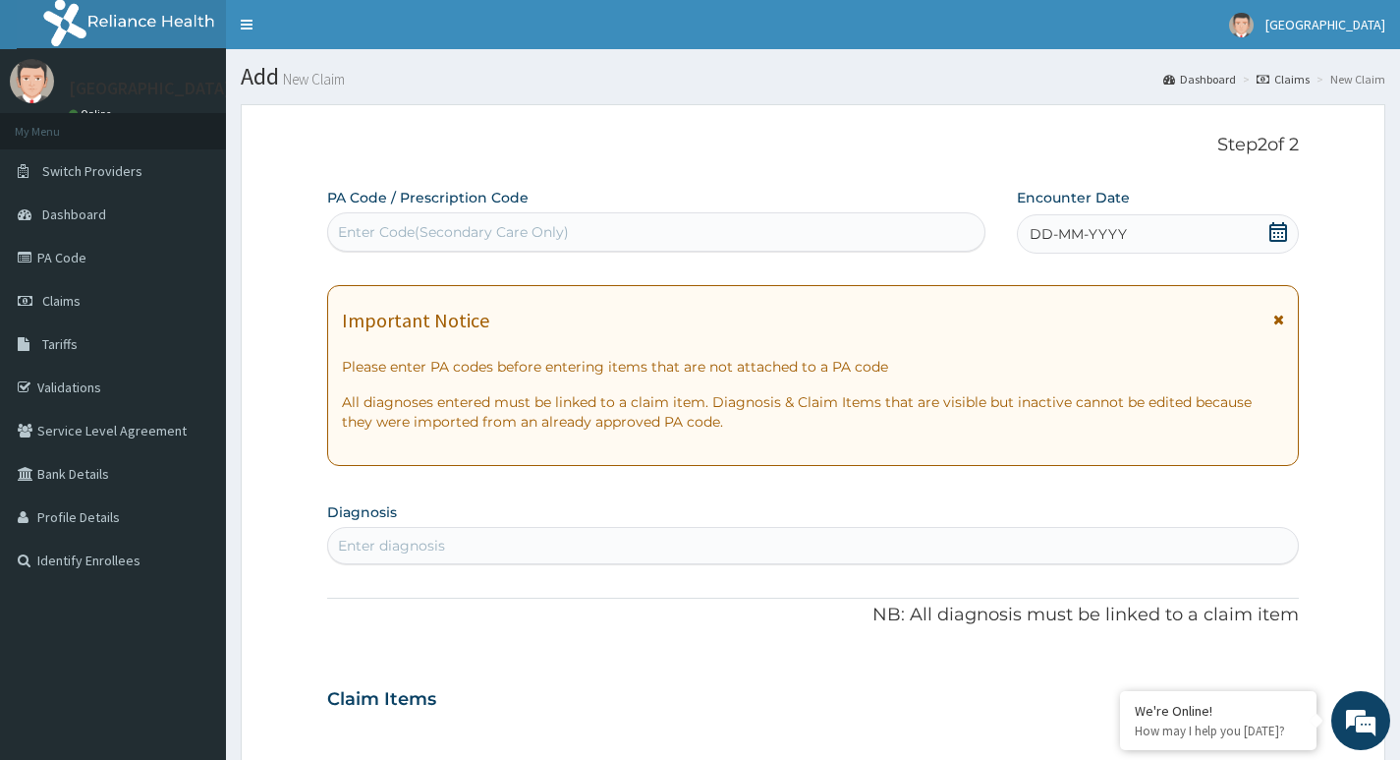
click at [1271, 236] on icon at bounding box center [1278, 232] width 20 height 20
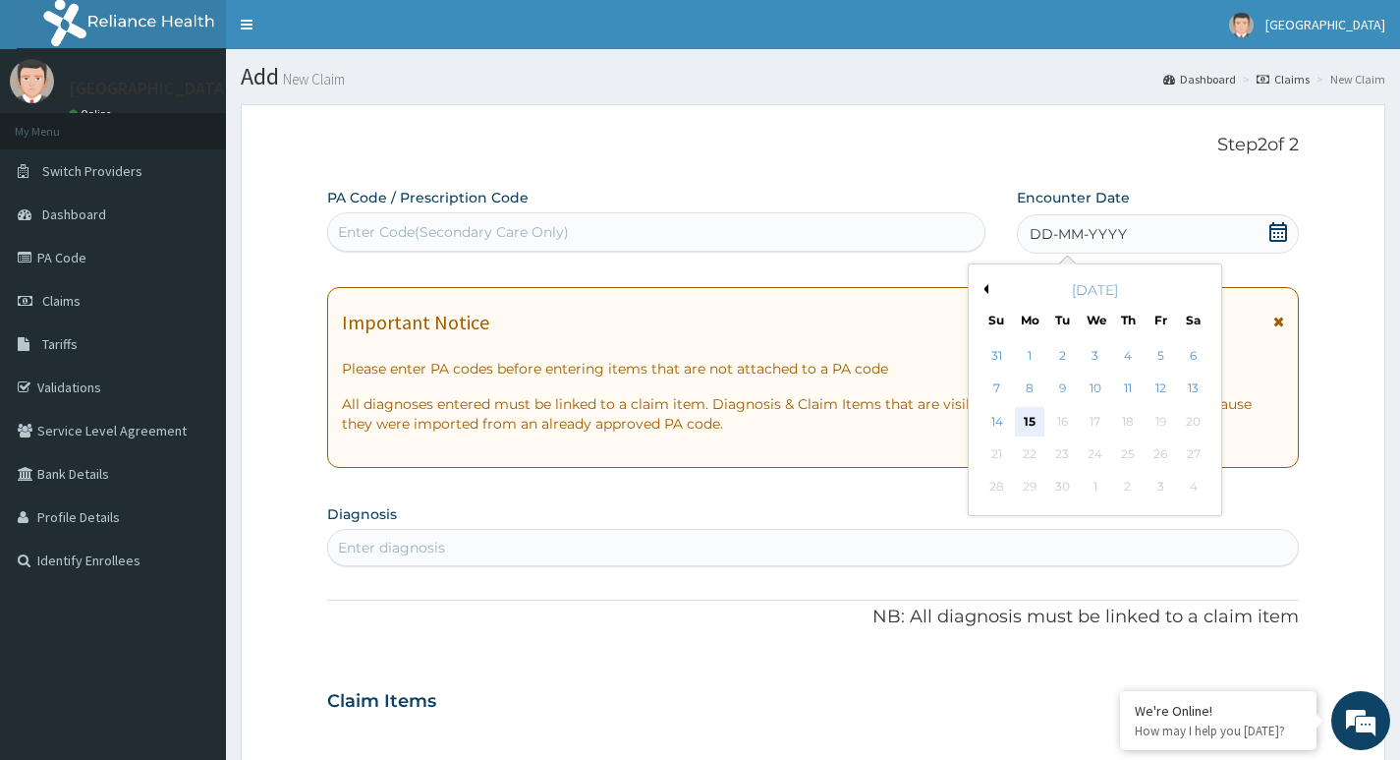
click at [1033, 427] on div "15" at bounding box center [1029, 421] width 29 height 29
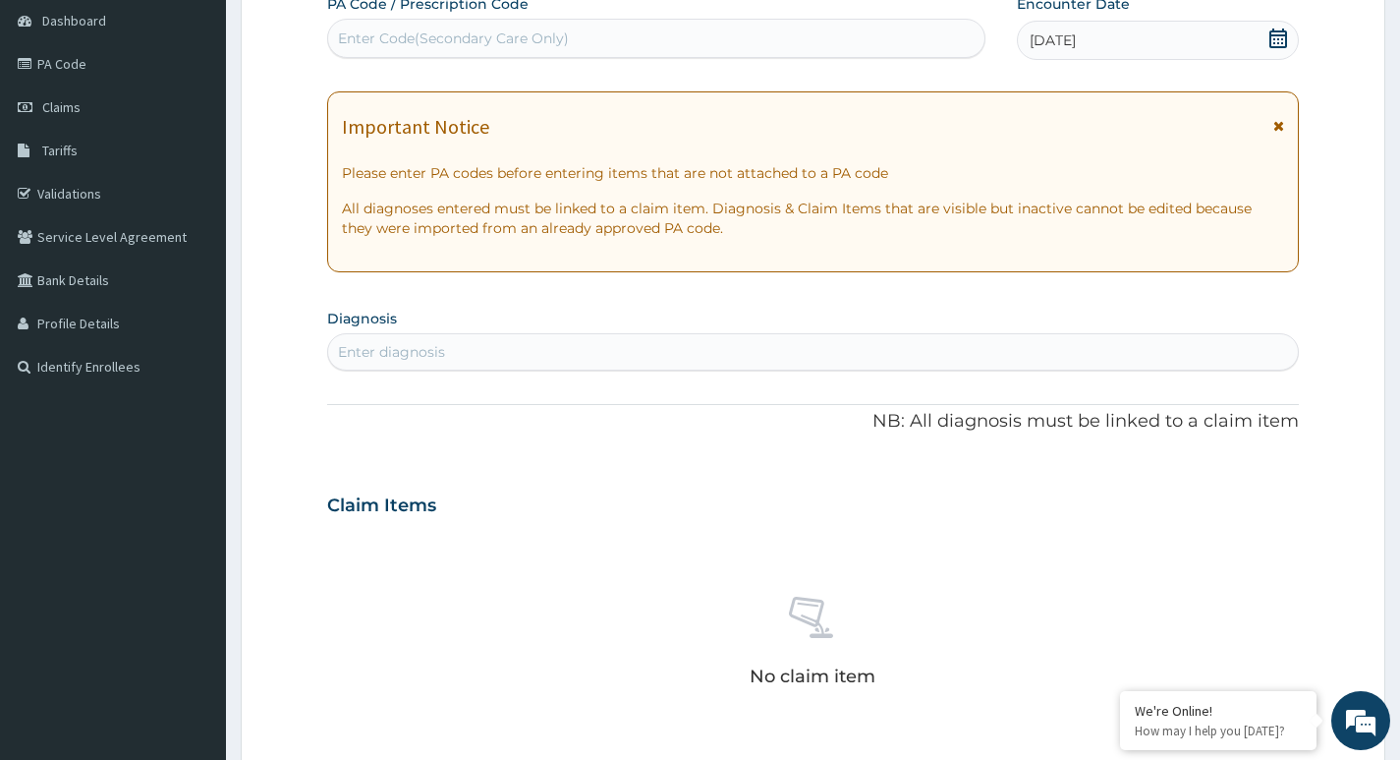
scroll to position [197, 0]
click at [453, 342] on div "Enter diagnosis" at bounding box center [813, 348] width 970 height 31
type input "P"
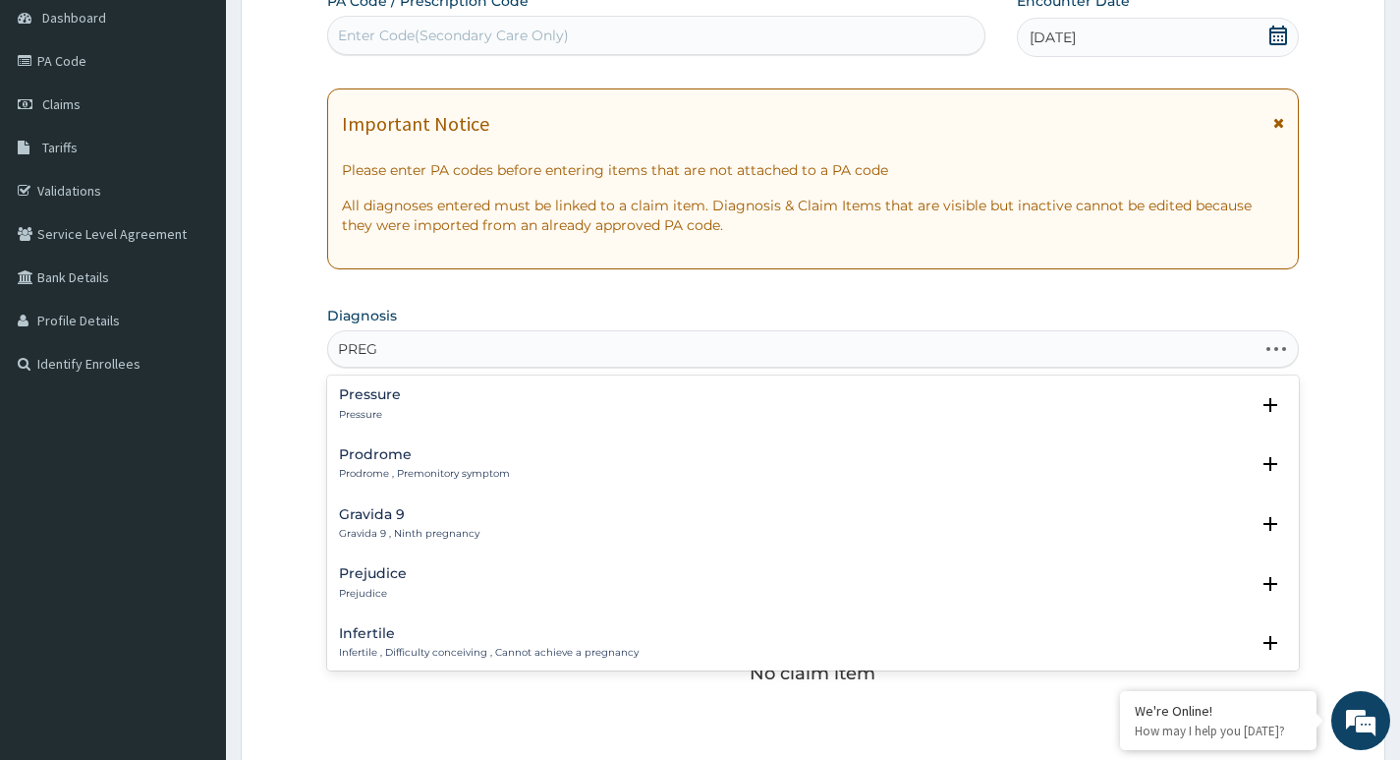
type input "PREGN"
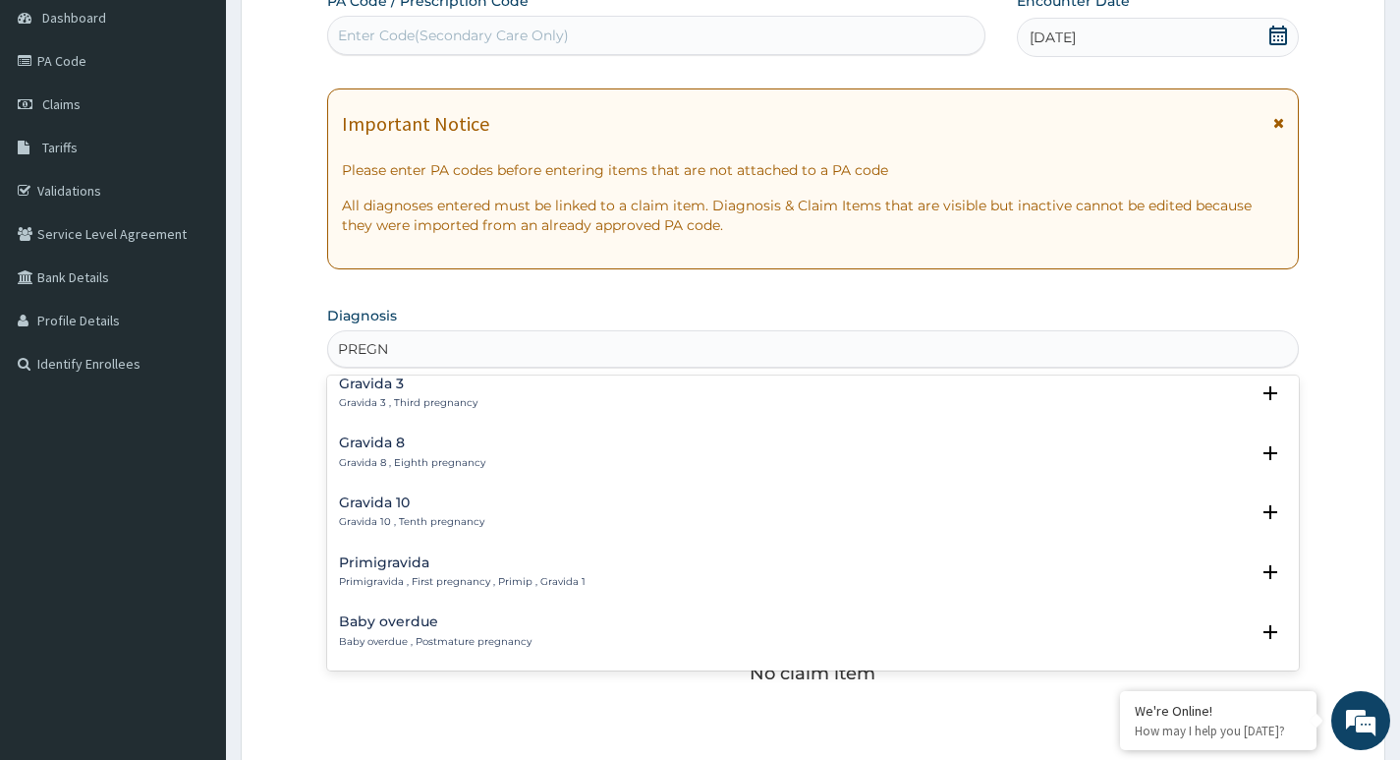
scroll to position [491, 0]
click at [422, 560] on h4 "Primigravida" at bounding box center [462, 559] width 247 height 15
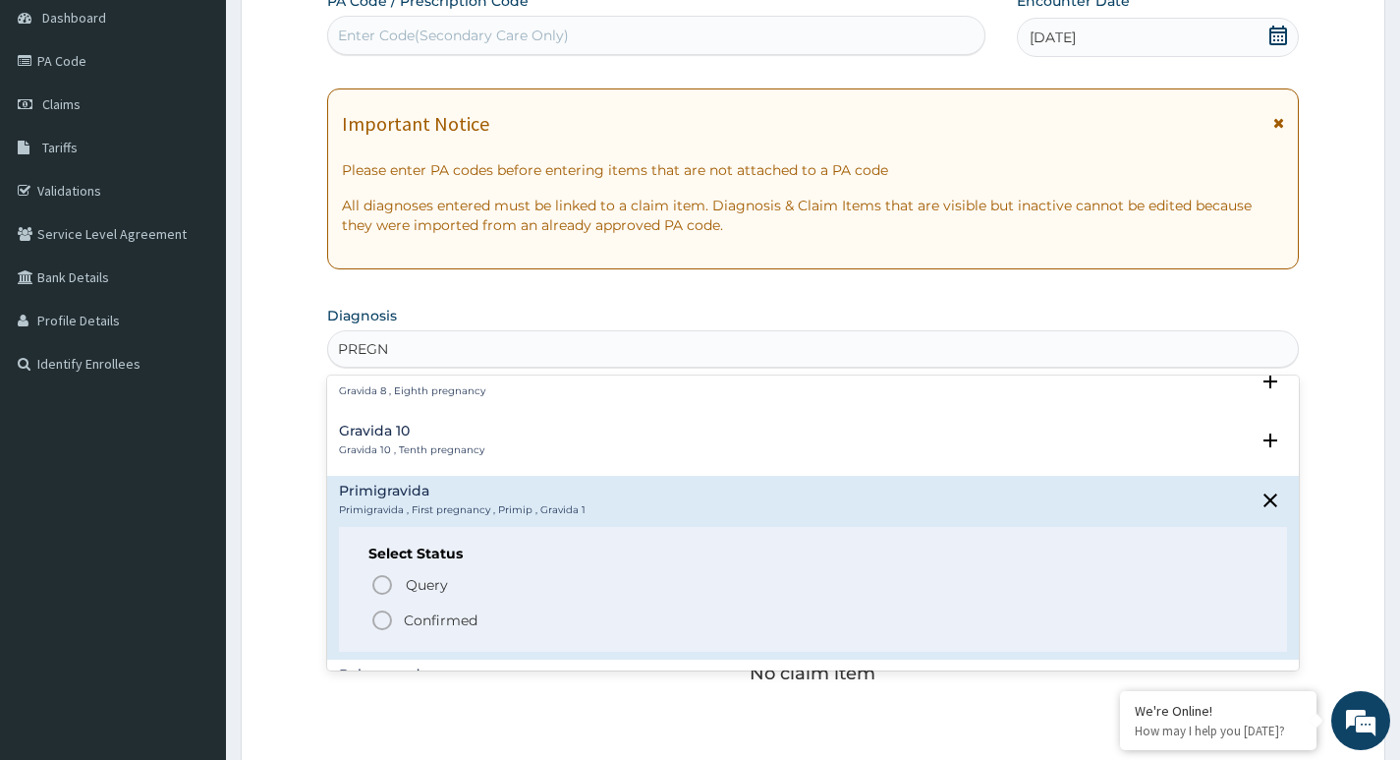
scroll to position [590, 0]
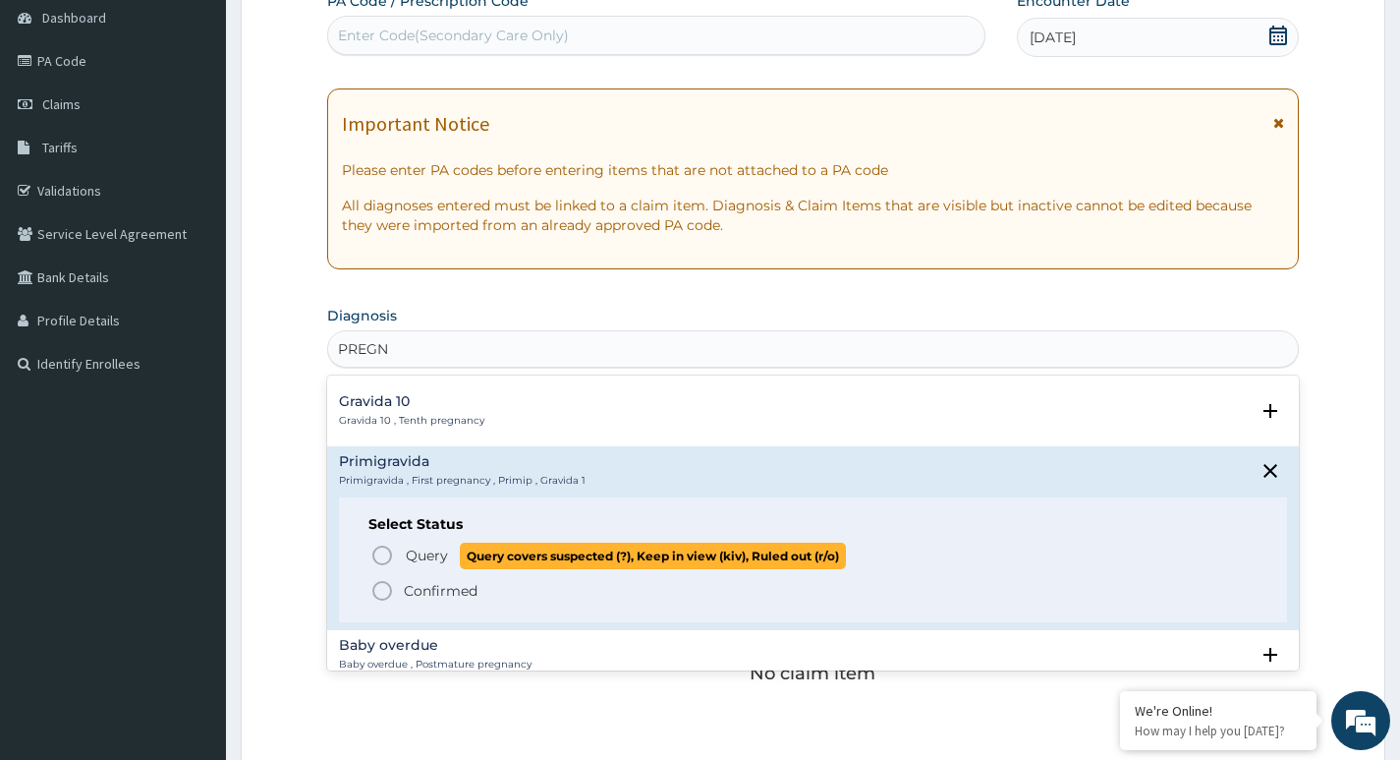
click at [384, 554] on icon "status option query" at bounding box center [382, 555] width 24 height 24
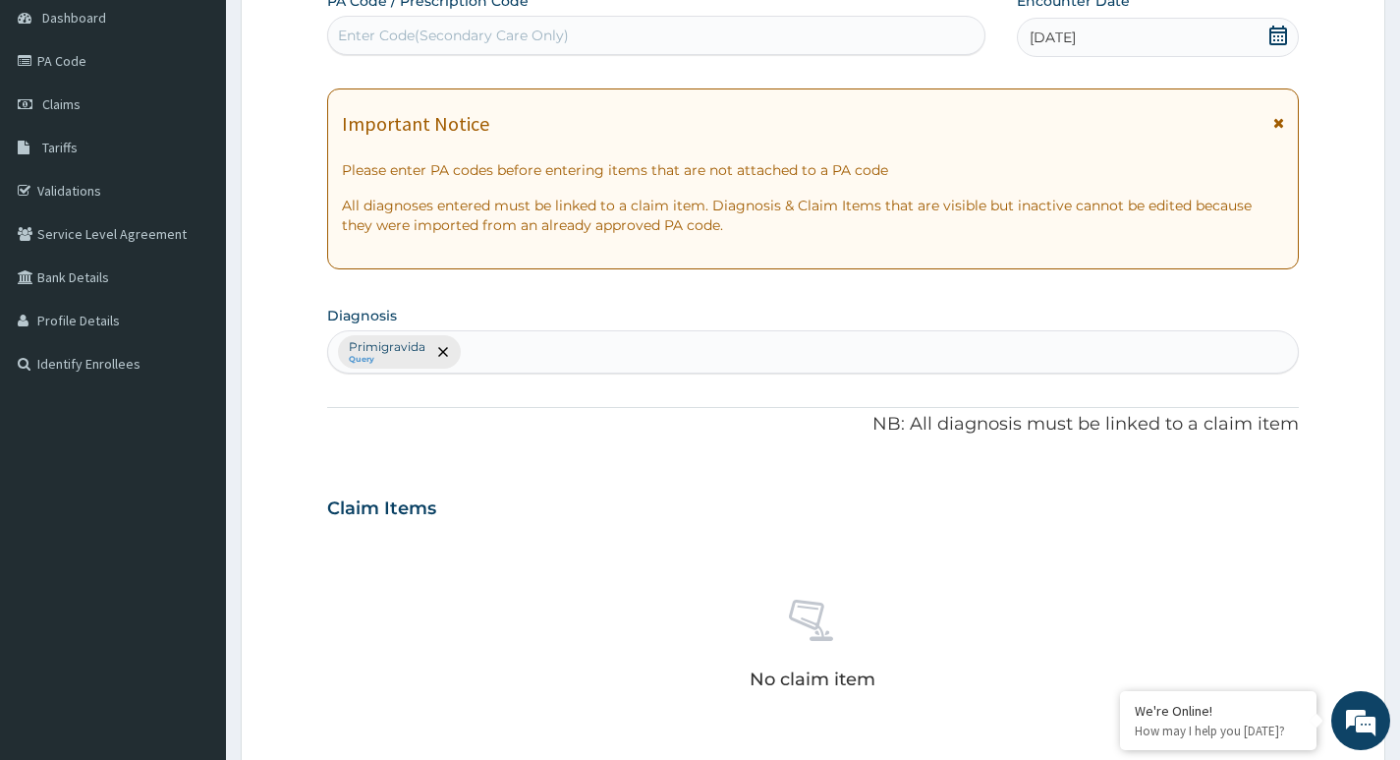
type input "D"
type input "SEPSIS"
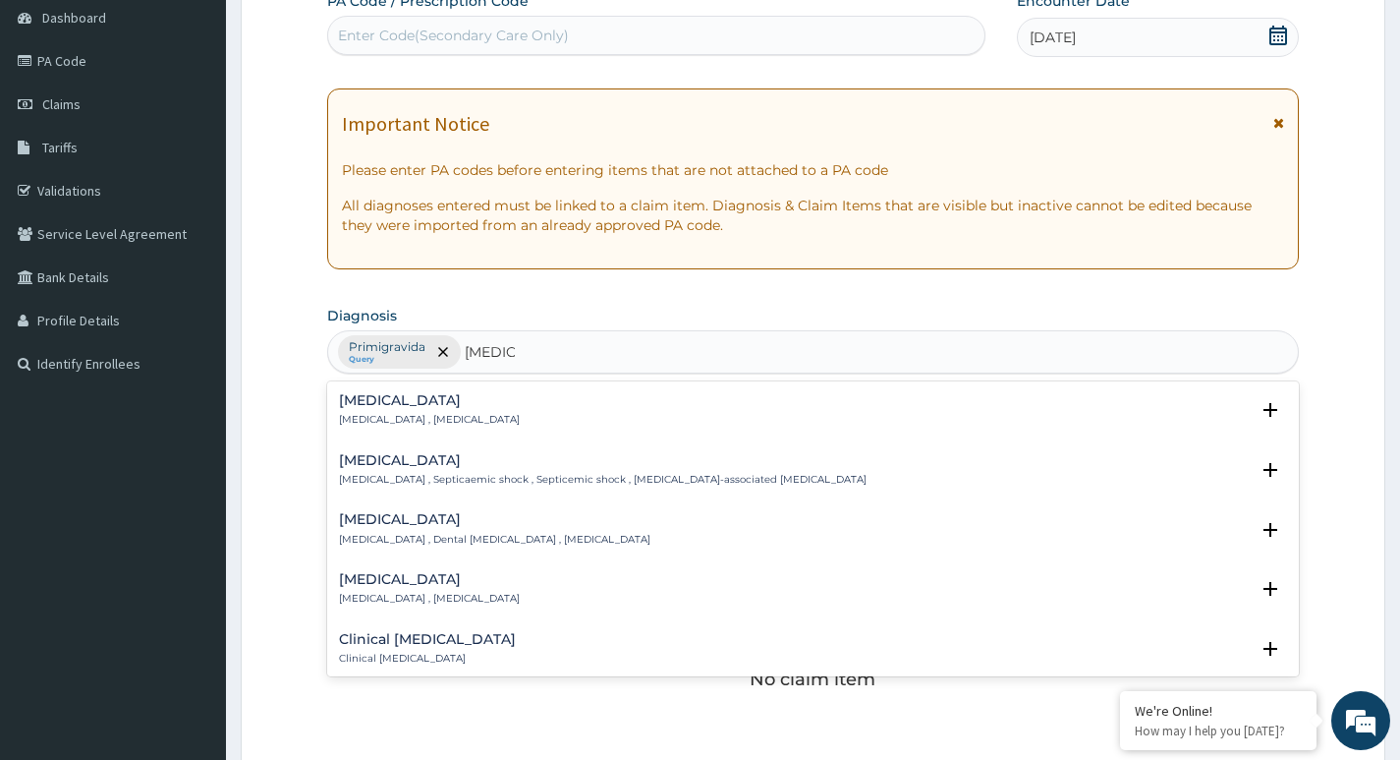
click at [378, 416] on p "Systemic infection , Sepsis" at bounding box center [429, 420] width 181 height 14
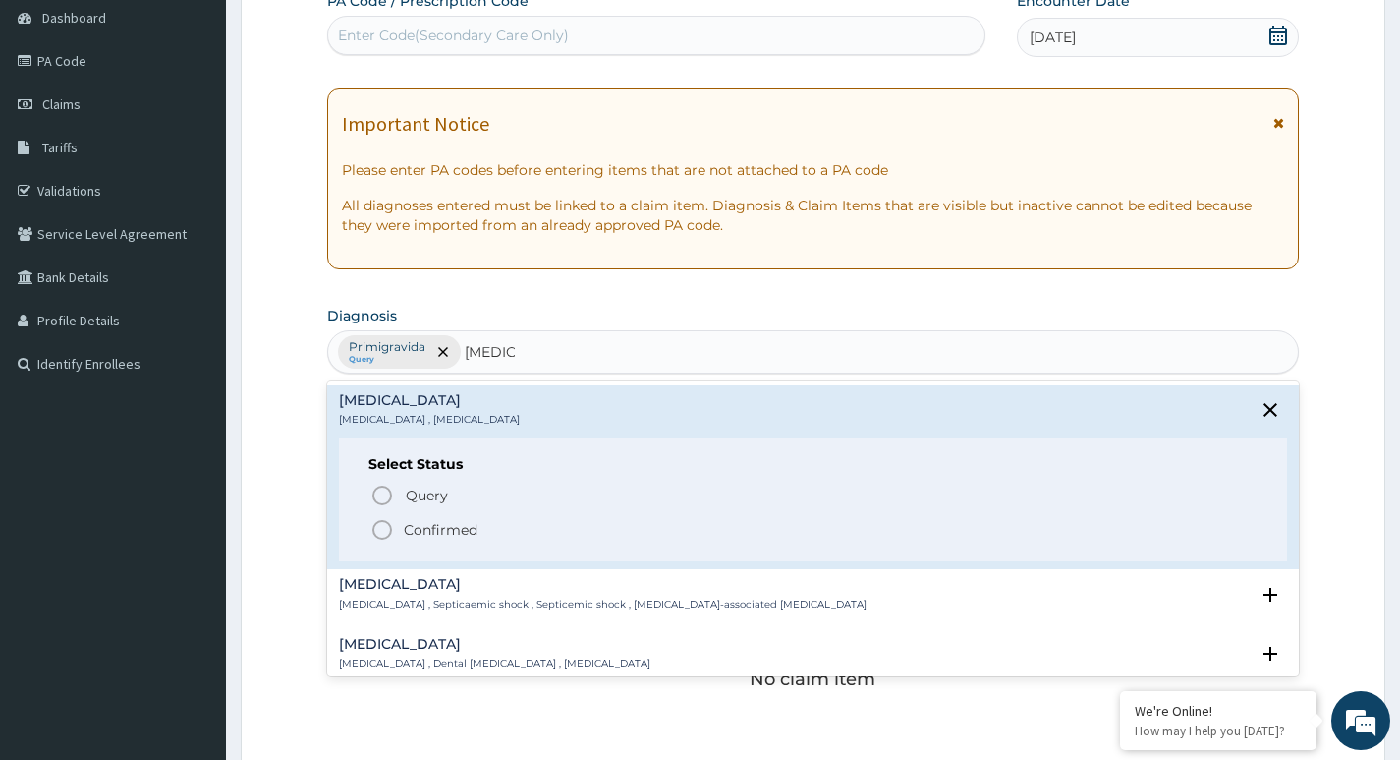
click at [379, 536] on icon "status option filled" at bounding box center [382, 530] width 24 height 24
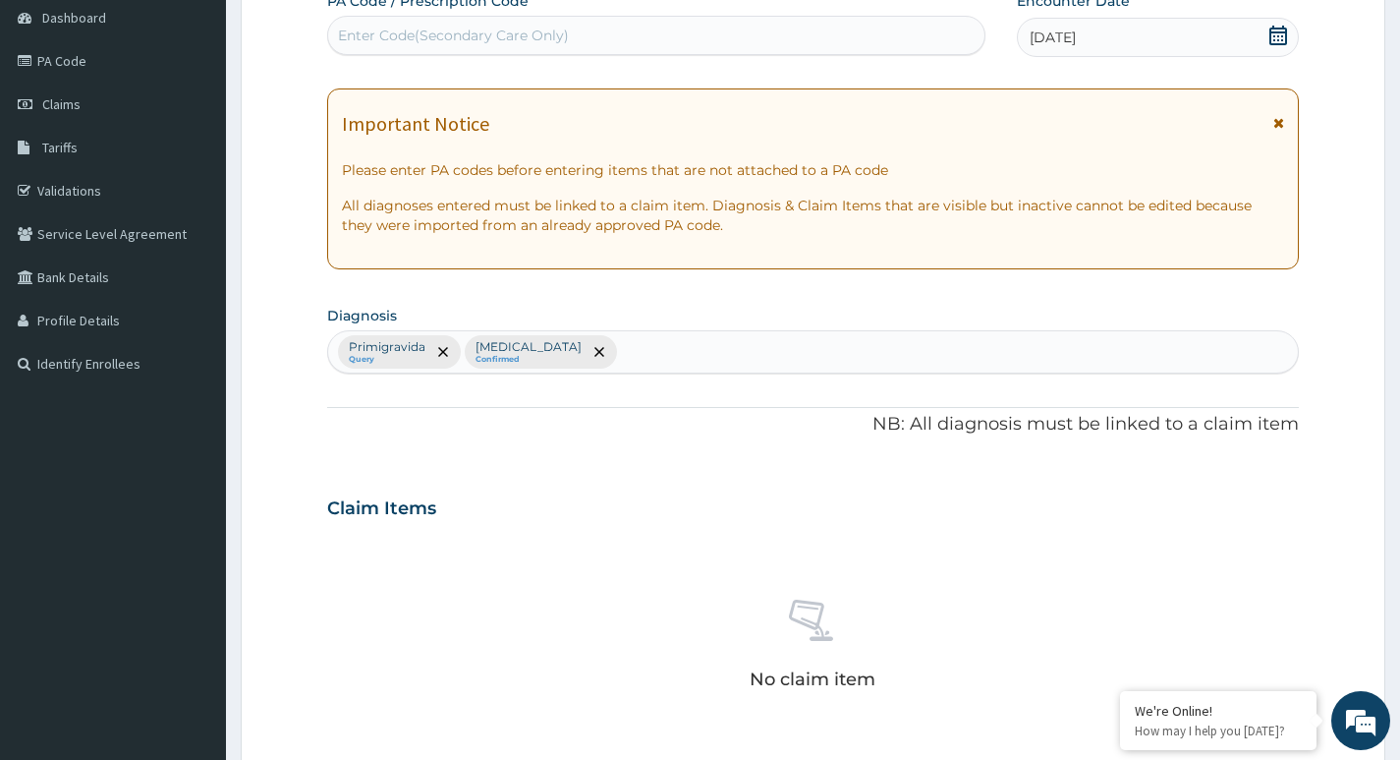
click at [612, 351] on div "Primigravida Query Sepsis Confirmed" at bounding box center [813, 351] width 970 height 41
type input "PLASM"
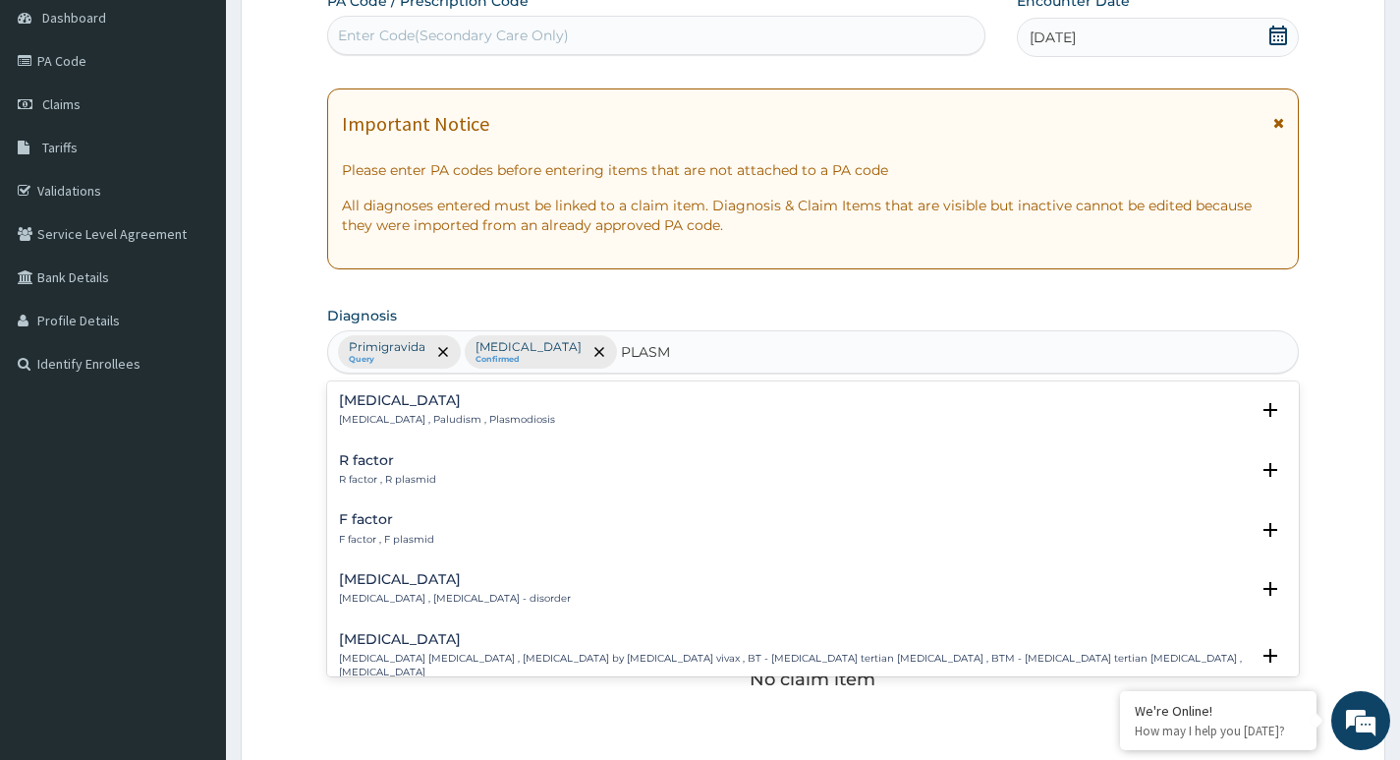
click at [408, 415] on p "Malaria , Paludism , Plasmodiosis" at bounding box center [447, 420] width 216 height 14
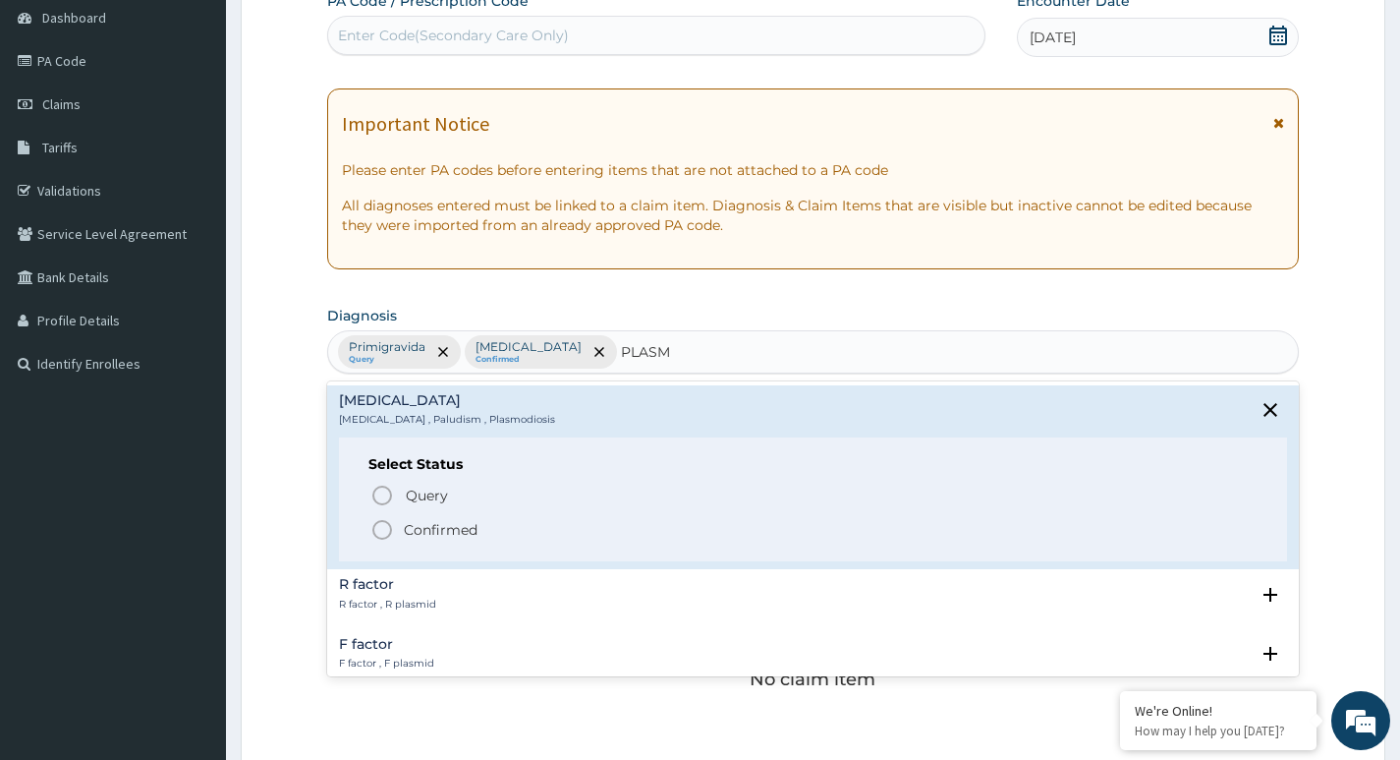
click at [378, 536] on icon "status option filled" at bounding box center [382, 530] width 24 height 24
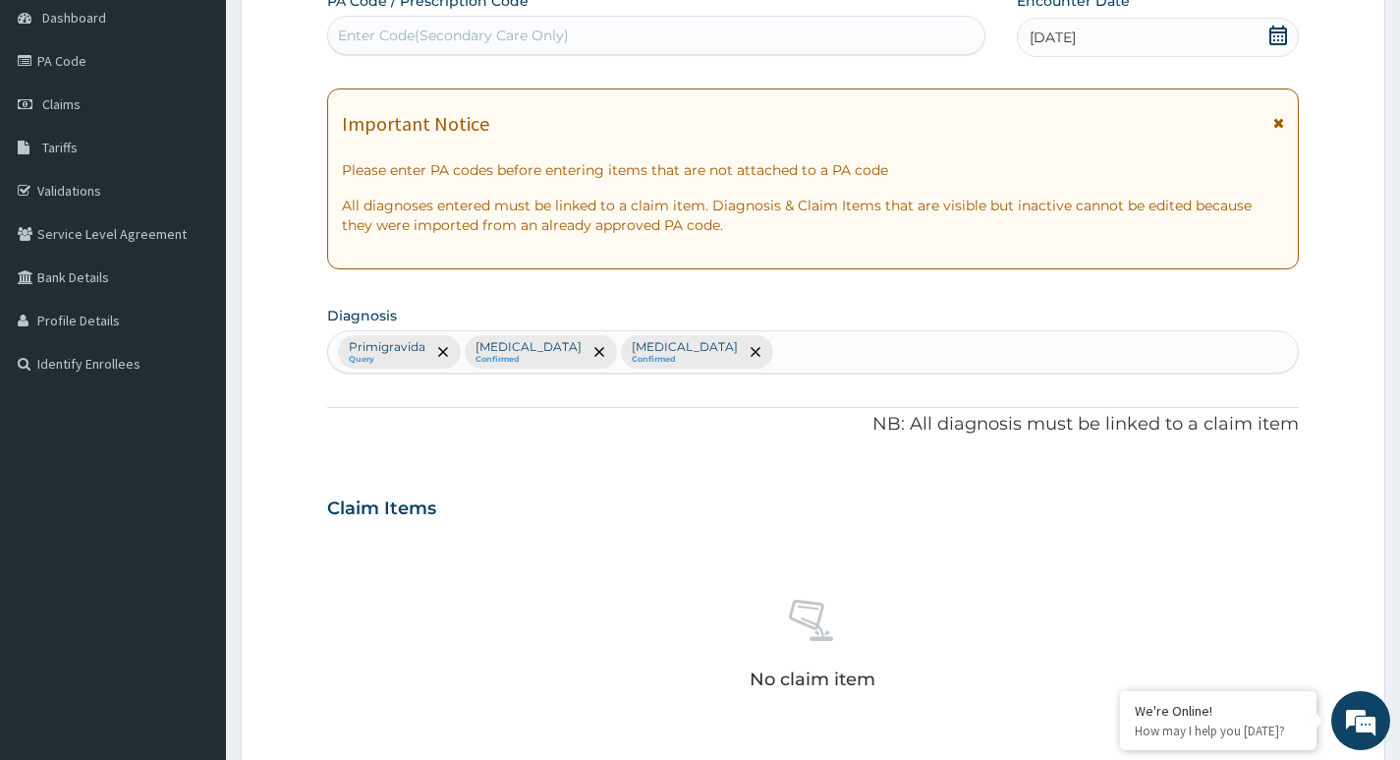
scroll to position [657, 0]
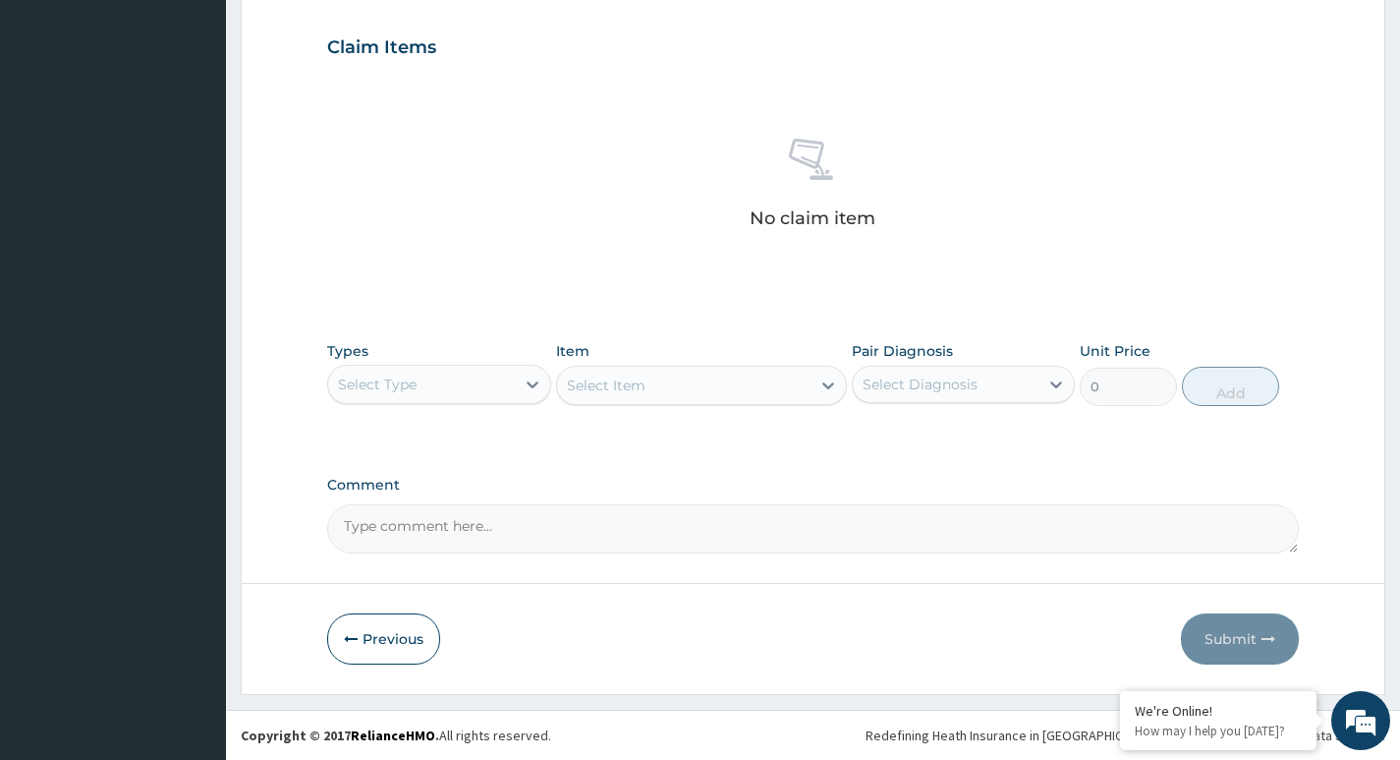
click at [481, 388] on div "Select Type" at bounding box center [421, 383] width 186 height 31
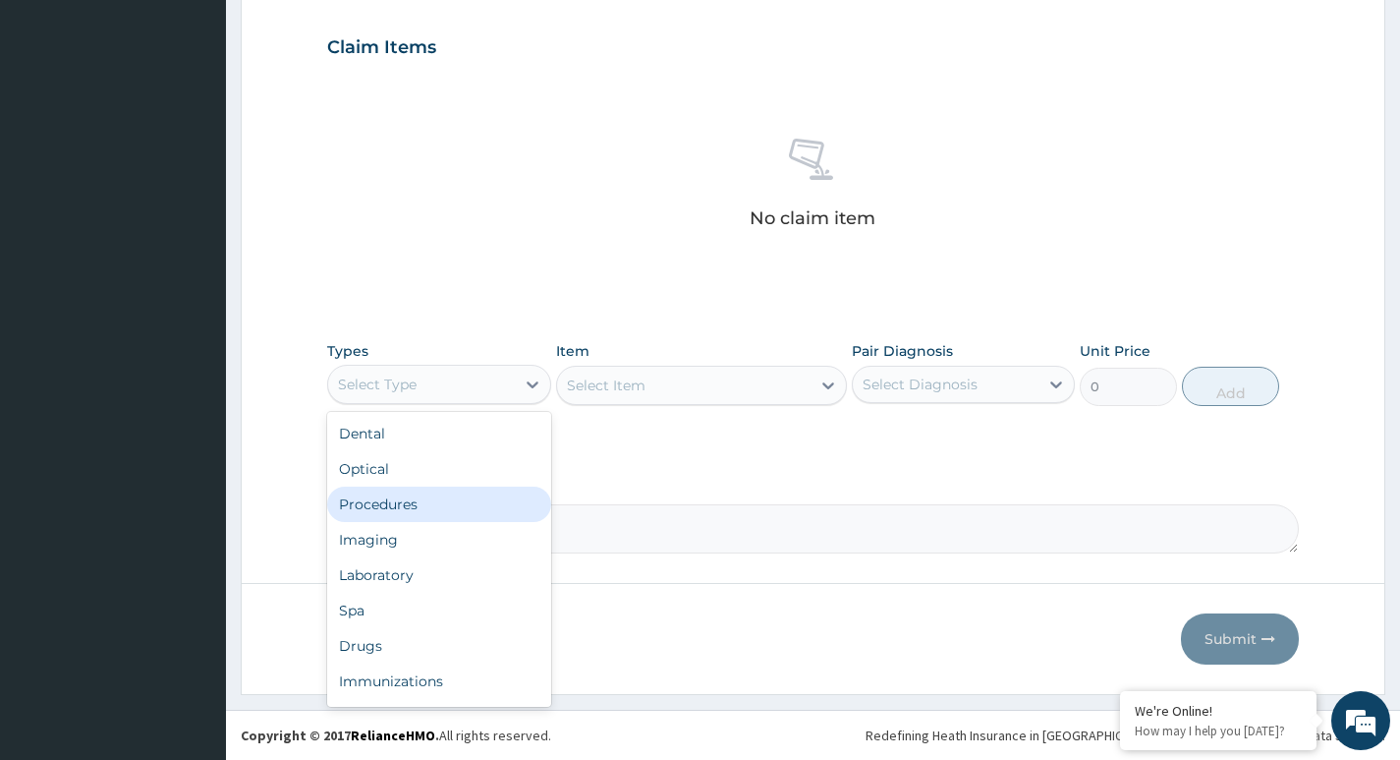
click at [407, 504] on div "Procedures" at bounding box center [438, 503] width 223 height 35
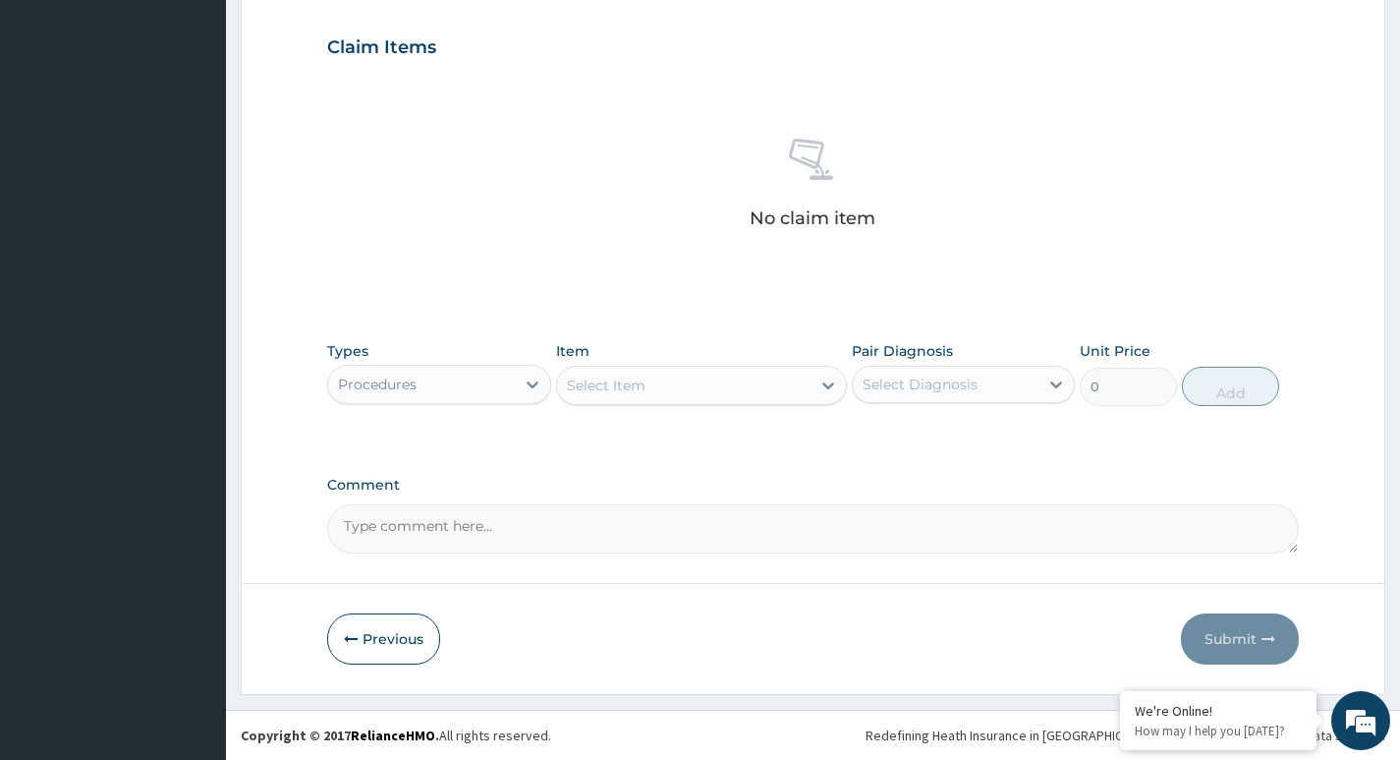
click at [633, 377] on div "Select Item" at bounding box center [606, 385] width 79 height 20
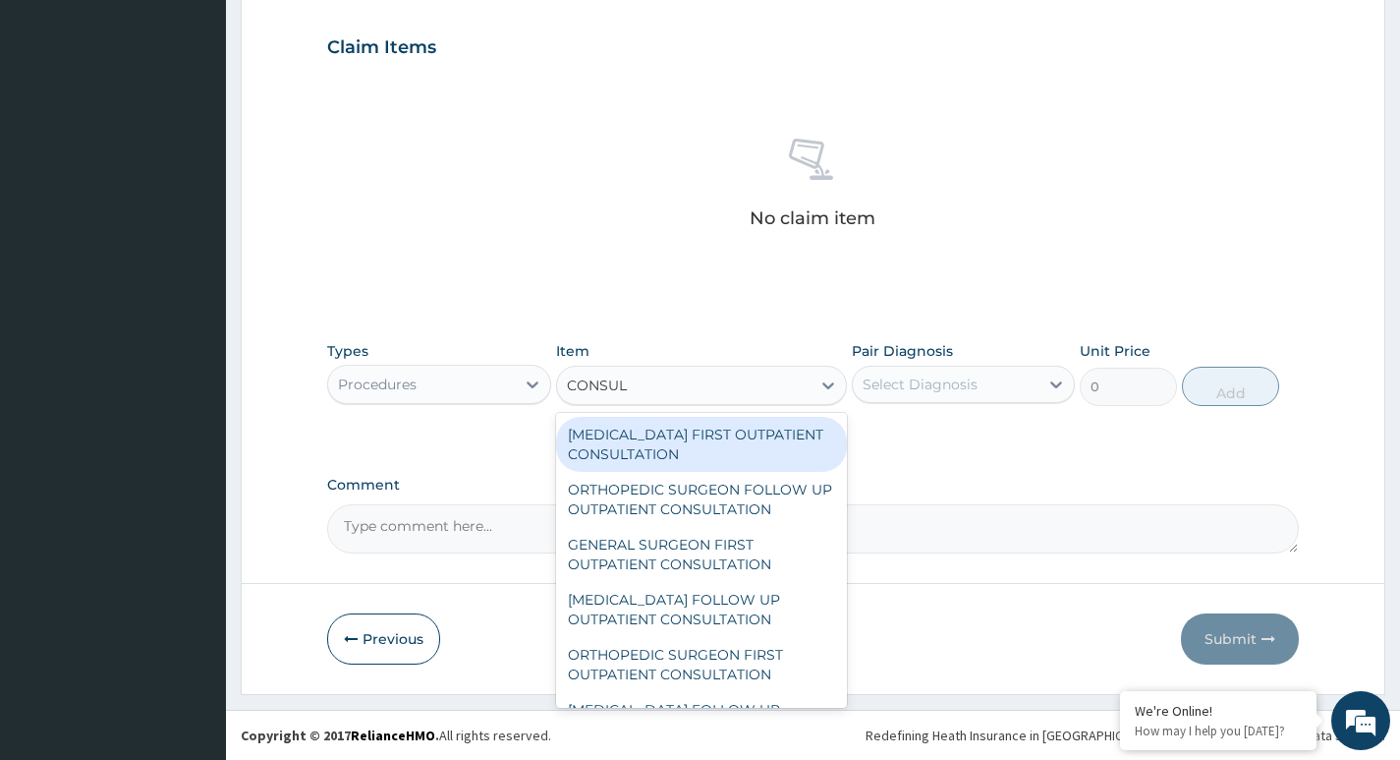
type input "CONSULT"
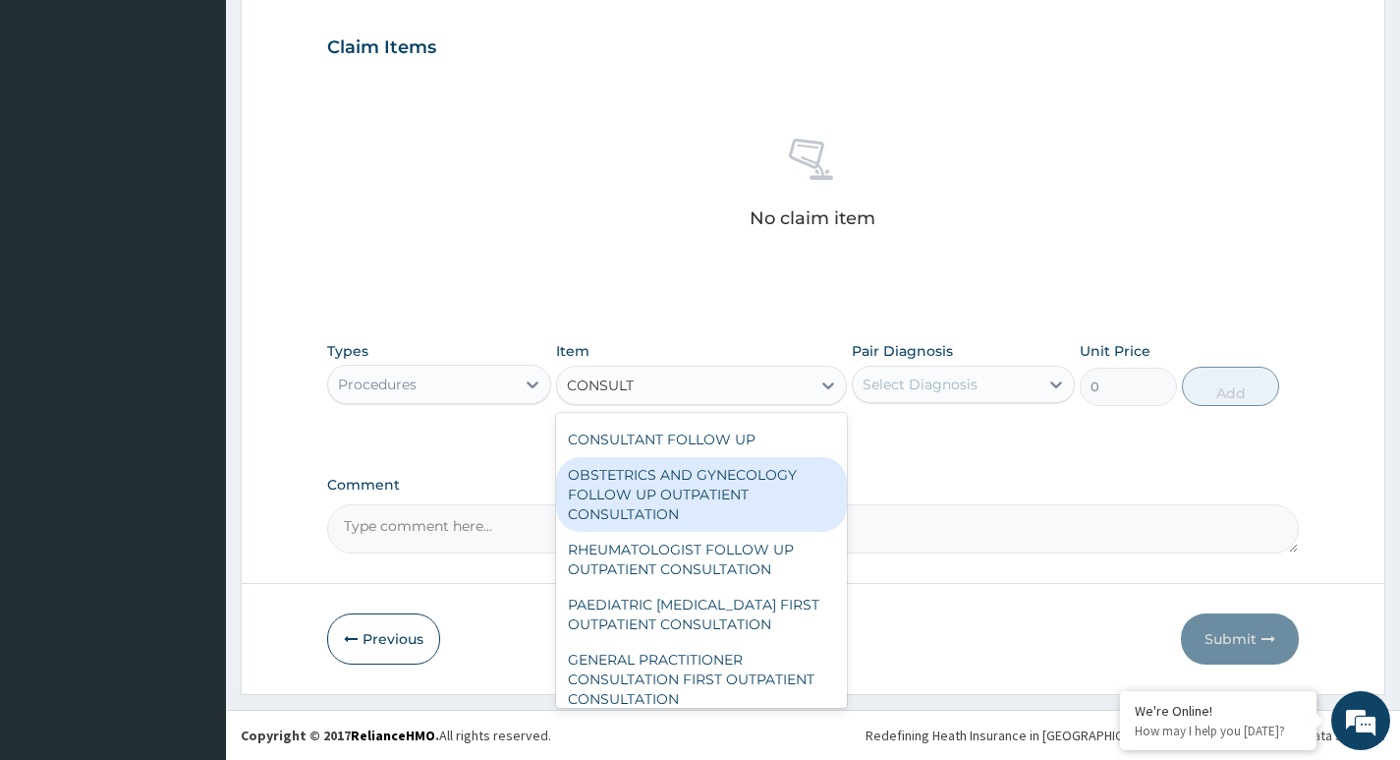
scroll to position [2653, 0]
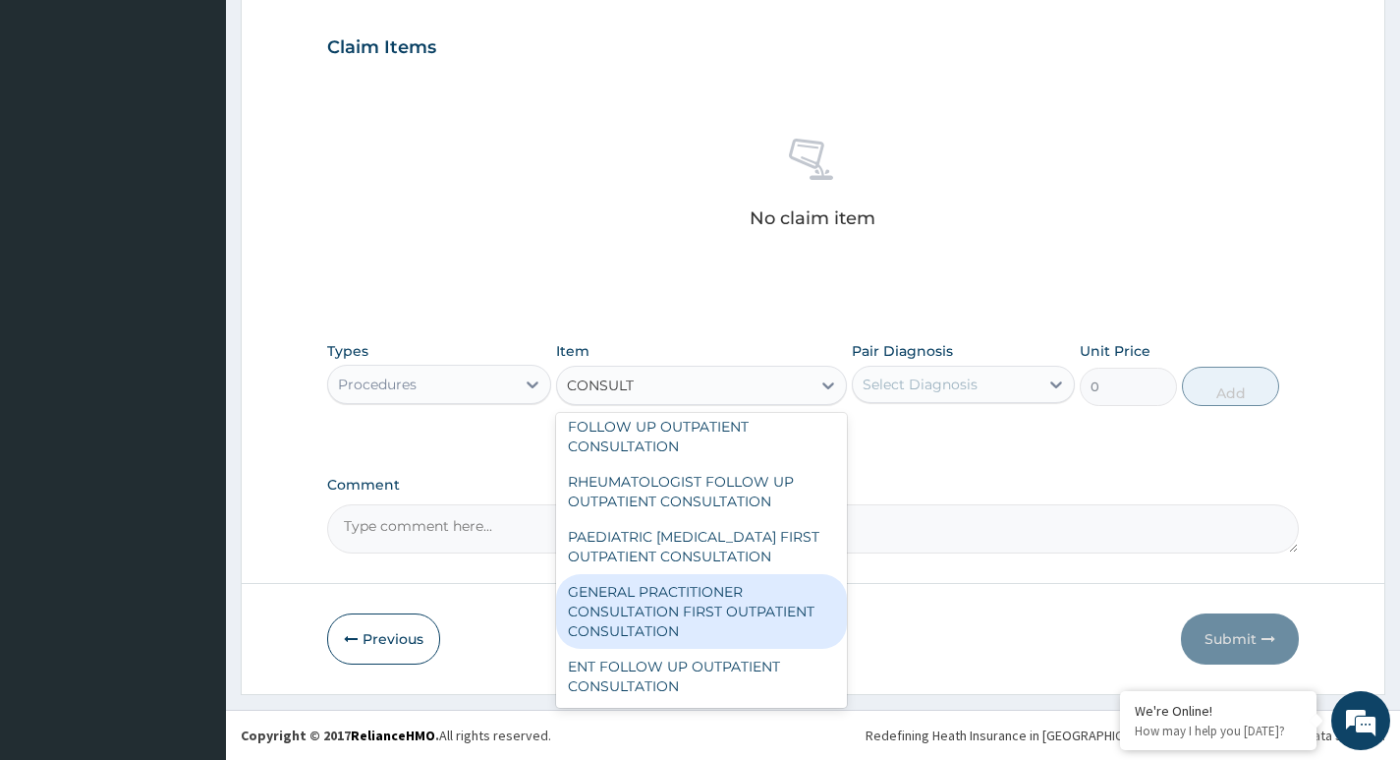
click at [721, 618] on div "GENERAL PRACTITIONER CONSULTATION FIRST OUTPATIENT CONSULTATION" at bounding box center [702, 611] width 292 height 75
type input "3600"
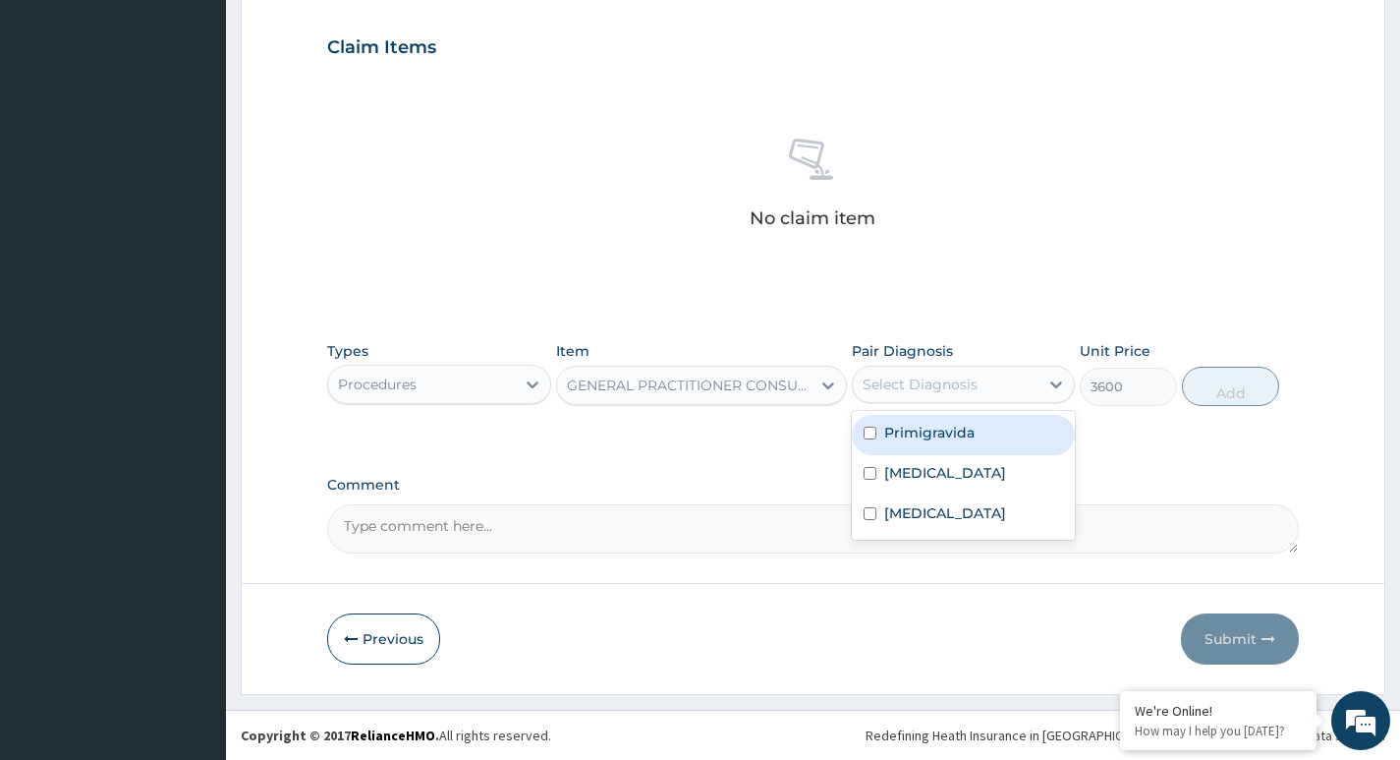
click at [945, 387] on div "Select Diagnosis" at bounding box center [920, 384] width 115 height 20
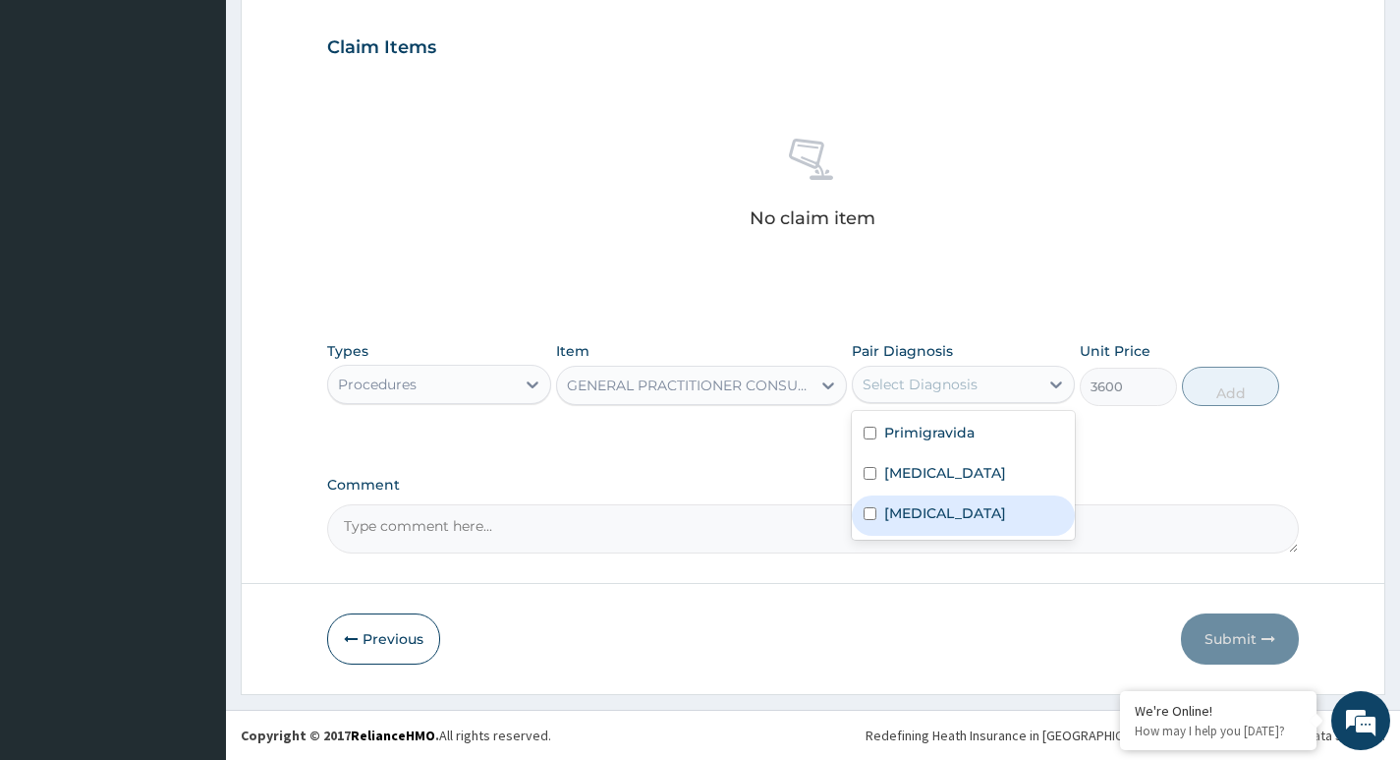
click at [883, 519] on div "Malaria" at bounding box center [963, 515] width 223 height 40
checkbox input "true"
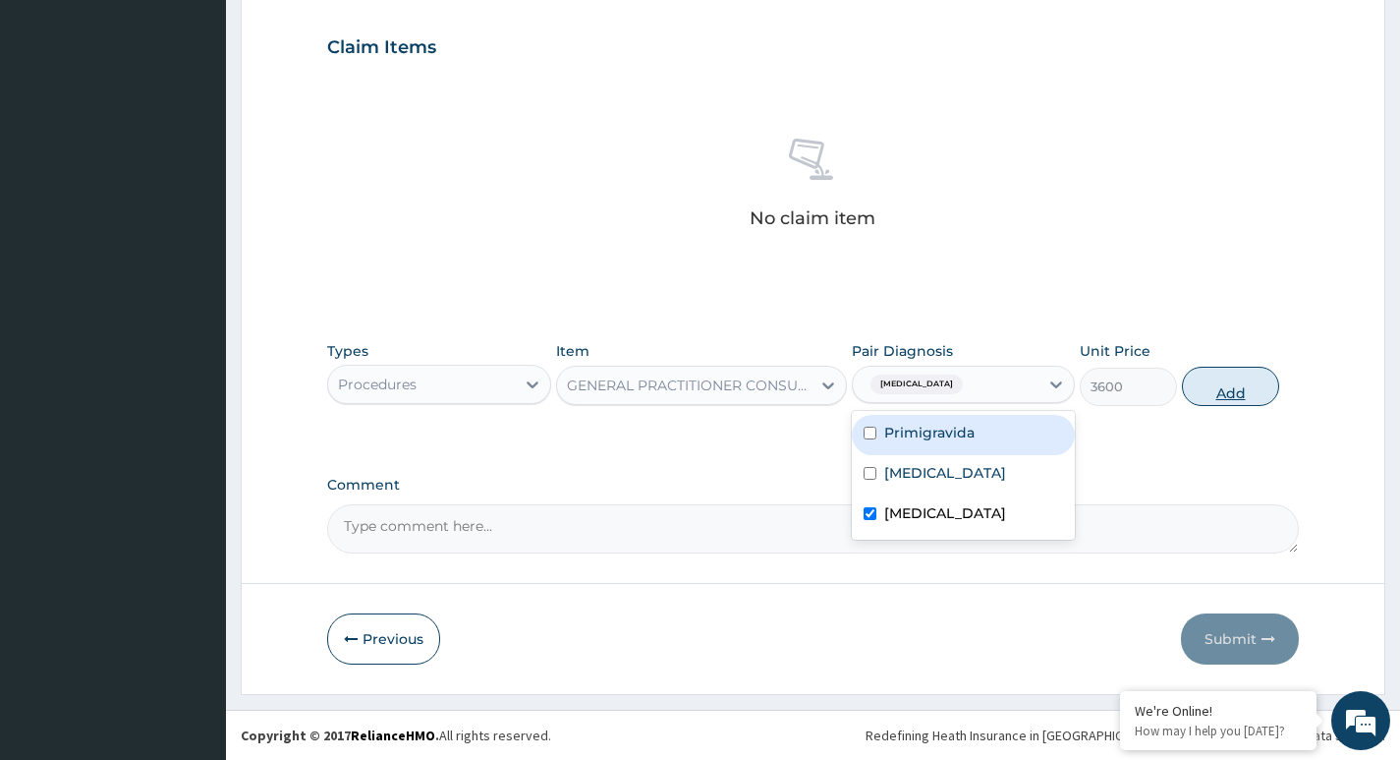
click at [1221, 393] on button "Add" at bounding box center [1230, 385] width 97 height 39
type input "0"
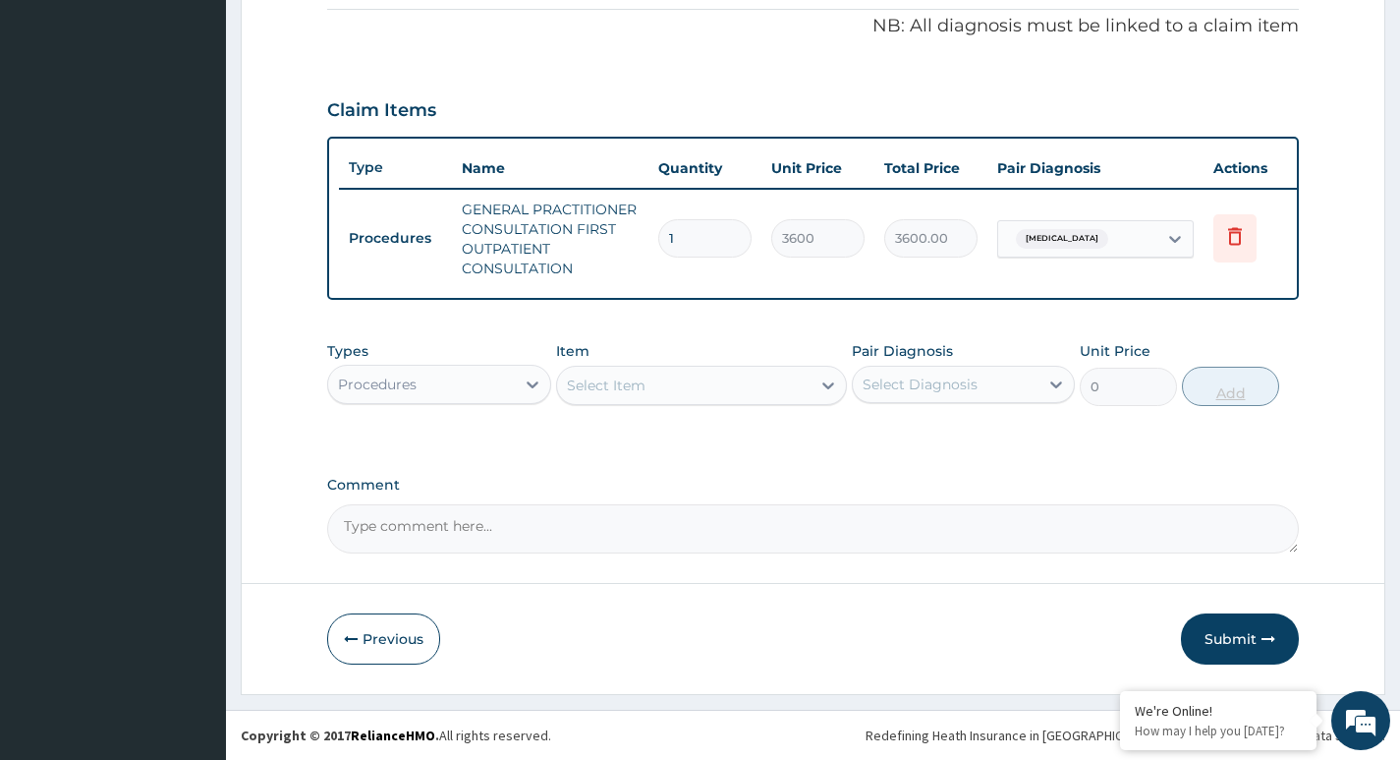
scroll to position [609, 0]
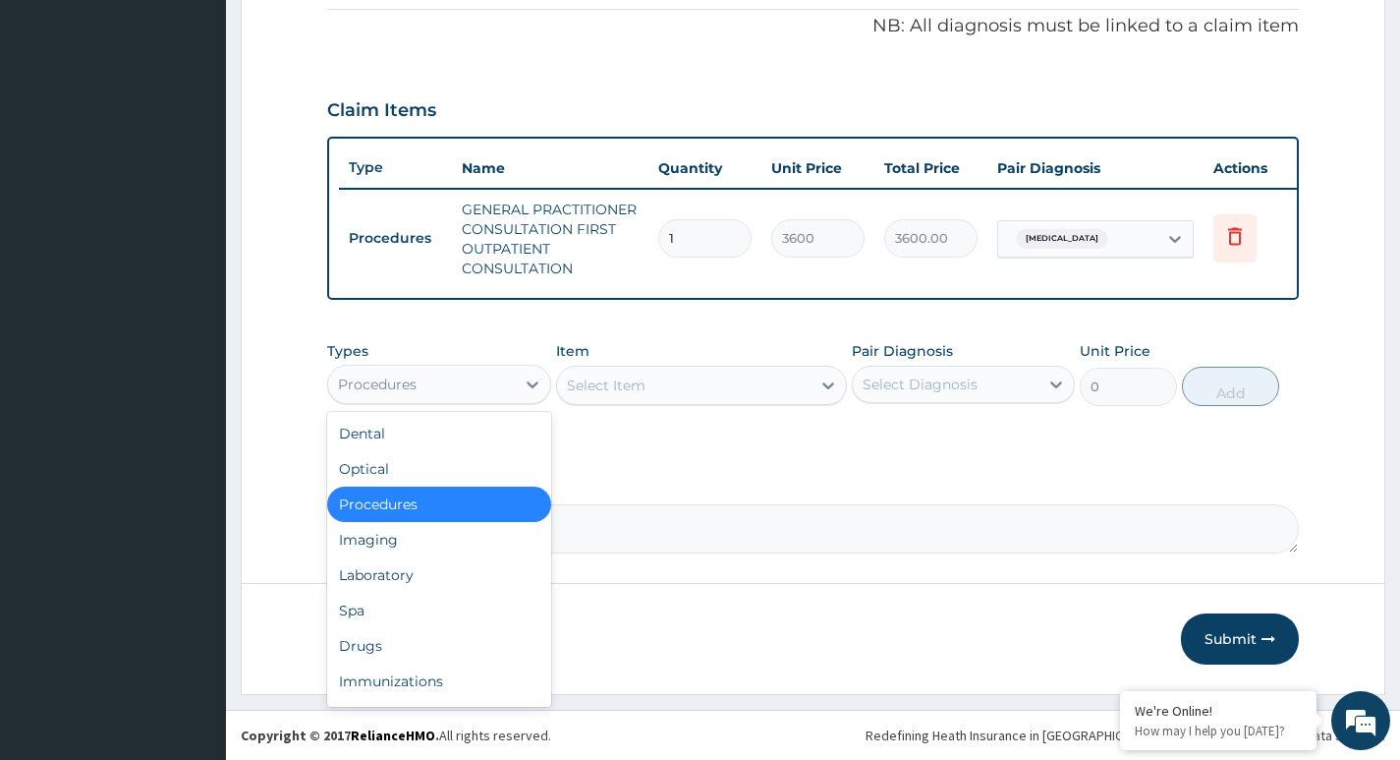
click at [408, 388] on div "Procedures" at bounding box center [377, 384] width 79 height 20
click at [705, 378] on div "Select Item" at bounding box center [684, 384] width 254 height 31
click at [359, 383] on div "Procedures" at bounding box center [377, 384] width 79 height 20
drag, startPoint x: 360, startPoint y: 575, endPoint x: 522, endPoint y: 510, distance: 174.6
click at [366, 576] on div "Laboratory" at bounding box center [438, 574] width 223 height 35
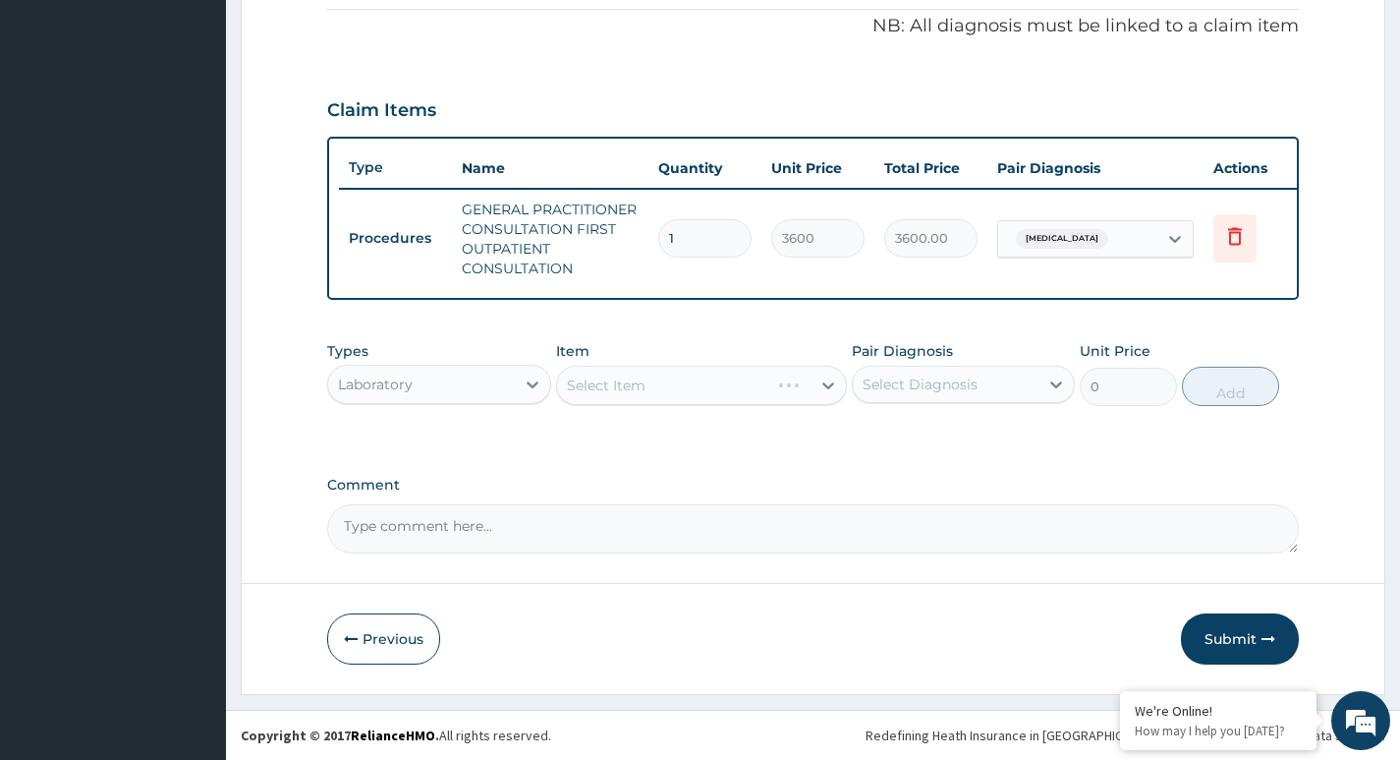
click at [641, 387] on div "Select Item" at bounding box center [702, 385] width 292 height 39
click at [745, 379] on div "Select Item" at bounding box center [684, 384] width 254 height 31
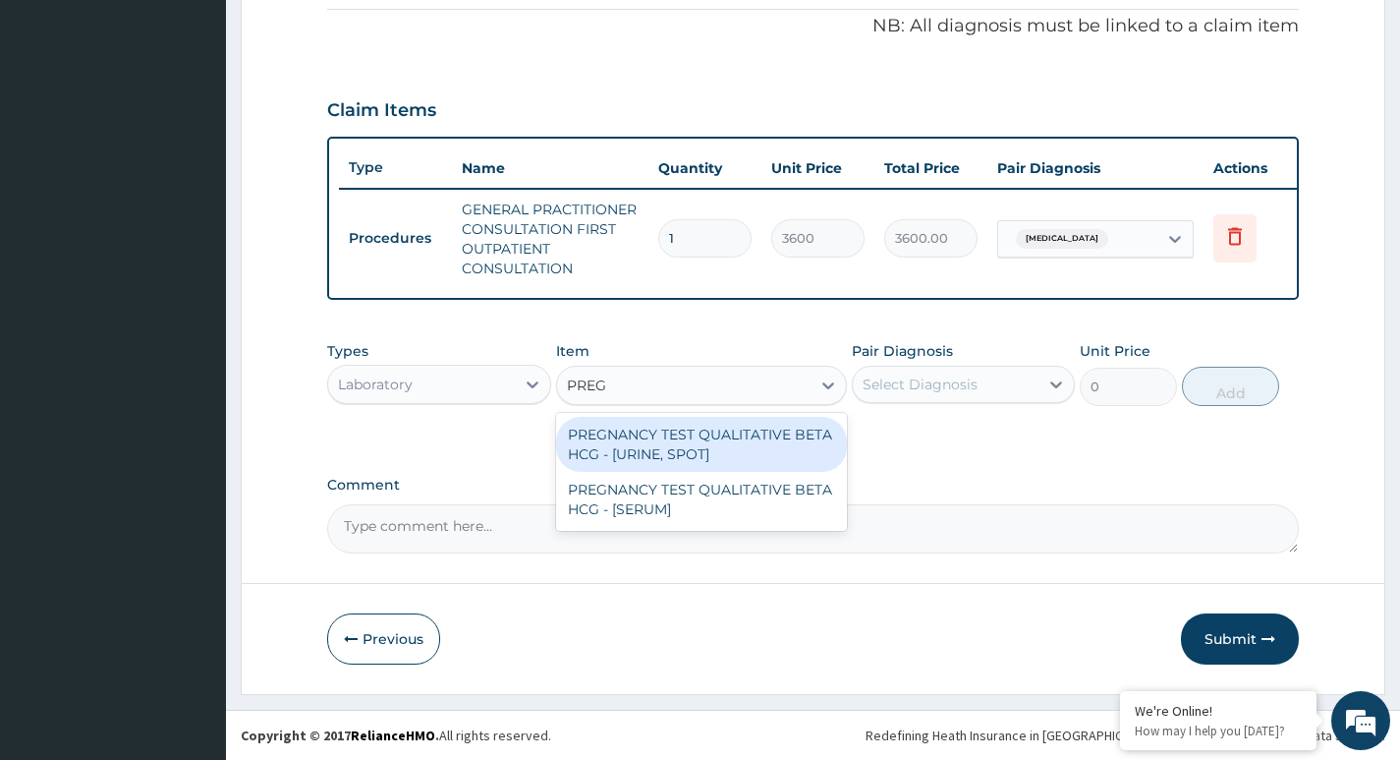
type input "PREGN"
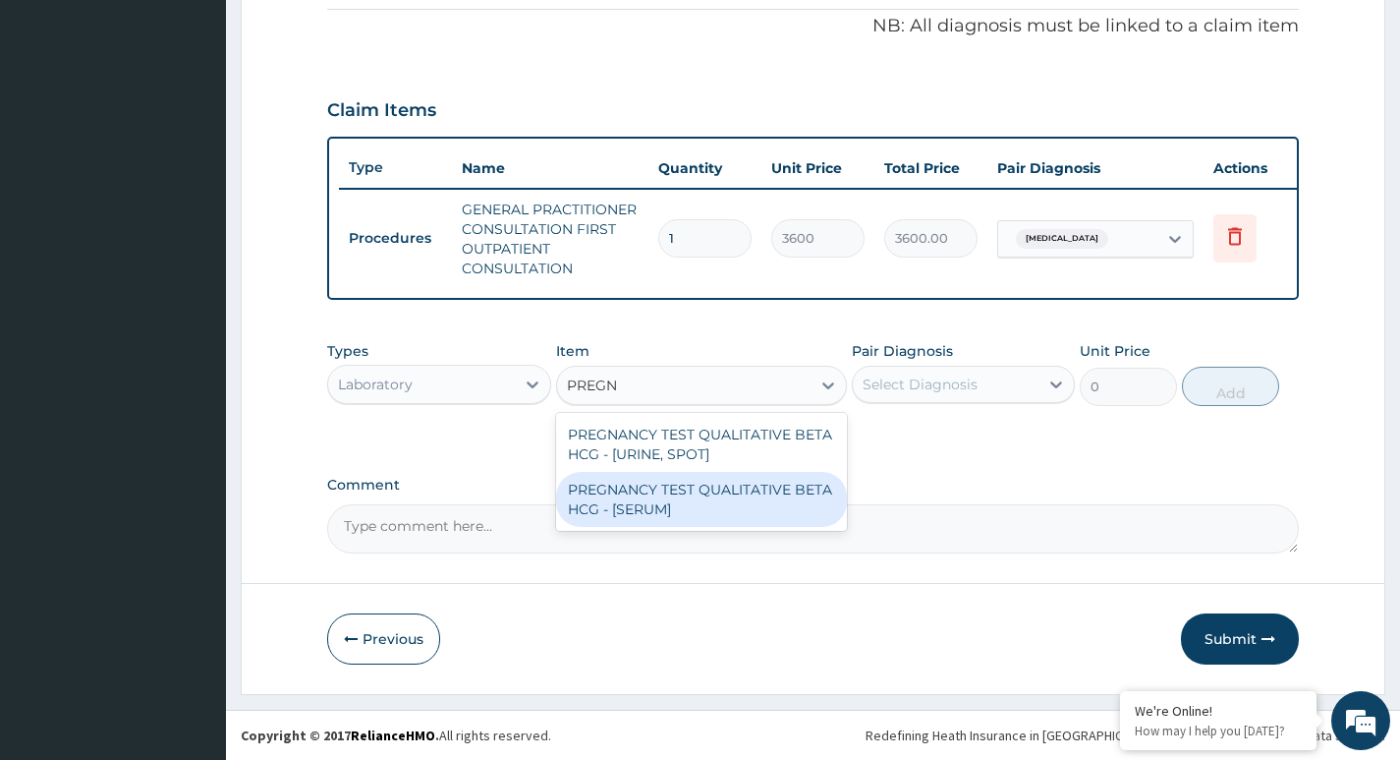
click at [753, 490] on div "PREGNANCY TEST QUALITATIVE BETA HCG - [SERUM]" at bounding box center [702, 499] width 292 height 55
type input "1680"
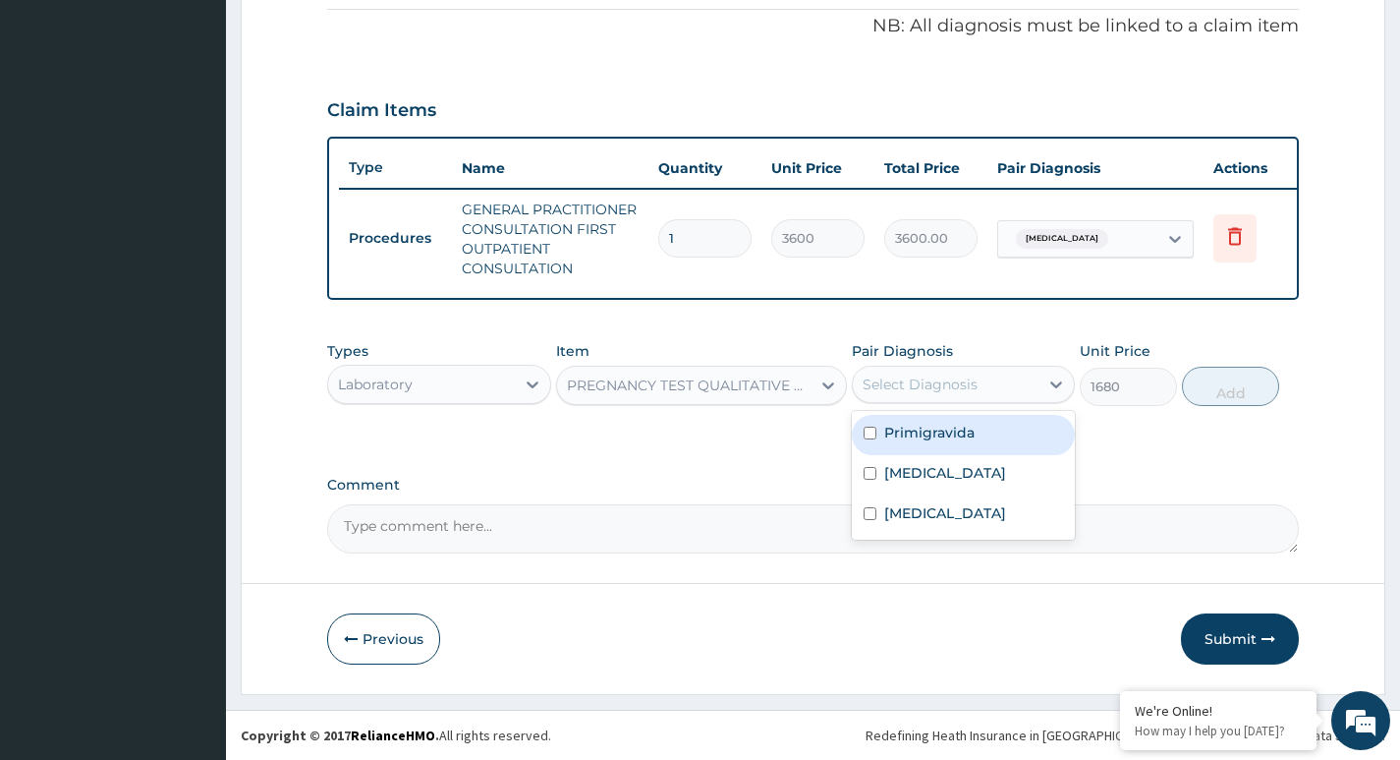
drag, startPoint x: 937, startPoint y: 379, endPoint x: 928, endPoint y: 392, distance: 16.1
click at [934, 383] on div "Select Diagnosis" at bounding box center [920, 384] width 115 height 20
drag, startPoint x: 900, startPoint y: 433, endPoint x: 1045, endPoint y: 421, distance: 146.0
click at [901, 433] on label "Primigravida" at bounding box center [929, 432] width 90 height 20
checkbox input "true"
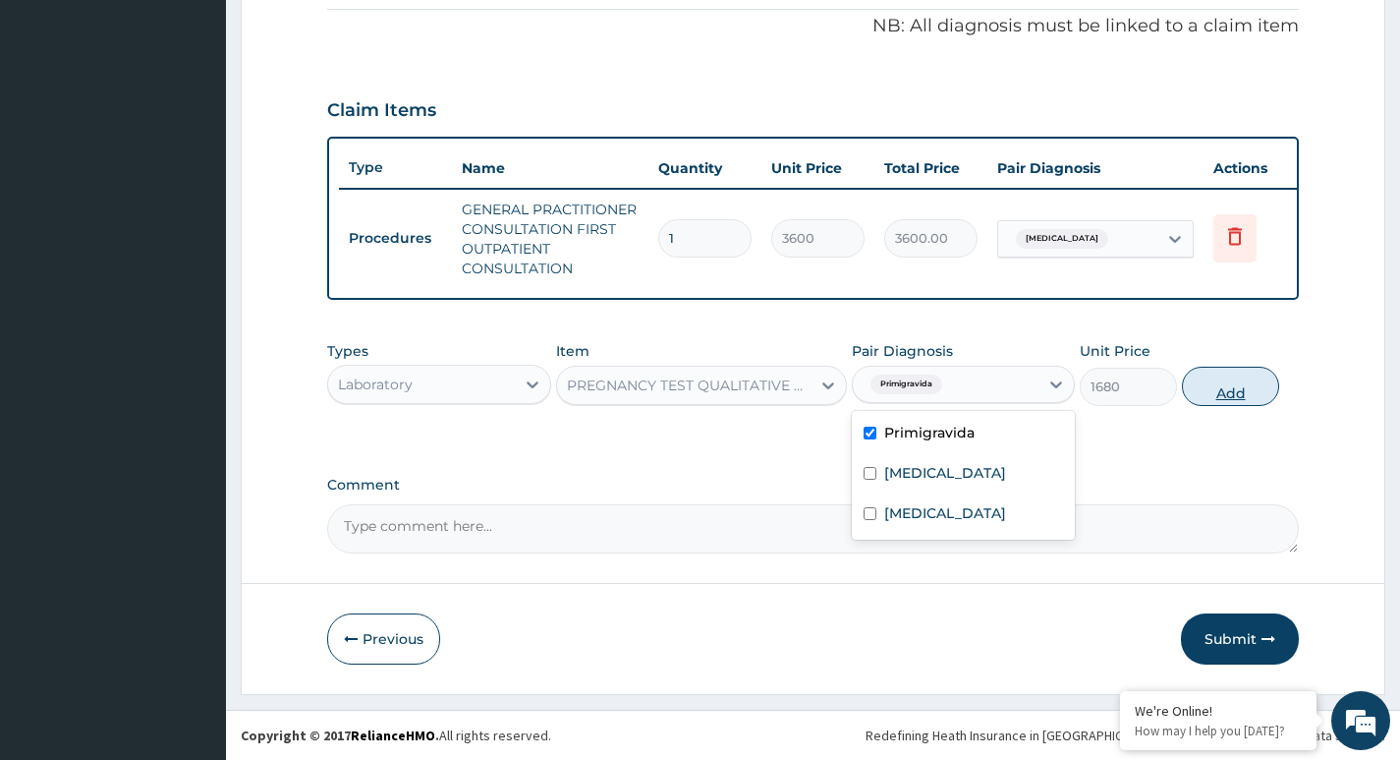
click at [1225, 392] on button "Add" at bounding box center [1230, 385] width 97 height 39
type input "0"
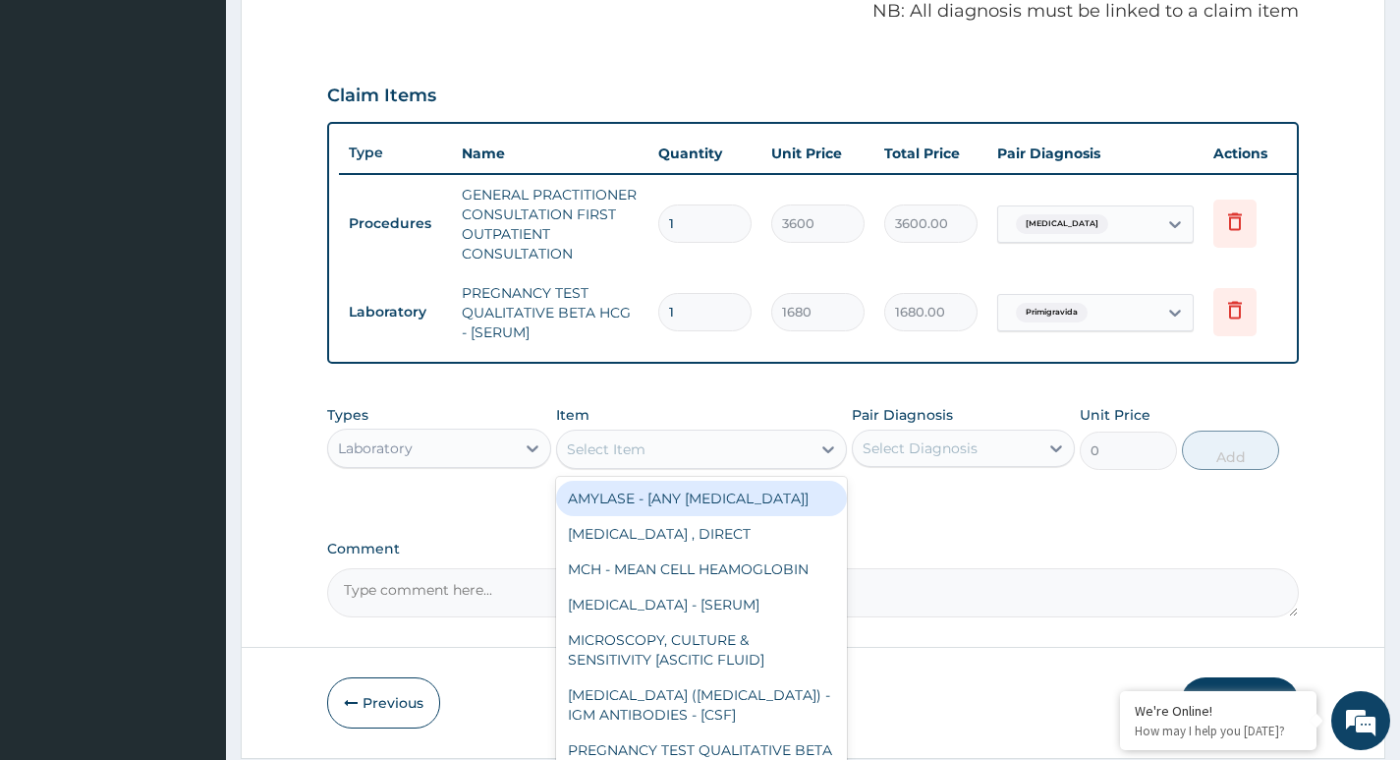
drag, startPoint x: 686, startPoint y: 477, endPoint x: 677, endPoint y: 465, distance: 14.7
click at [683, 465] on div "Select Item" at bounding box center [684, 448] width 254 height 31
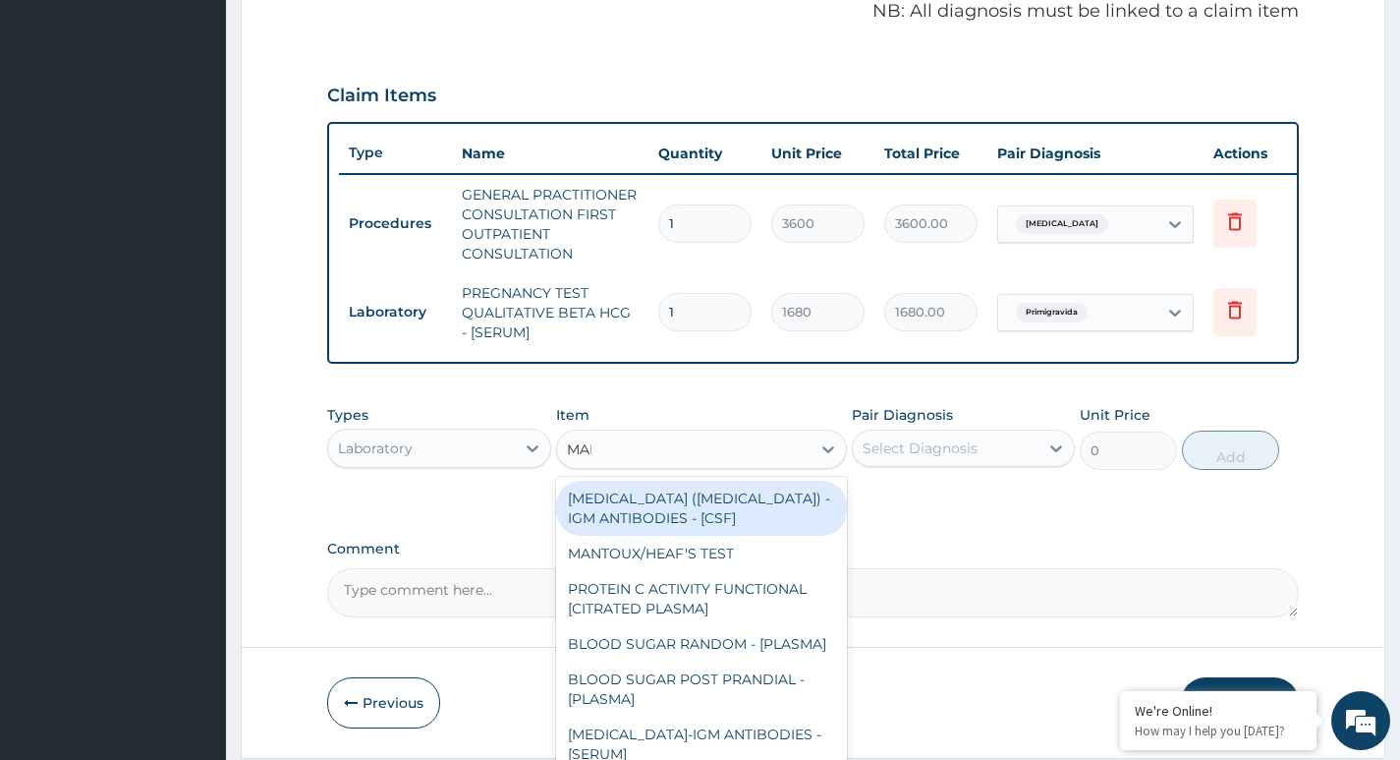
type input "MALA"
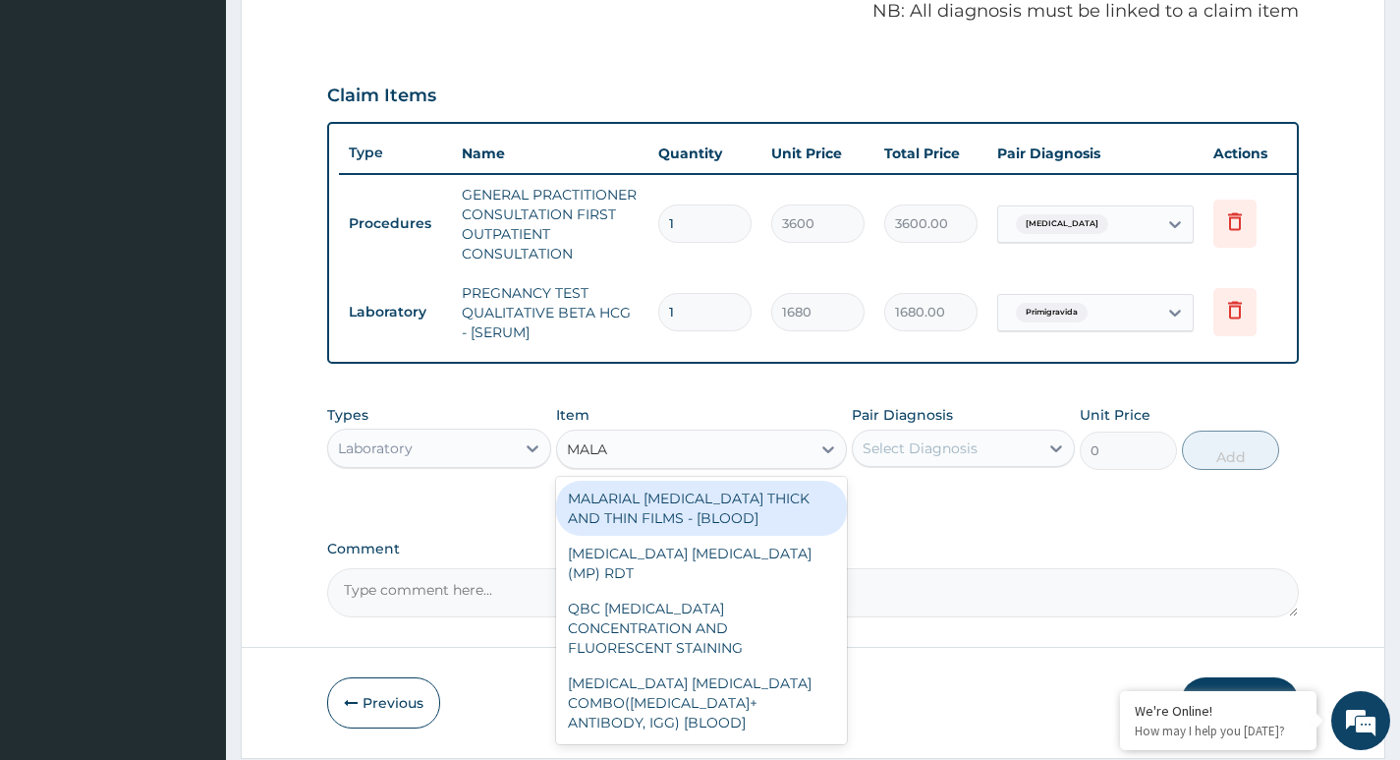
click at [665, 529] on div "MALARIAL PARASITE THICK AND THIN FILMS - [BLOOD]" at bounding box center [702, 507] width 292 height 55
type input "2100"
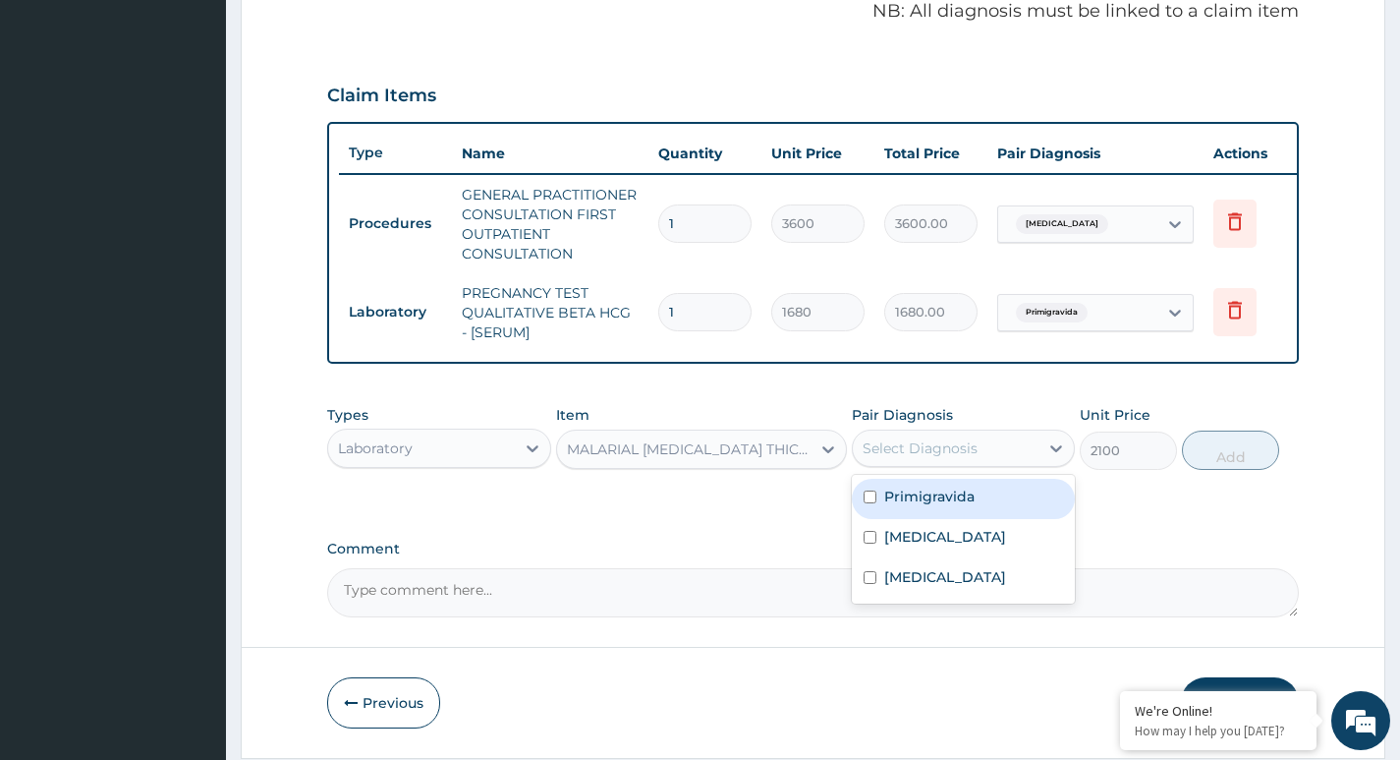
click at [935, 458] on div "Select Diagnosis" at bounding box center [920, 448] width 115 height 20
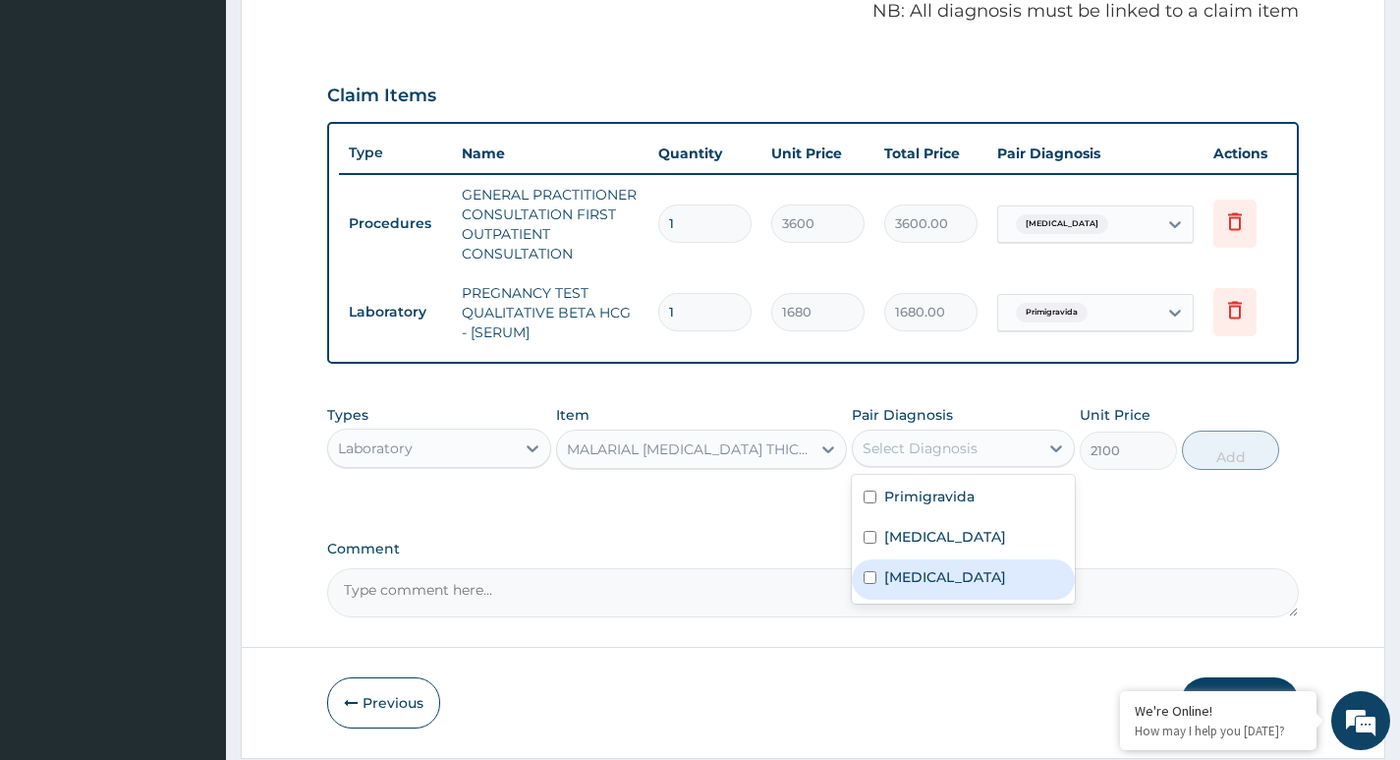
drag, startPoint x: 899, startPoint y: 590, endPoint x: 1001, endPoint y: 573, distance: 103.5
click at [916, 587] on label "Malaria" at bounding box center [945, 577] width 122 height 20
checkbox input "true"
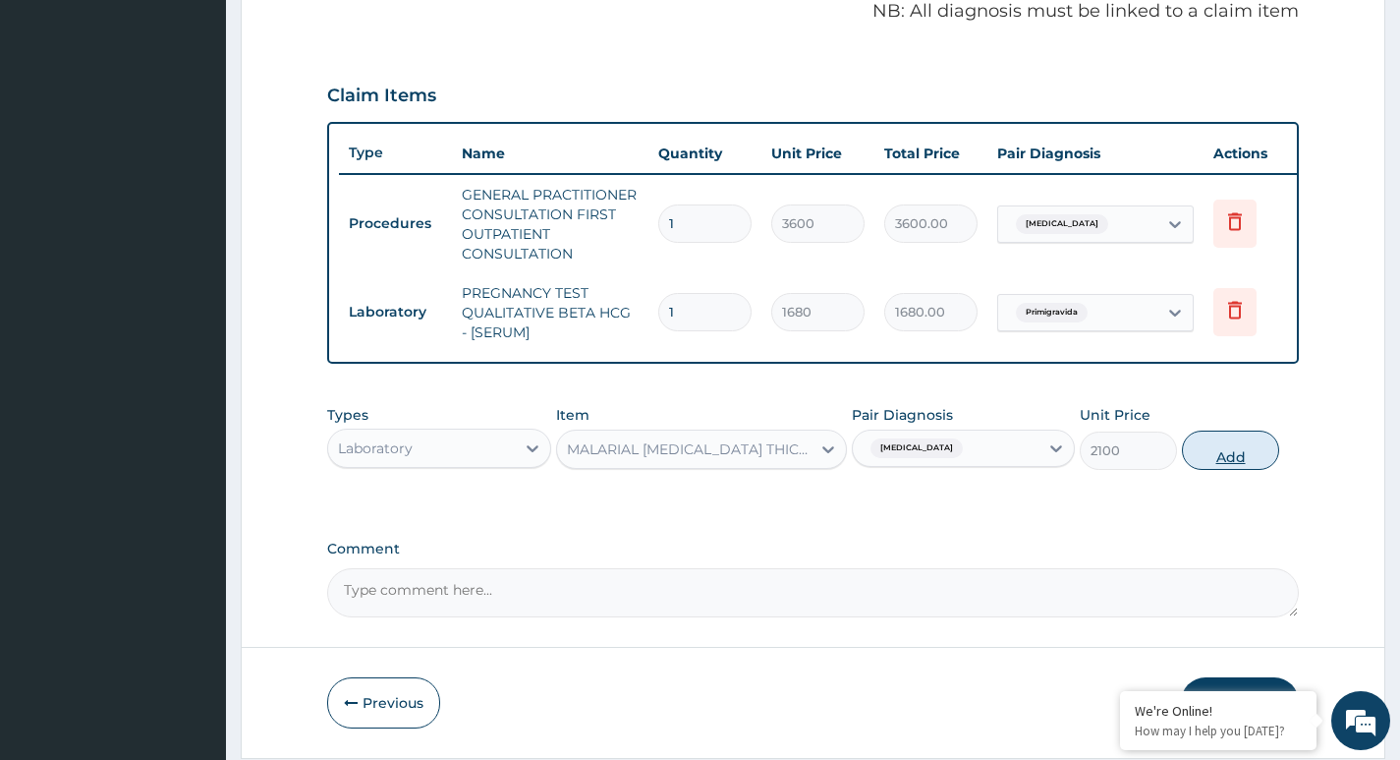
click at [1248, 470] on button "Add" at bounding box center [1230, 449] width 97 height 39
type input "0"
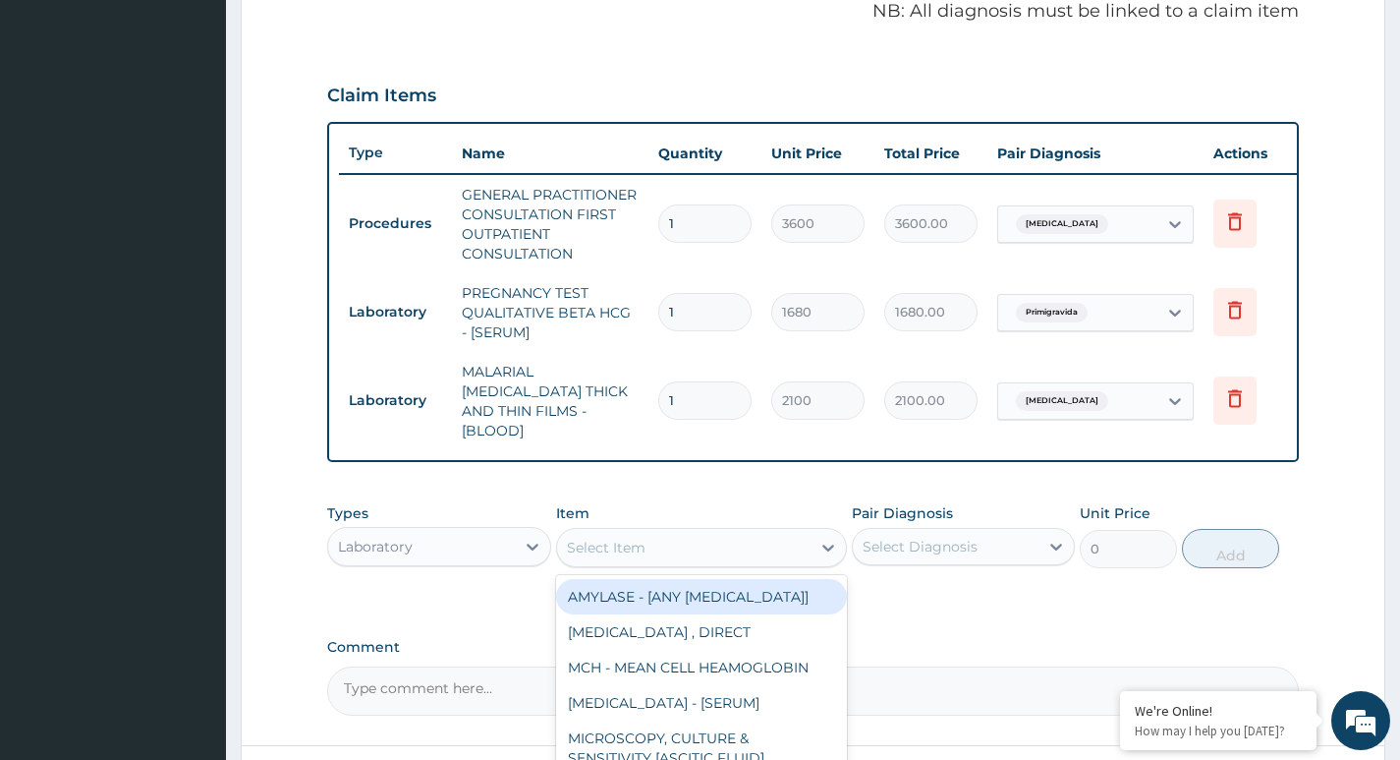
click at [648, 545] on div "Select Item" at bounding box center [684, 547] width 254 height 31
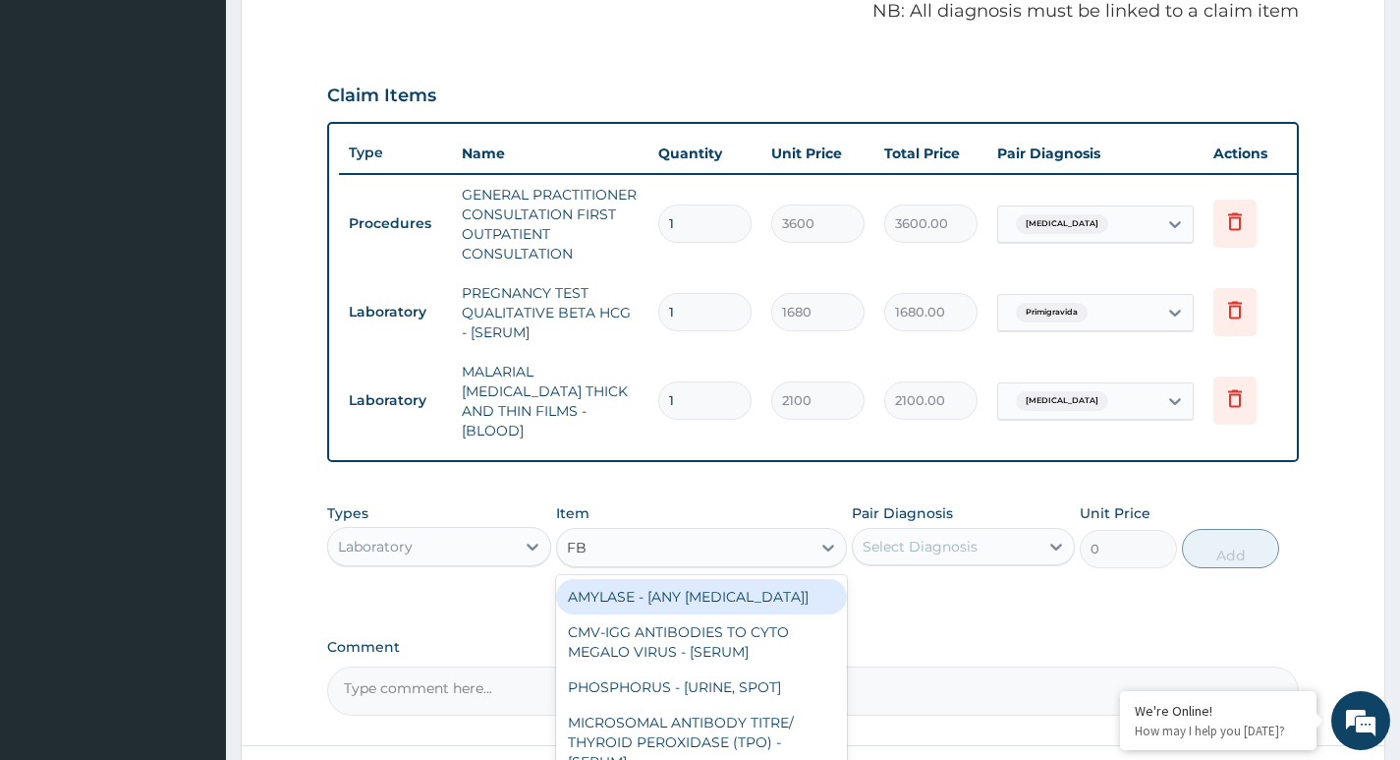
type input "FBC"
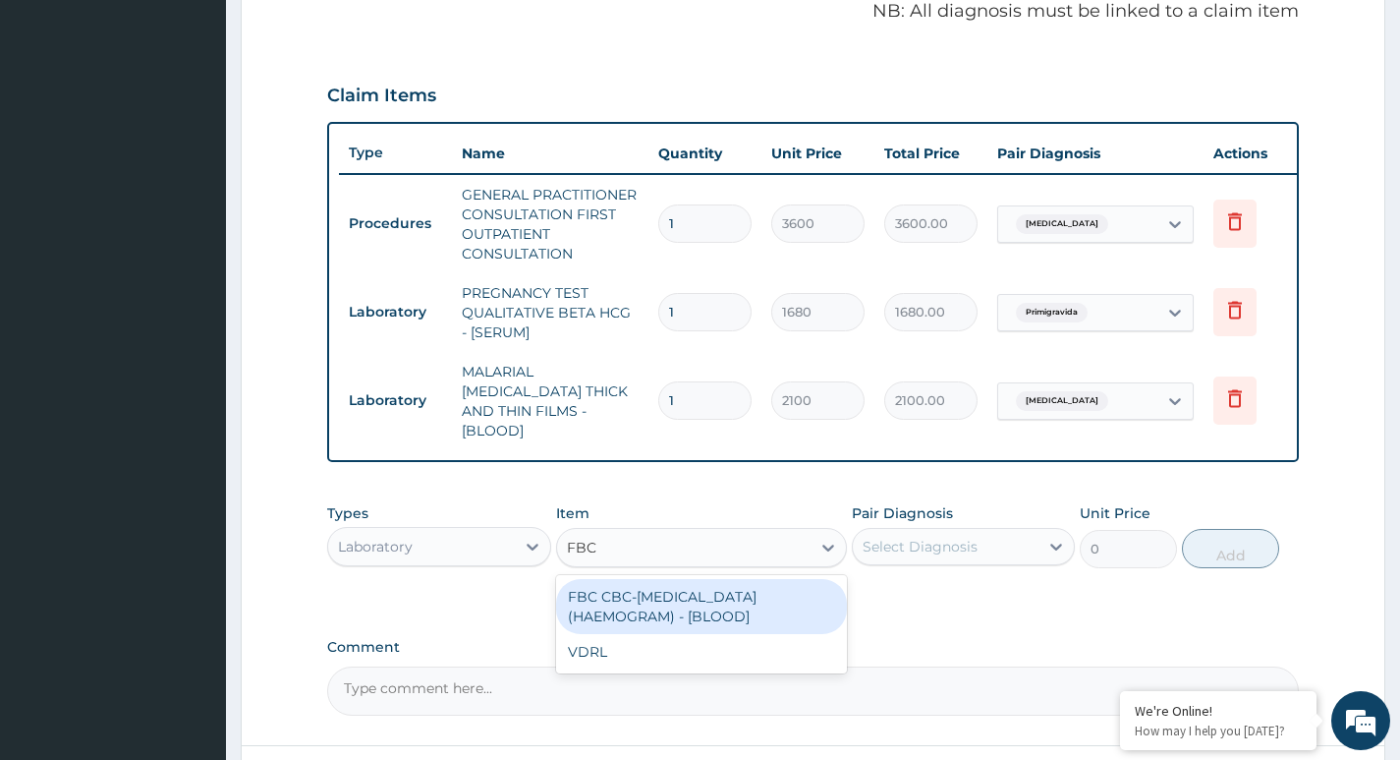
click at [656, 601] on div "FBC CBC-COMPLETE BLOOD COUNT (HAEMOGRAM) - [BLOOD]" at bounding box center [702, 606] width 292 height 55
type input "4200"
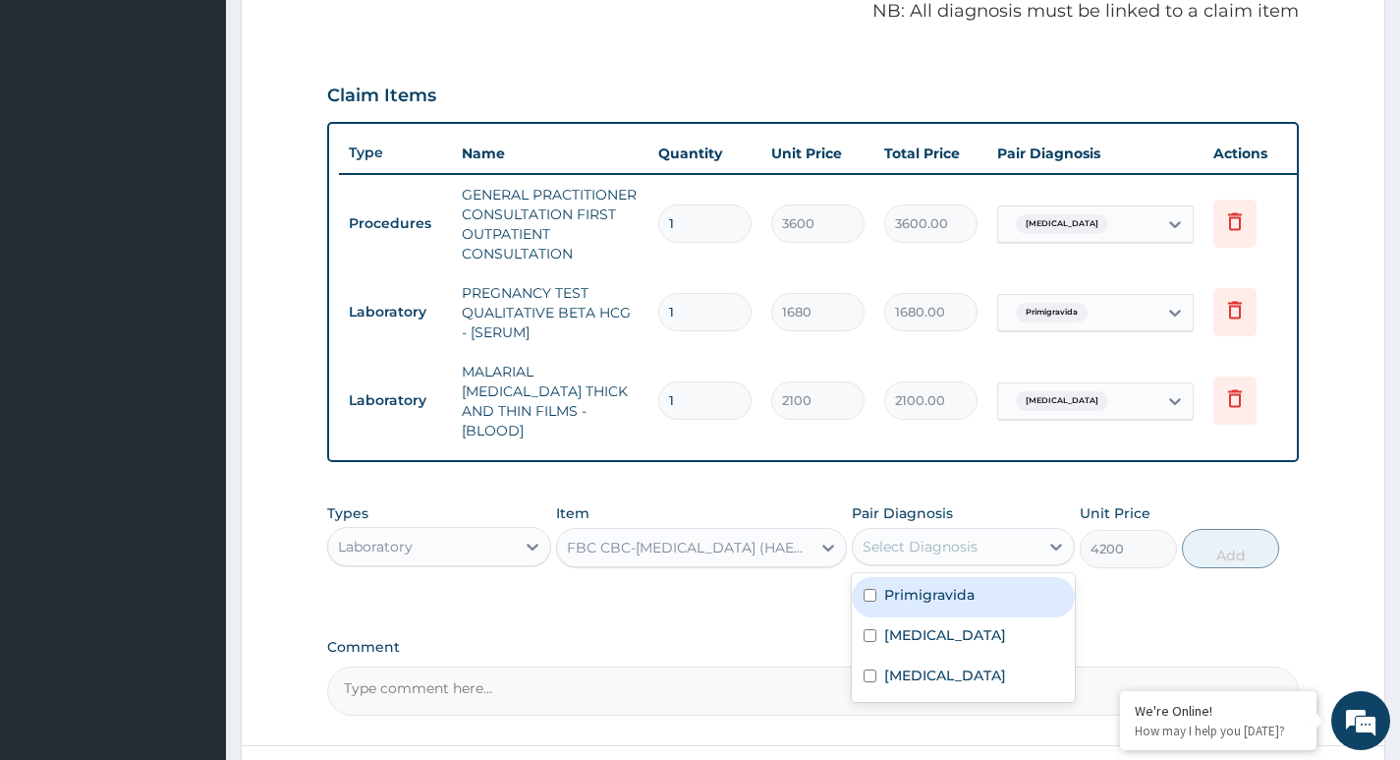
click at [978, 551] on div "Select Diagnosis" at bounding box center [946, 546] width 186 height 31
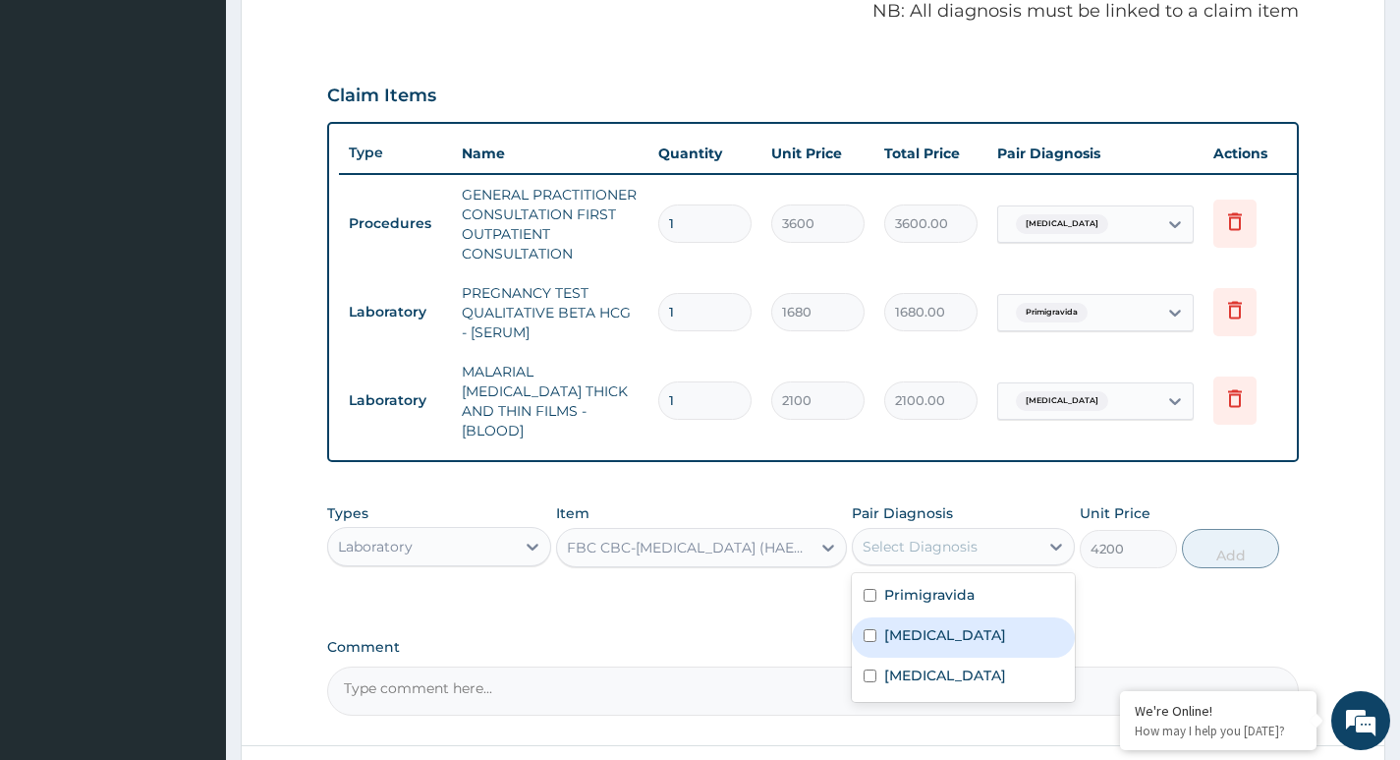
drag, startPoint x: 894, startPoint y: 630, endPoint x: 1024, endPoint y: 594, distance: 134.4
click at [896, 629] on label "Sepsis" at bounding box center [945, 635] width 122 height 20
checkbox input "true"
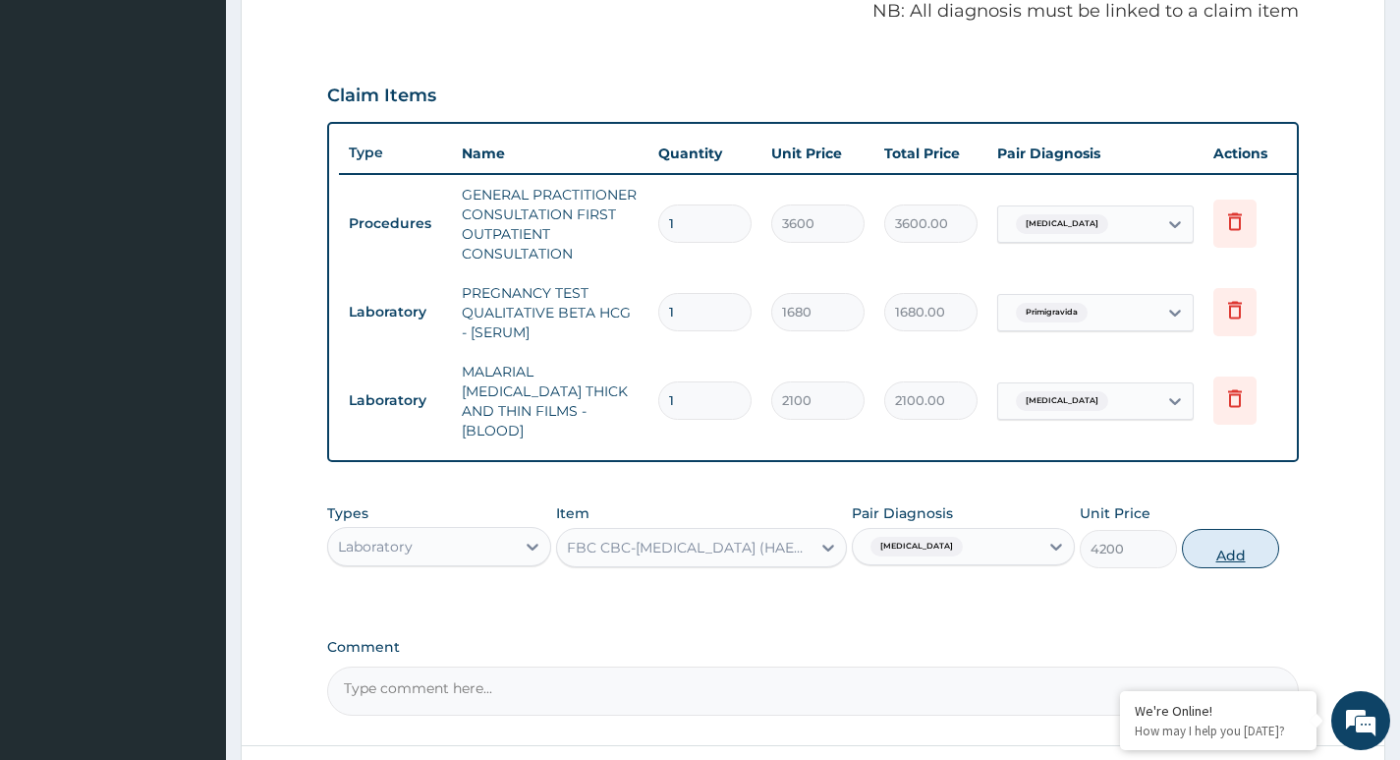
click at [1213, 542] on button "Add" at bounding box center [1230, 548] width 97 height 39
type input "0"
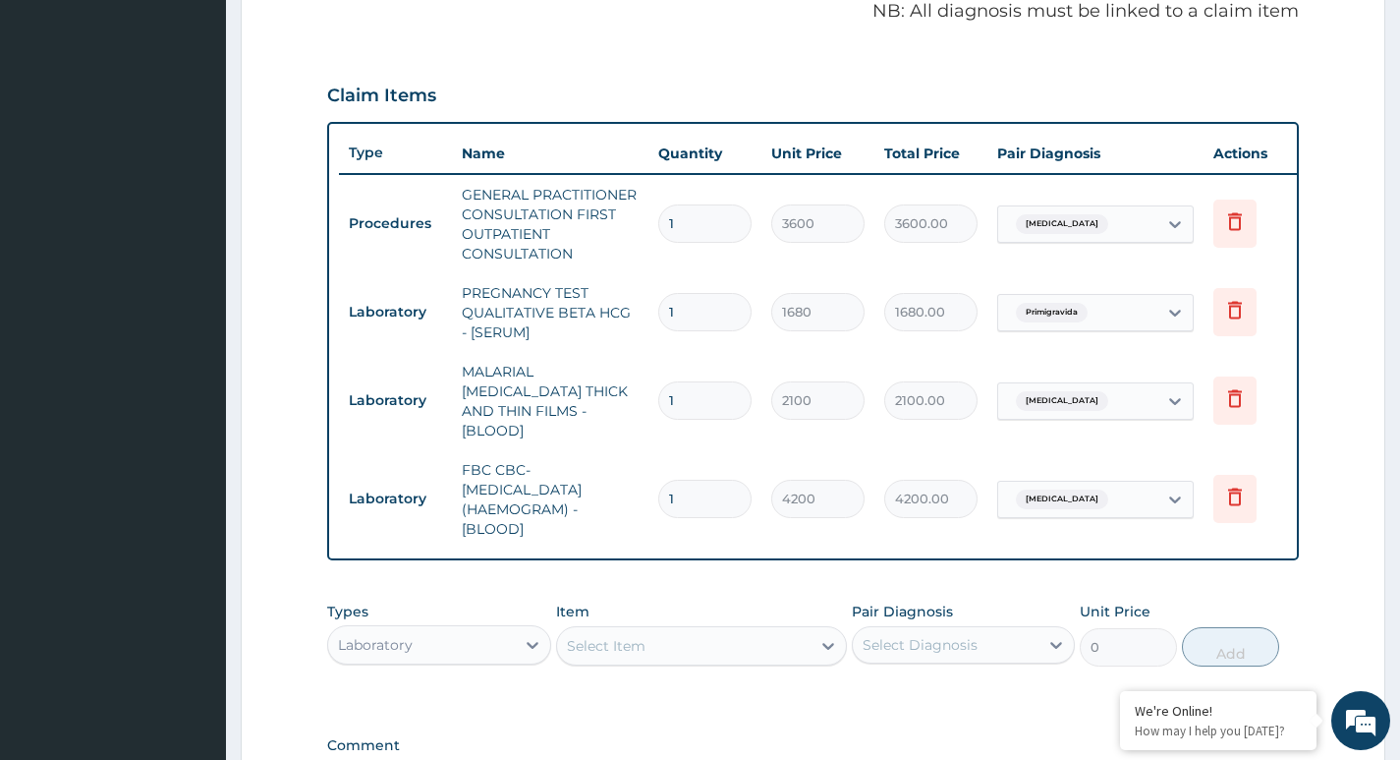
scroll to position [865, 0]
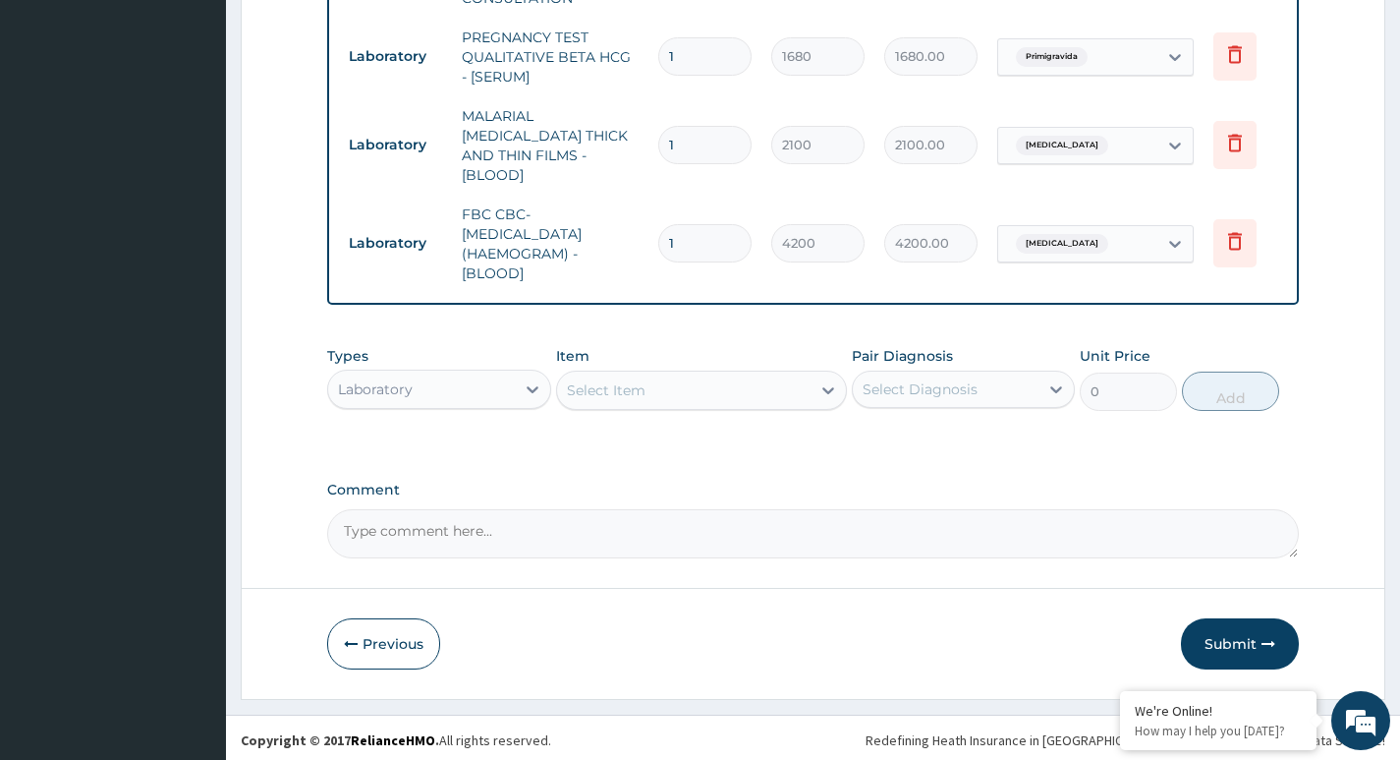
click at [415, 386] on div "Laboratory" at bounding box center [421, 388] width 186 height 31
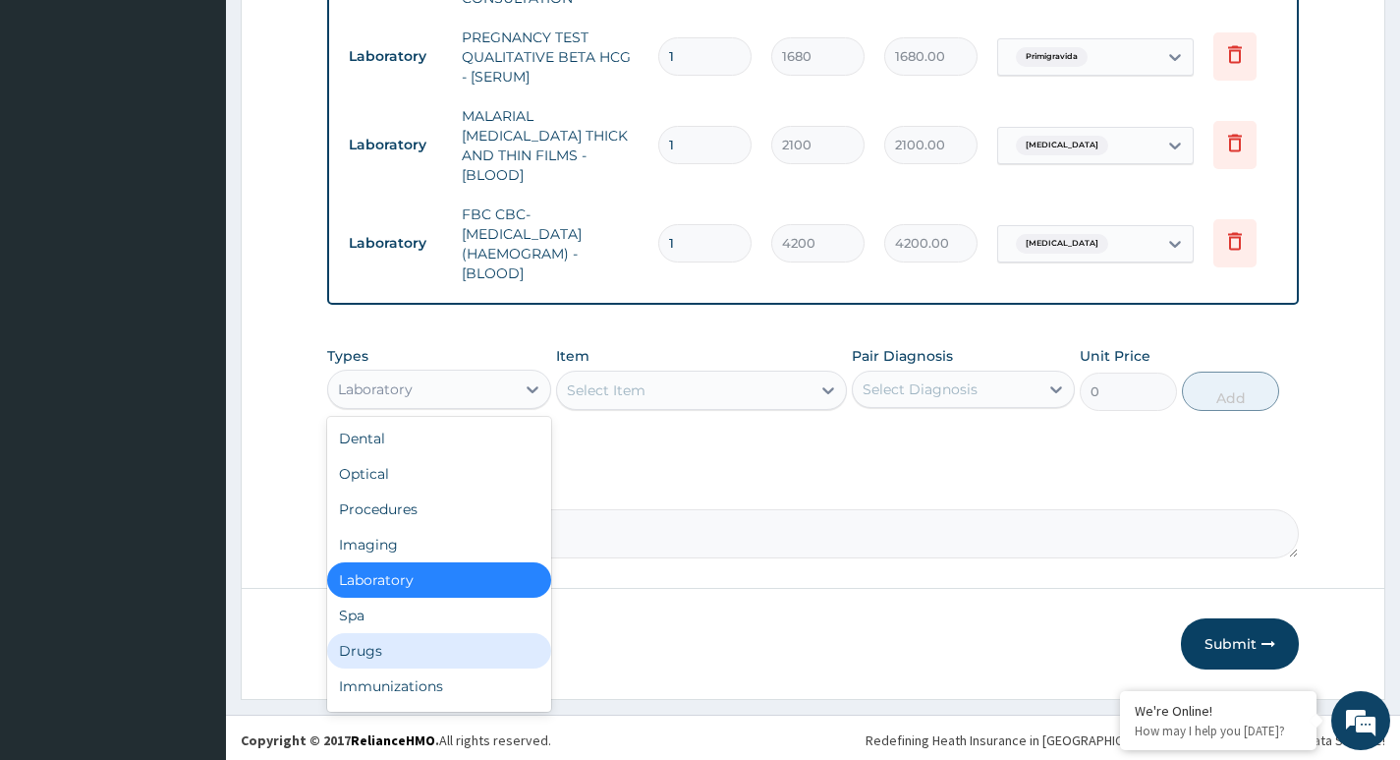
click at [377, 647] on div "Drugs" at bounding box center [438, 650] width 223 height 35
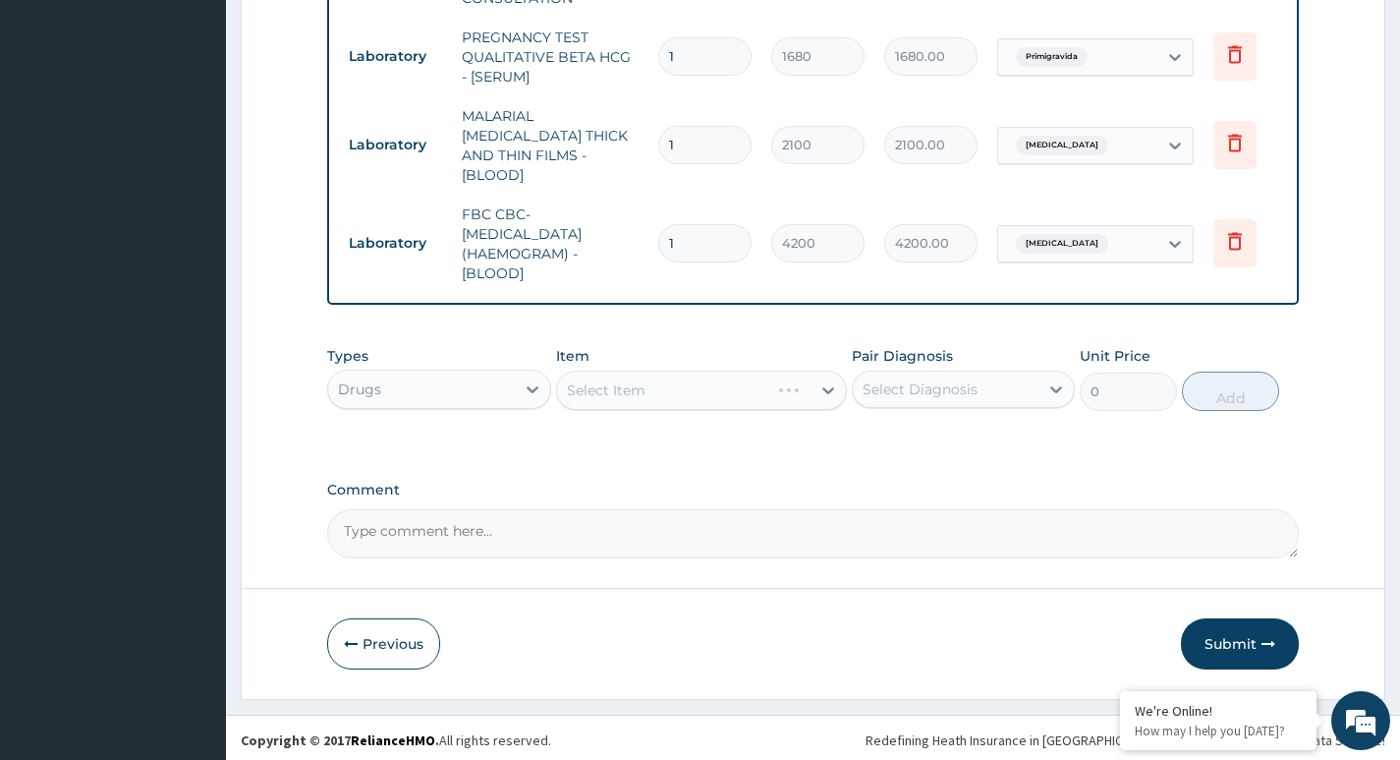
click at [698, 380] on div "Select Item" at bounding box center [702, 389] width 292 height 39
click at [701, 389] on div "Select Item" at bounding box center [702, 389] width 292 height 39
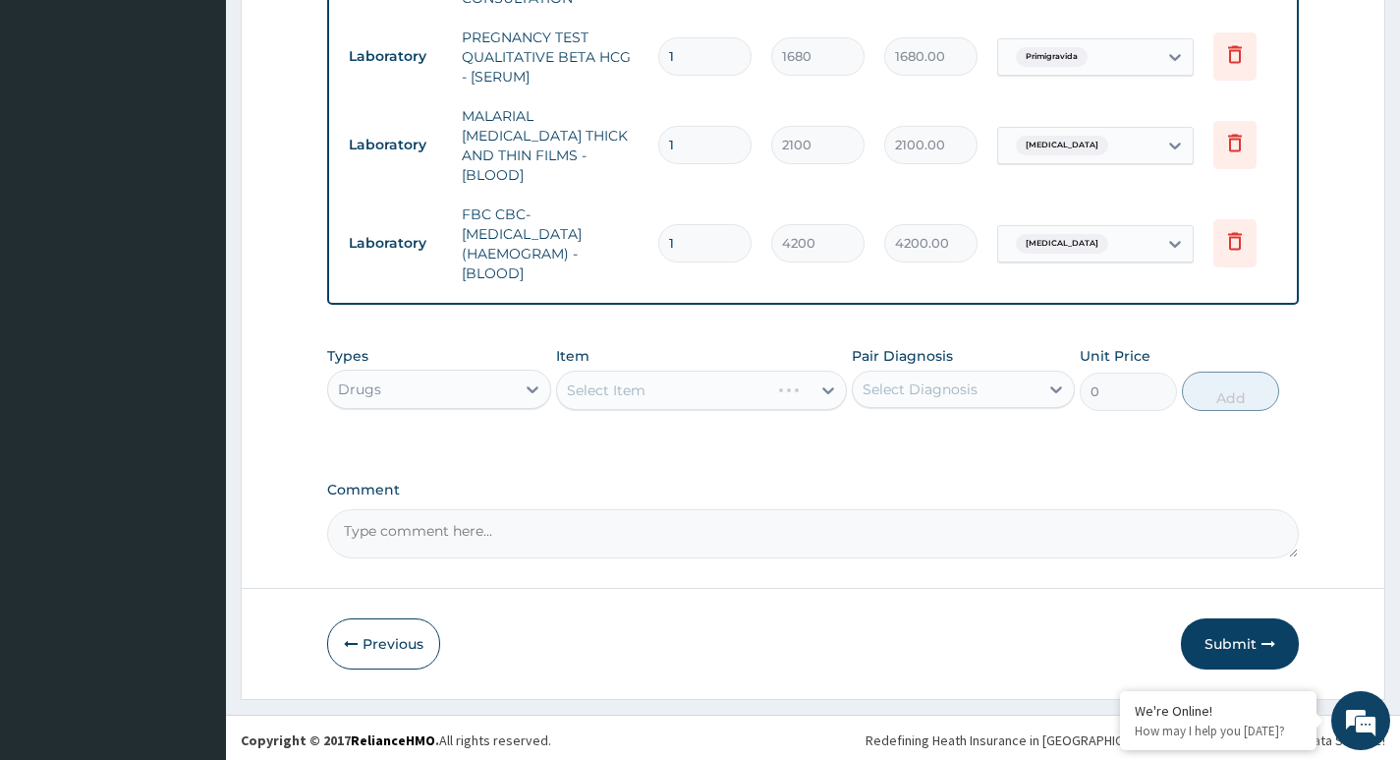
click at [701, 389] on div "Select Item" at bounding box center [702, 389] width 292 height 39
click at [761, 388] on div "Select Item" at bounding box center [702, 389] width 292 height 39
click at [761, 388] on div "Select Item" at bounding box center [684, 389] width 254 height 31
type input "ARTEM"
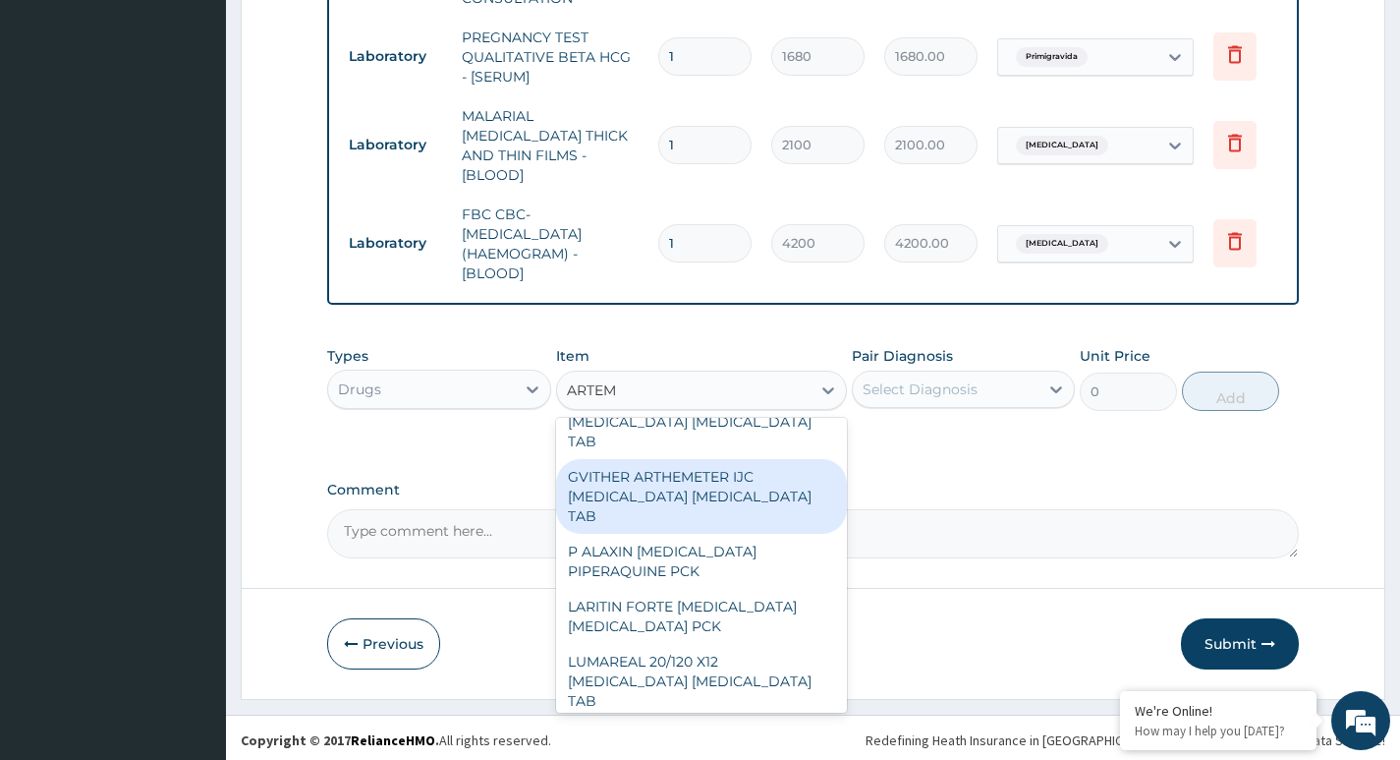
scroll to position [2372, 0]
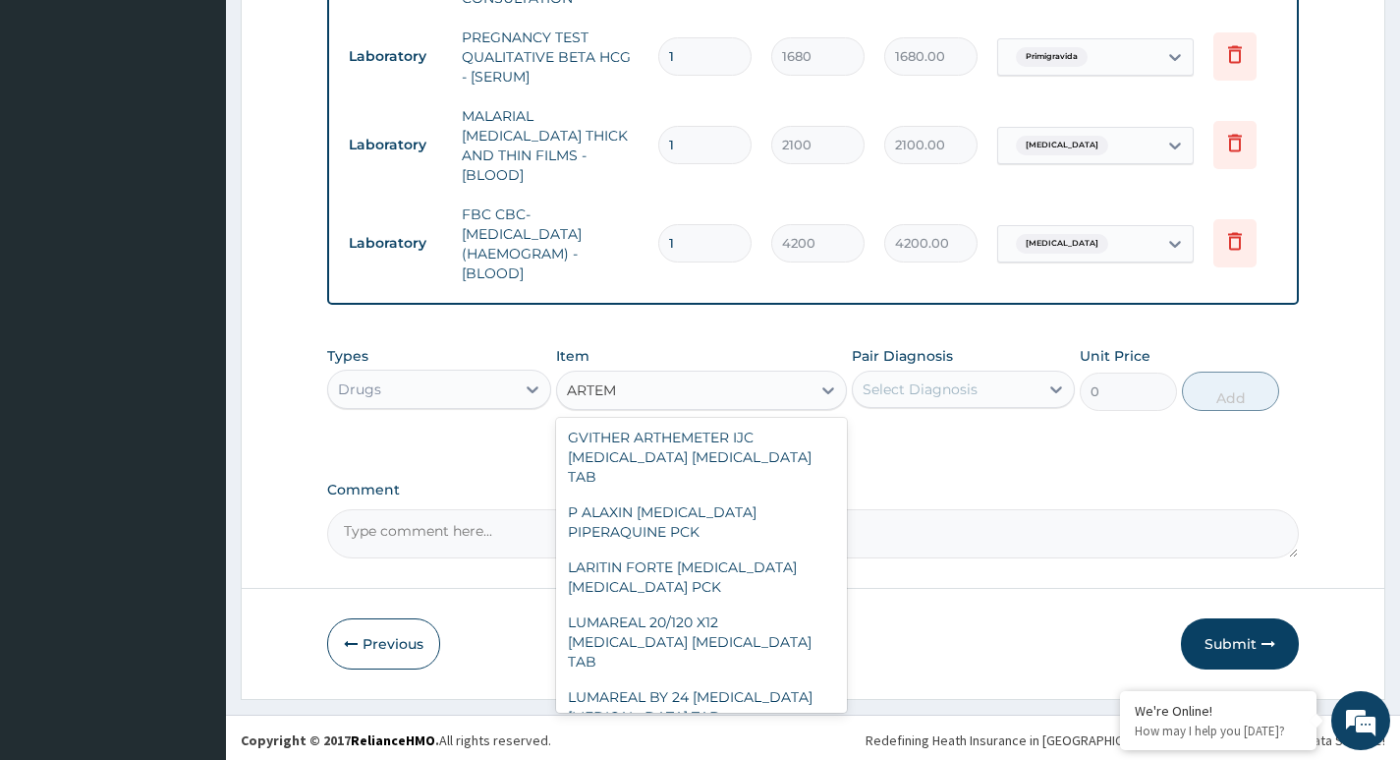
type input "287.5"
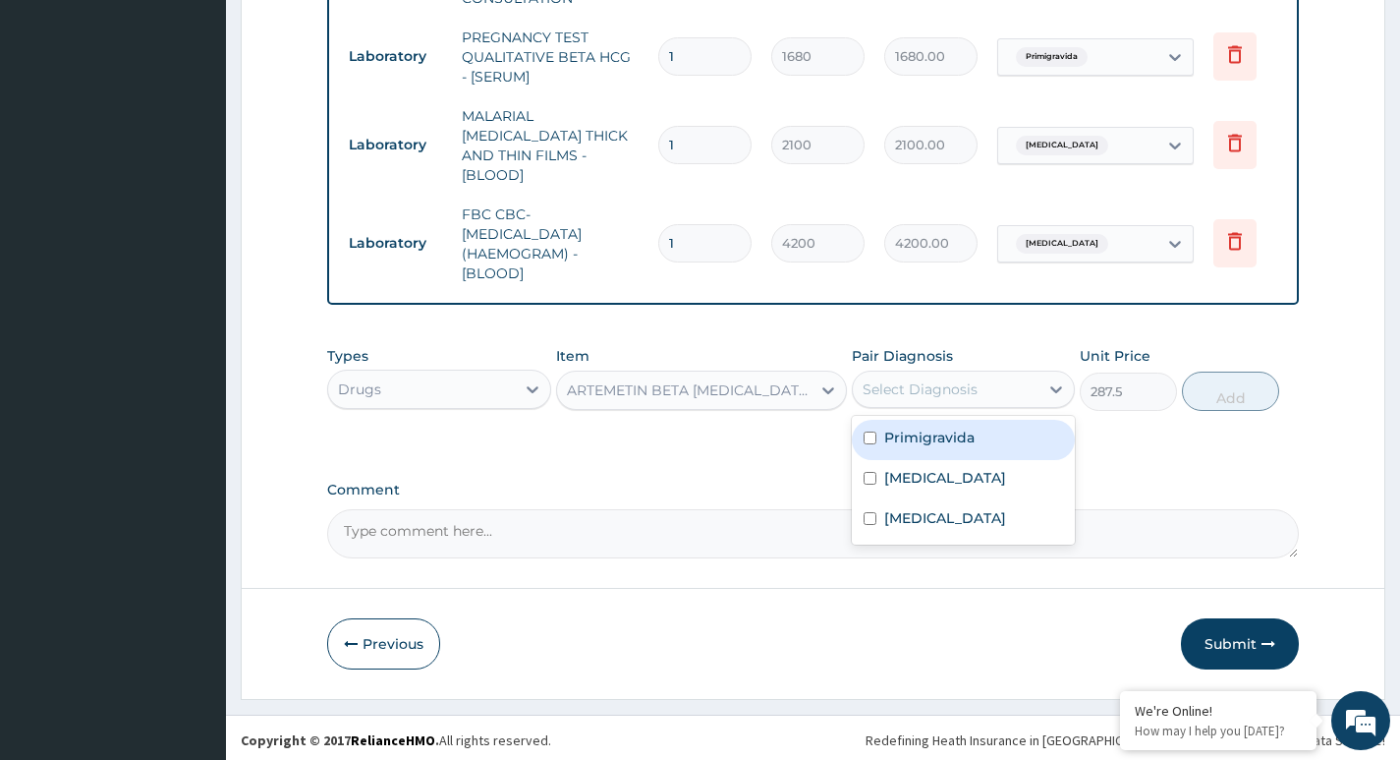
click at [993, 379] on div "Select Diagnosis" at bounding box center [946, 388] width 186 height 31
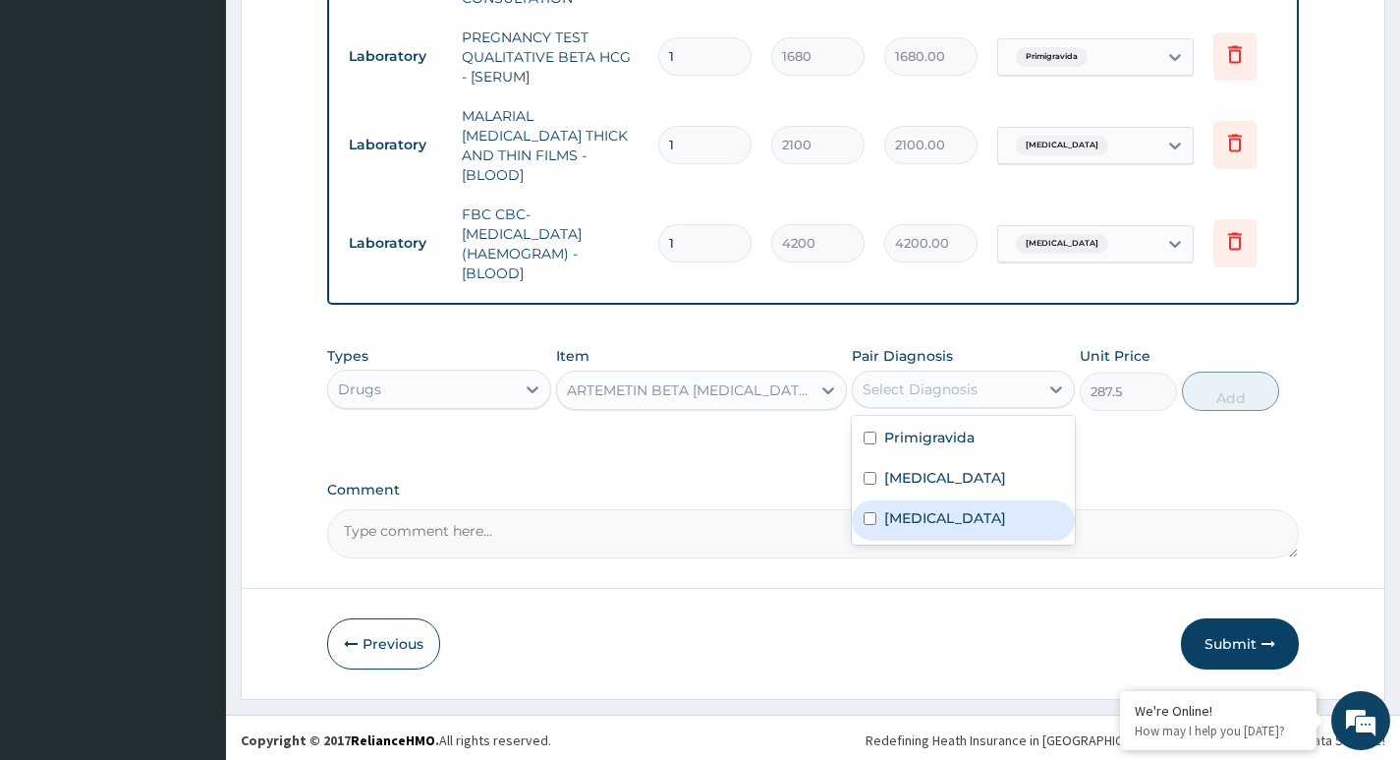
click at [886, 516] on label "Malaria" at bounding box center [945, 518] width 122 height 20
checkbox input "true"
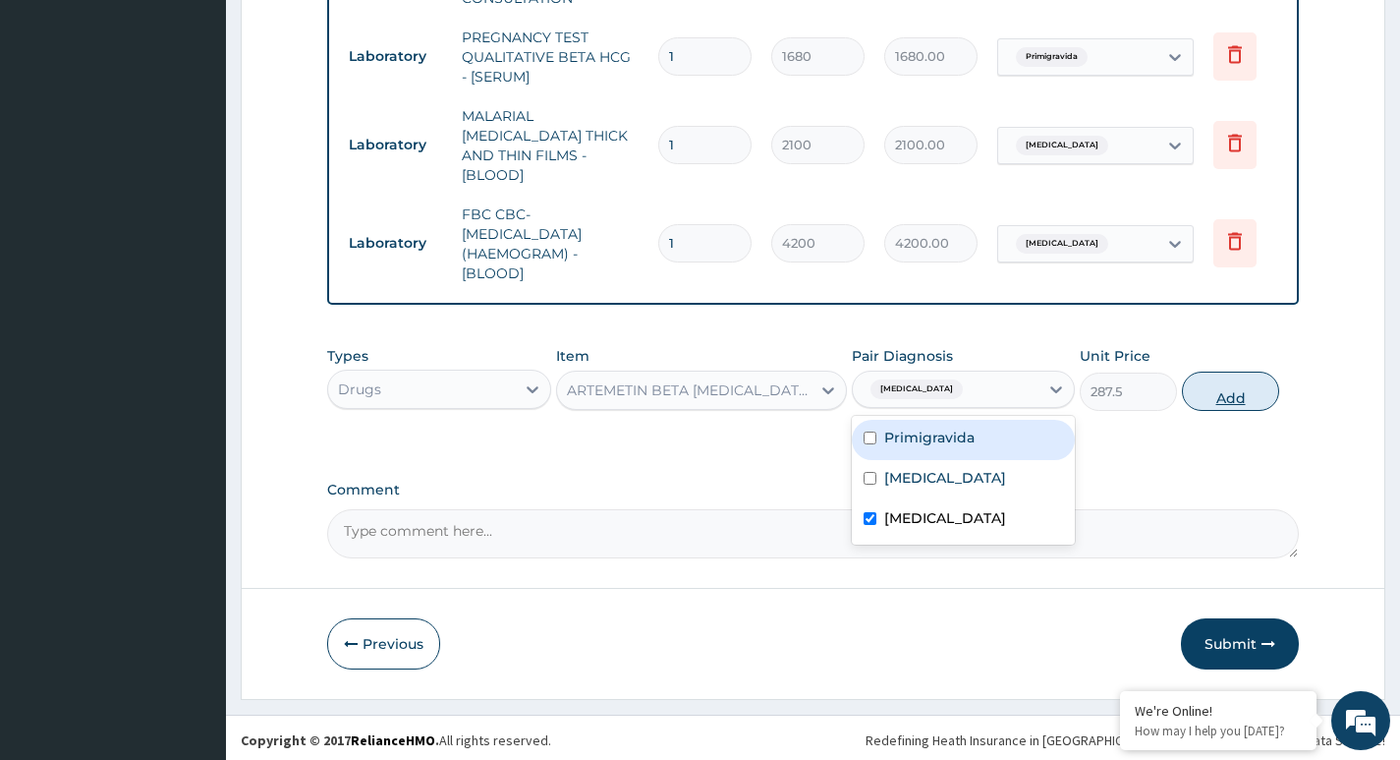
click at [1222, 393] on button "Add" at bounding box center [1230, 390] width 97 height 39
type input "0"
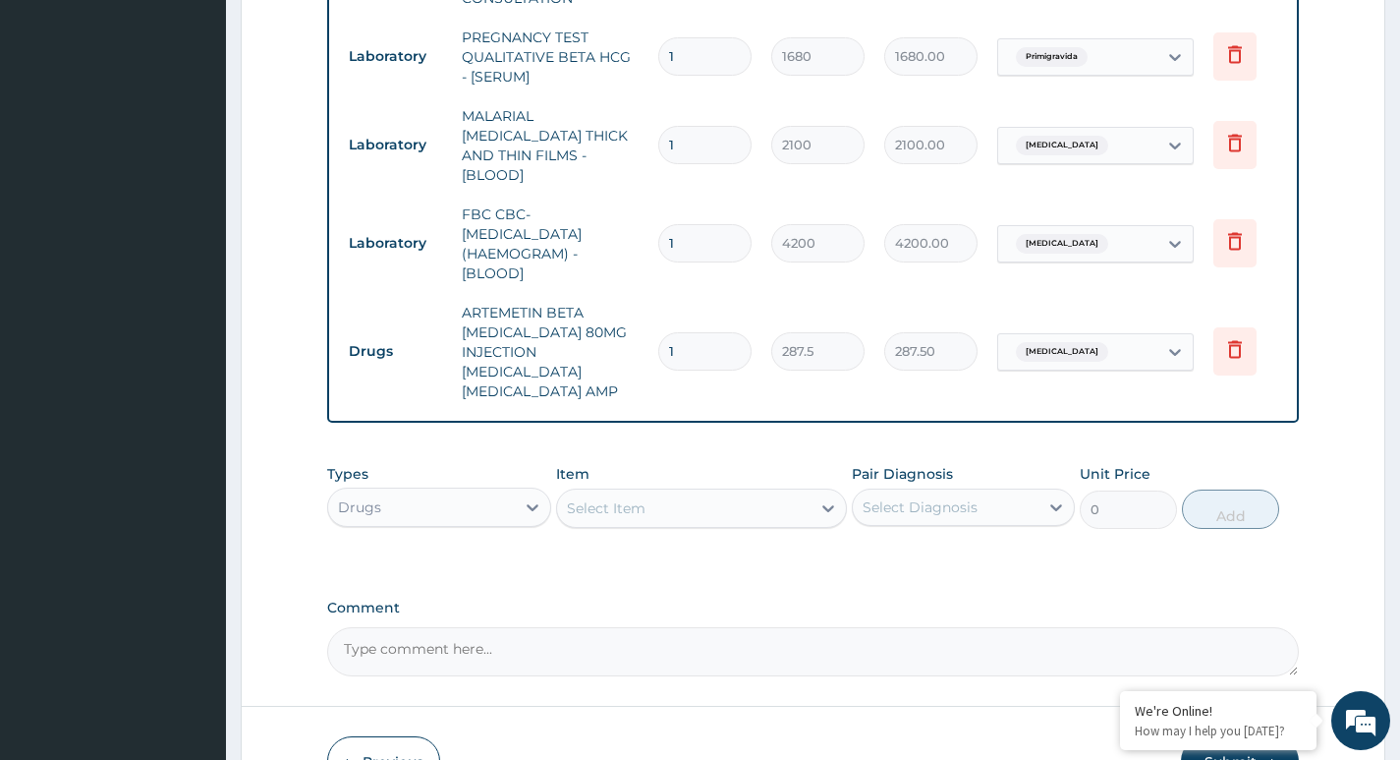
type input "0.00"
type input "3"
type input "862.50"
type input "3"
click at [611, 498] on div "Select Item" at bounding box center [606, 508] width 79 height 20
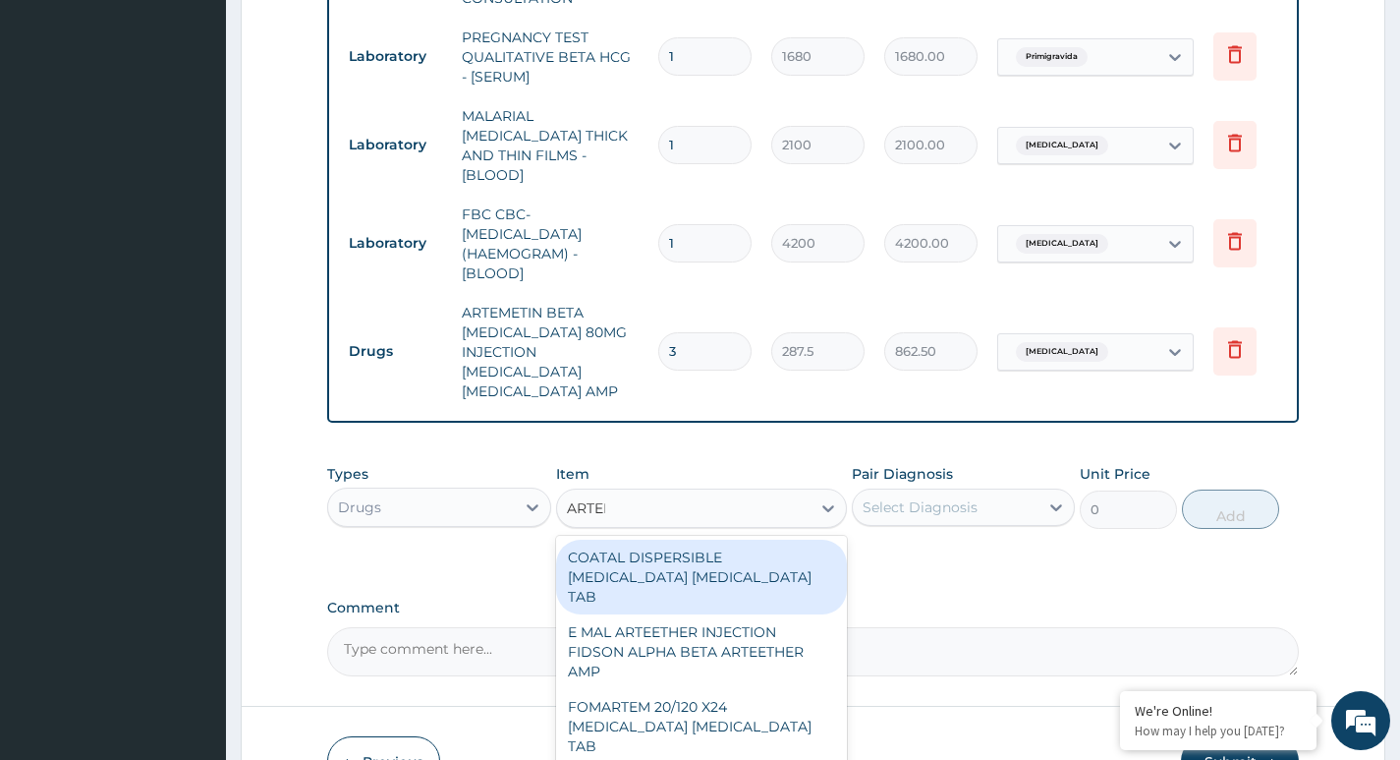
type input "ARTEME"
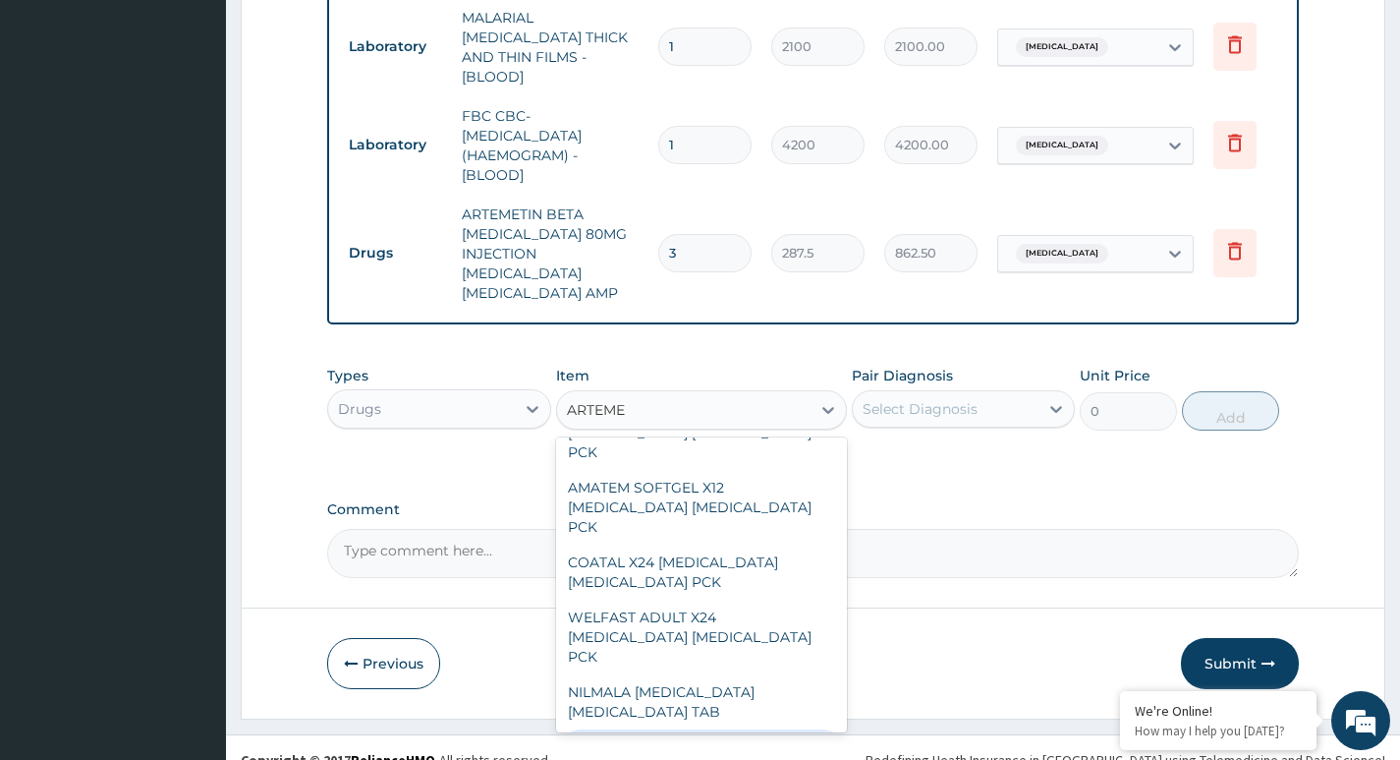
scroll to position [766, 0]
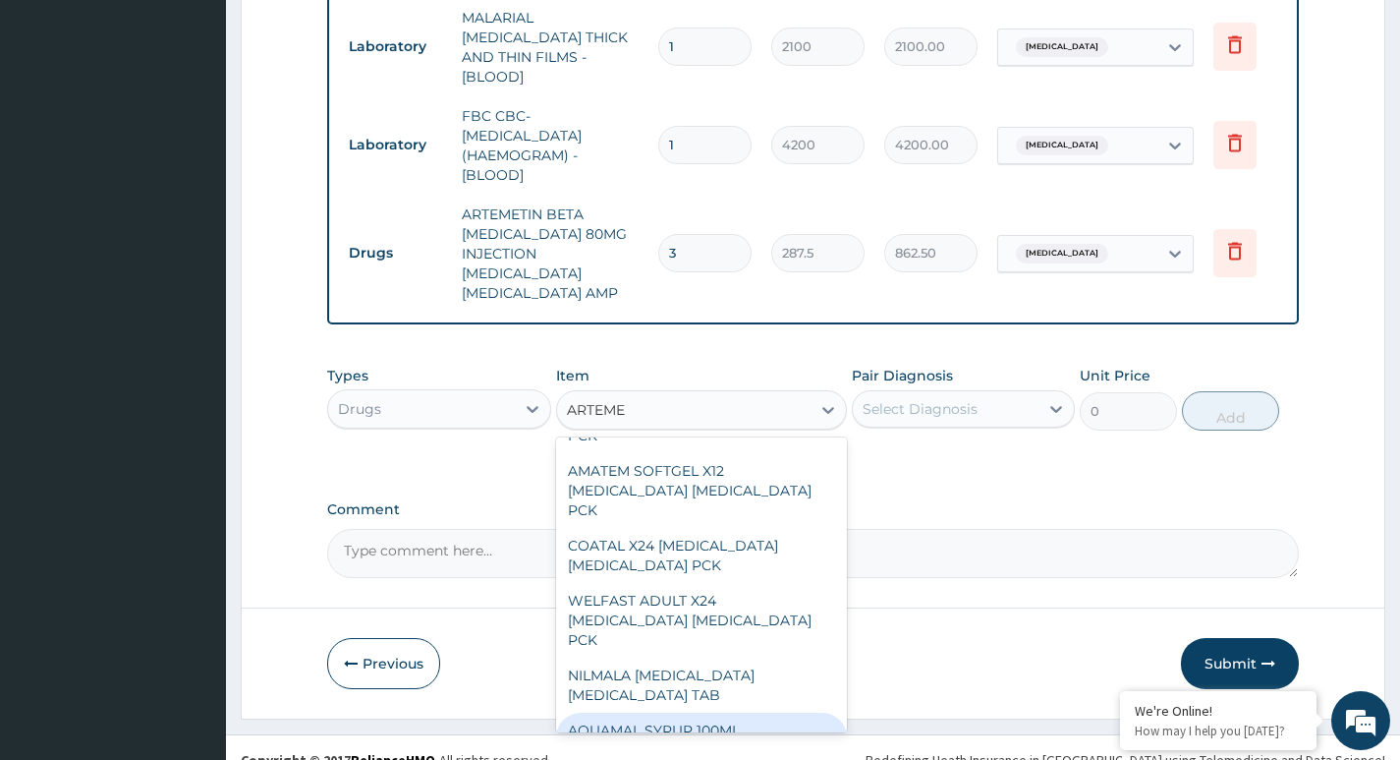
click at [847, 698] on div "COATAL DISPERSIBLE ARTEMETHER LUMEFANTRINE TAB FOMARTEM 20/120 X24 ARTEMETHER L…" at bounding box center [702, 584] width 292 height 295
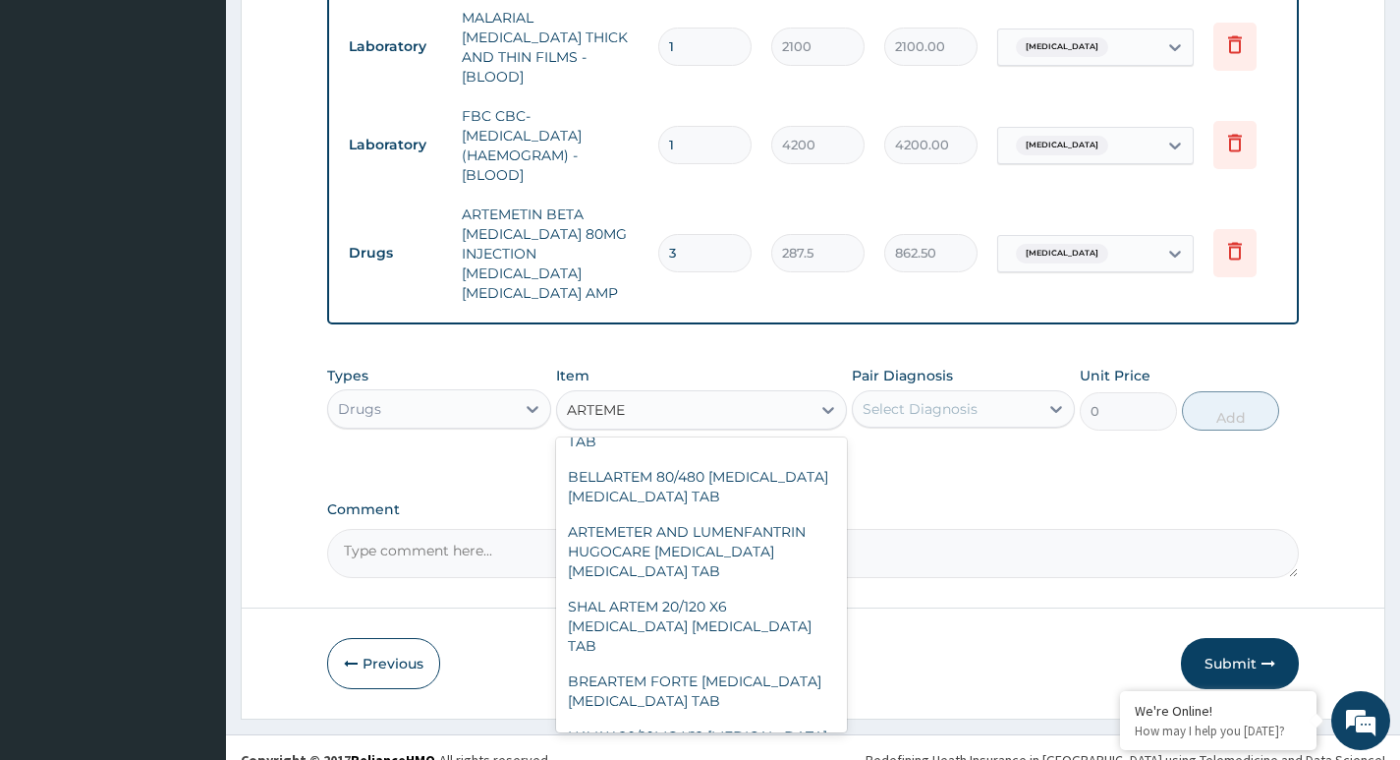
scroll to position [1317, 0]
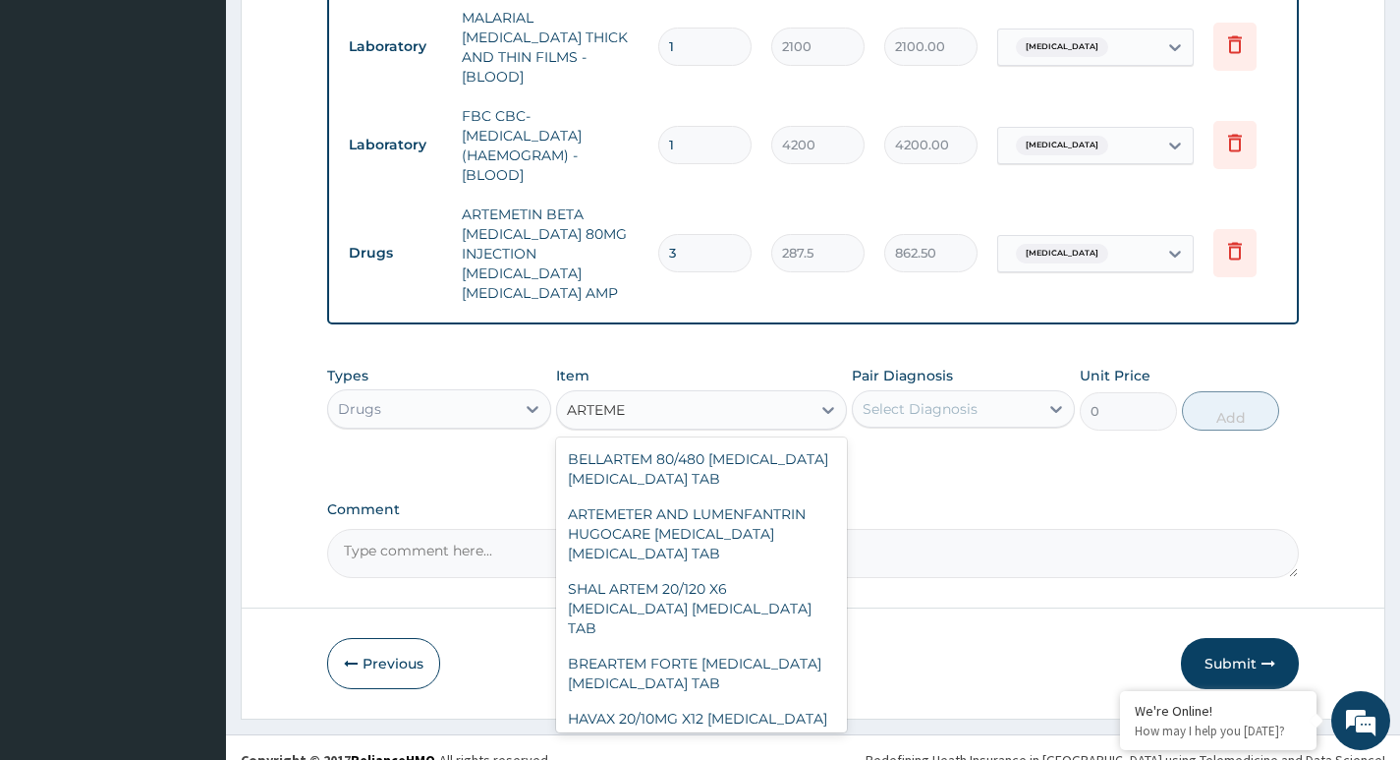
type input "1725"
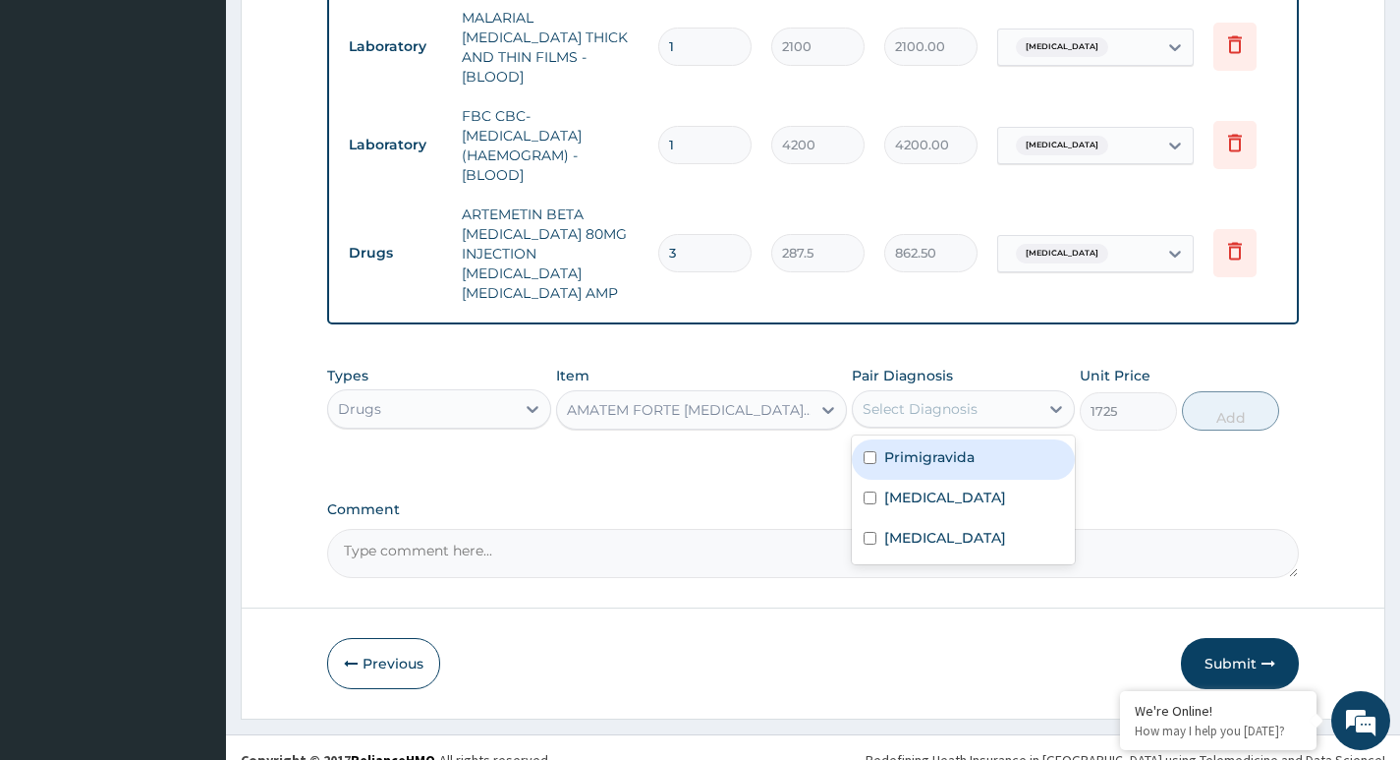
click at [1024, 393] on div "Select Diagnosis" at bounding box center [946, 408] width 186 height 31
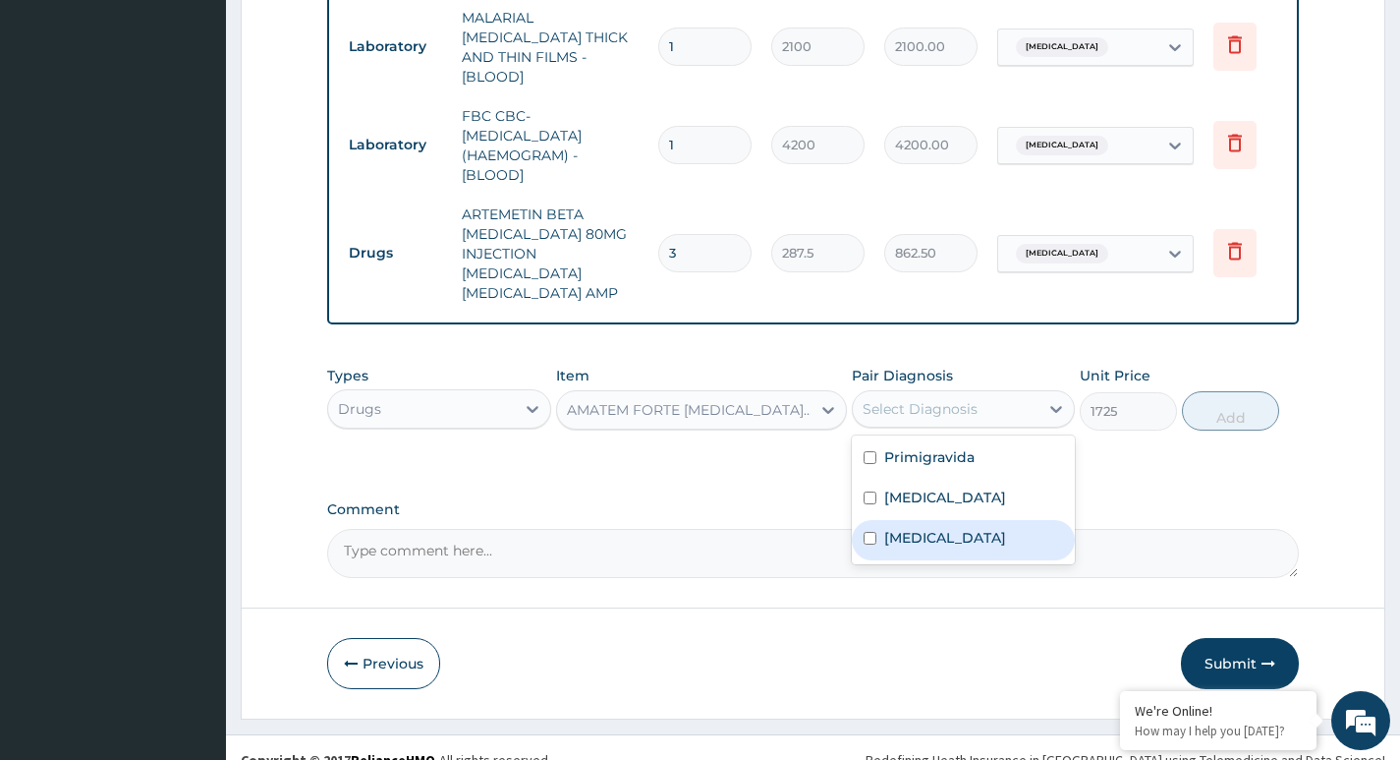
click at [910, 528] on label "[MEDICAL_DATA]" at bounding box center [945, 538] width 122 height 20
checkbox input "true"
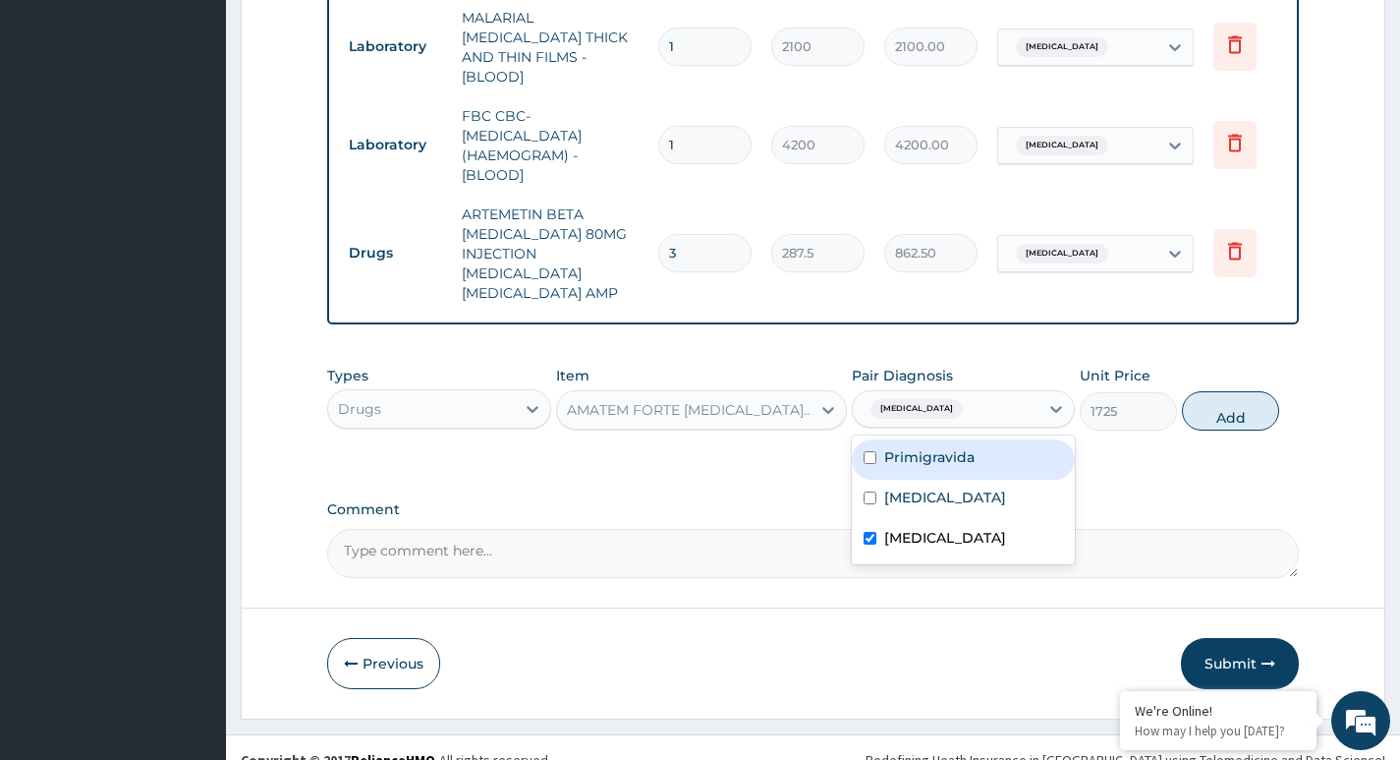
click at [772, 400] on div "AMATEM FORTE ARTEMETHER LUMEFANTRINE PCK" at bounding box center [690, 410] width 247 height 20
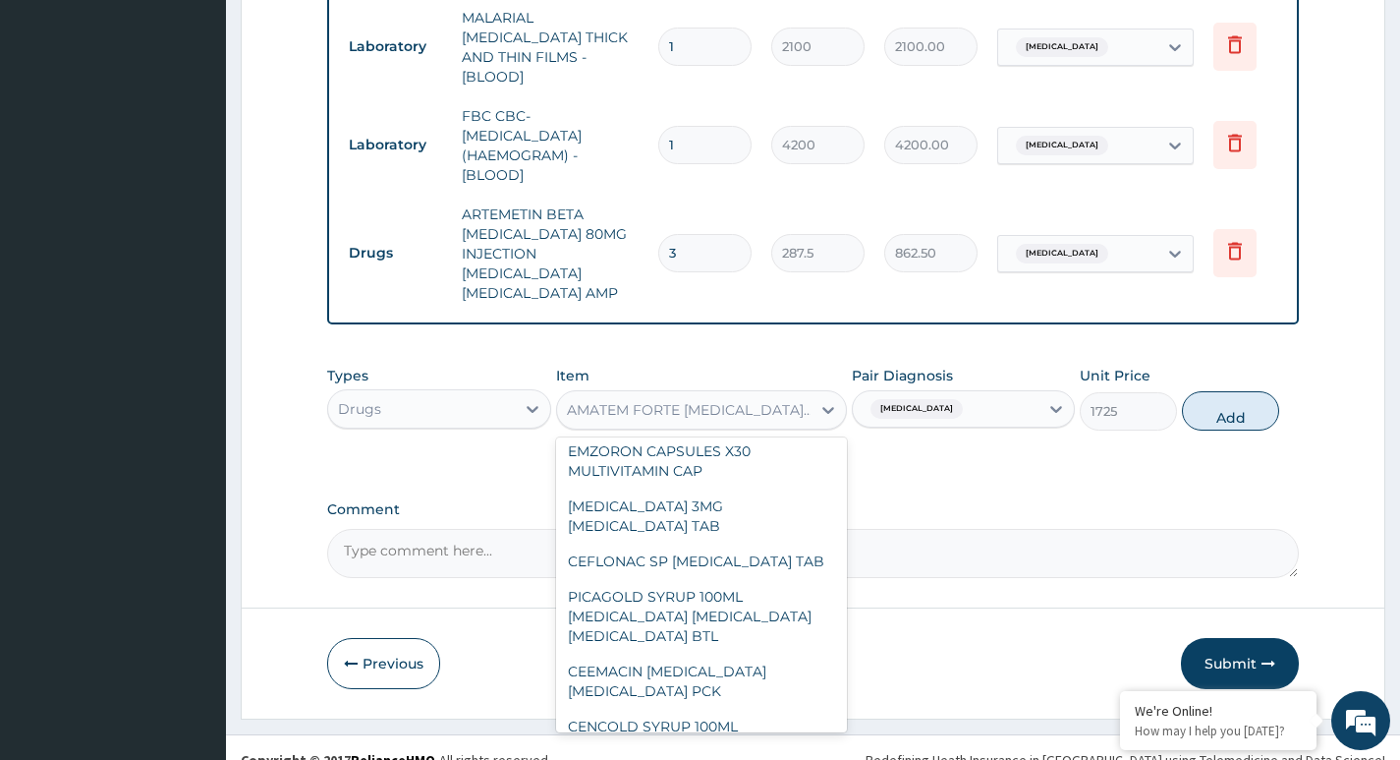
scroll to position [28186, 0]
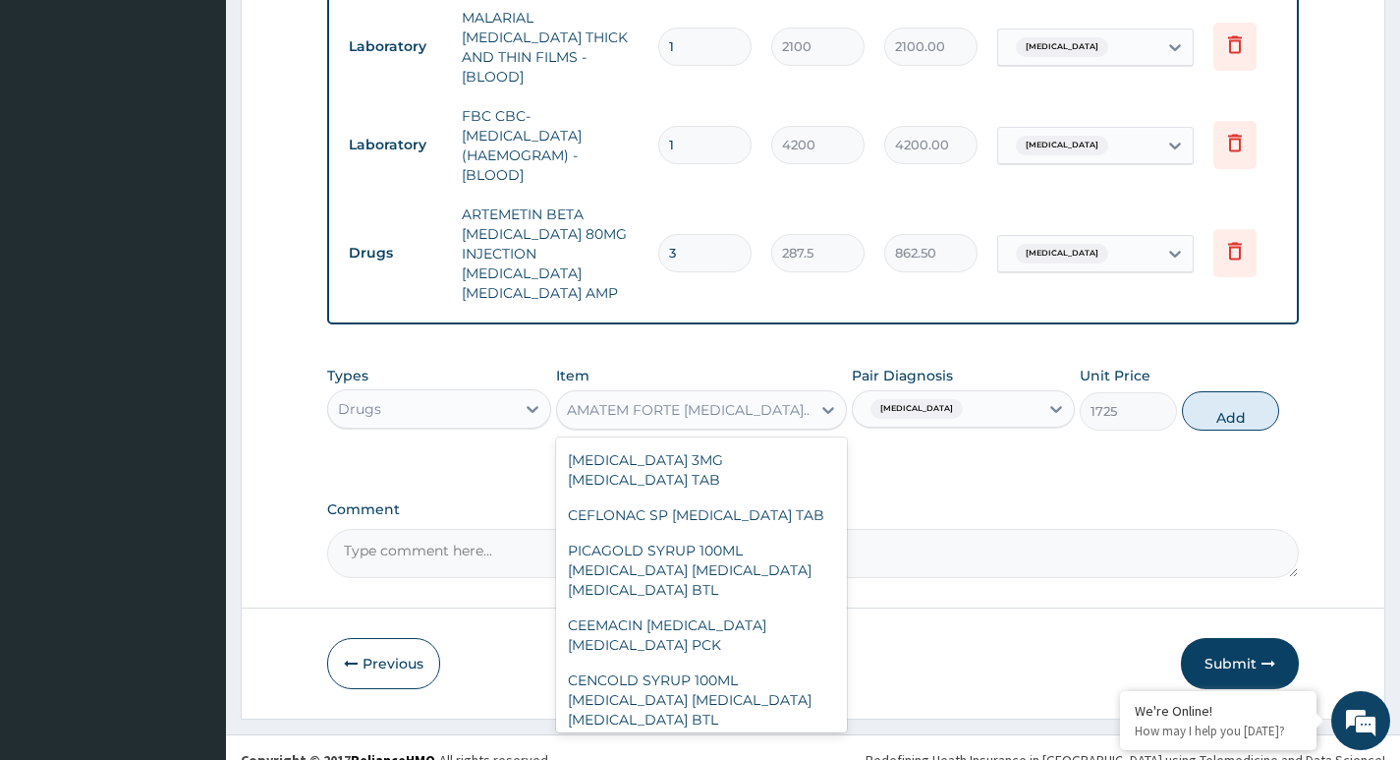
click at [831, 677] on div "SYCEPH SB INJECTION CEFTRIAXONE AMP ASCOREX EXPECTORANT ANTI TUSSIVES BTL CLEXA…" at bounding box center [702, 584] width 292 height 295
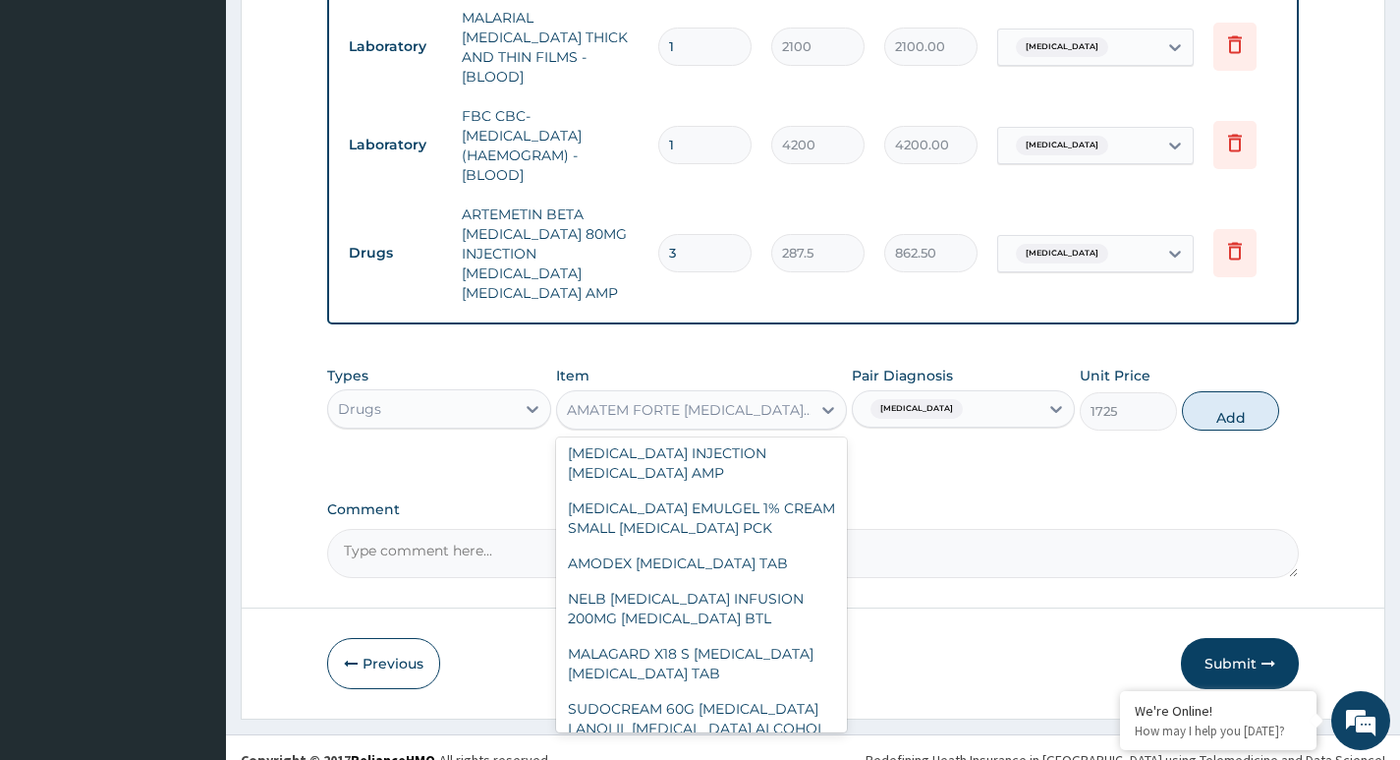
scroll to position [29985, 0]
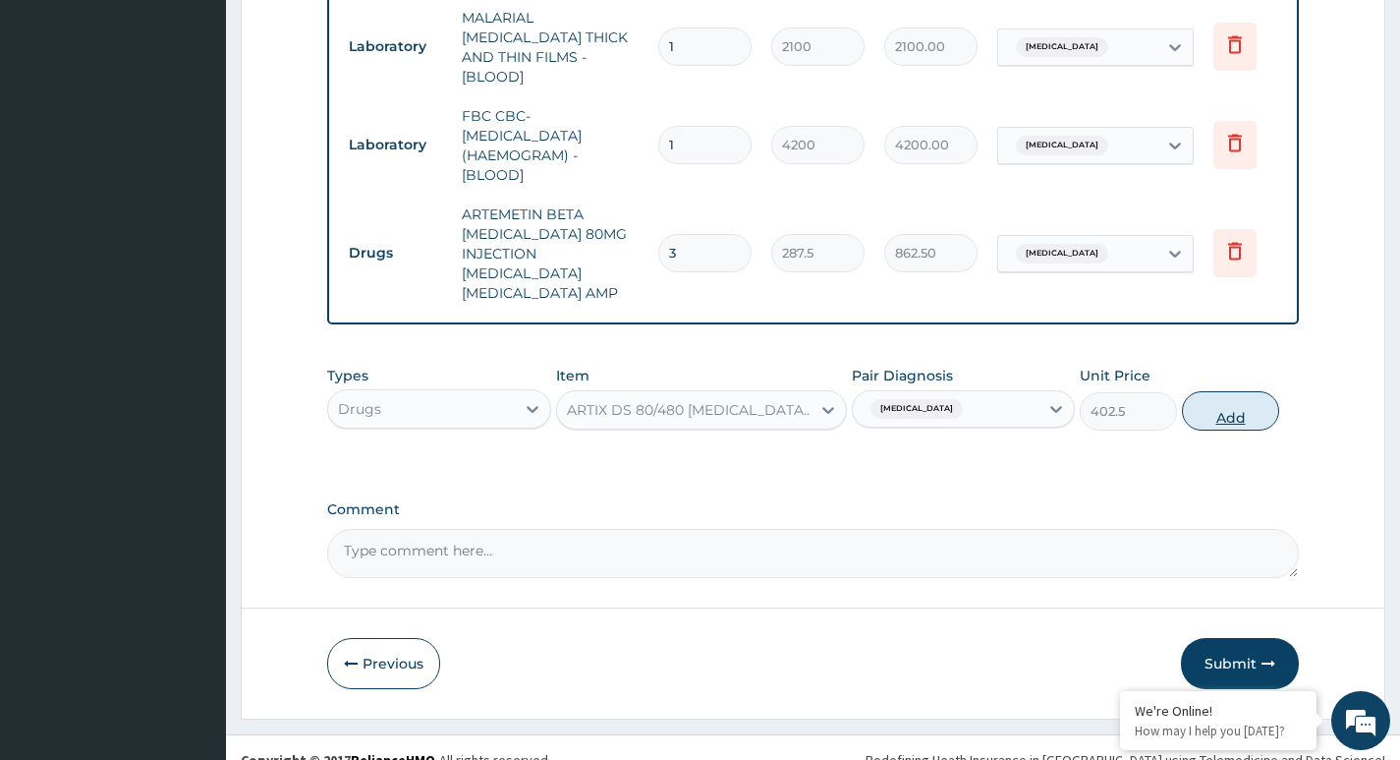
click at [1227, 391] on button "Add" at bounding box center [1230, 410] width 97 height 39
type input "0"
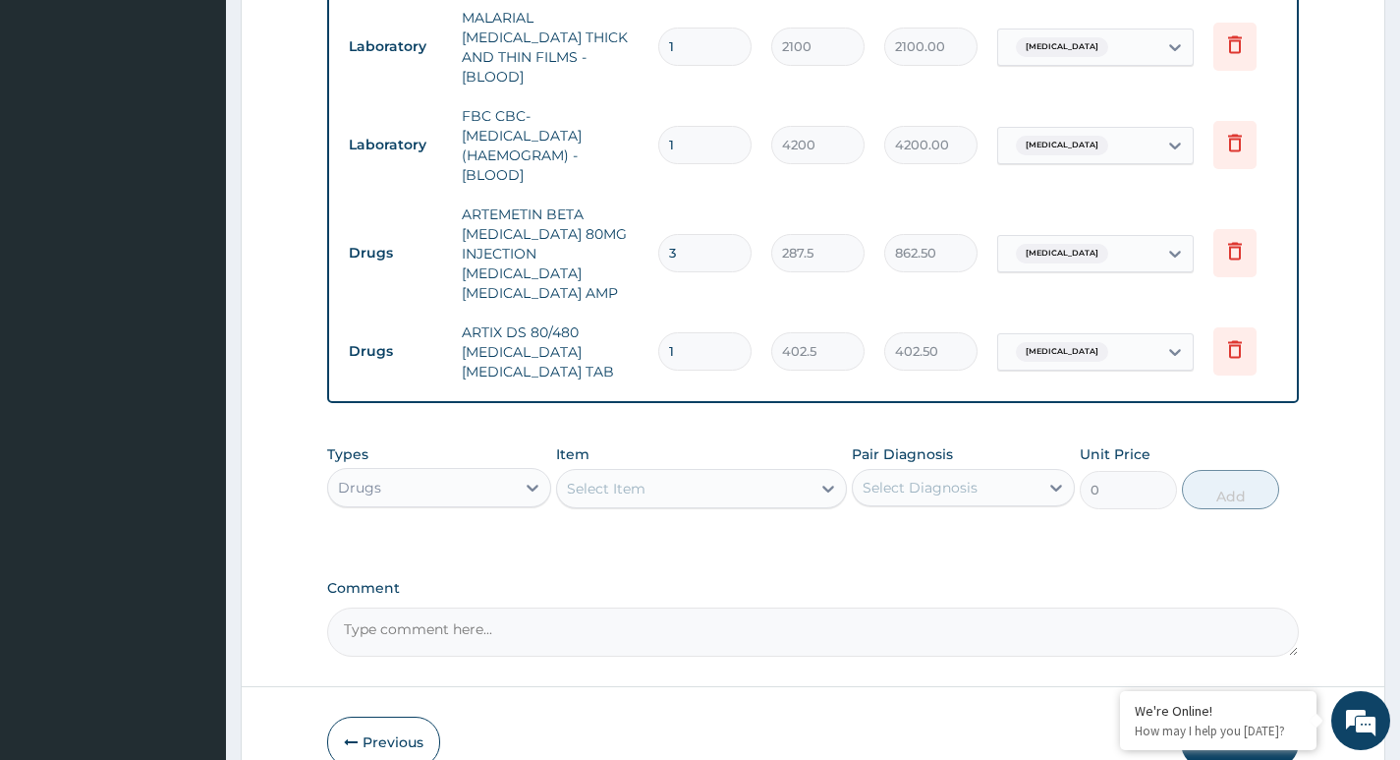
type input "0.00"
type input "6"
type input "2415.00"
type input "6"
click at [616, 478] on div "Select Item" at bounding box center [606, 488] width 79 height 20
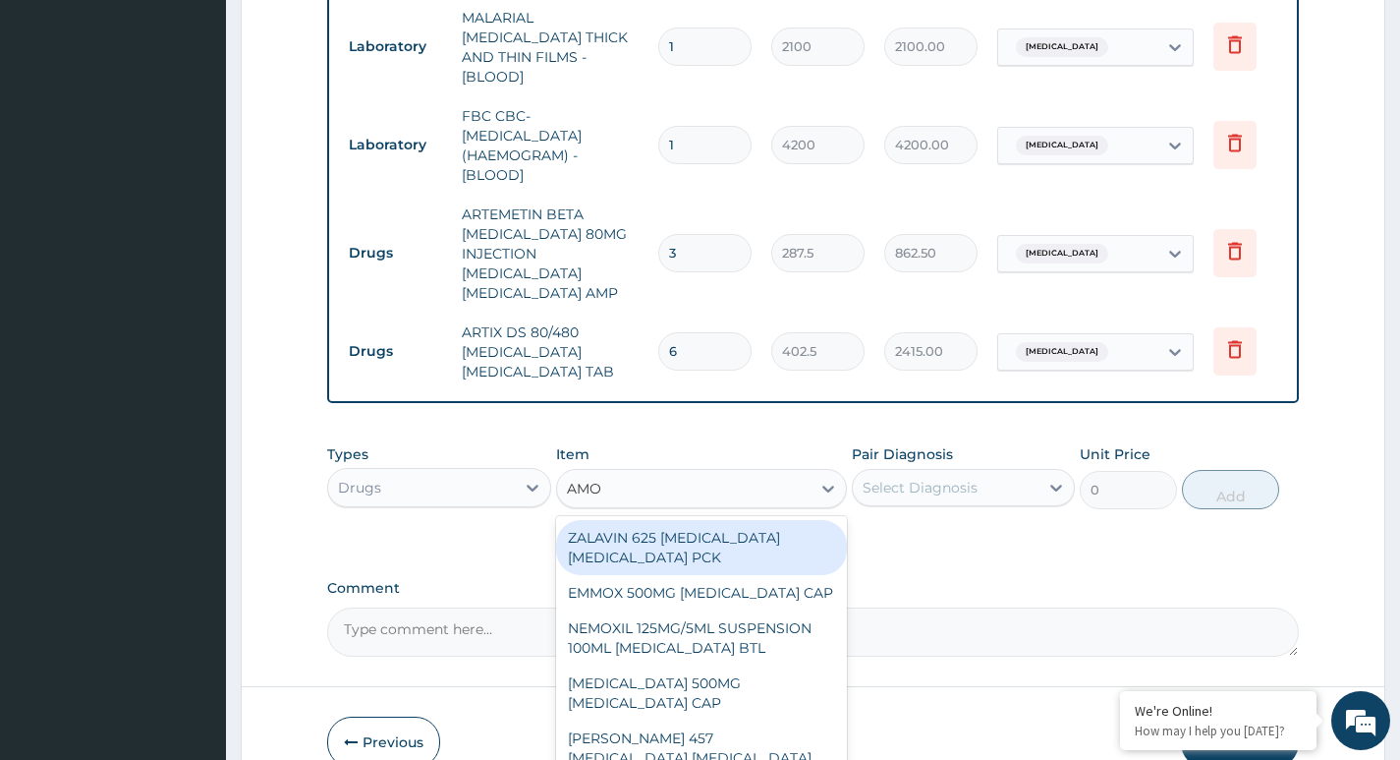
type input "AMOX"
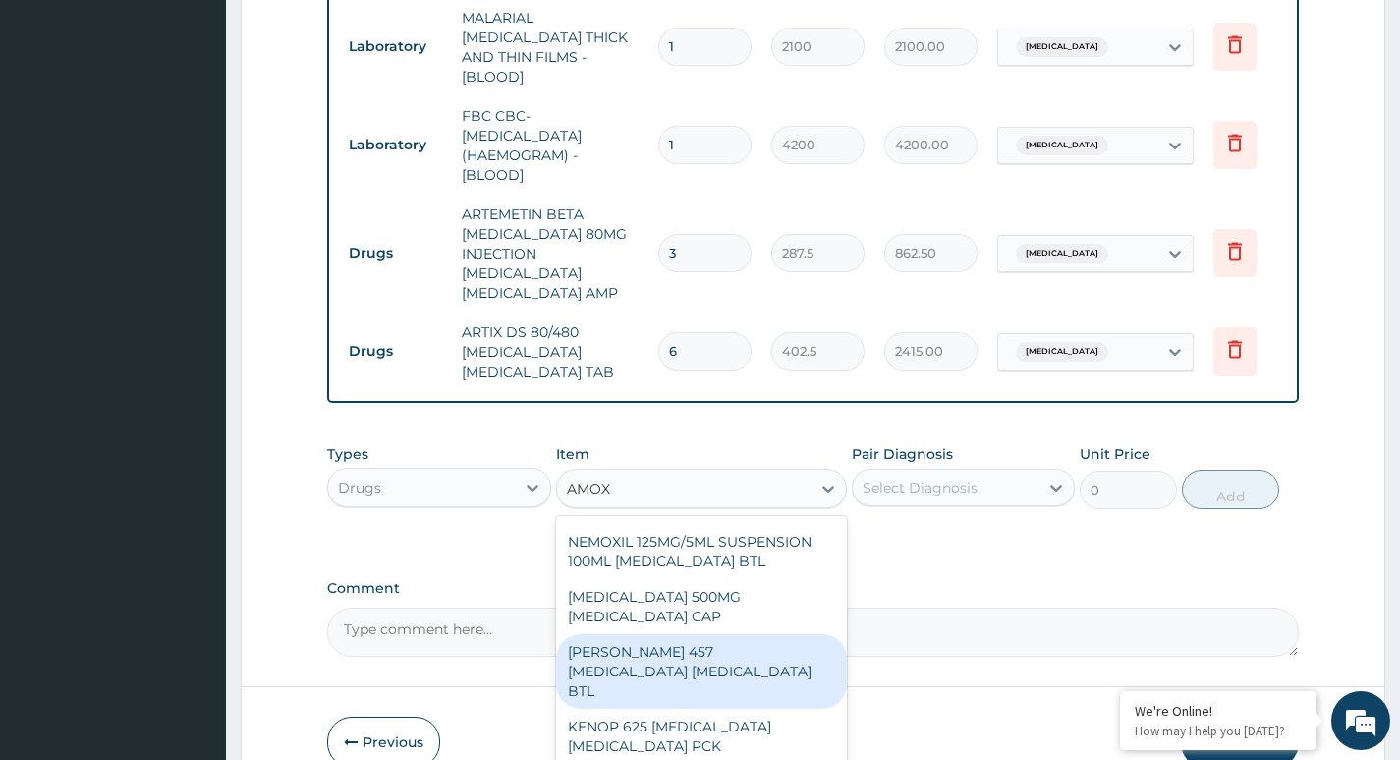
scroll to position [98, 0]
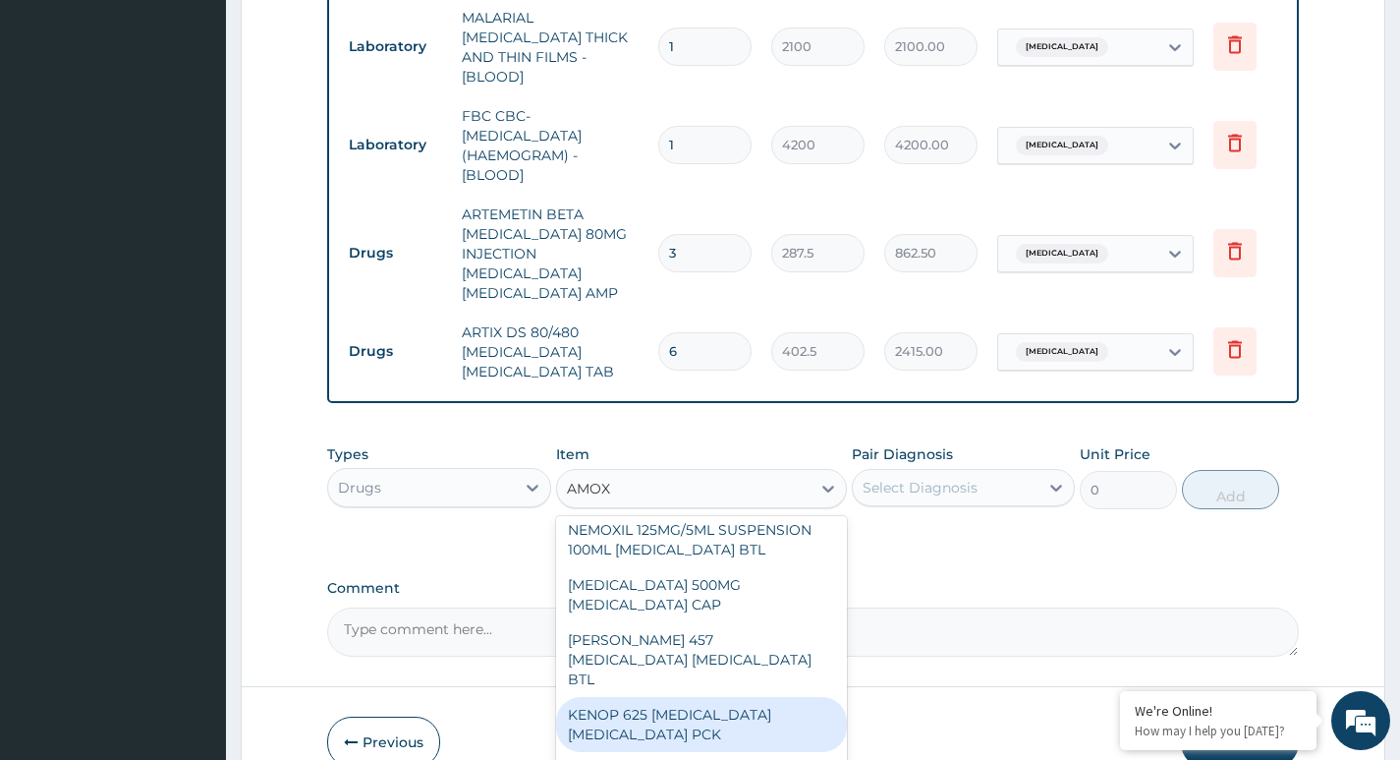
click at [685, 697] on div "KENOP 625 AMOXICILLIN CLAVULANIC ACID PCK" at bounding box center [702, 724] width 292 height 55
type input "1495"
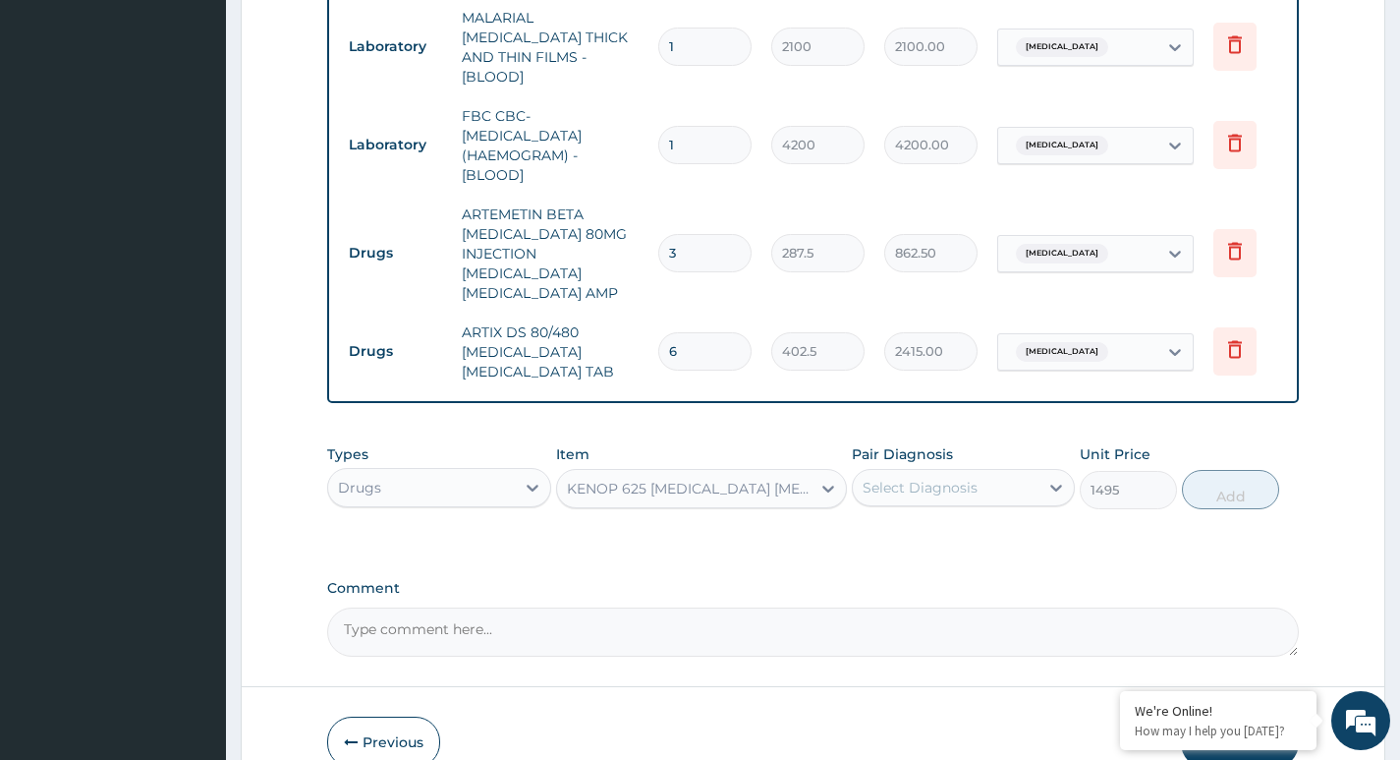
click at [733, 478] on div "KENOP 625 AMOXICILLIN CLAVULANIC ACID PCK" at bounding box center [690, 488] width 247 height 20
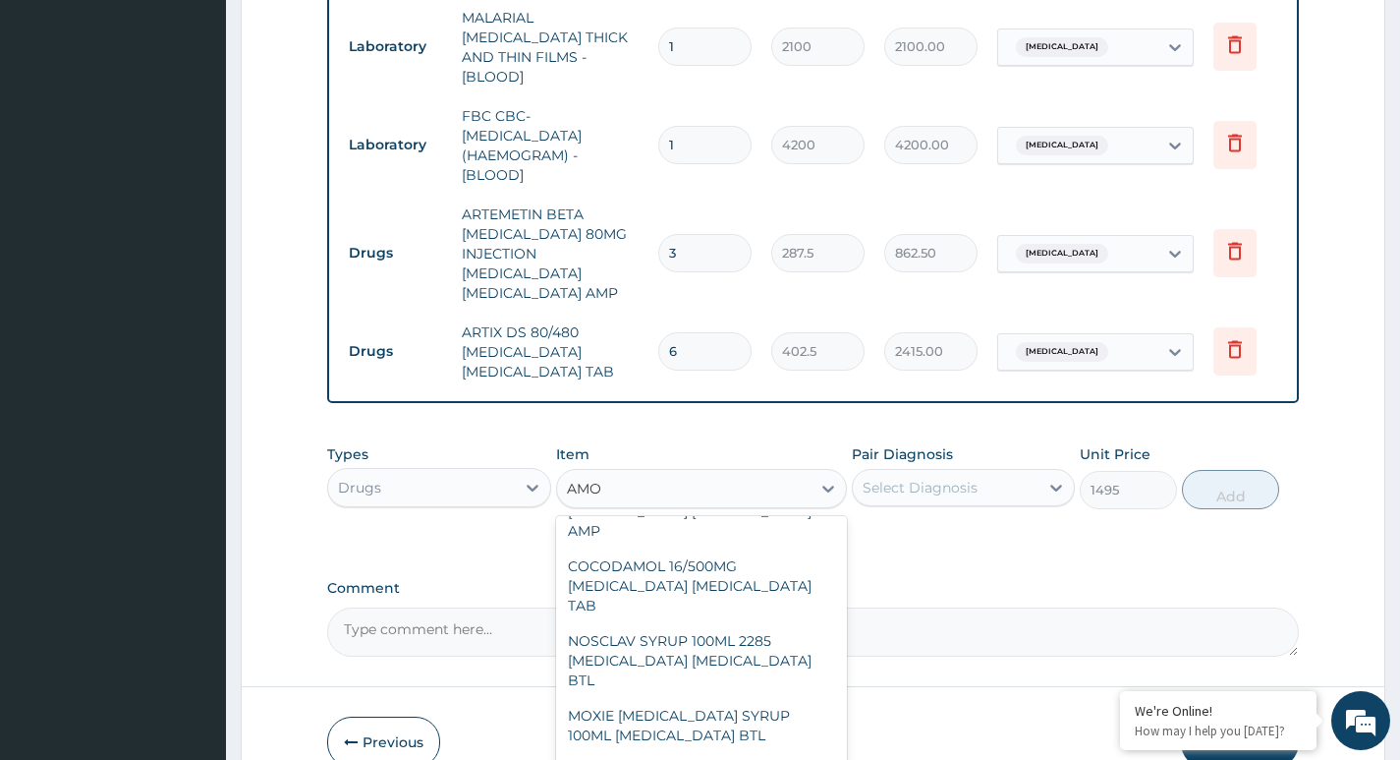
scroll to position [93, 0]
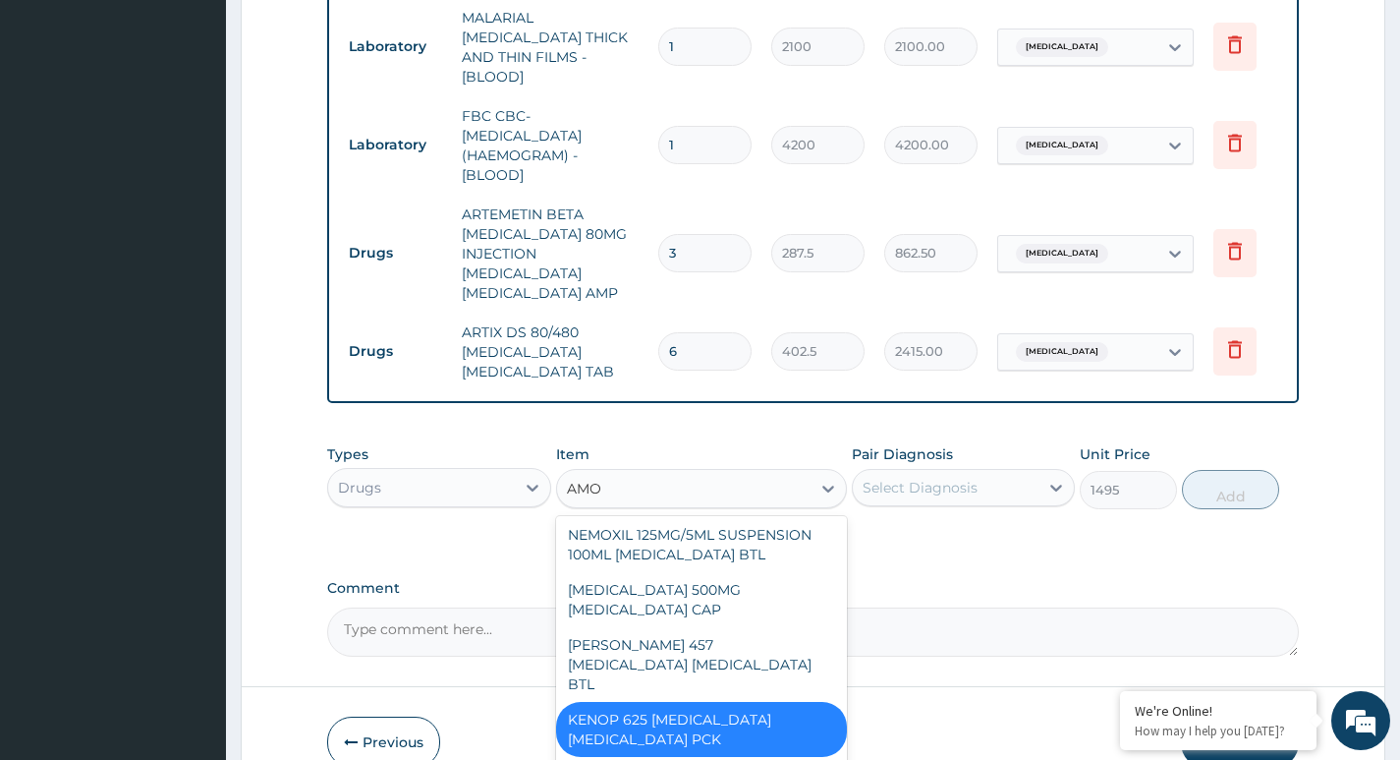
type input "AMOX"
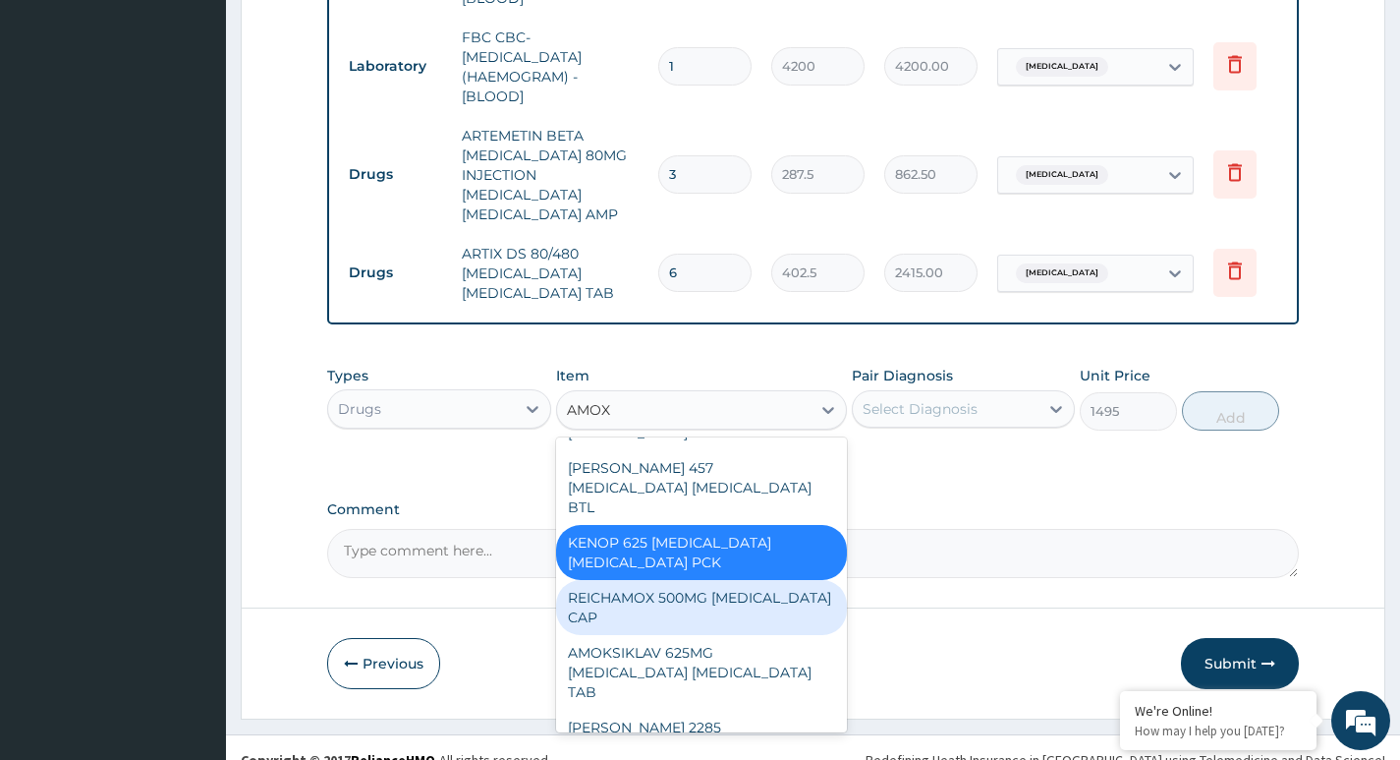
scroll to position [290, 0]
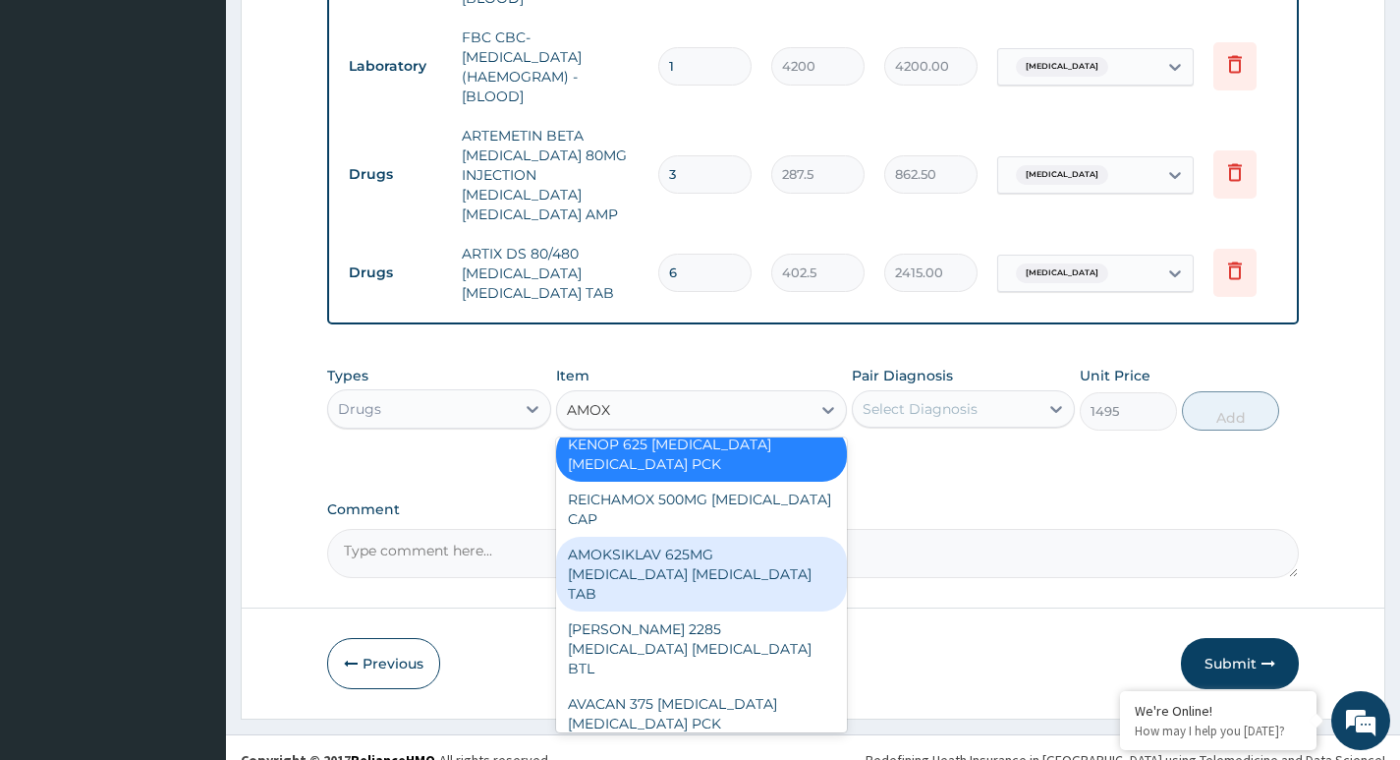
click at [684, 536] on div "AMOKSIKLAV 625MG AMOXICILLIN CLAVULANIC ACID TAB" at bounding box center [702, 573] width 292 height 75
type input "138"
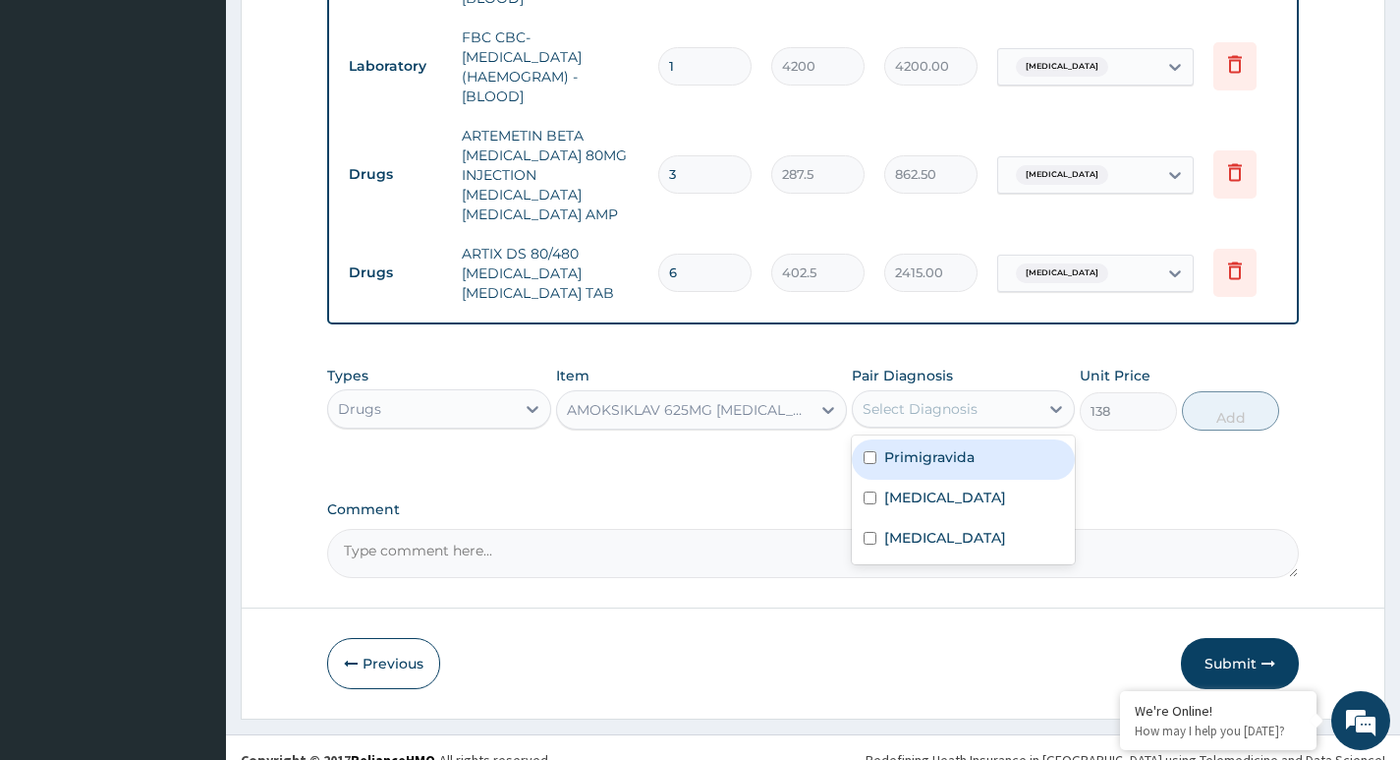
click at [974, 399] on div "Select Diagnosis" at bounding box center [920, 409] width 115 height 20
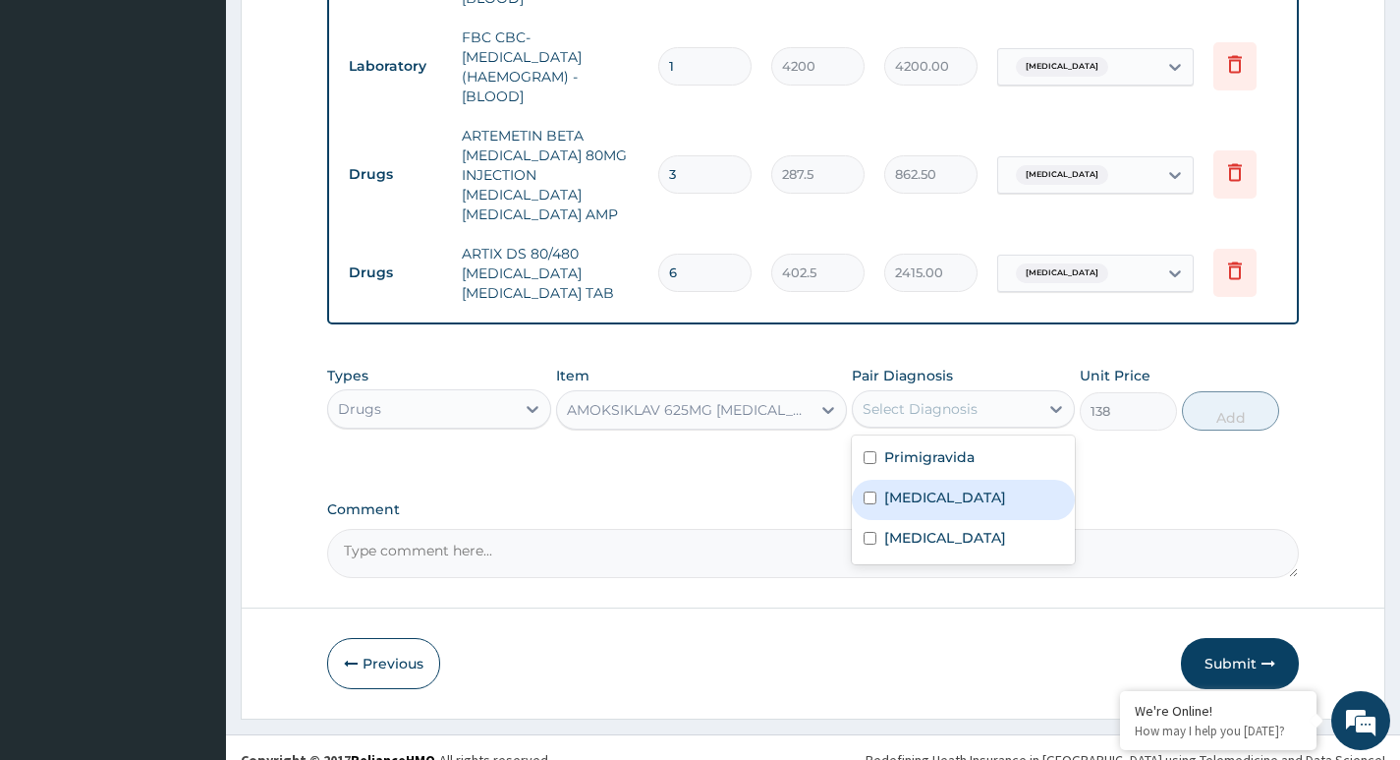
click at [922, 487] on label "Sepsis" at bounding box center [945, 497] width 122 height 20
checkbox input "true"
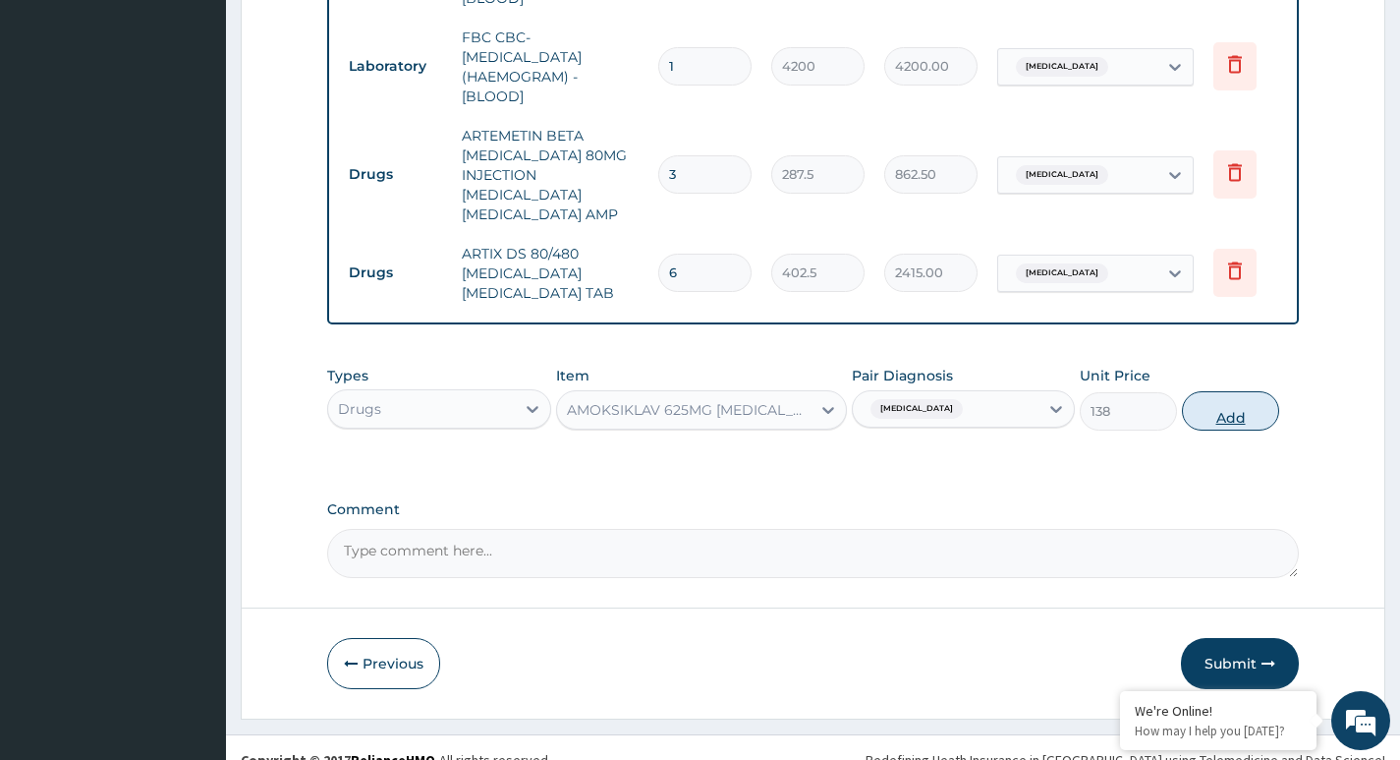
click at [1223, 391] on button "Add" at bounding box center [1230, 410] width 97 height 39
type input "0"
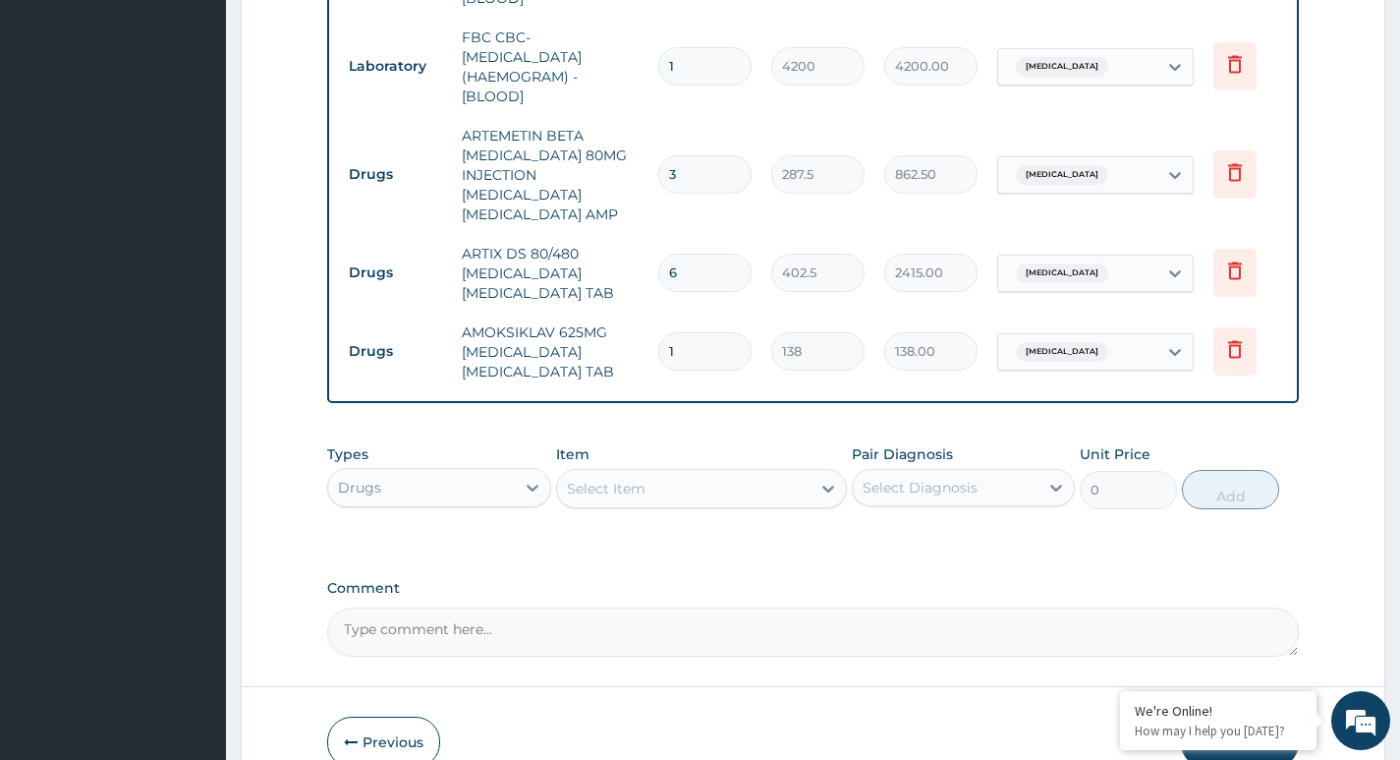
type input "0.00"
type input "1"
type input "138.00"
type input "10"
type input "1380.00"
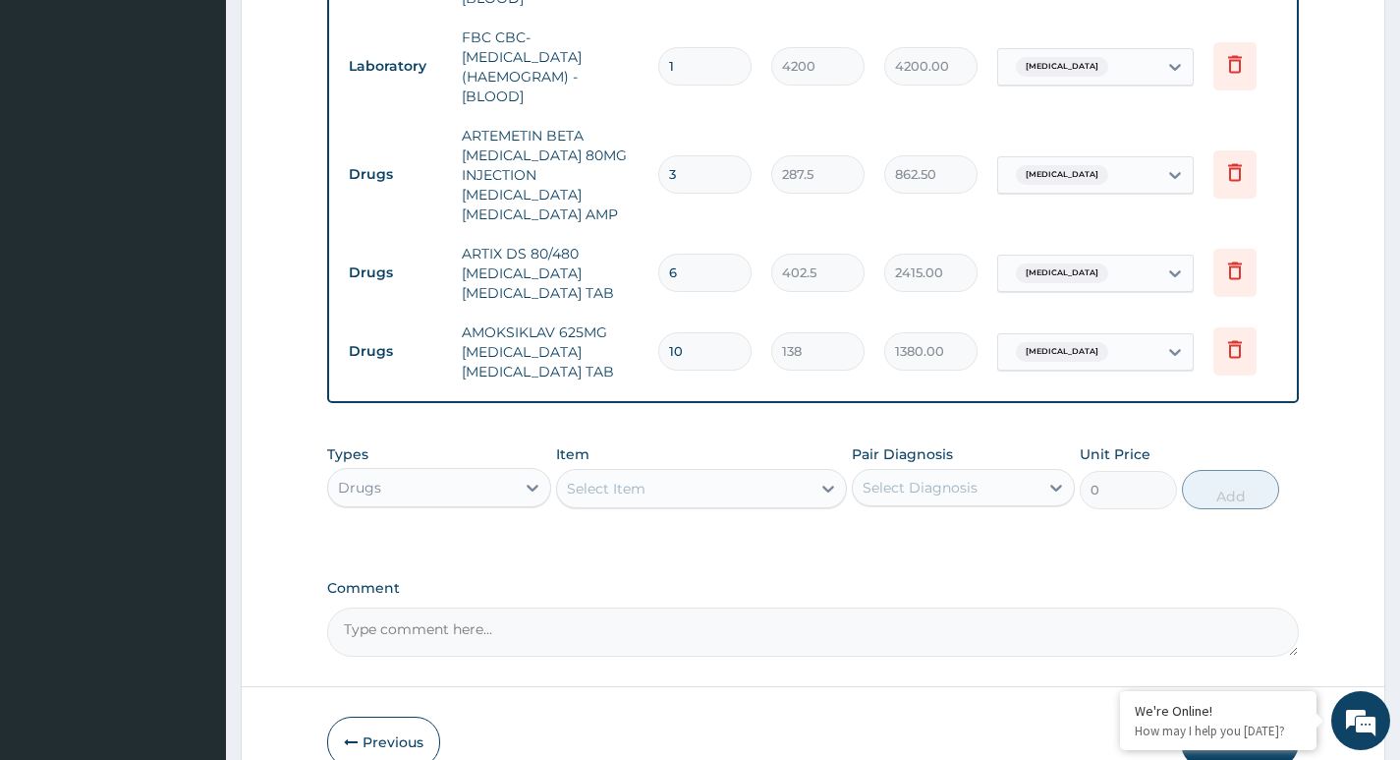
type input "10"
click at [615, 478] on div "Select Item" at bounding box center [606, 488] width 79 height 20
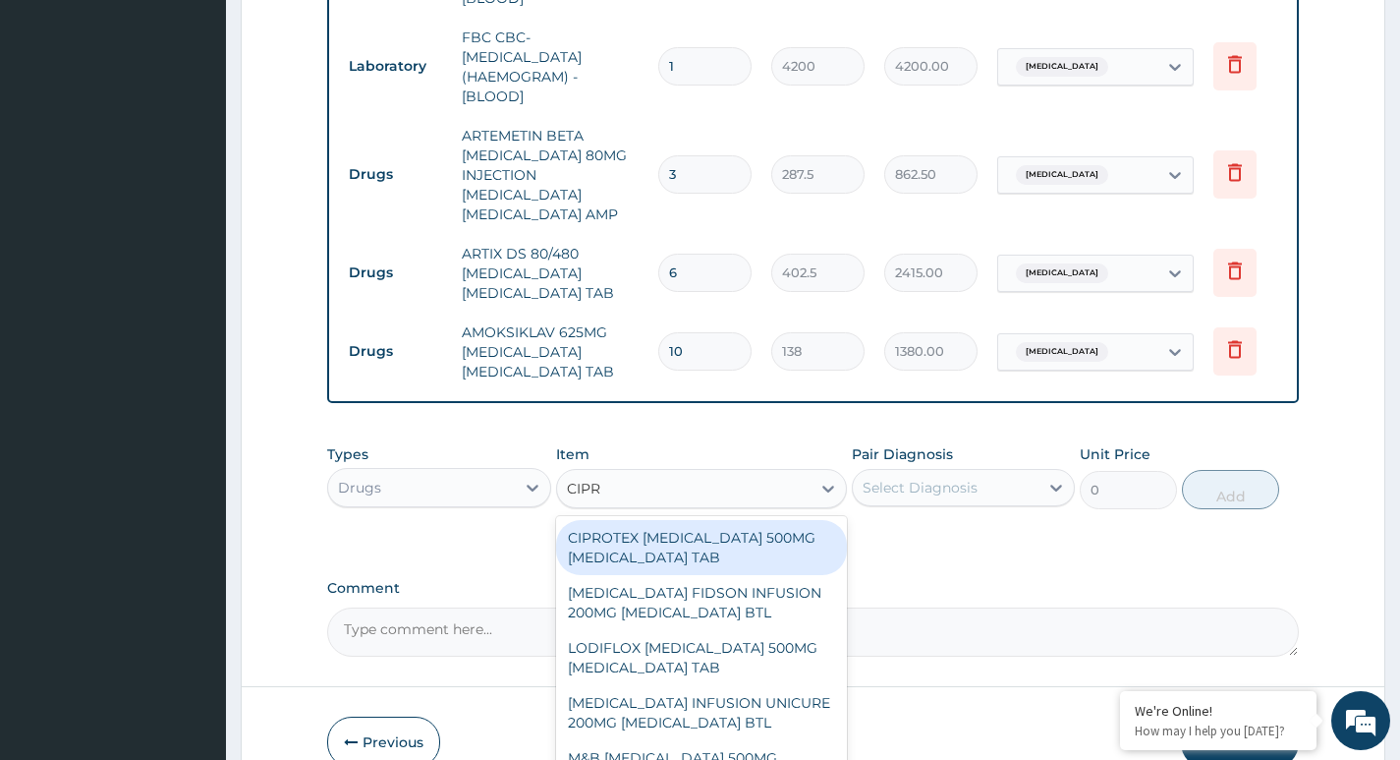
type input "CIPRO"
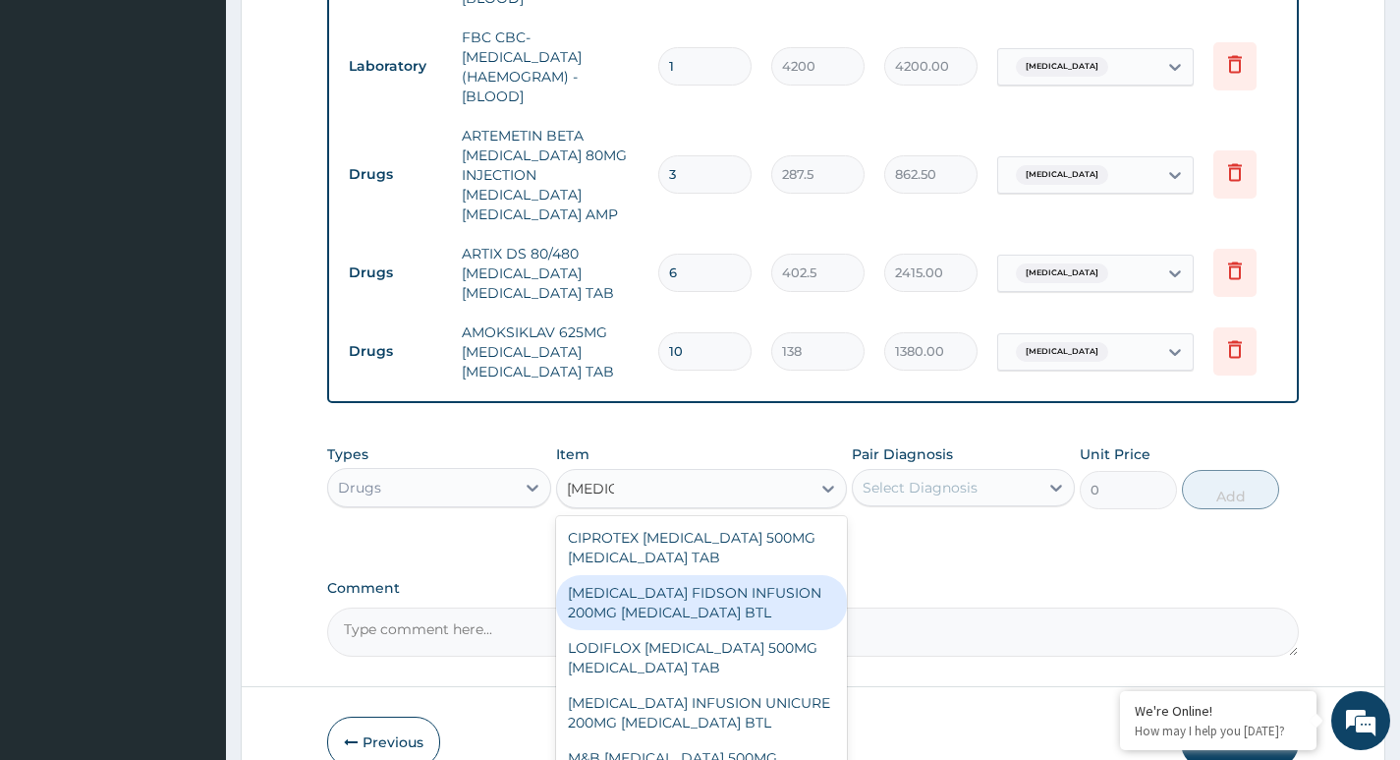
click at [647, 587] on div "CIPRO FIDSON INFUSION 200MG CIPROFLOXACIN BTL" at bounding box center [702, 602] width 292 height 55
type input "1150"
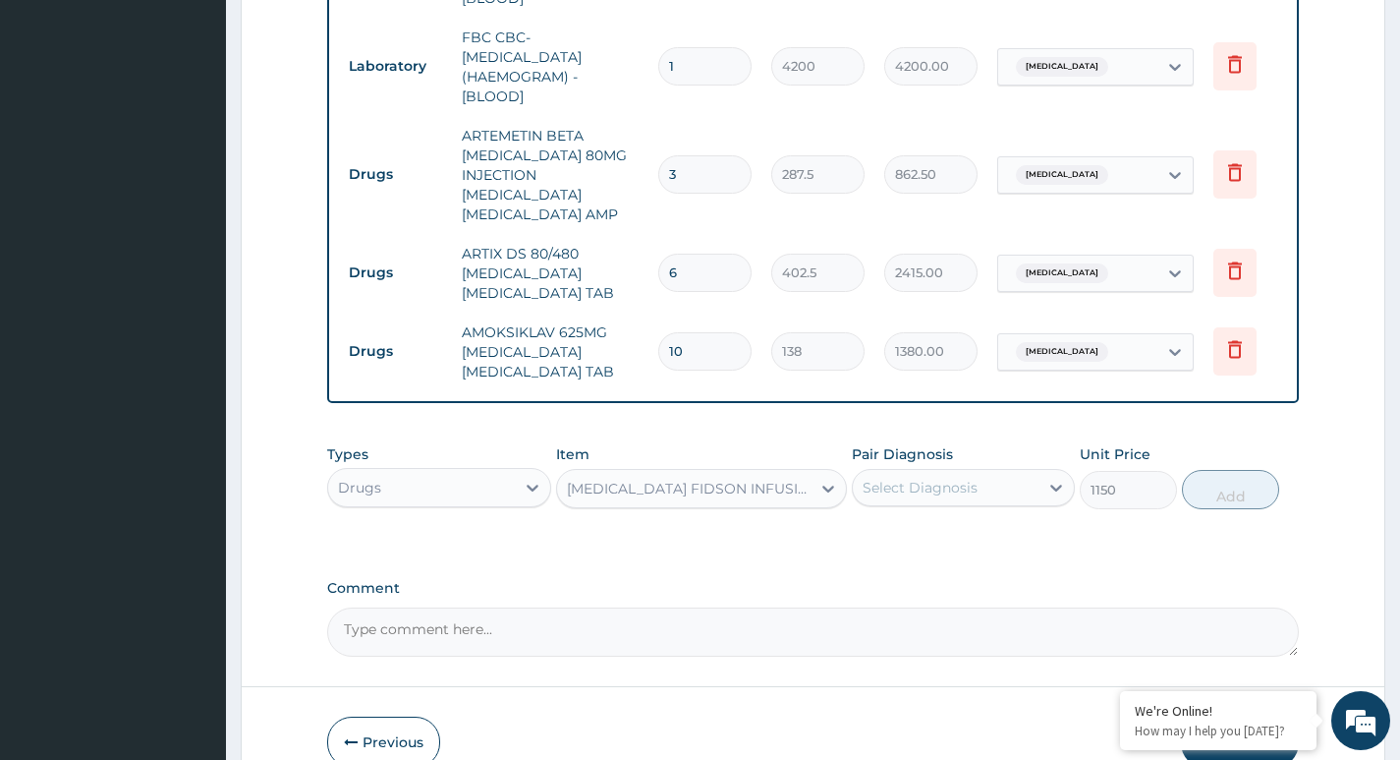
click at [1030, 472] on div "Select Diagnosis" at bounding box center [946, 487] width 186 height 31
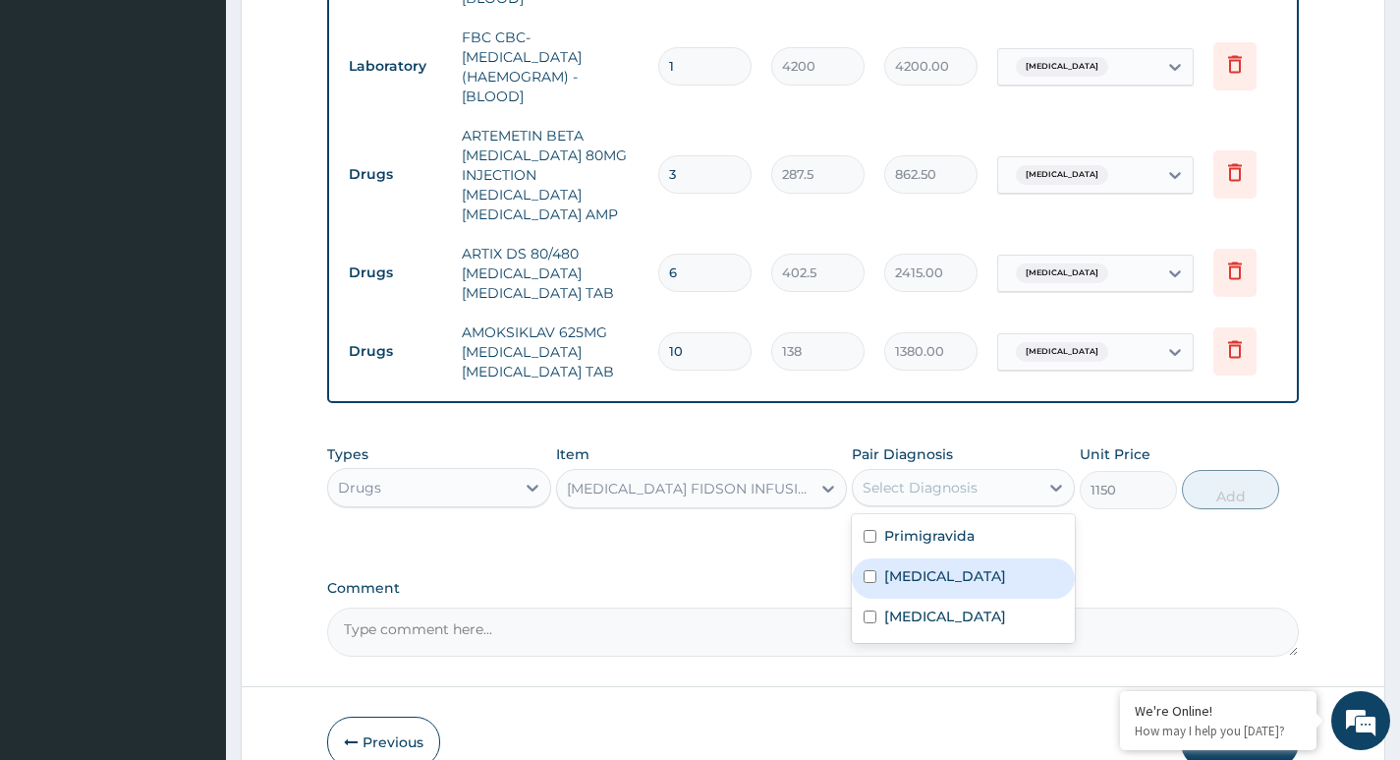
click at [917, 566] on label "Sepsis" at bounding box center [945, 576] width 122 height 20
checkbox input "true"
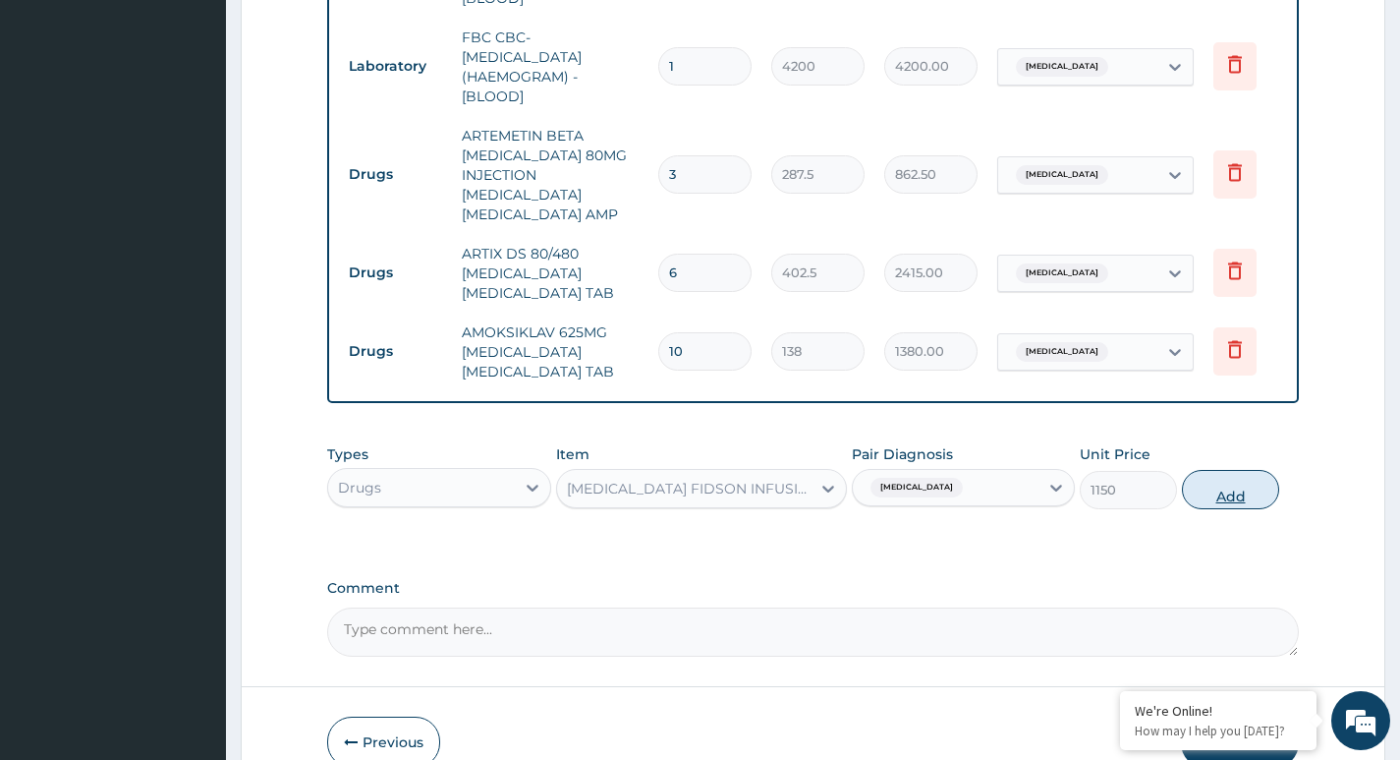
click at [1228, 470] on button "Add" at bounding box center [1230, 489] width 97 height 39
type input "0"
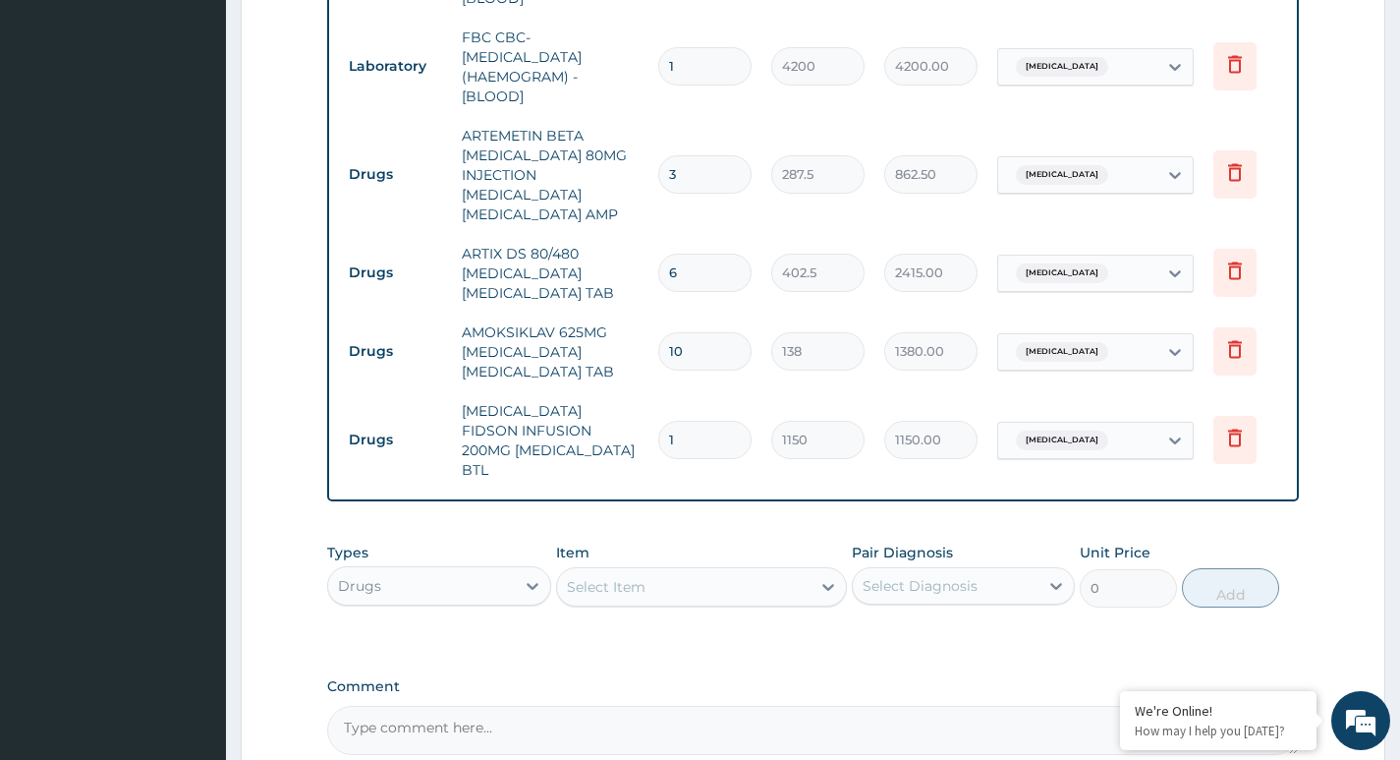
type input "0.00"
type input "3"
type input "3450.00"
type input "3"
click at [634, 577] on div "Select Item" at bounding box center [606, 587] width 79 height 20
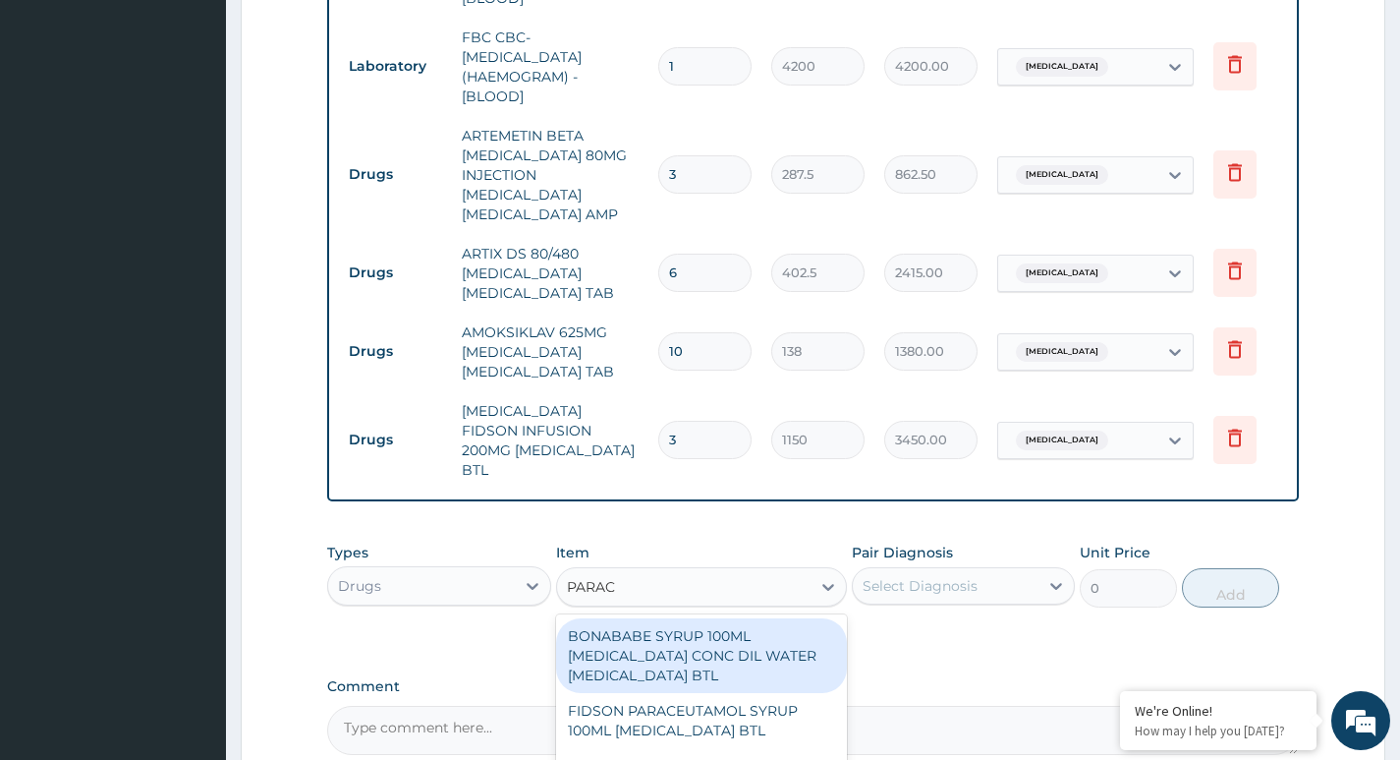
type input "PARACE"
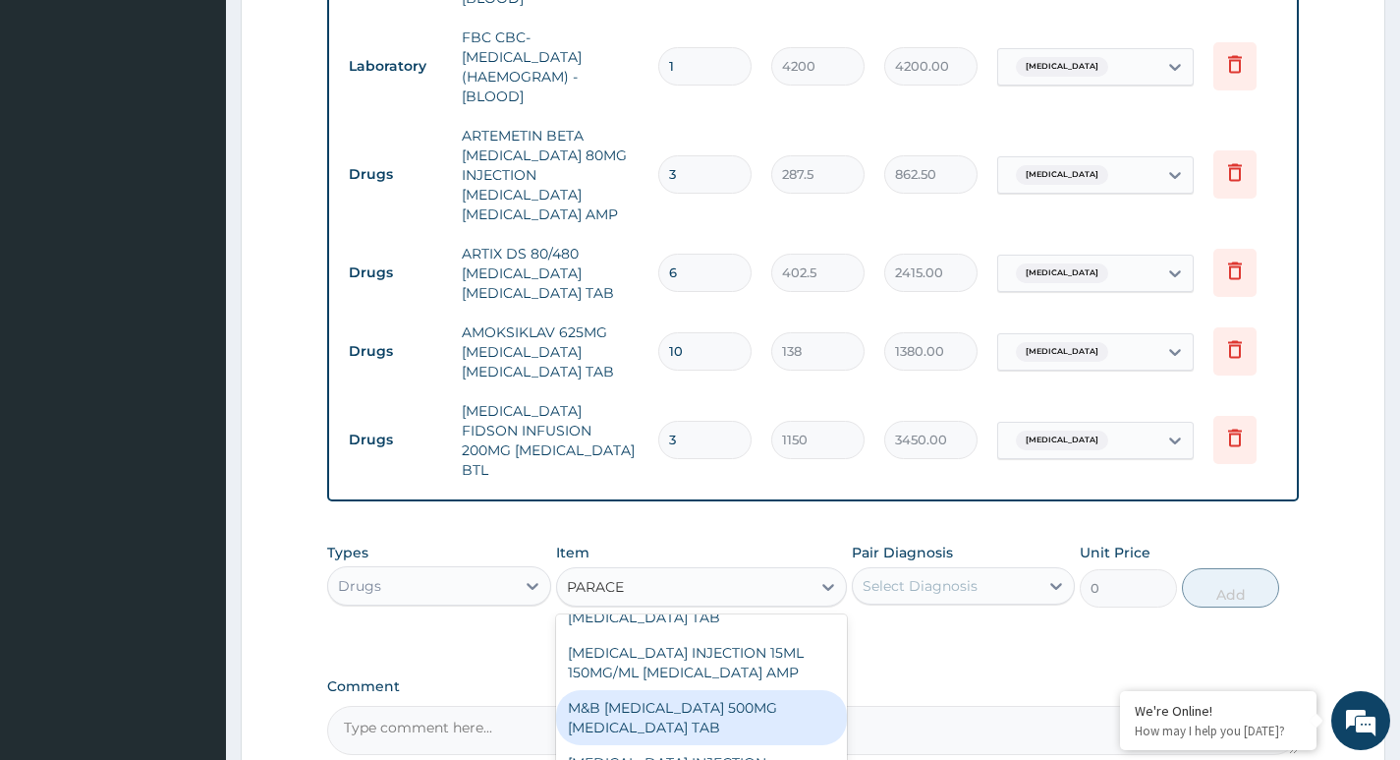
scroll to position [295, 0]
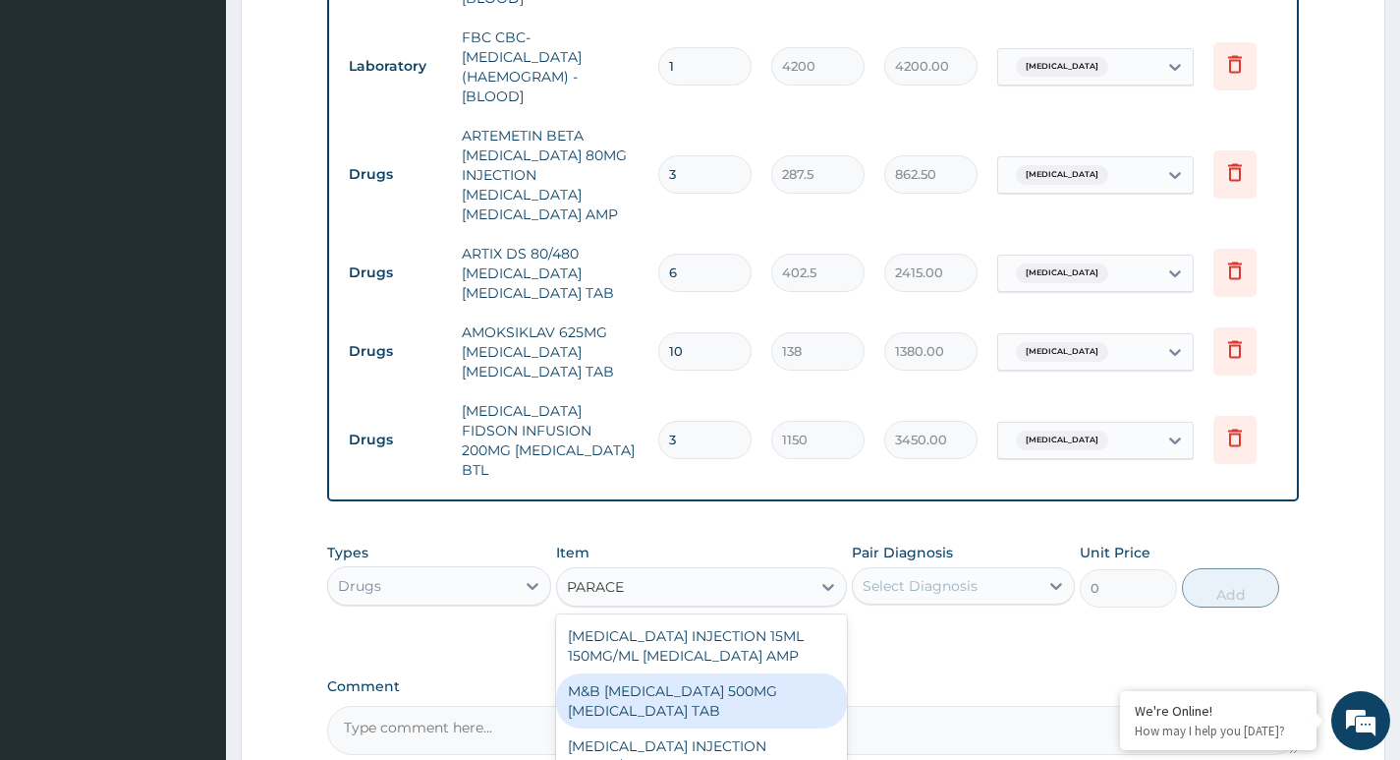
click at [669, 673] on div "M&B PARACETAMOL 500MG ACETAMINOPHEN TAB" at bounding box center [702, 700] width 292 height 55
type input "11.5"
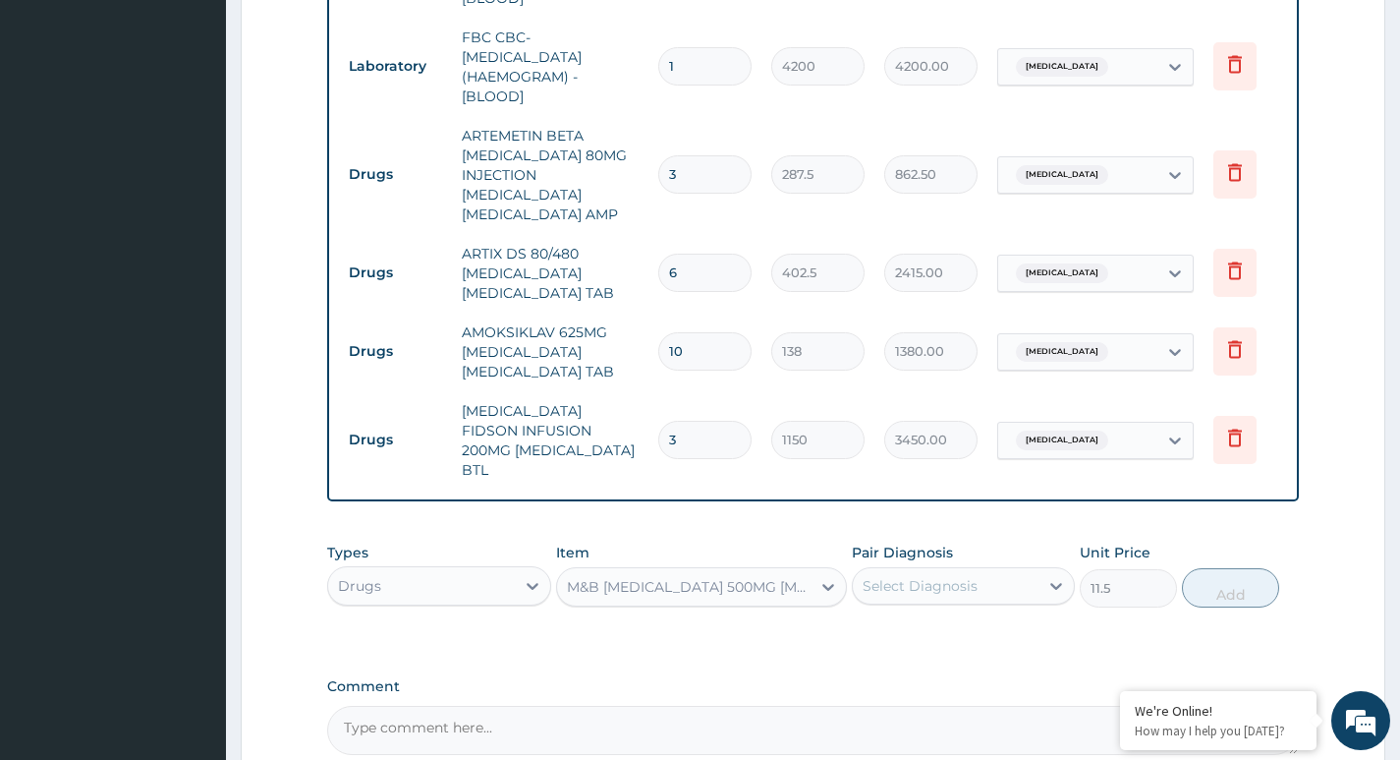
click at [940, 576] on div "Select Diagnosis" at bounding box center [920, 586] width 115 height 20
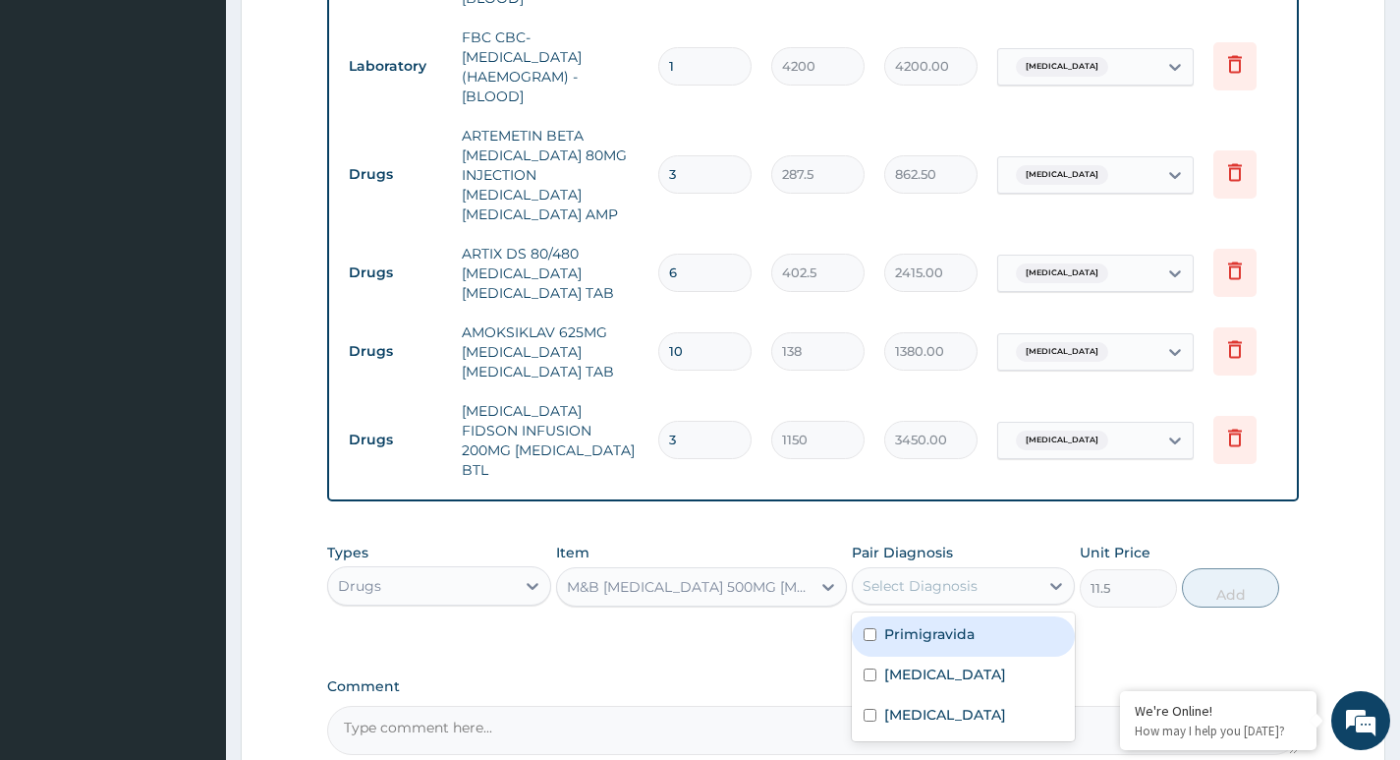
click at [791, 577] on div "M&B PARACETAMOL 500MG ACETAMINOPHEN TAB" at bounding box center [690, 587] width 247 height 20
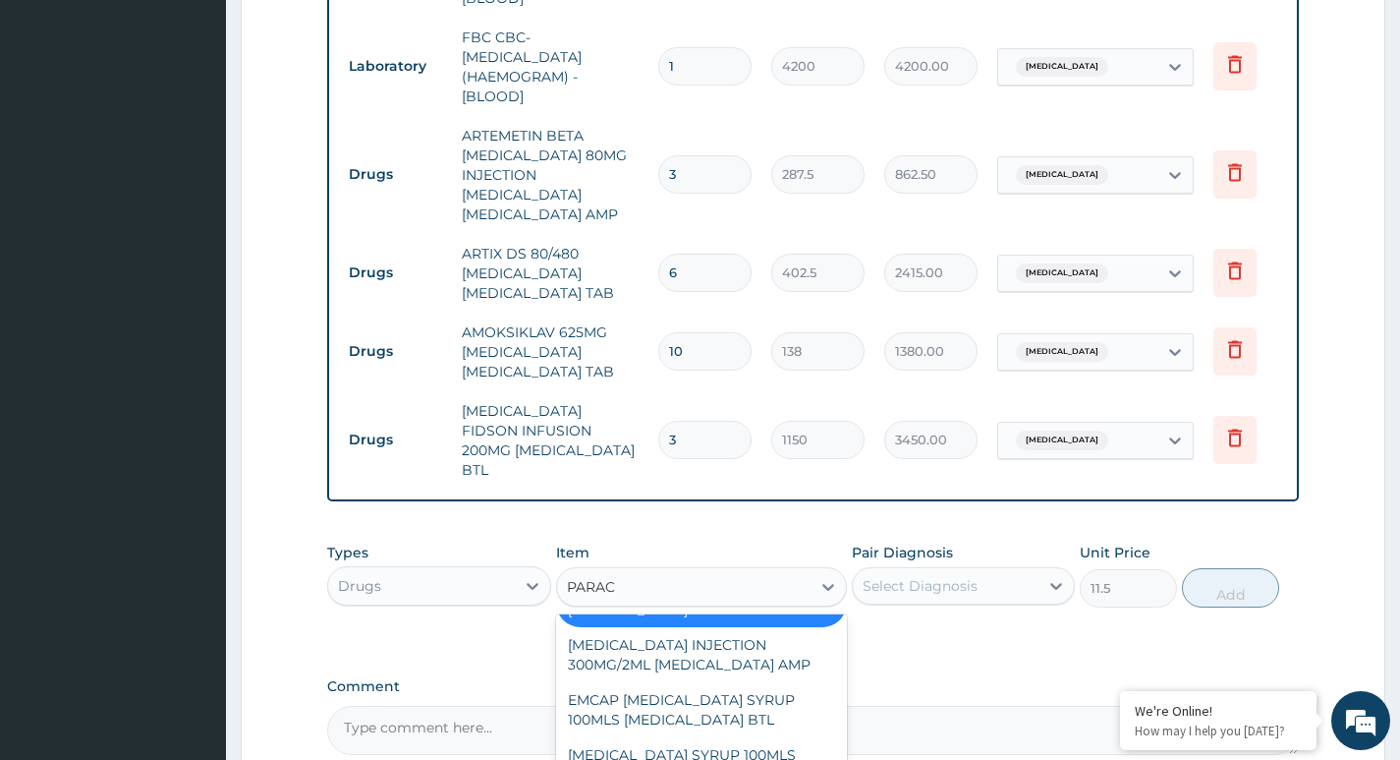
scroll to position [302, 0]
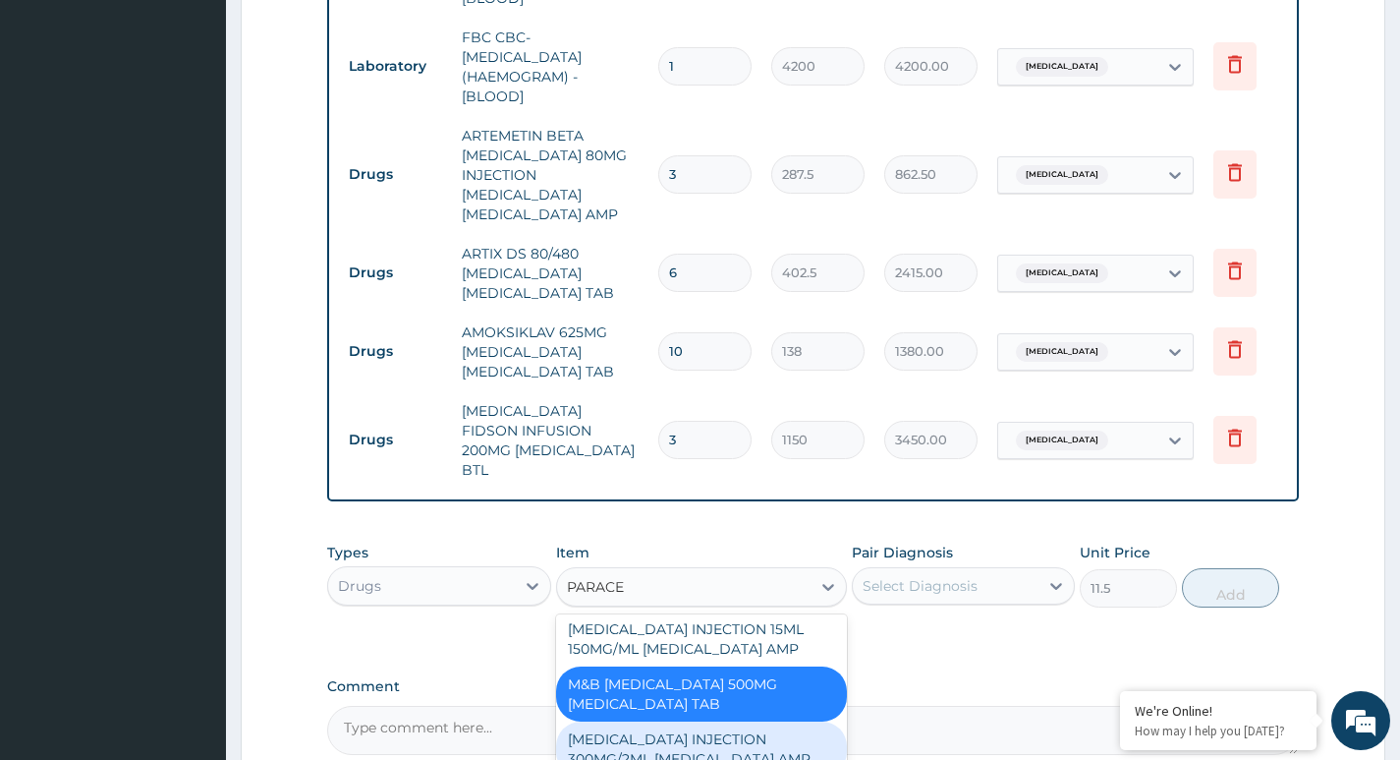
type input "PARACET"
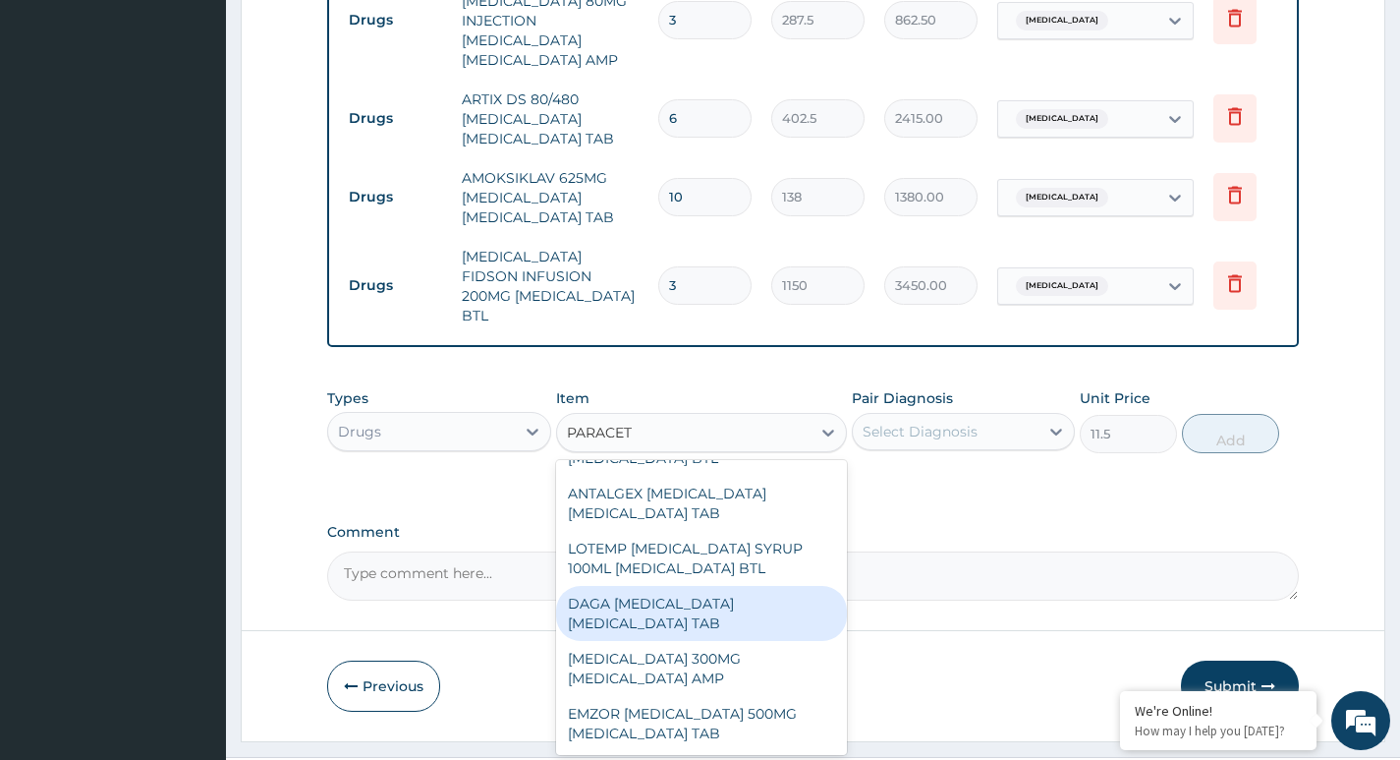
scroll to position [1199, 0]
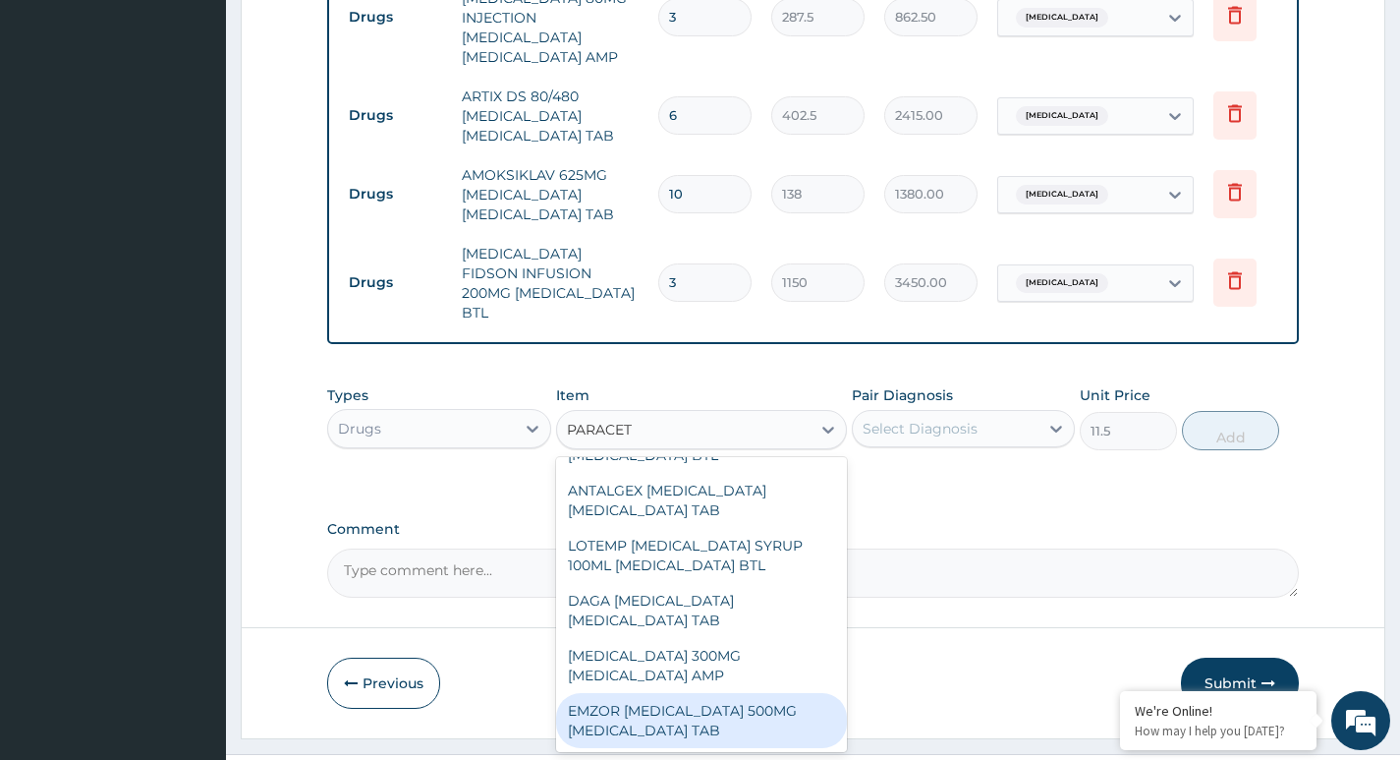
click at [689, 693] on div "EMZOR PARACETAMOL 500MG ACETAMINOPHEN TAB" at bounding box center [702, 720] width 292 height 55
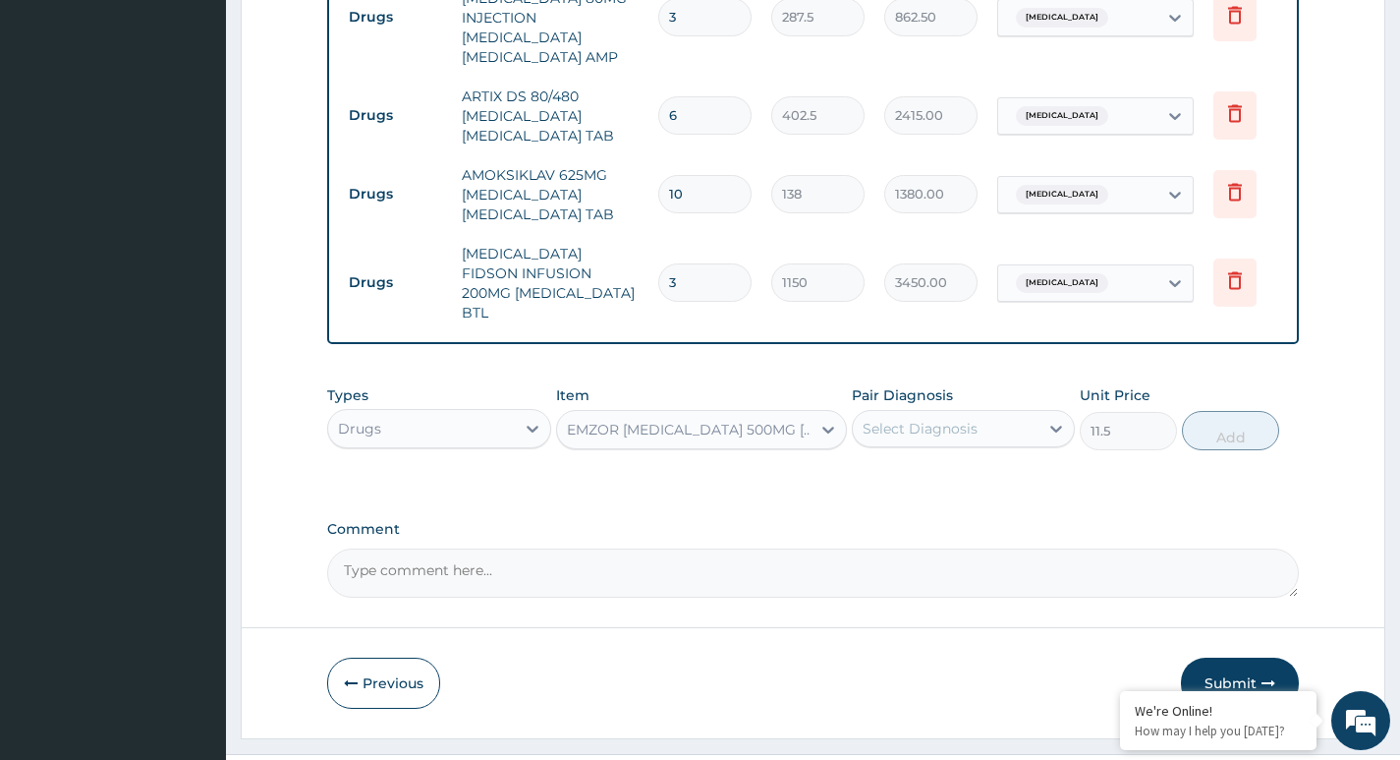
click at [708, 414] on div "EMZOR PARACETAMOL 500MG ACETAMINOPHEN TAB" at bounding box center [684, 429] width 254 height 31
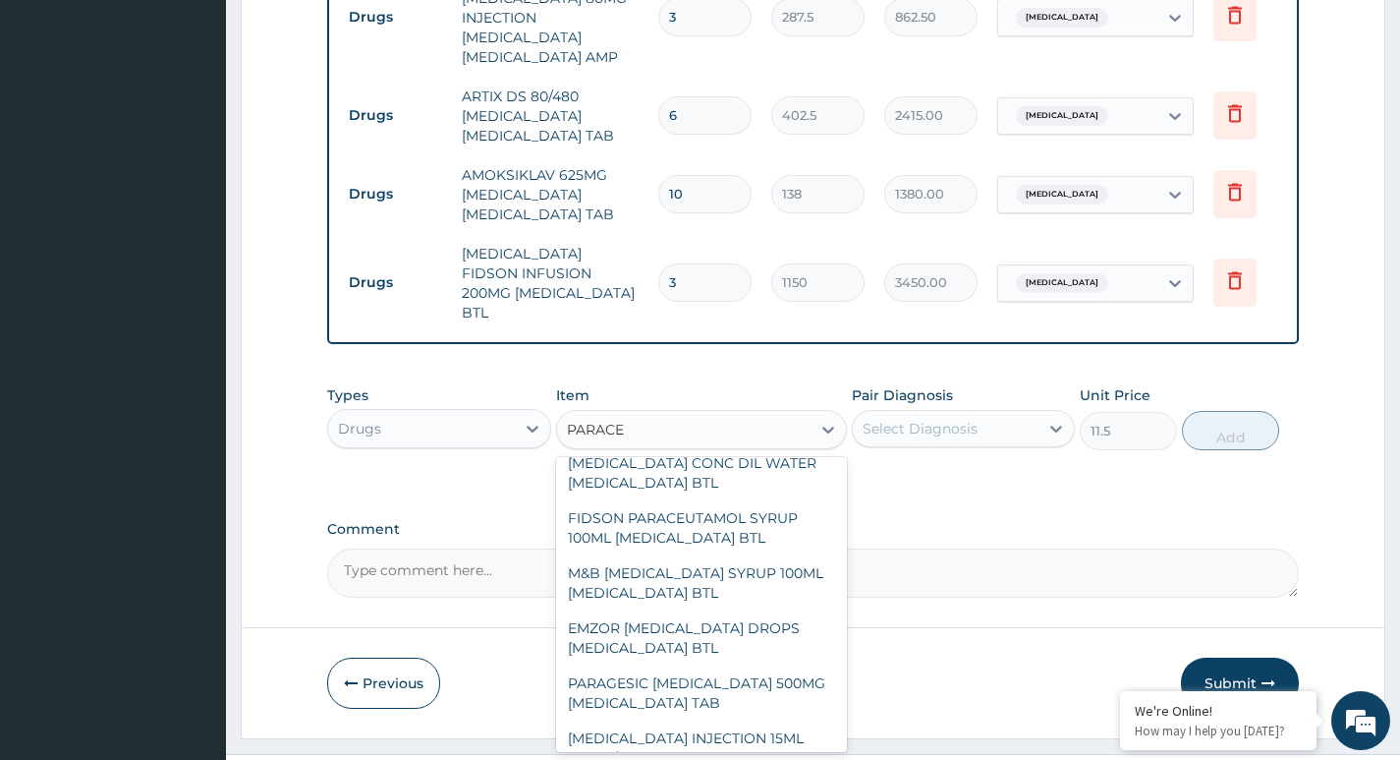
scroll to position [0, 0]
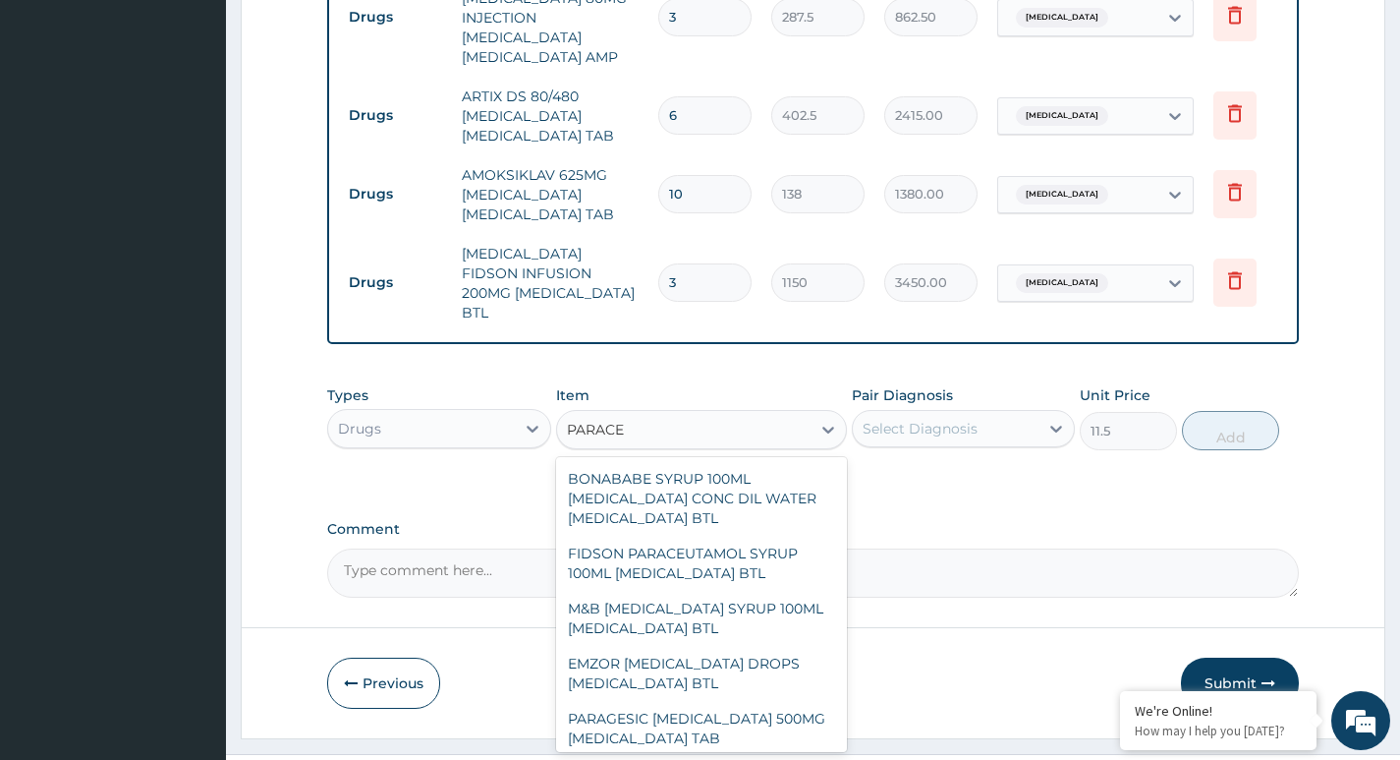
type input "PARACE"
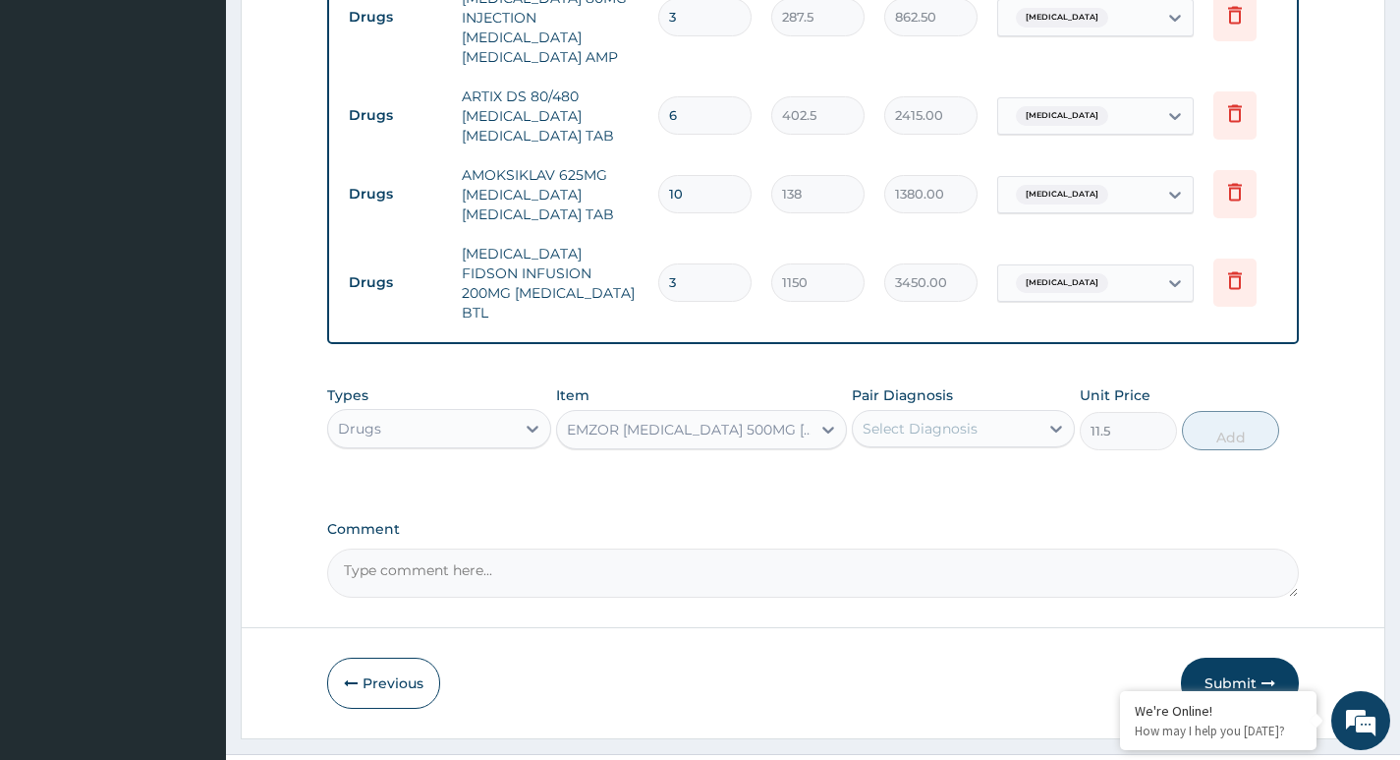
click at [586, 420] on div "EMZOR PARACETAMOL 500MG ACETAMINOPHEN TAB" at bounding box center [690, 430] width 247 height 20
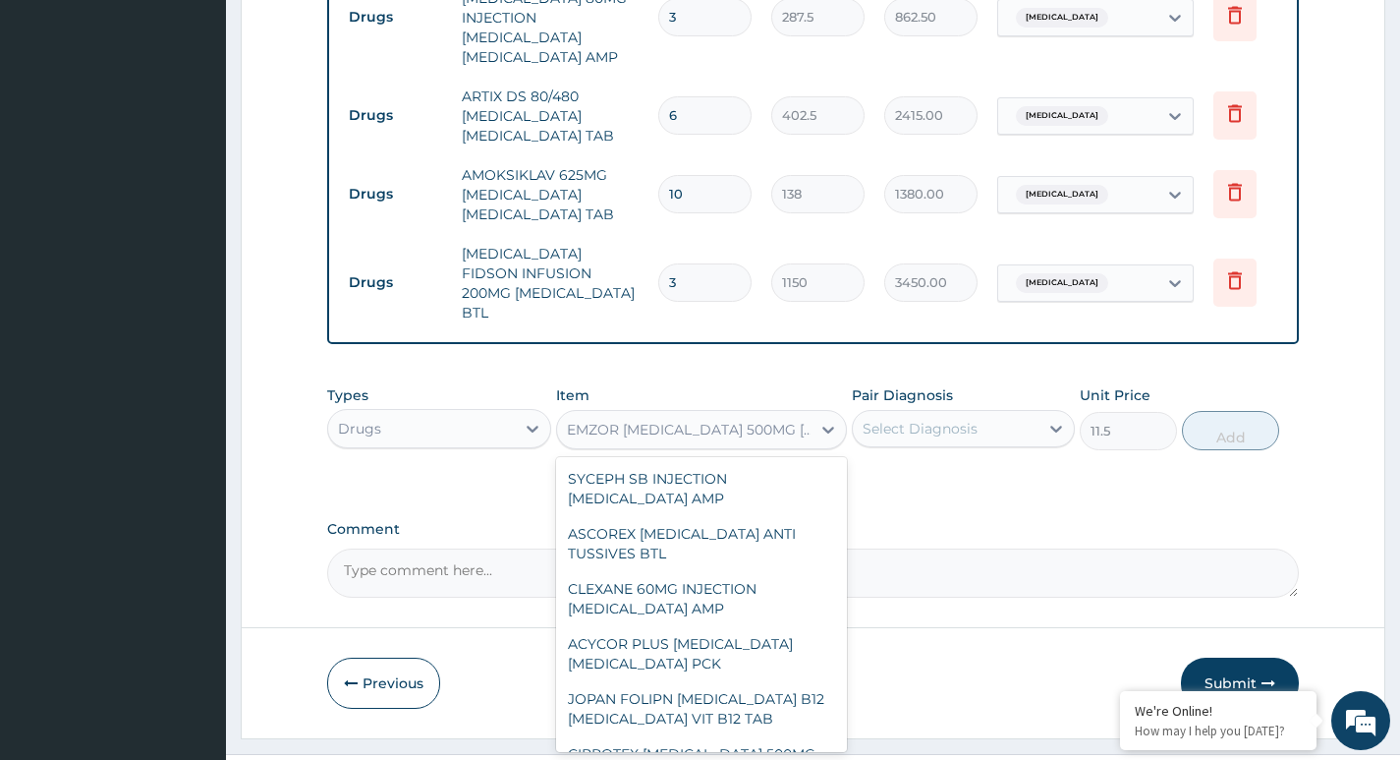
scroll to position [89634, 0]
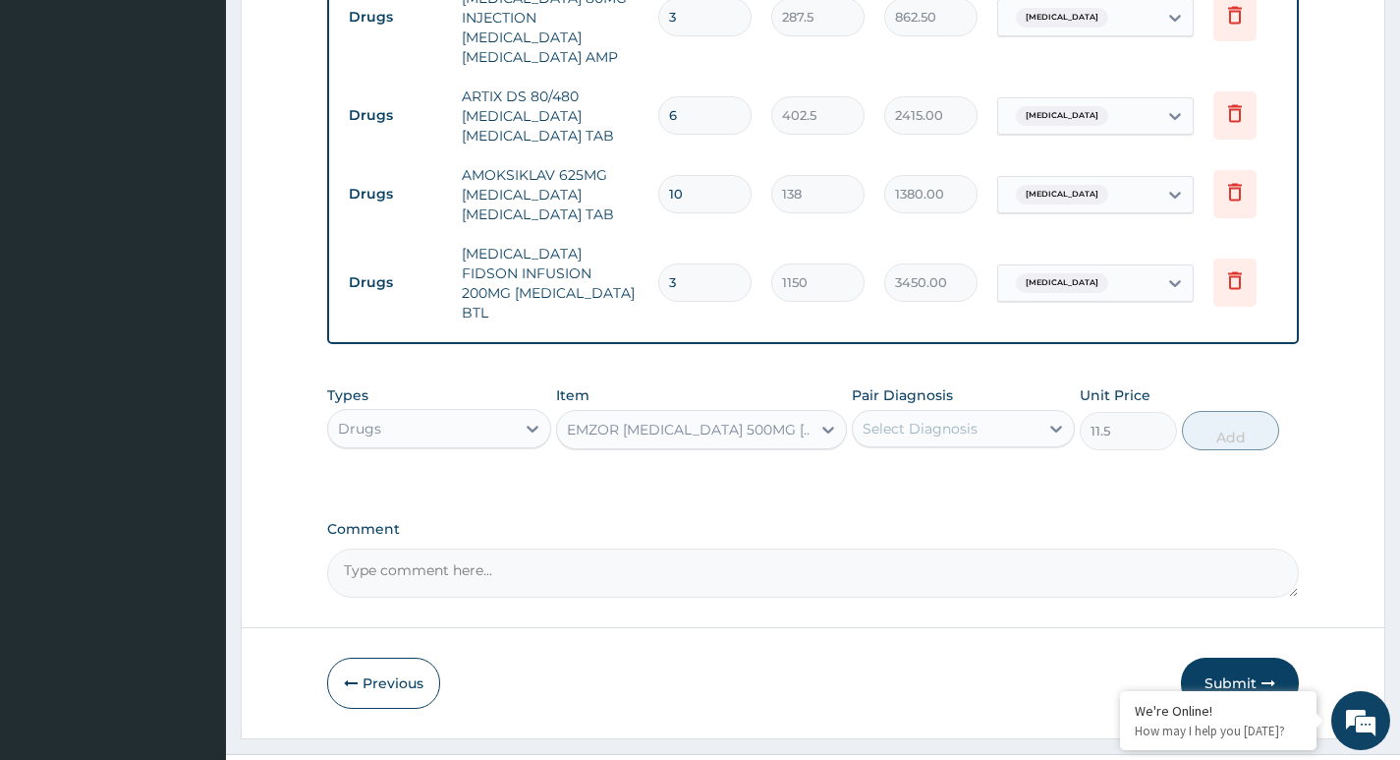
drag, startPoint x: 598, startPoint y: 367, endPoint x: 579, endPoint y: 473, distance: 107.0
click at [594, 420] on div "EMZOR PARACETAMOL 500MG ACETAMINOPHEN TAB" at bounding box center [690, 430] width 247 height 20
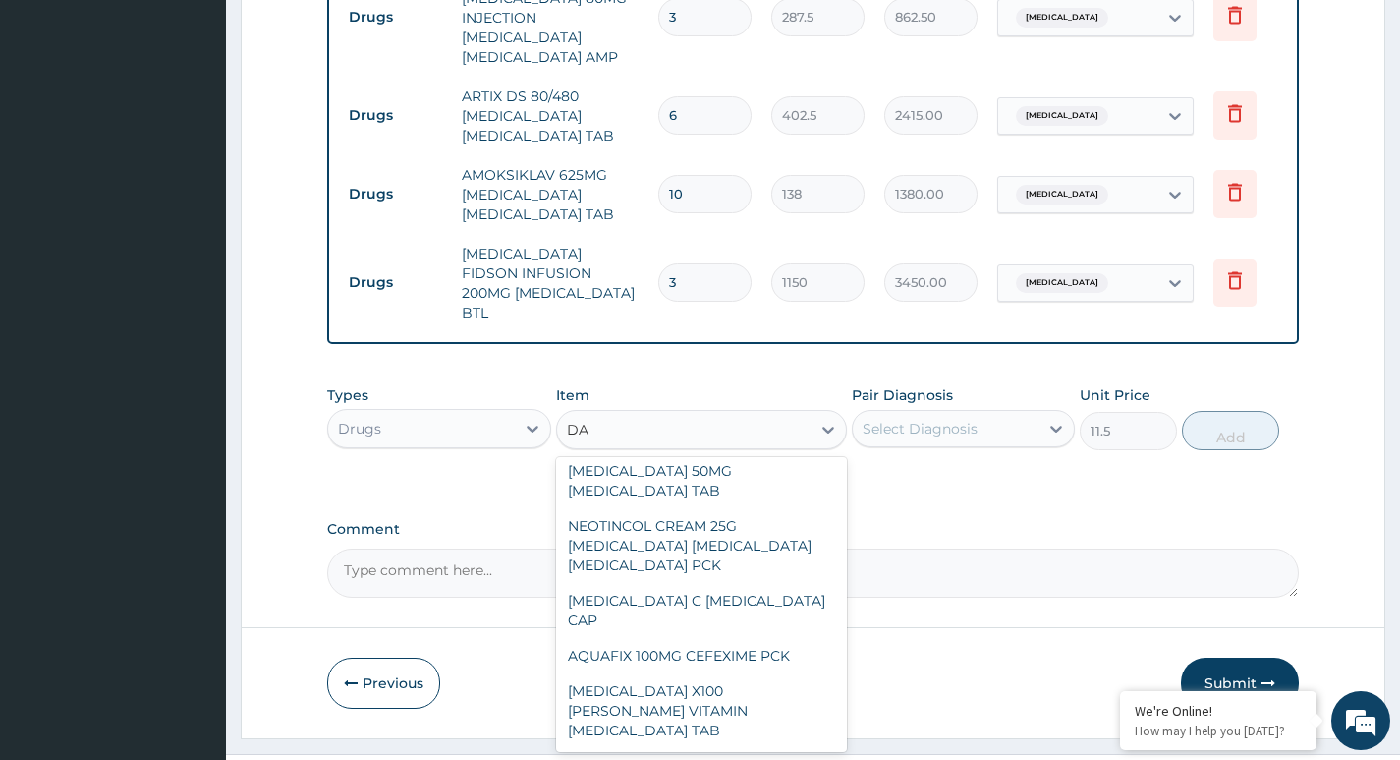
scroll to position [12683, 0]
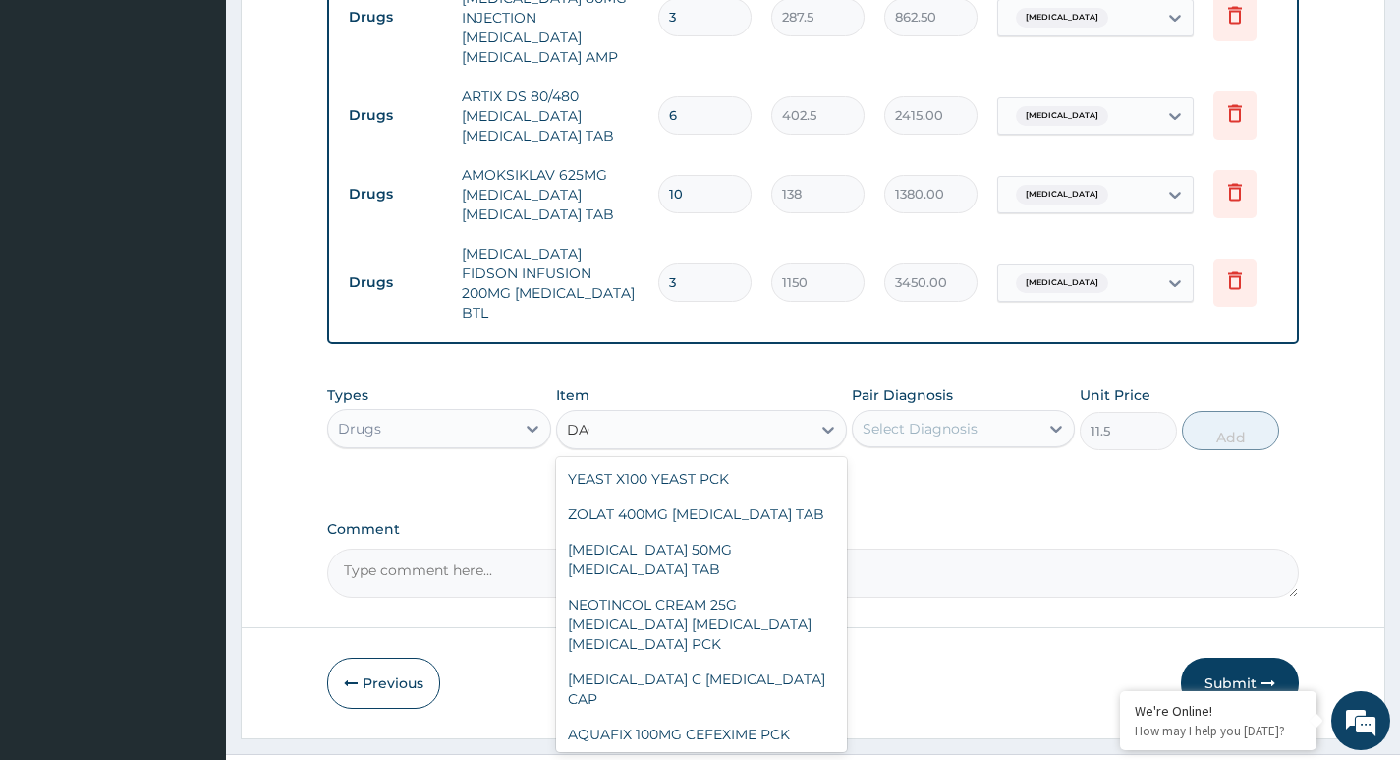
type input "DAGA"
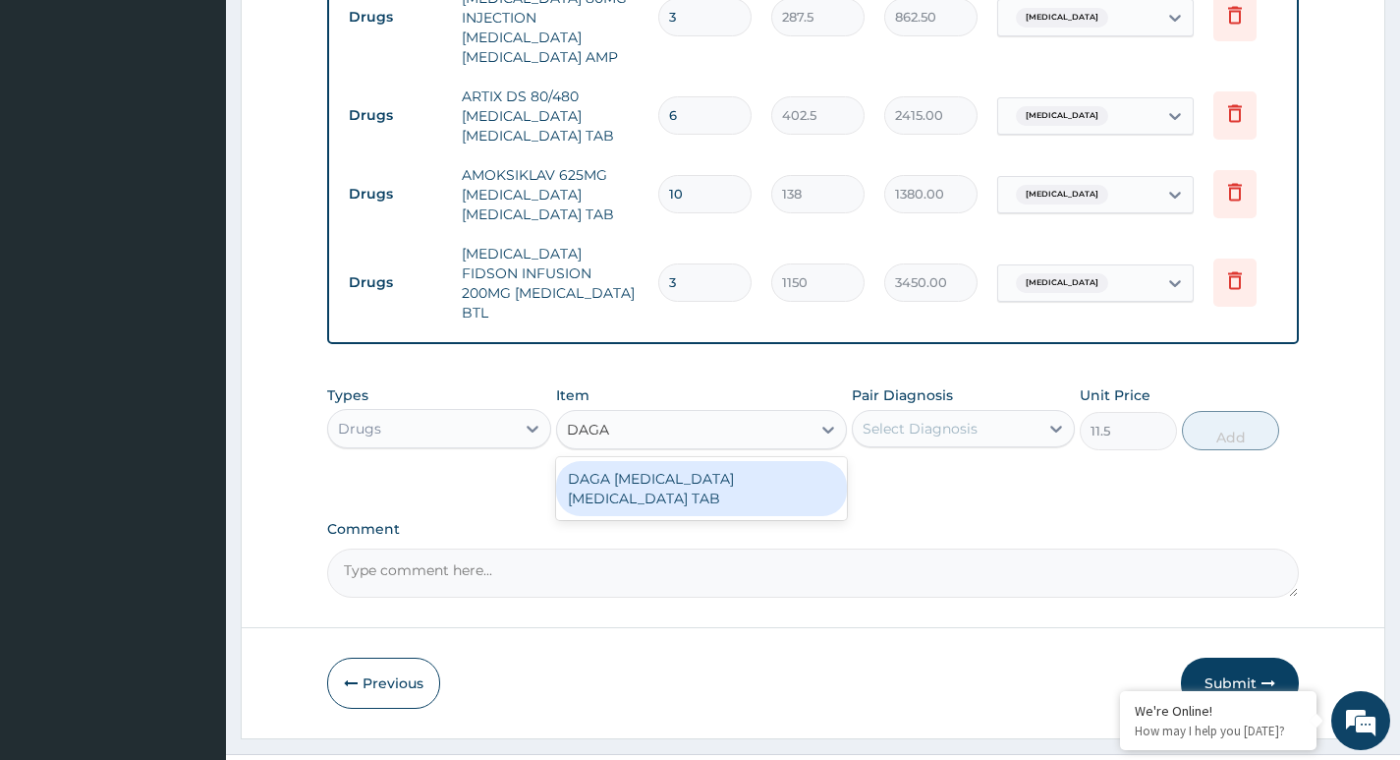
scroll to position [0, 0]
click at [640, 461] on div "DAGA PARACETAMOL ACETAMINOPHEN TAB" at bounding box center [702, 488] width 292 height 55
type input "23"
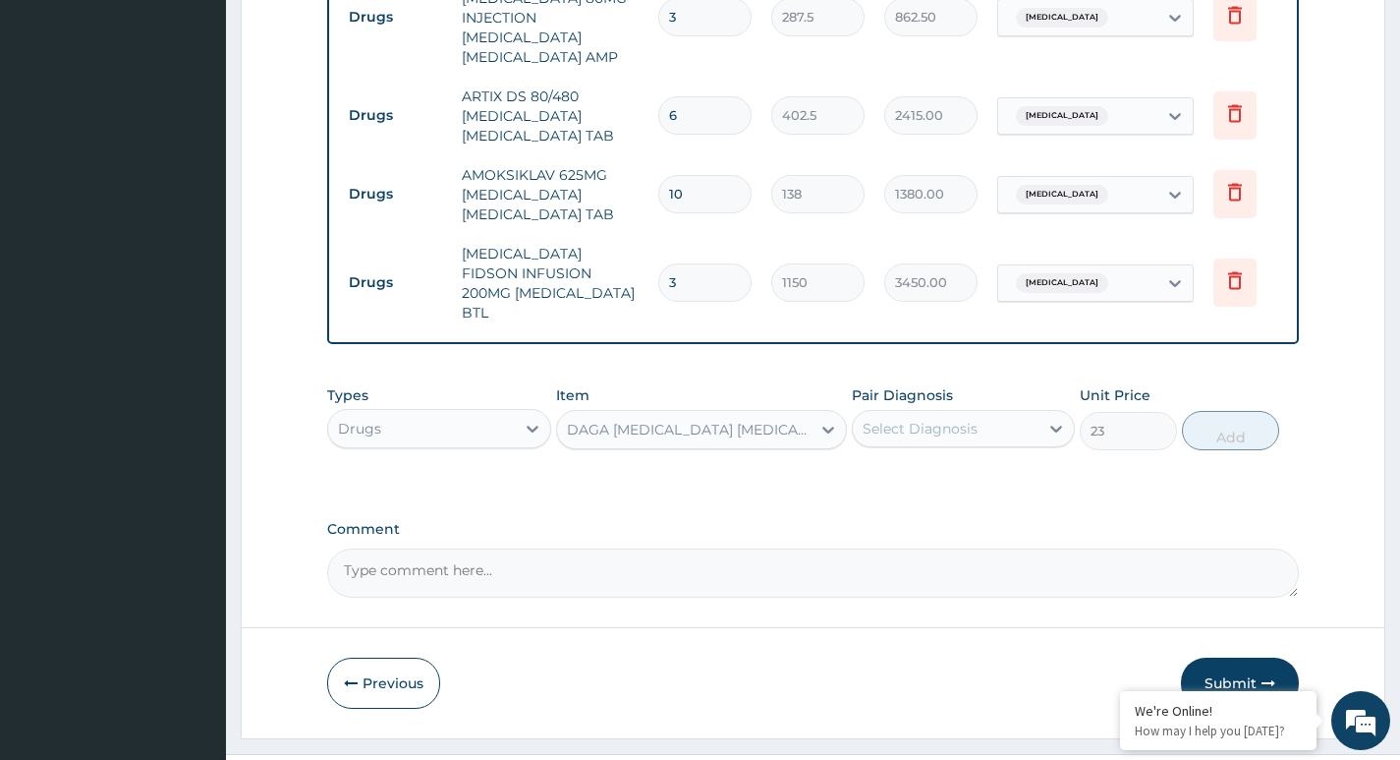
click at [959, 413] on div "Select Diagnosis" at bounding box center [946, 428] width 186 height 31
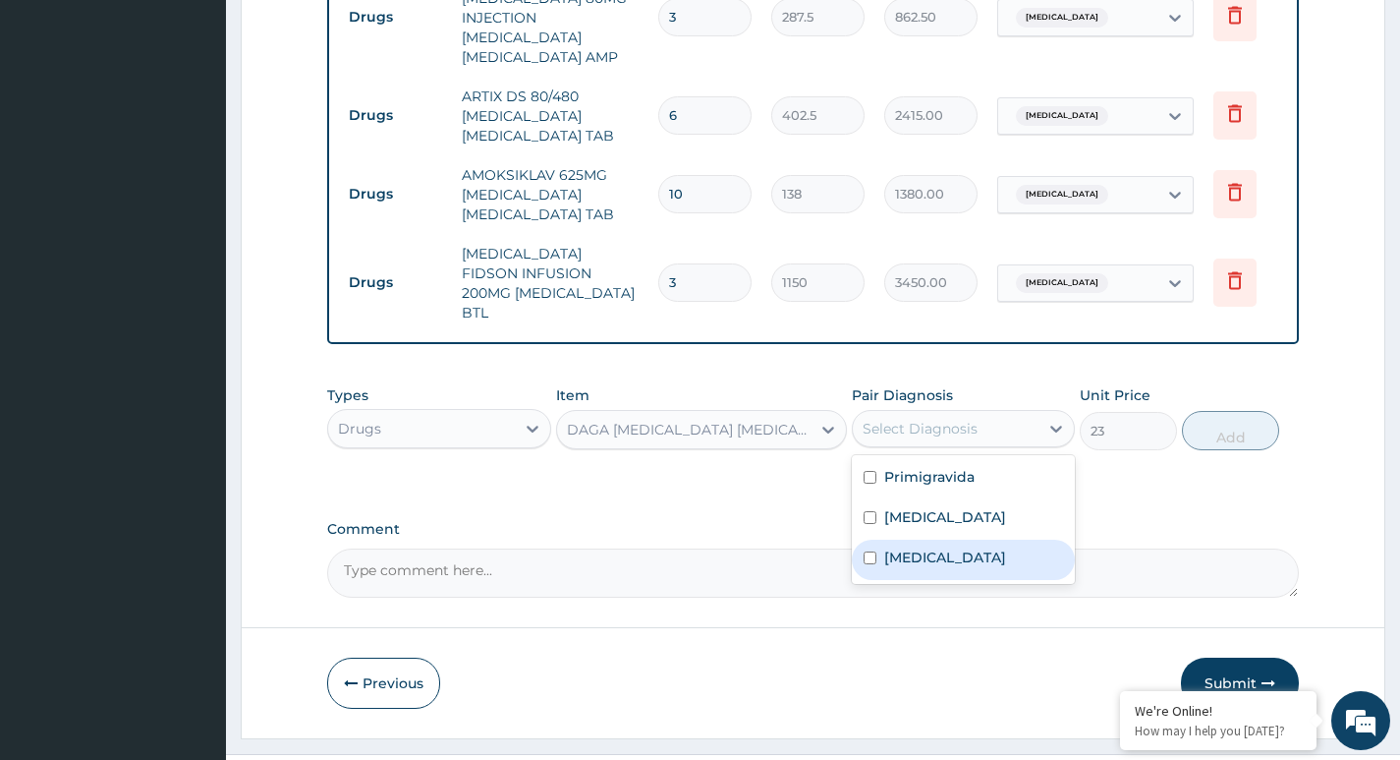
click at [912, 547] on label "Malaria" at bounding box center [945, 557] width 122 height 20
checkbox input "true"
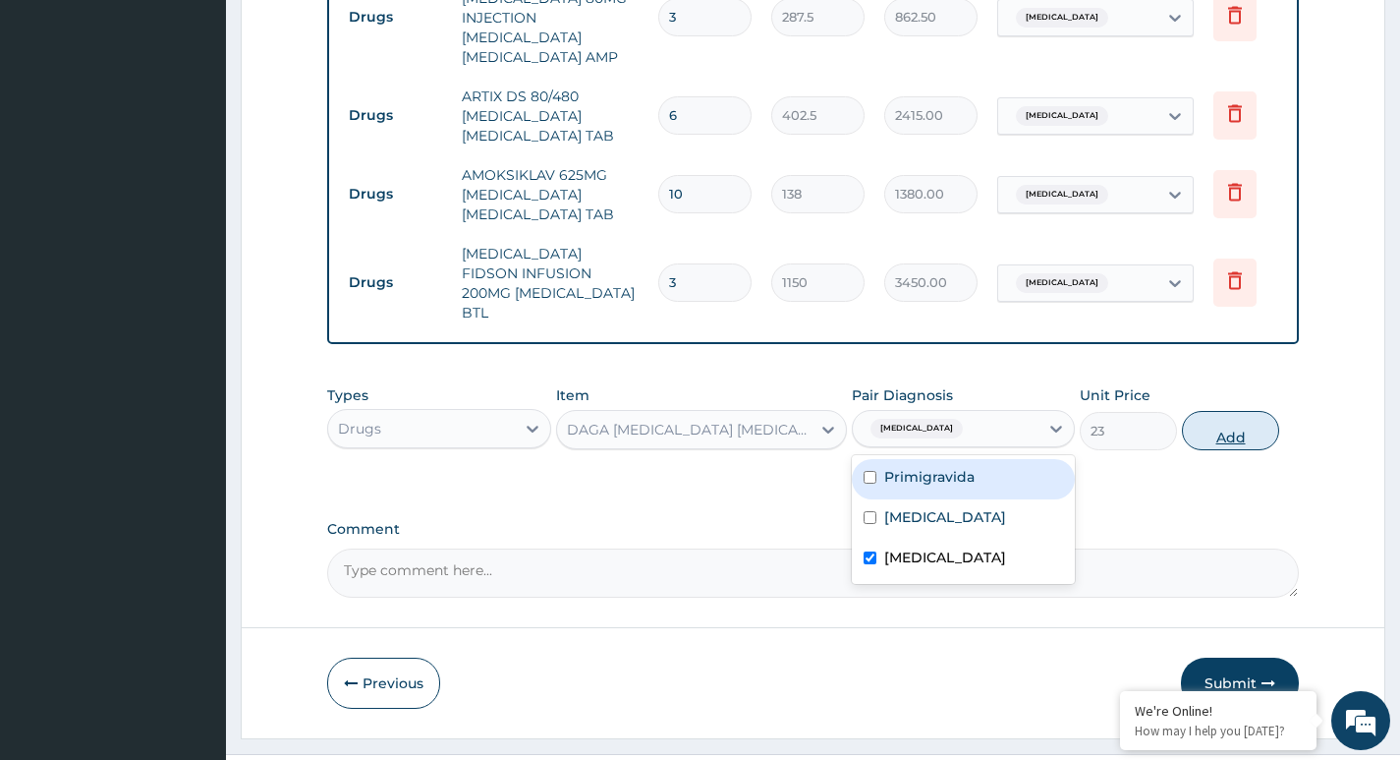
click at [1237, 411] on button "Add" at bounding box center [1230, 430] width 97 height 39
type input "0"
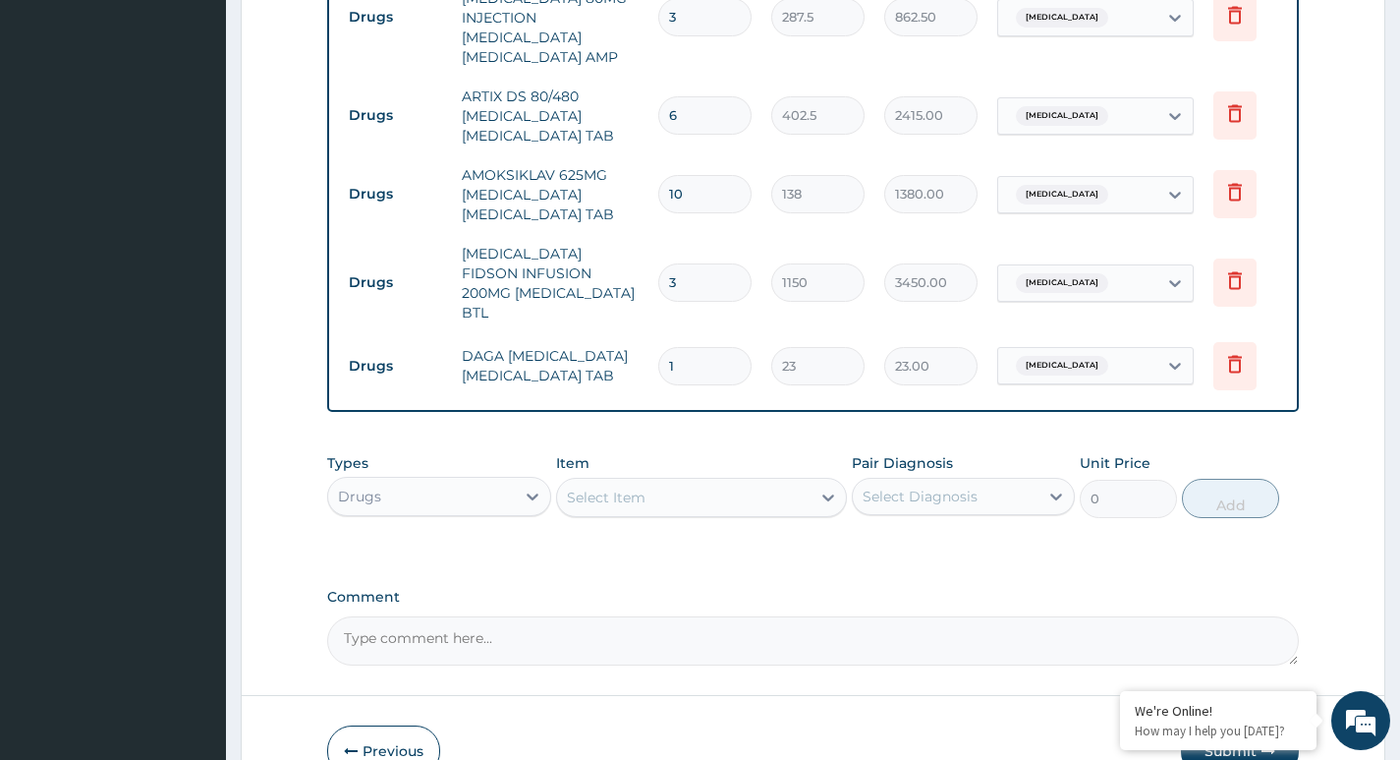
type input "18"
type input "414.00"
type input "18"
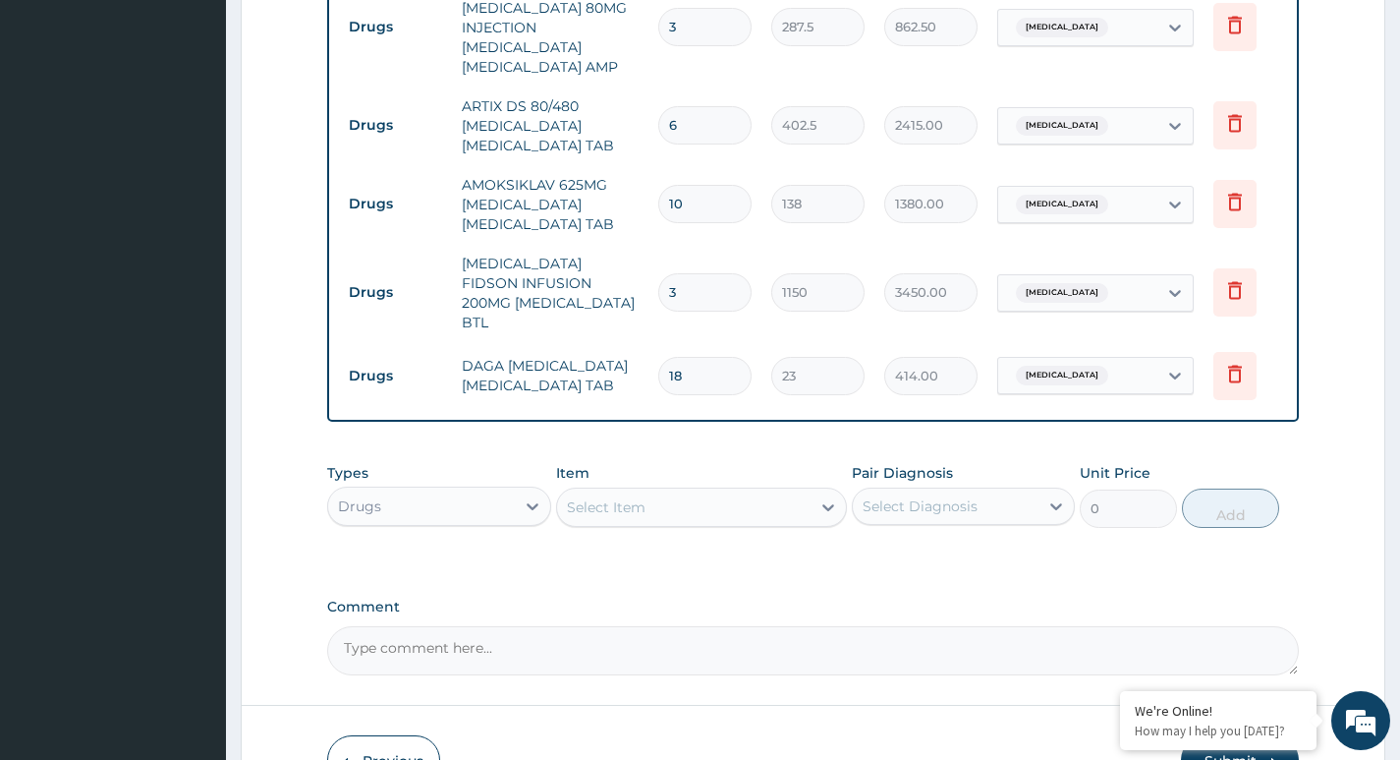
scroll to position [1199, 0]
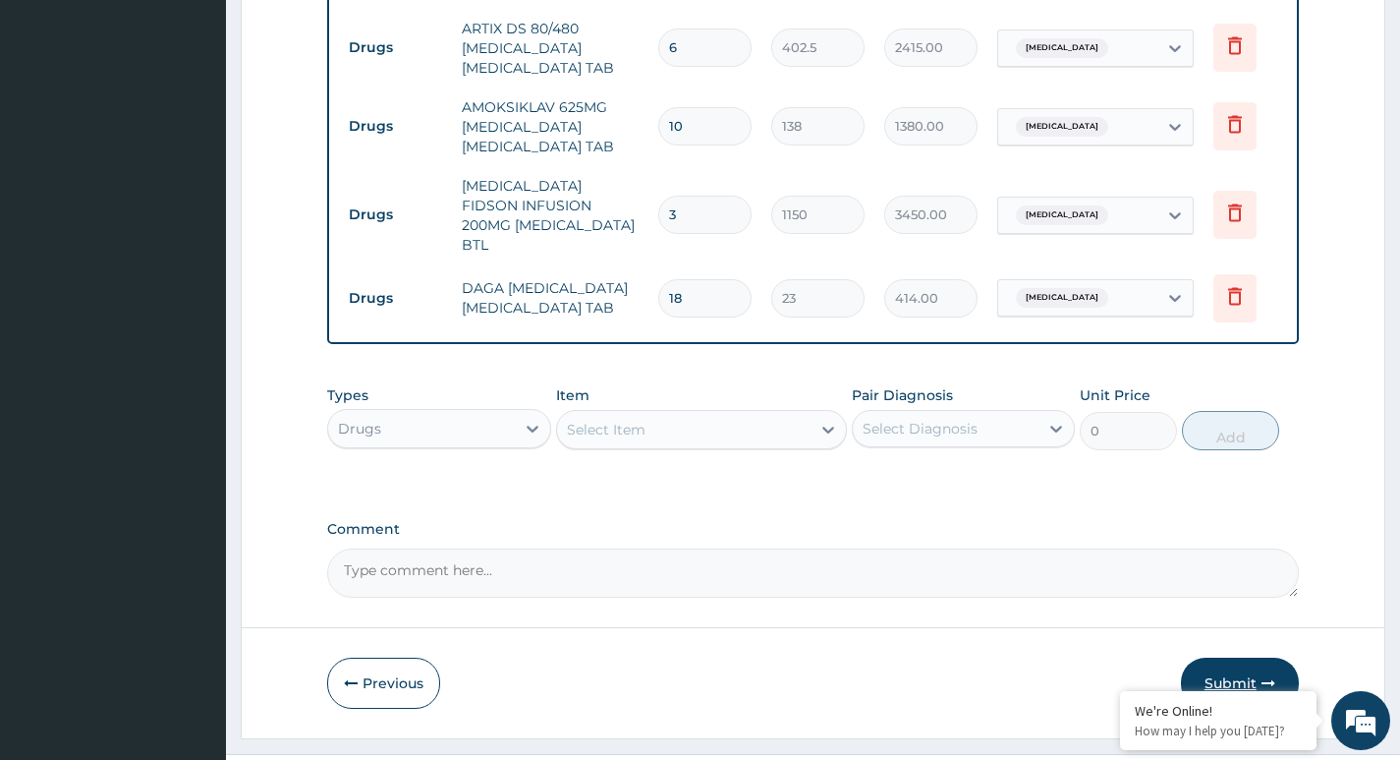
click at [1243, 657] on button "Submit" at bounding box center [1240, 682] width 118 height 51
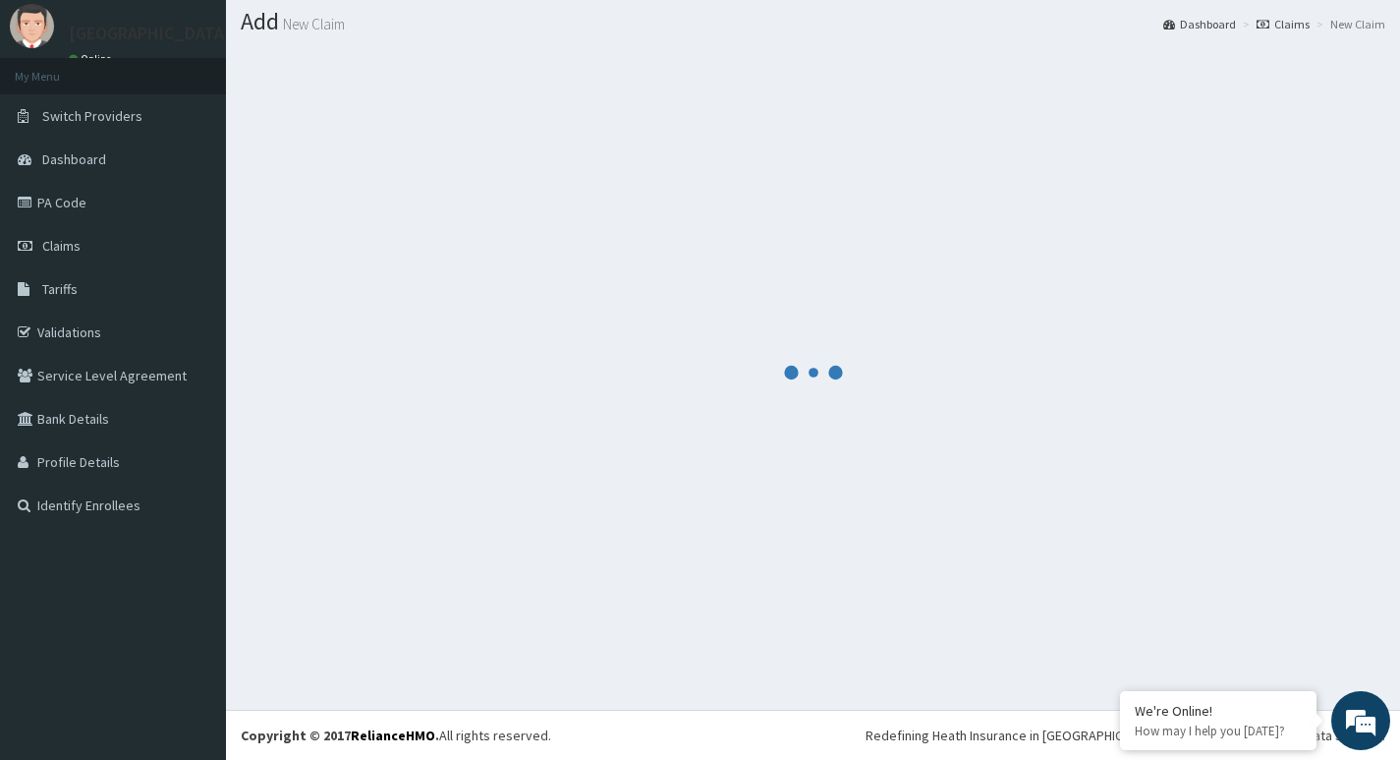
scroll to position [1266, 0]
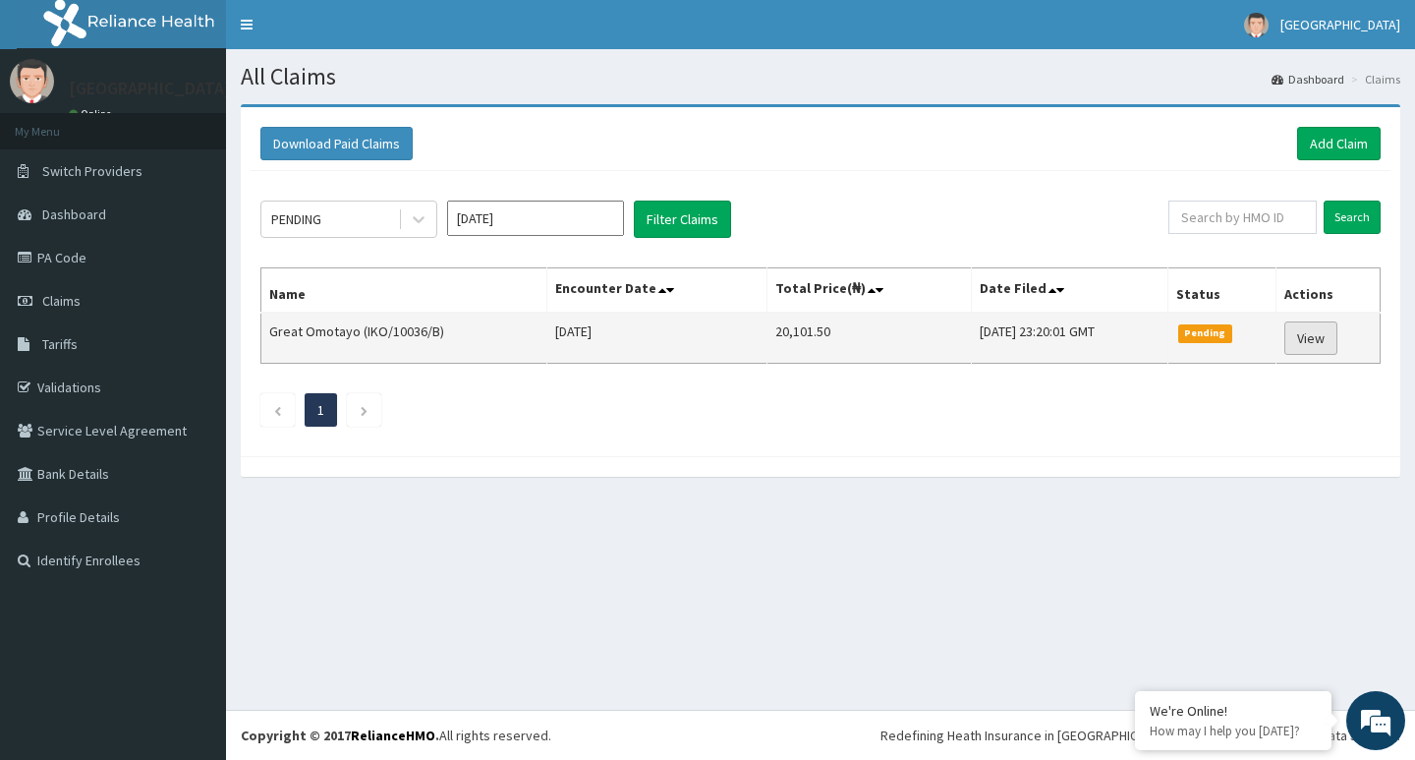
click at [1317, 340] on link "View" at bounding box center [1310, 337] width 53 height 33
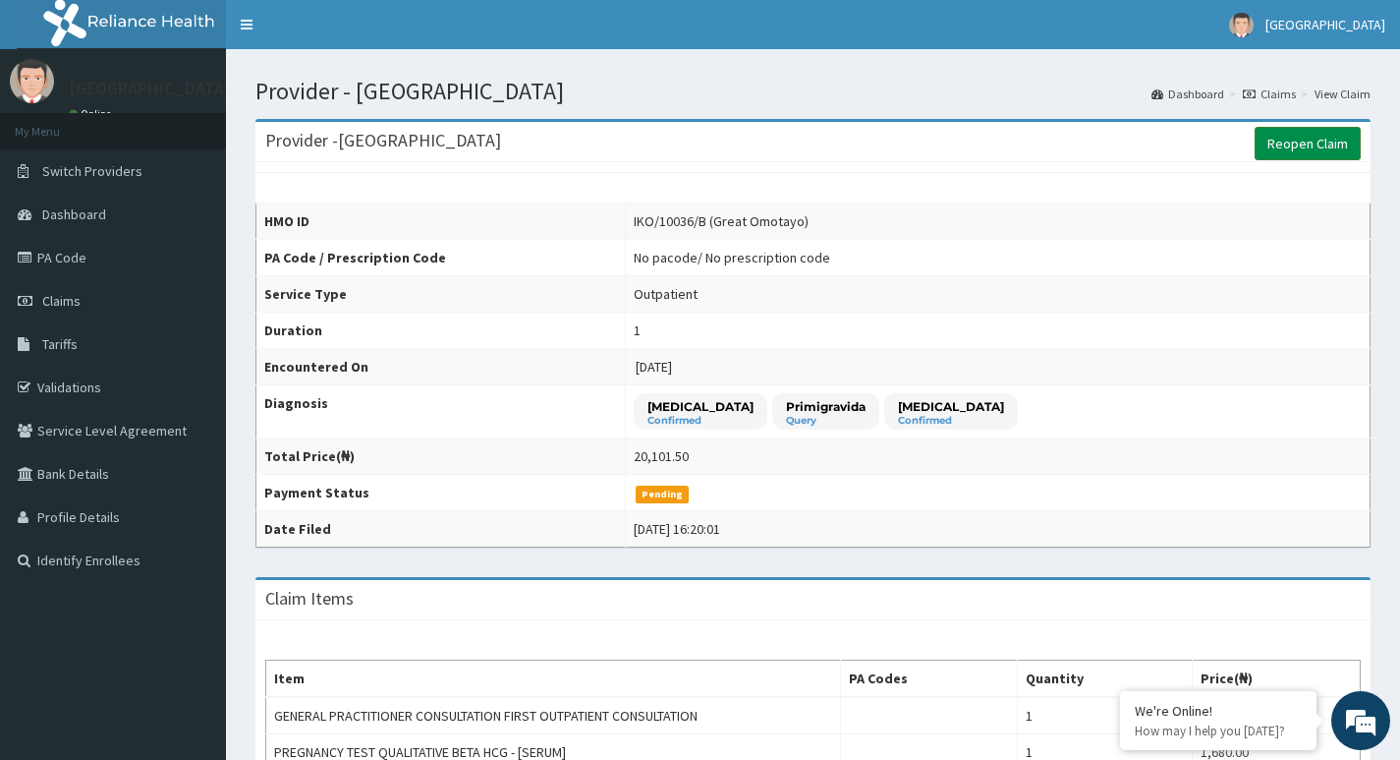
click at [1308, 146] on link "Reopen Claim" at bounding box center [1308, 143] width 106 height 33
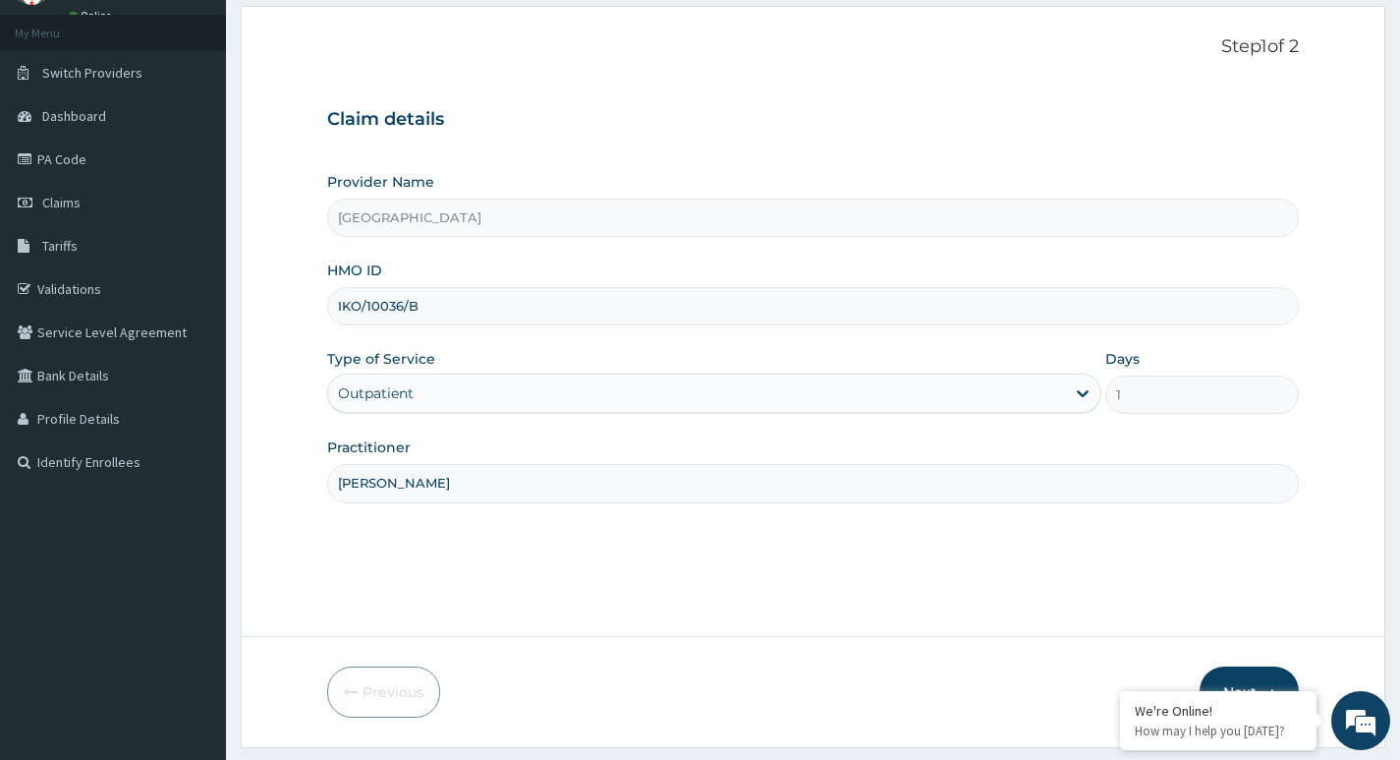
scroll to position [151, 0]
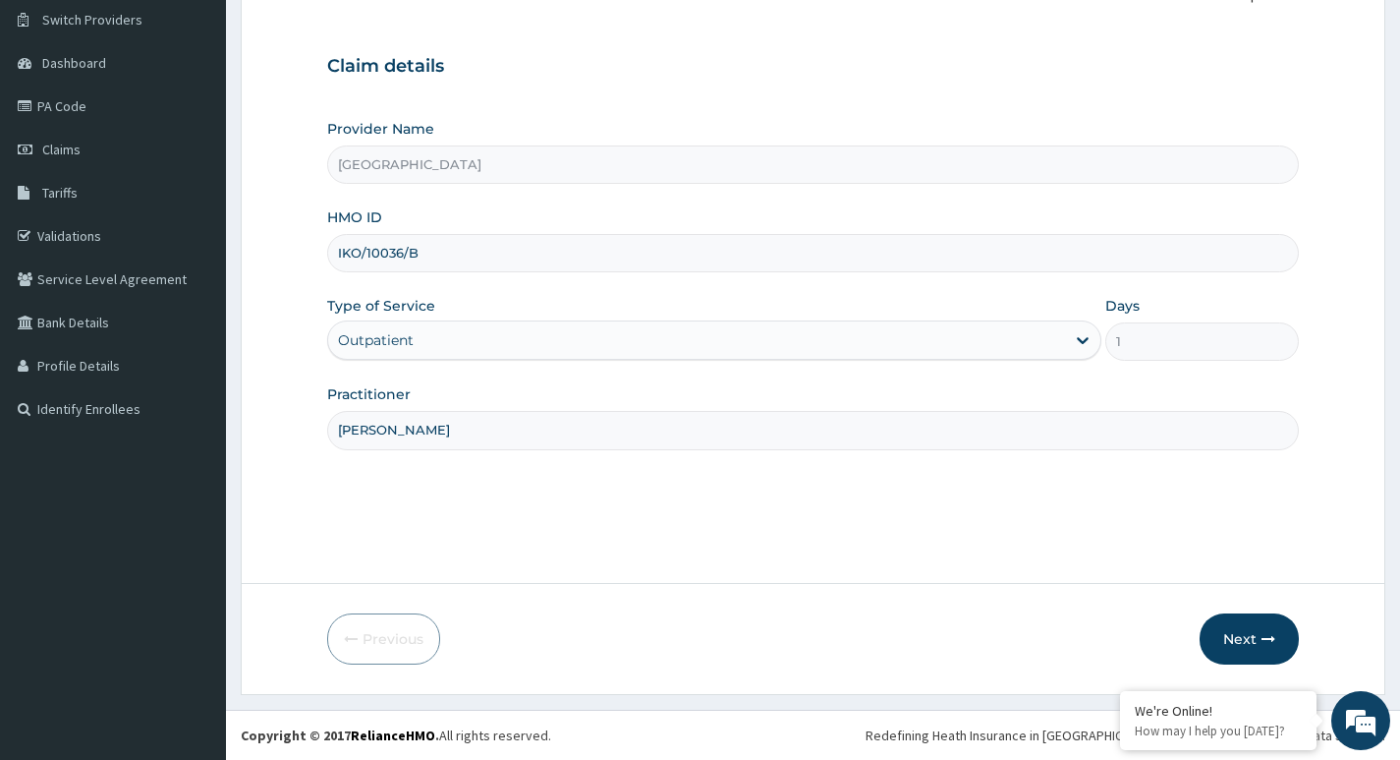
click at [435, 262] on input "IKO/10036/B" at bounding box center [813, 253] width 972 height 38
click at [407, 252] on input "IKO/10036/A" at bounding box center [813, 253] width 972 height 38
click at [404, 254] on input "IKO/10036/A" at bounding box center [813, 253] width 972 height 38
type input "IKO/10026/A"
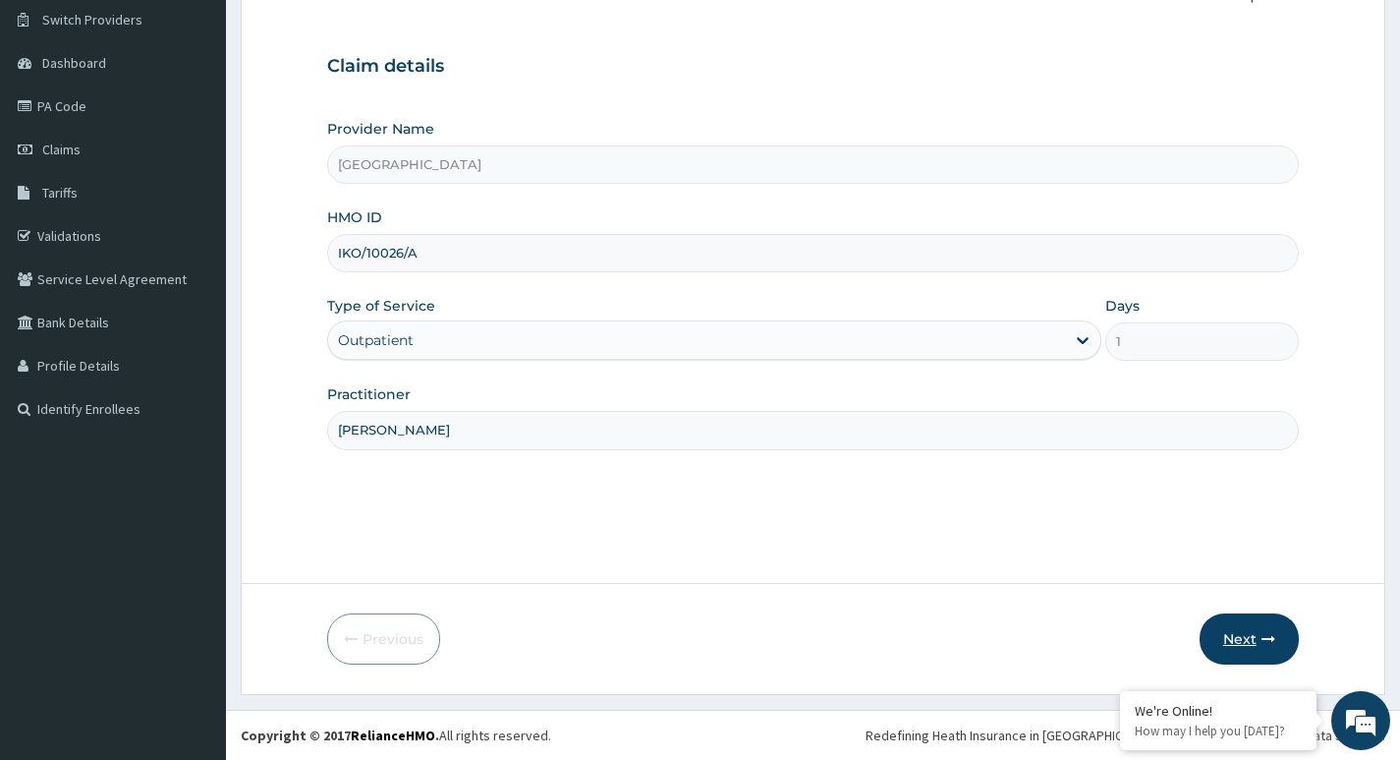
click at [1244, 630] on button "Next" at bounding box center [1249, 638] width 99 height 51
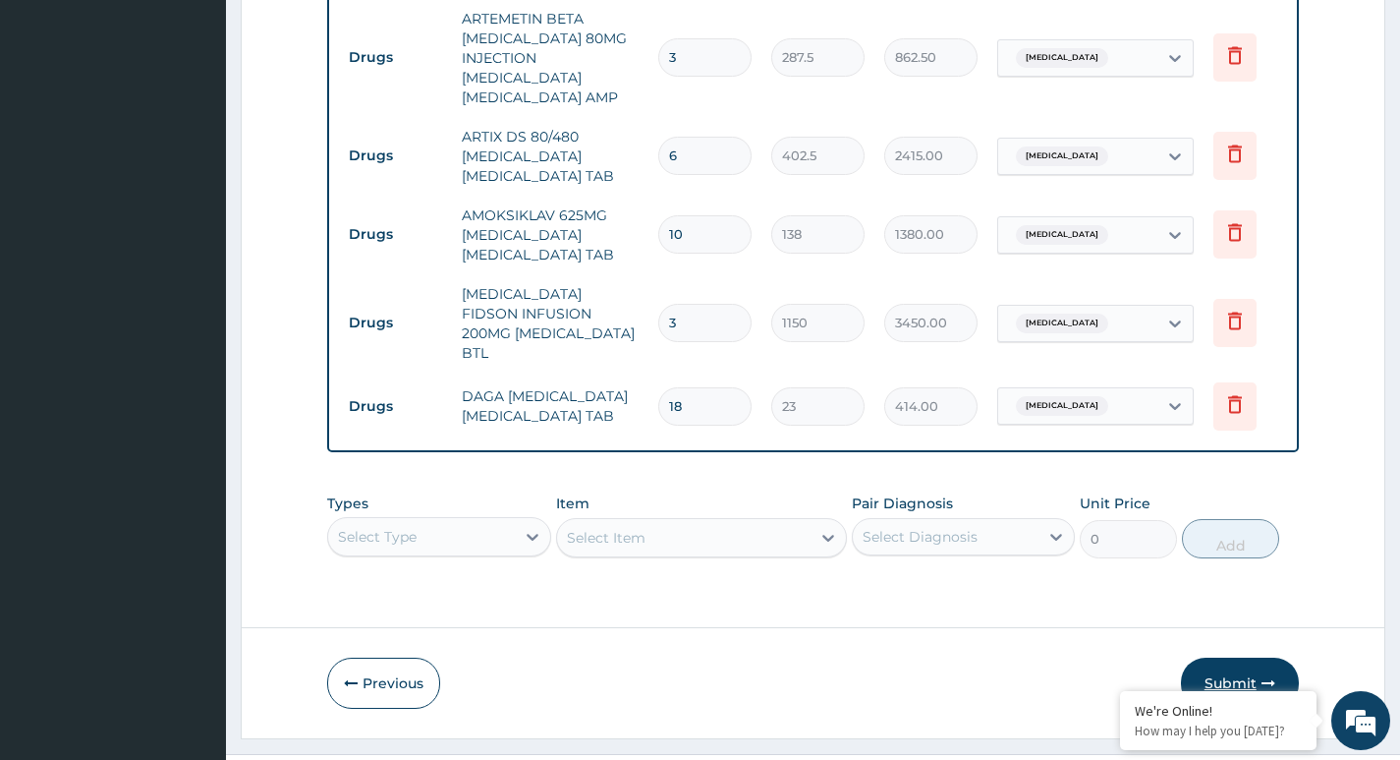
click at [1260, 657] on button "Submit" at bounding box center [1240, 682] width 118 height 51
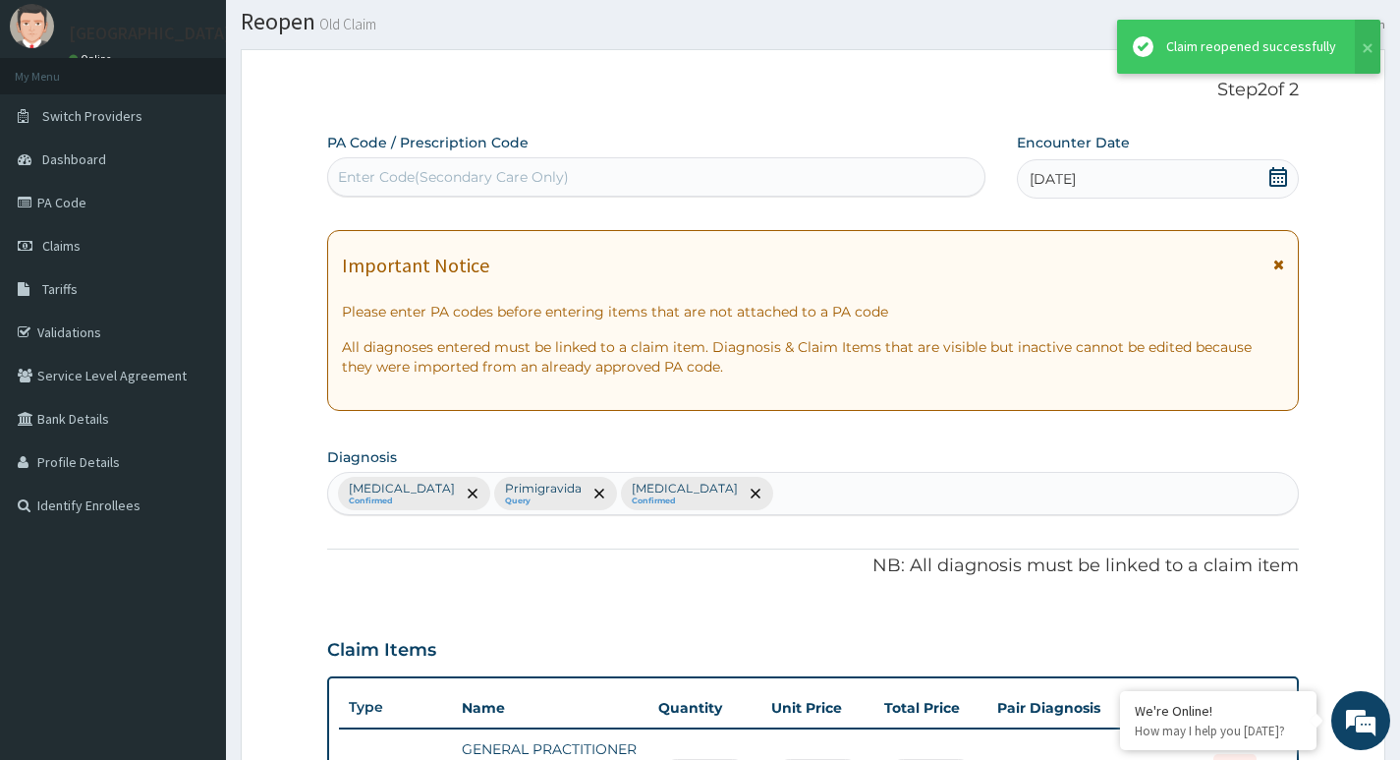
scroll to position [1158, 0]
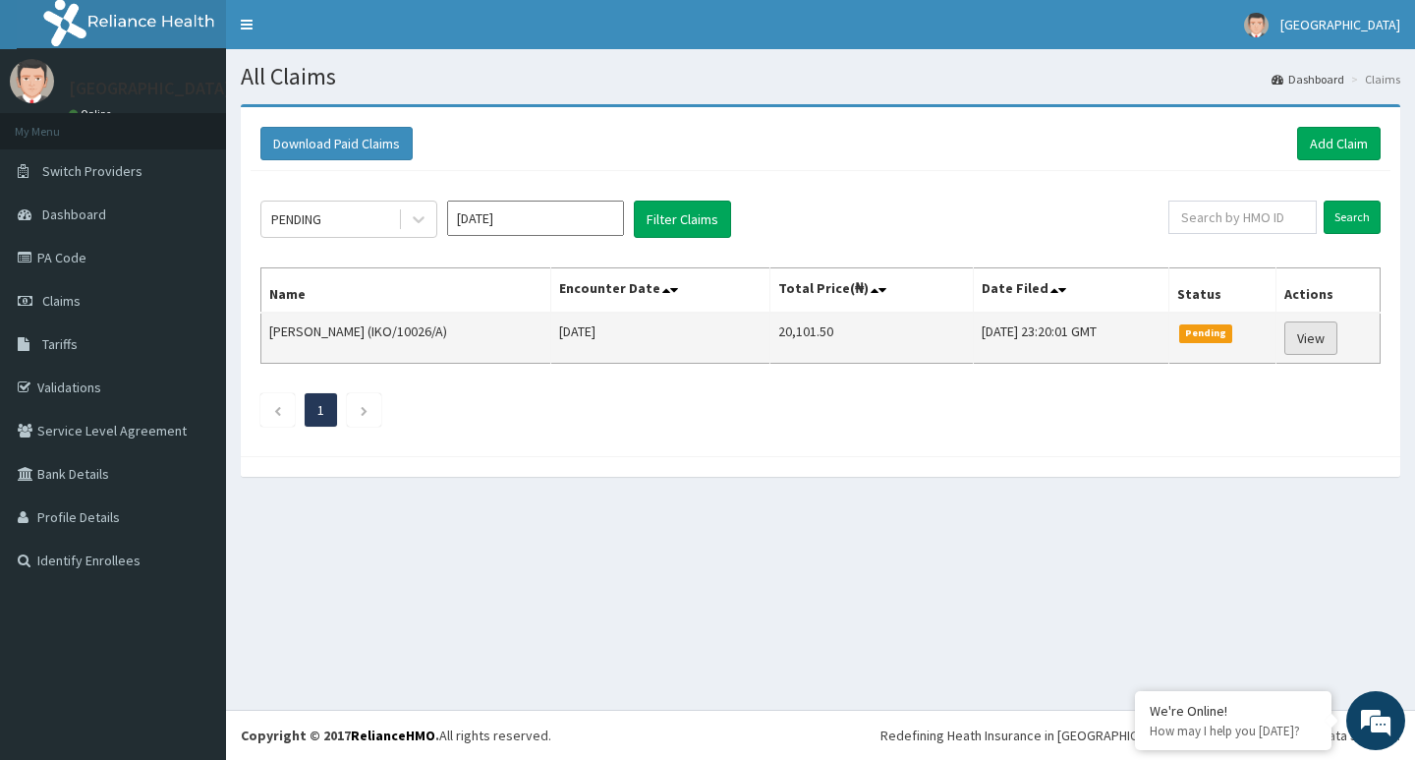
click at [1317, 340] on link "View" at bounding box center [1310, 337] width 53 height 33
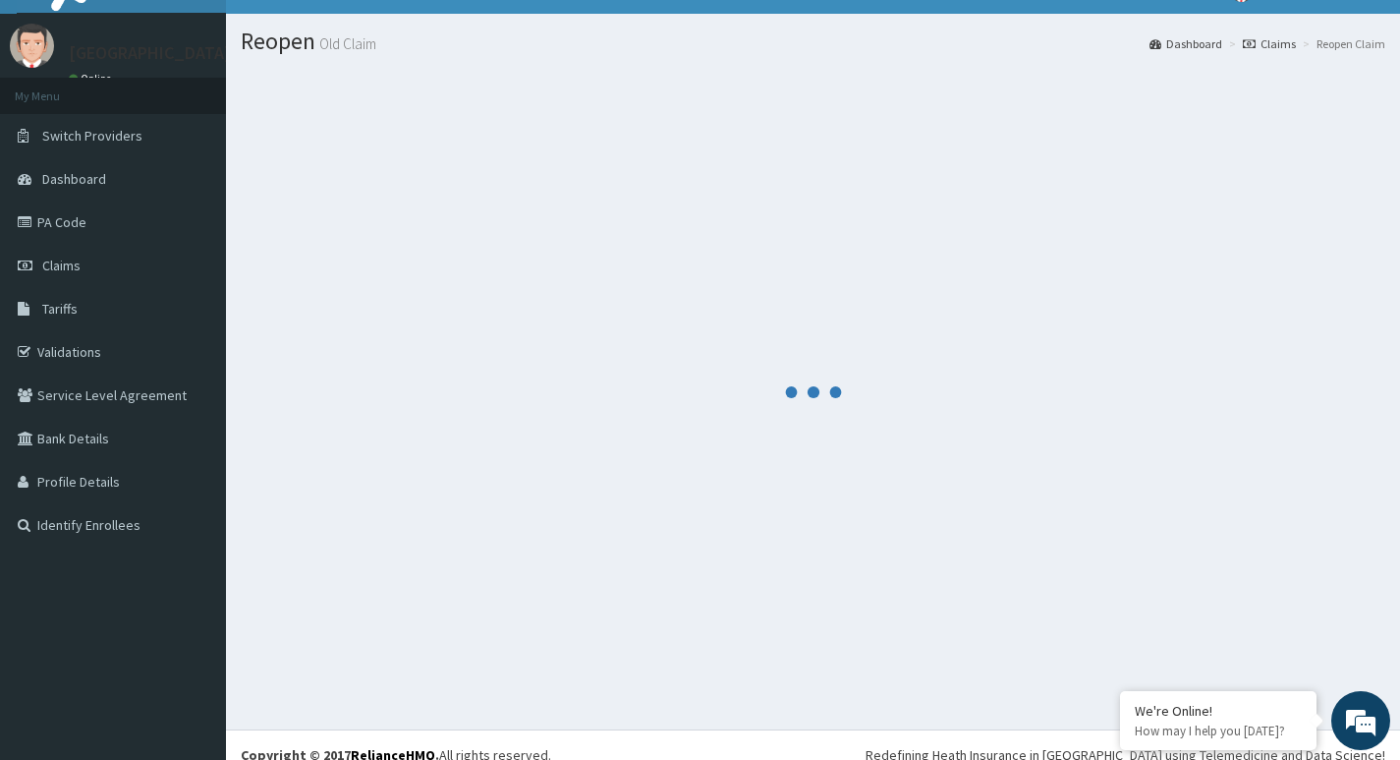
scroll to position [55, 0]
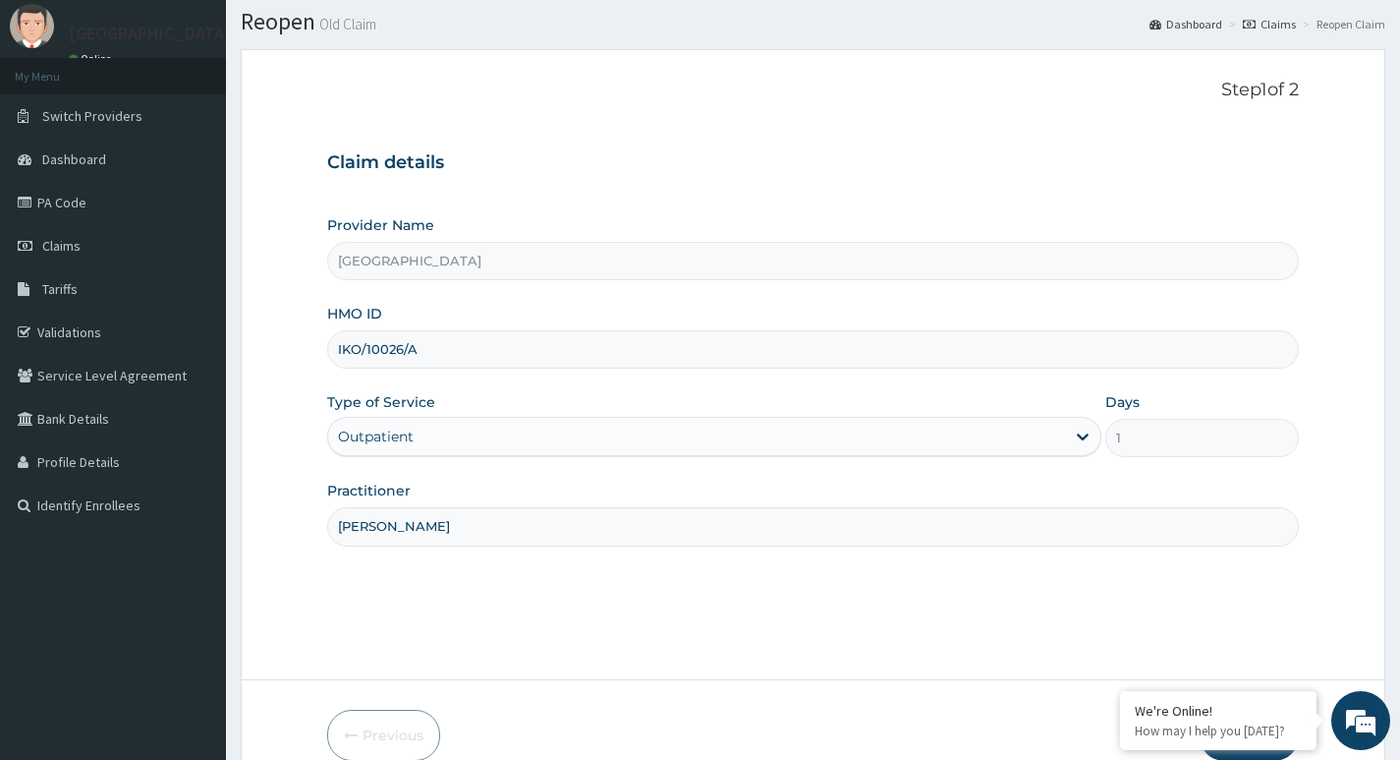
click at [423, 354] on input "IKO/10026/A" at bounding box center [813, 349] width 972 height 38
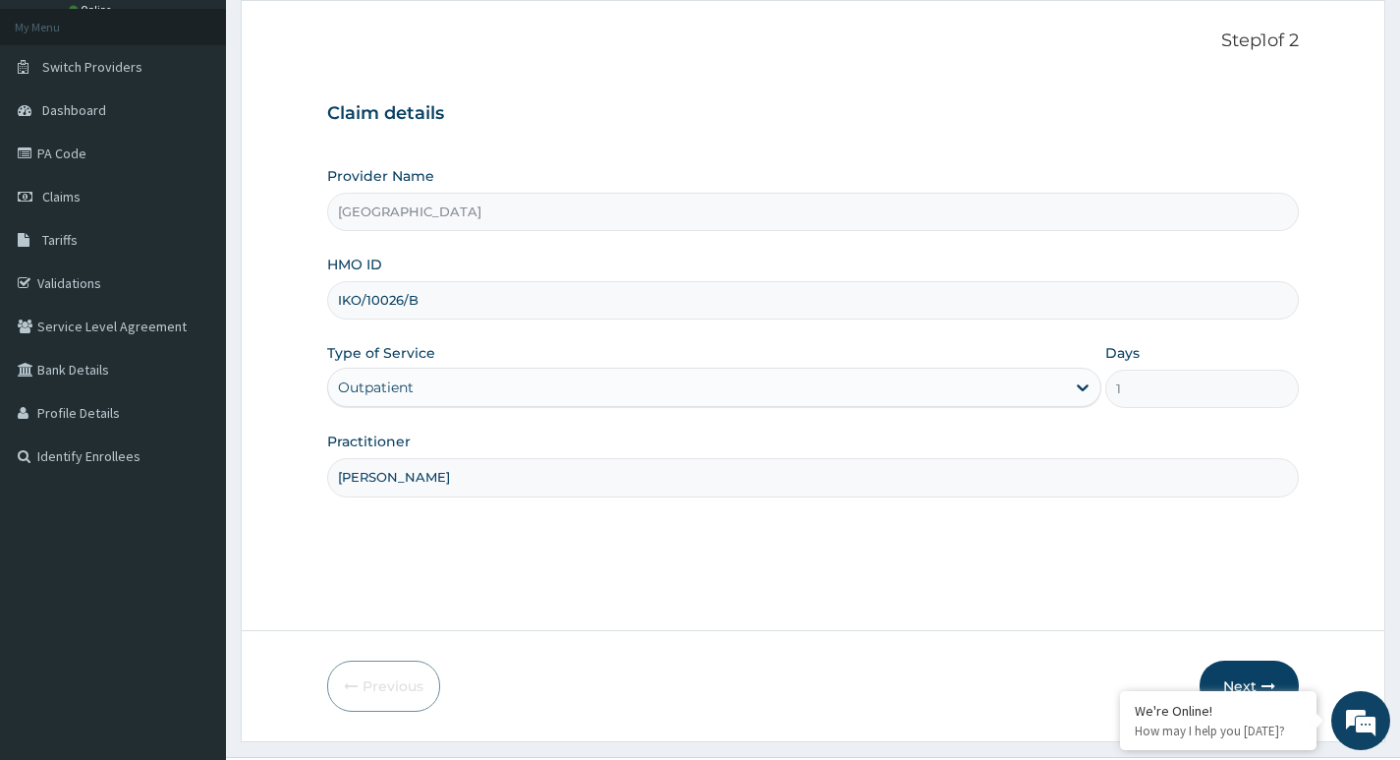
scroll to position [151, 0]
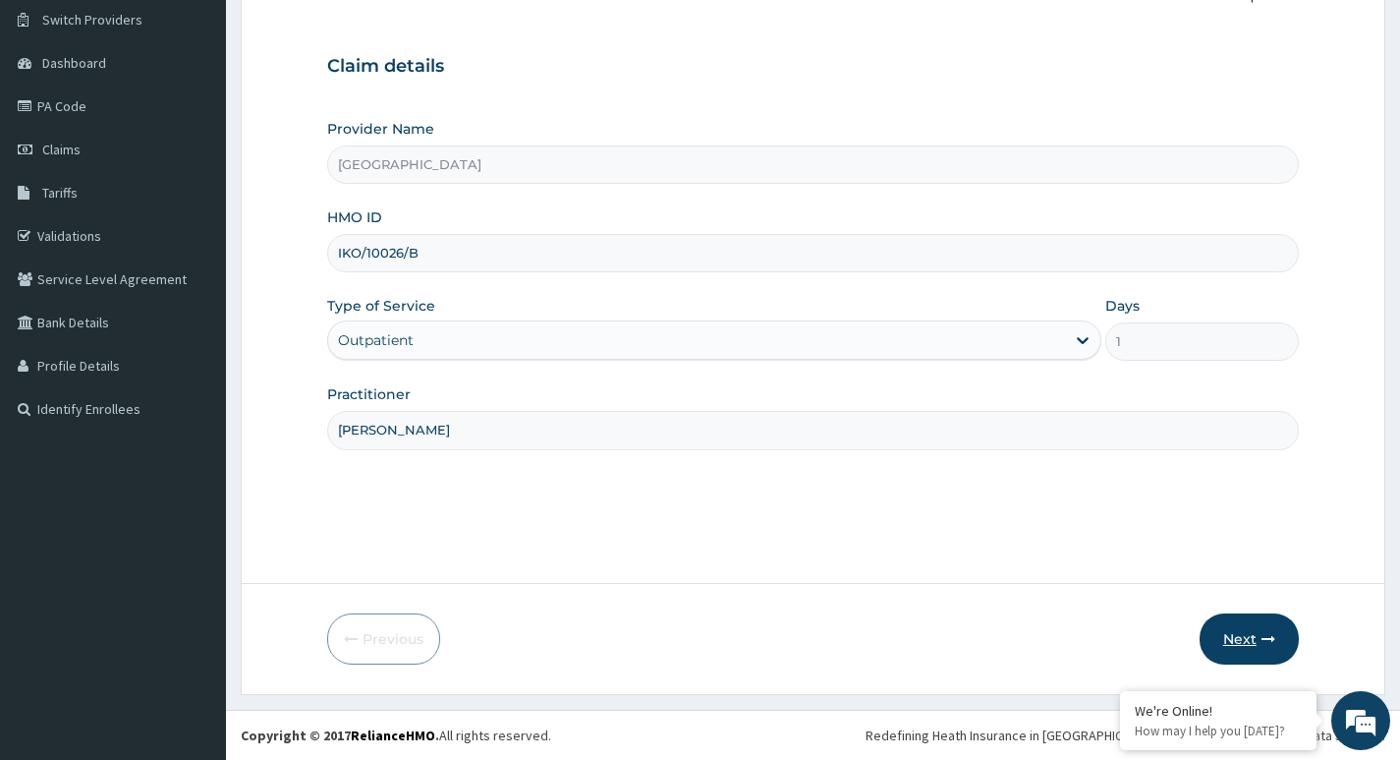
type input "IKO/10026/B"
click at [1257, 643] on button "Next" at bounding box center [1249, 638] width 99 height 51
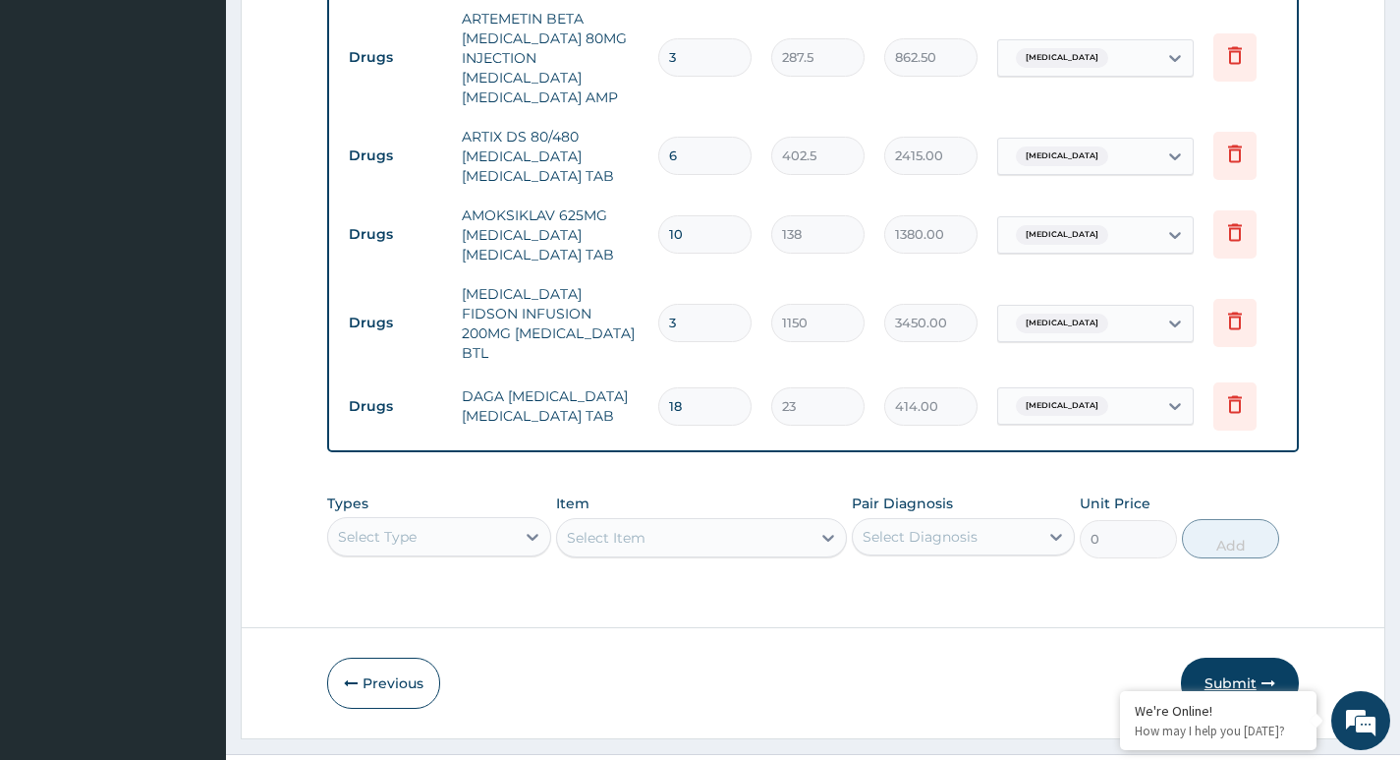
click at [1219, 657] on button "Submit" at bounding box center [1240, 682] width 118 height 51
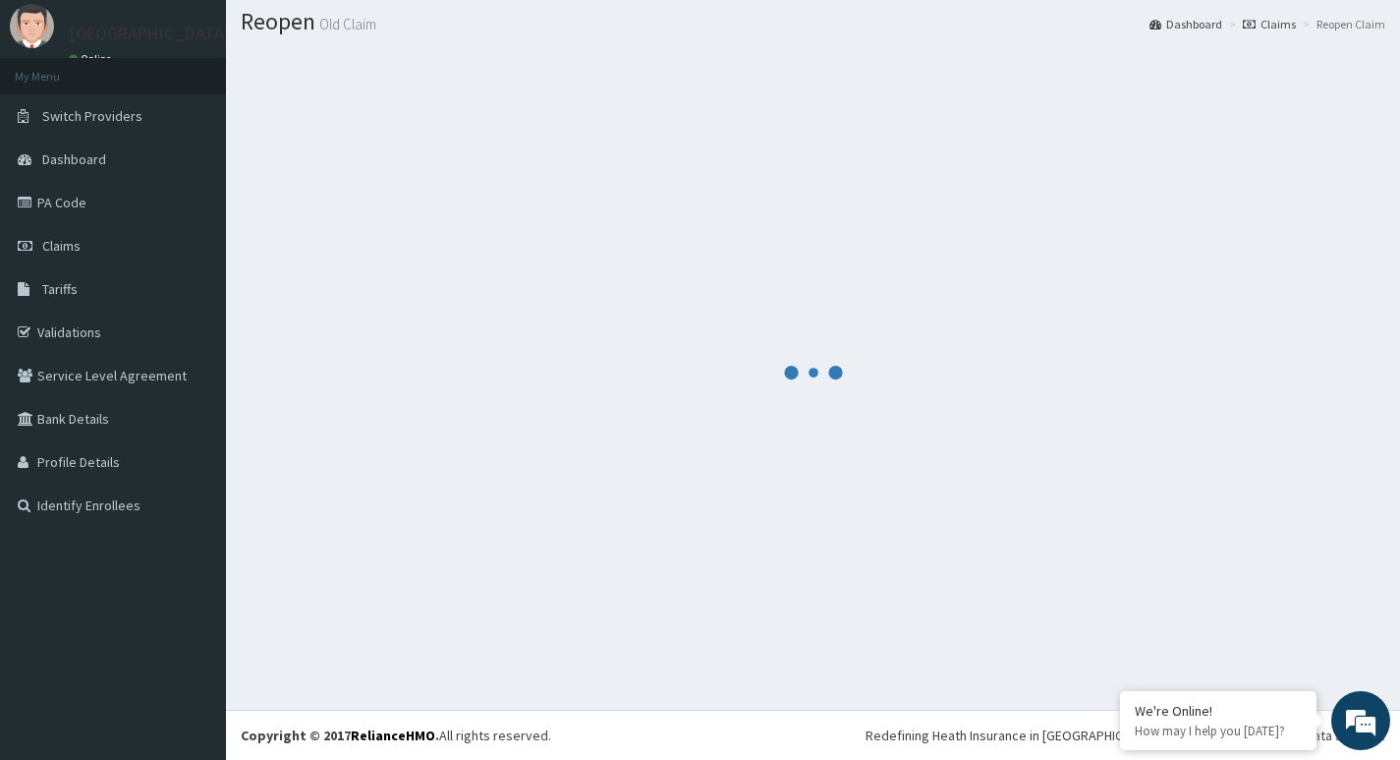
scroll to position [1158, 0]
